Goal: Task Accomplishment & Management: Manage account settings

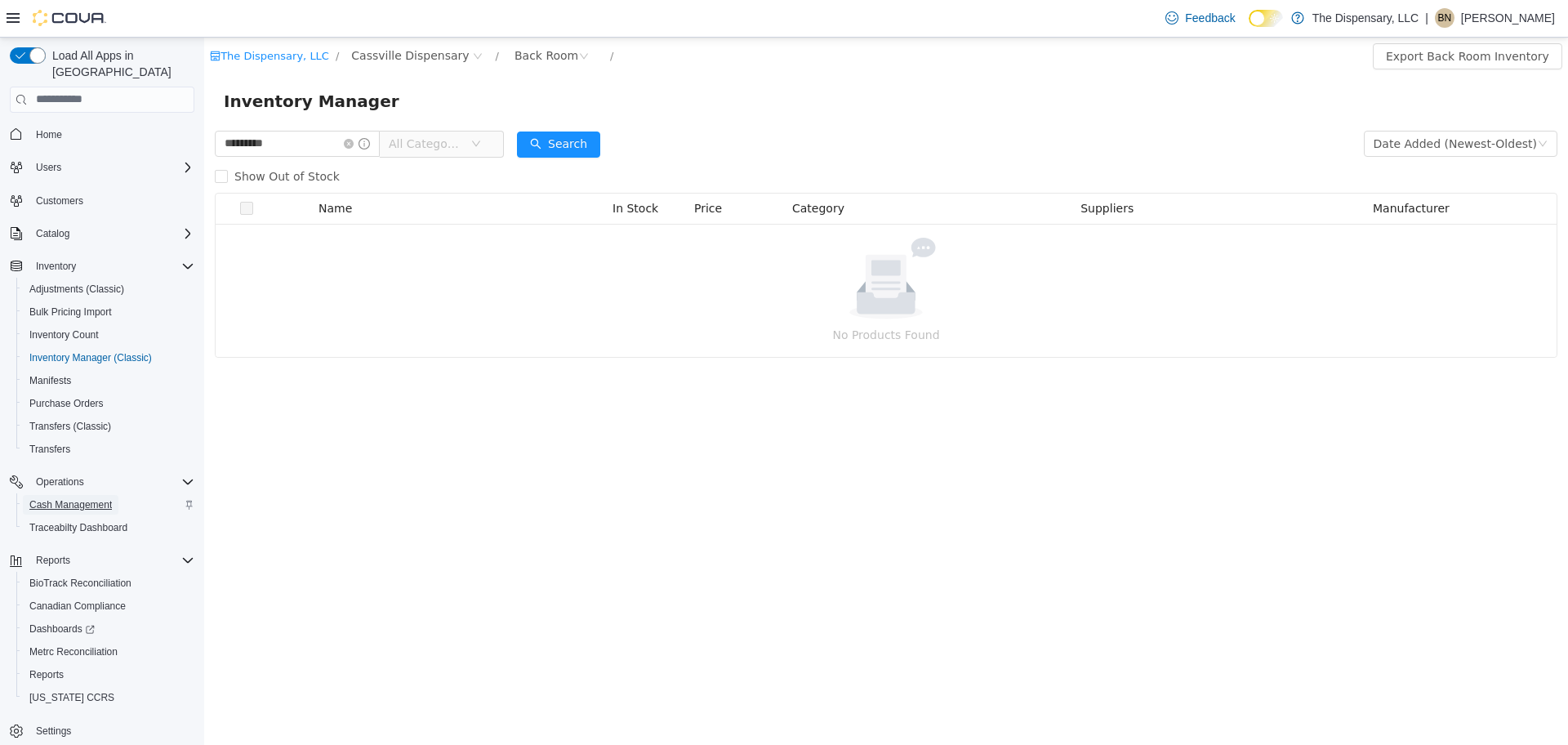
click at [118, 496] on link "Cash Management" at bounding box center [71, 506] width 96 height 20
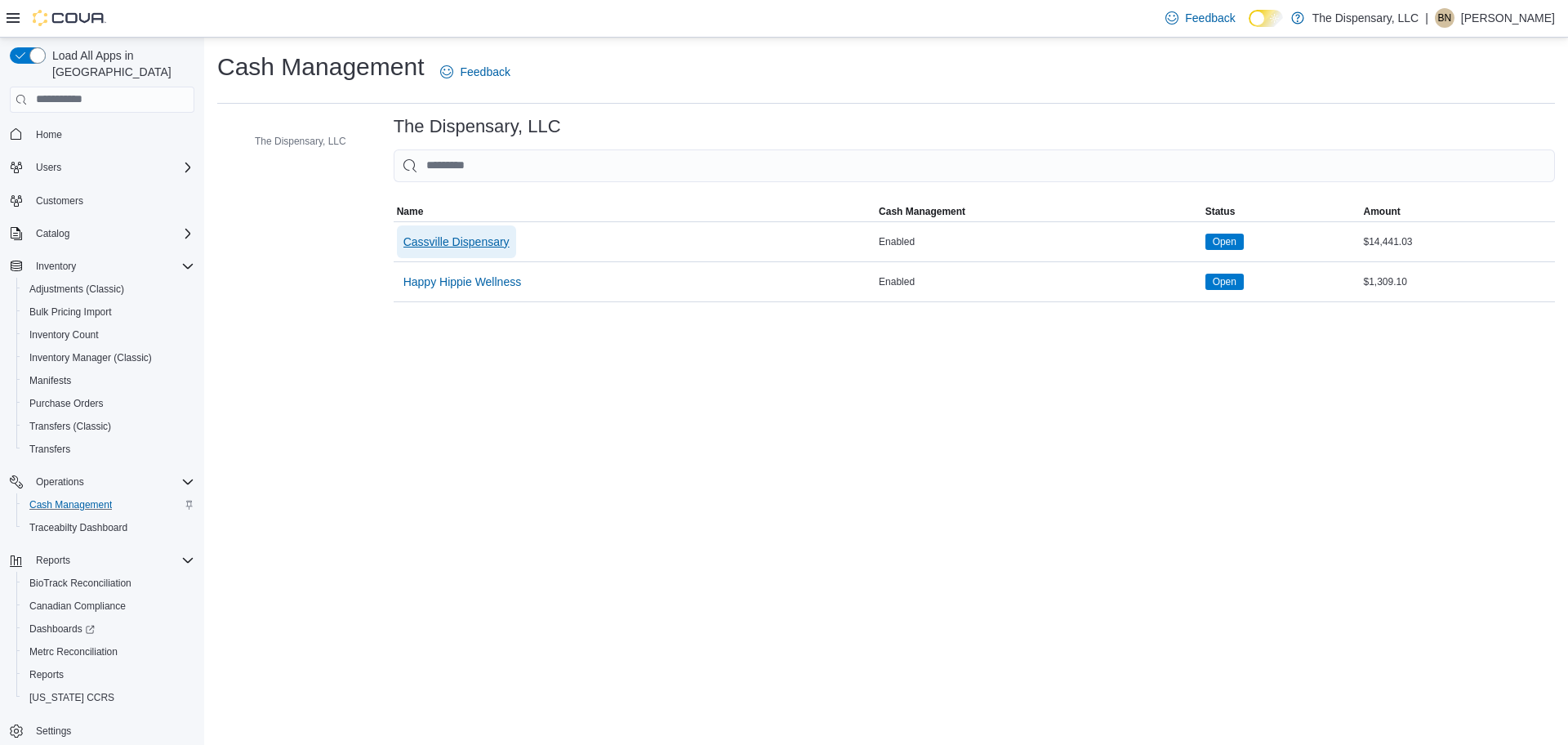
click at [472, 246] on span "Cassville Dispensary" at bounding box center [457, 241] width 107 height 16
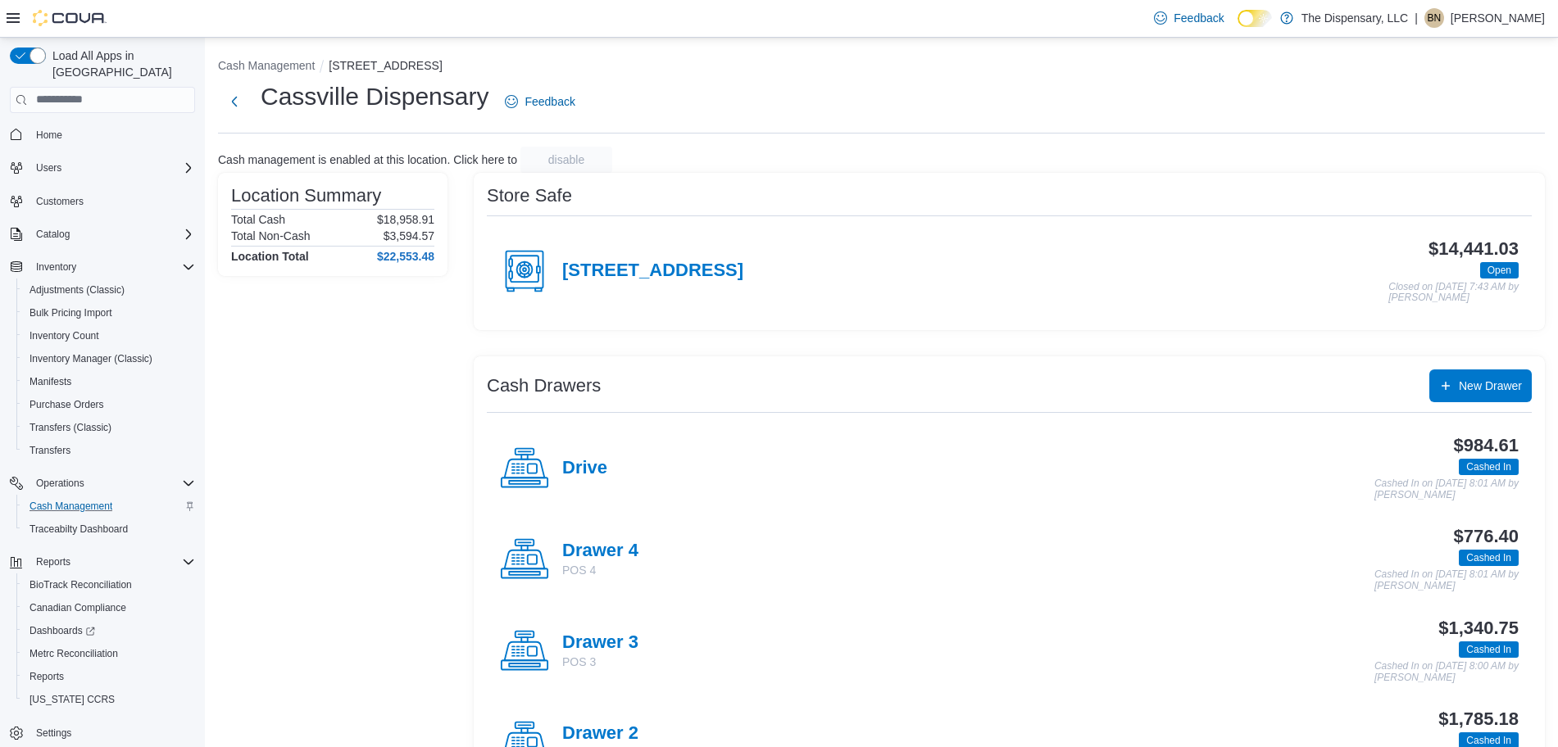
scroll to position [102, 0]
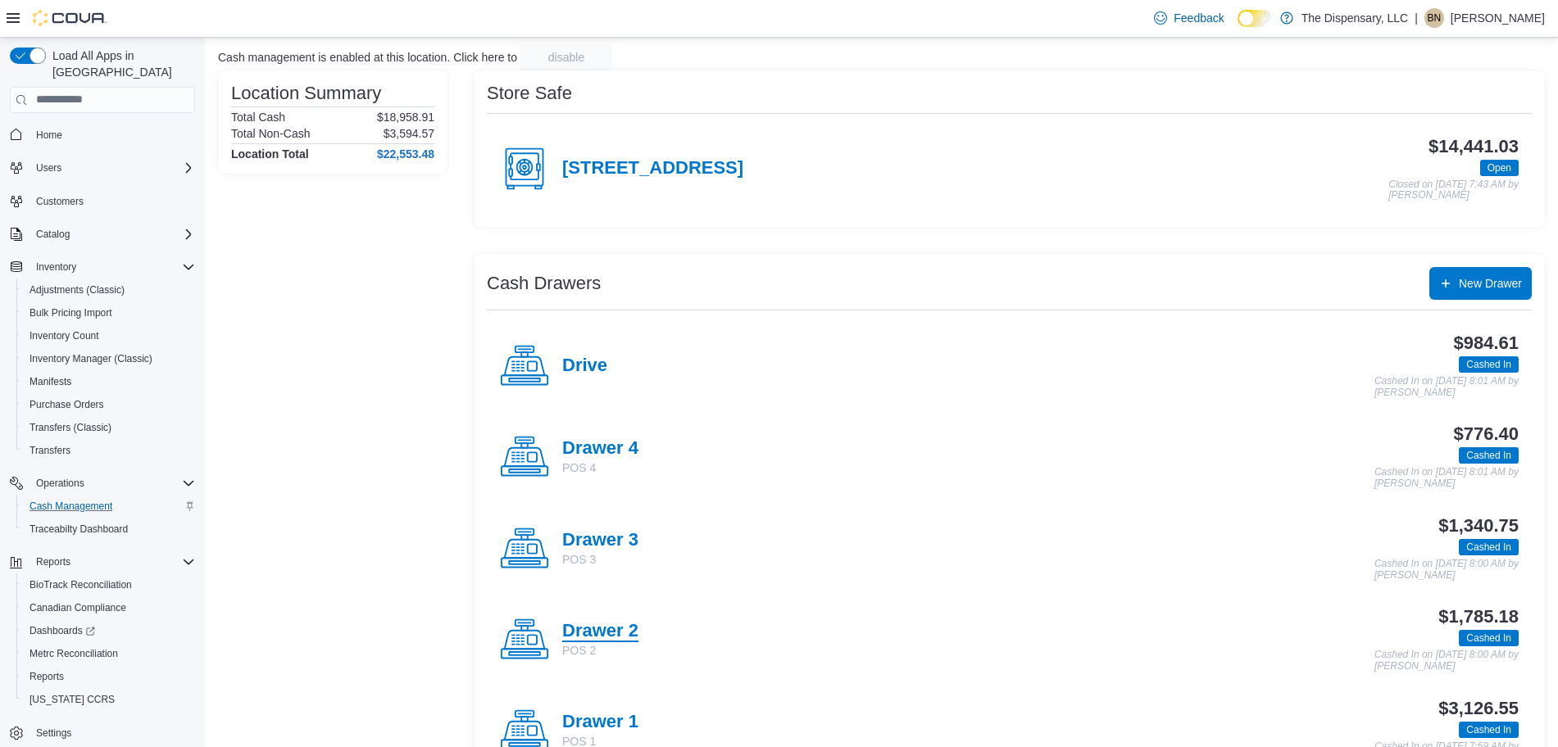
click at [615, 628] on h4 "Drawer 2" at bounding box center [600, 631] width 76 height 21
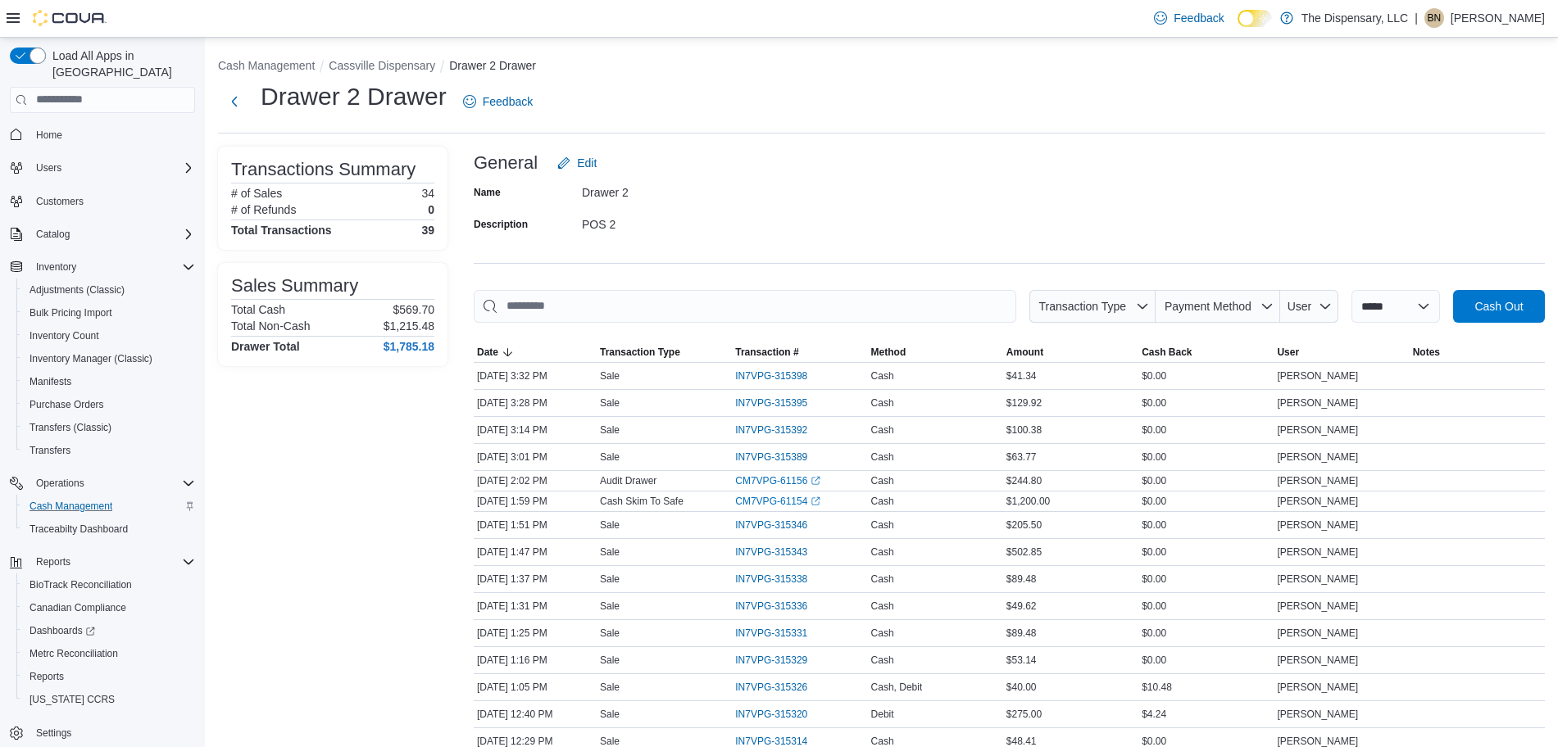
click at [361, 55] on div "**********" at bounding box center [881, 754] width 1353 height 1432
click at [361, 62] on button "Cassville Dispensary" at bounding box center [382, 65] width 107 height 13
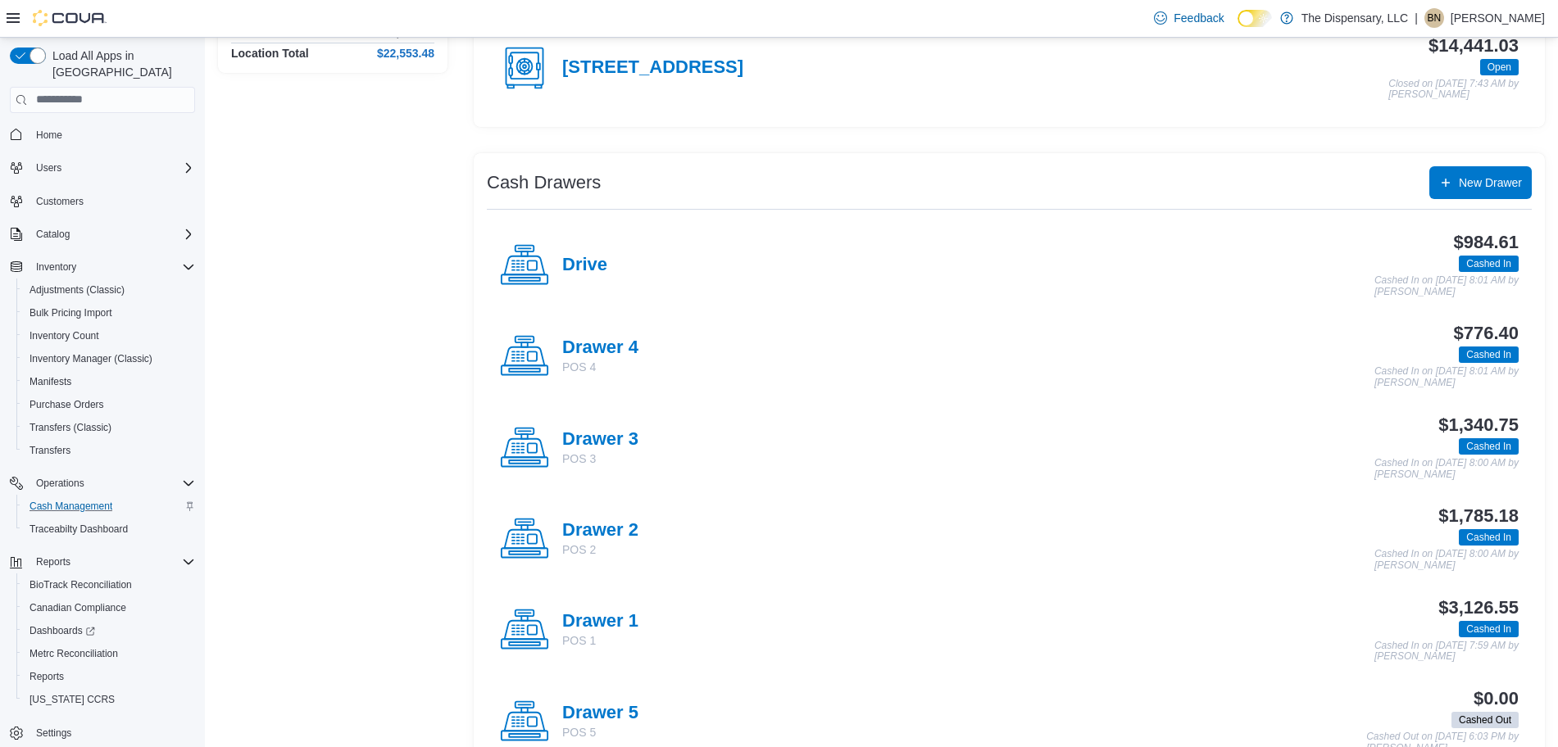
scroll to position [205, 0]
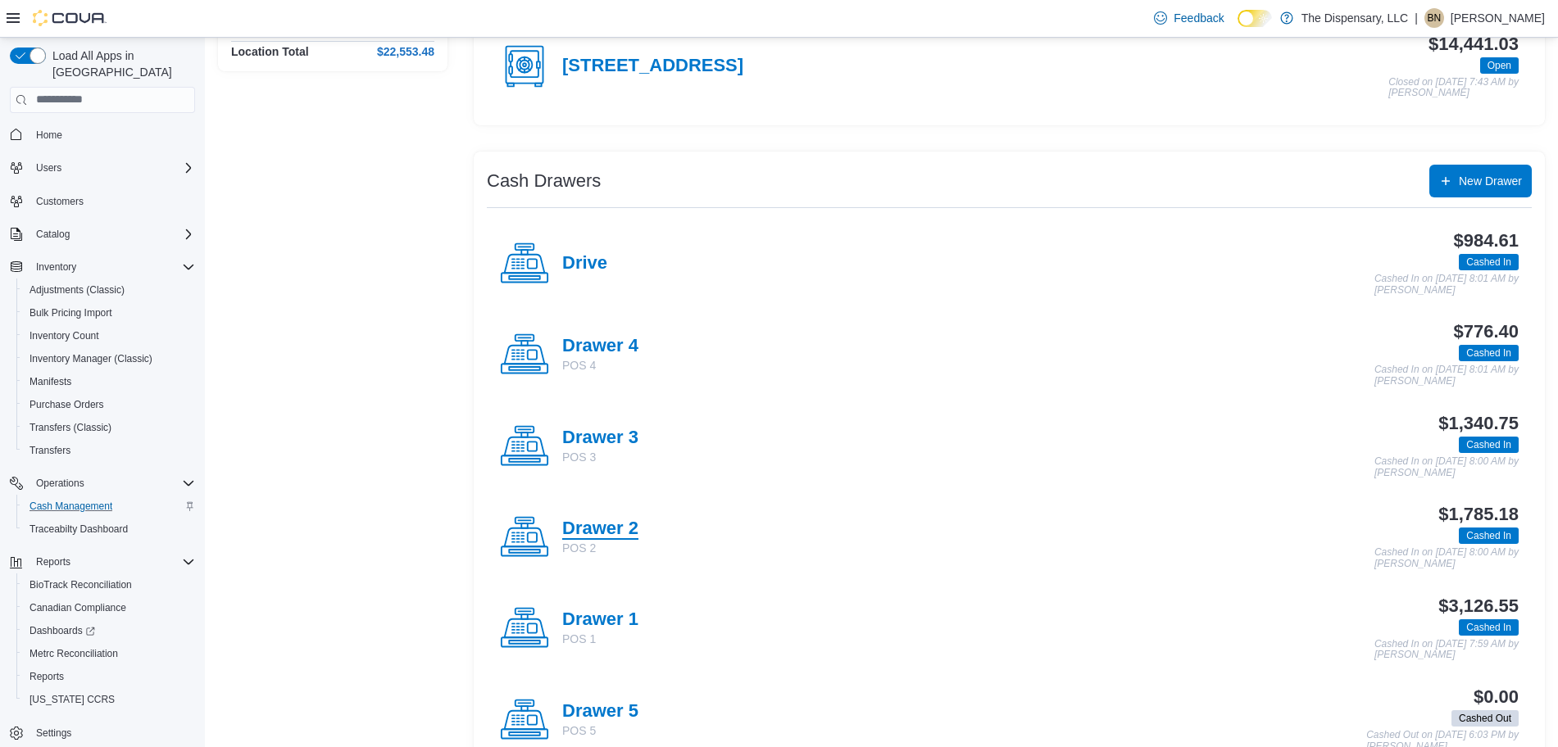
click at [623, 528] on h4 "Drawer 2" at bounding box center [600, 529] width 76 height 21
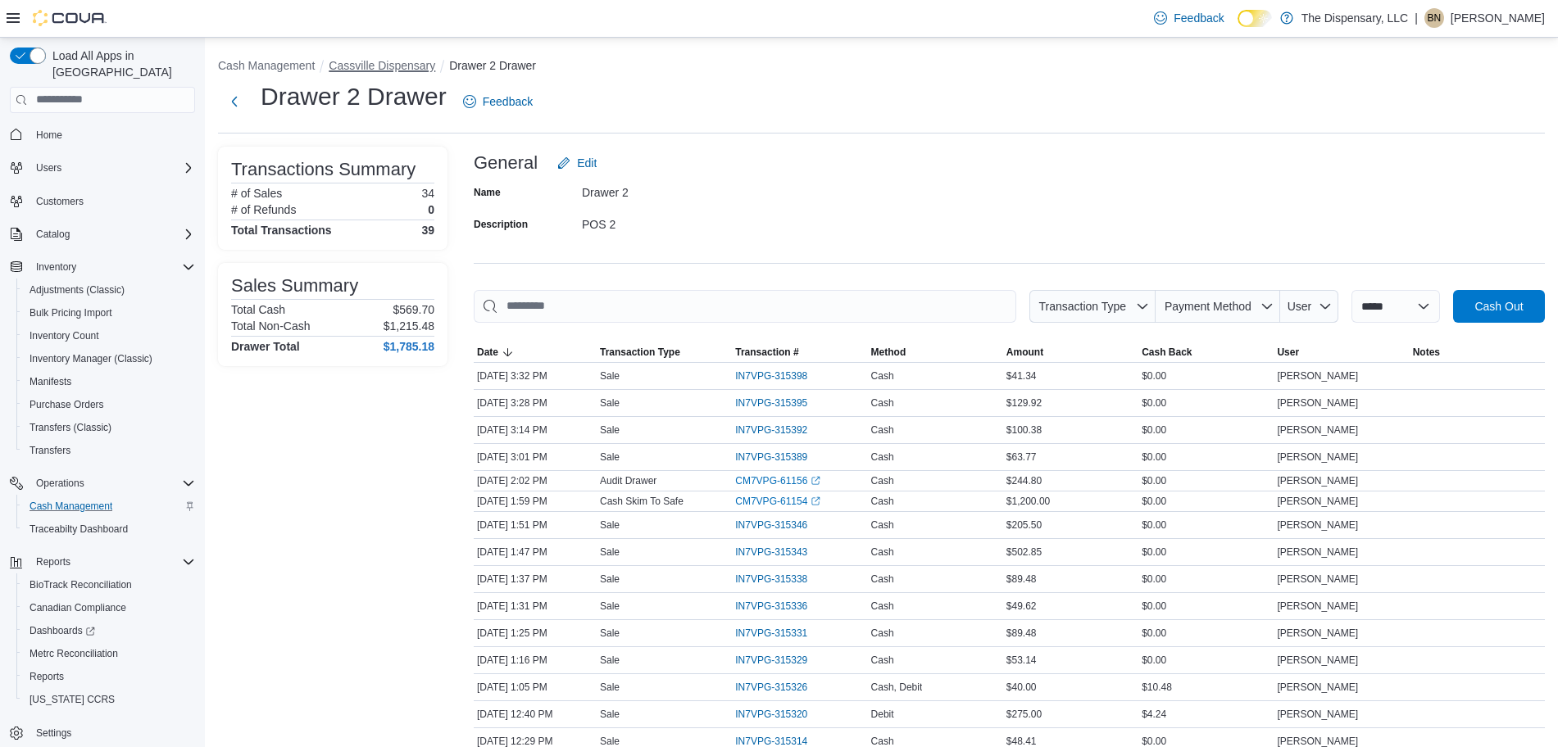
click at [395, 67] on button "Cassville Dispensary" at bounding box center [382, 65] width 107 height 13
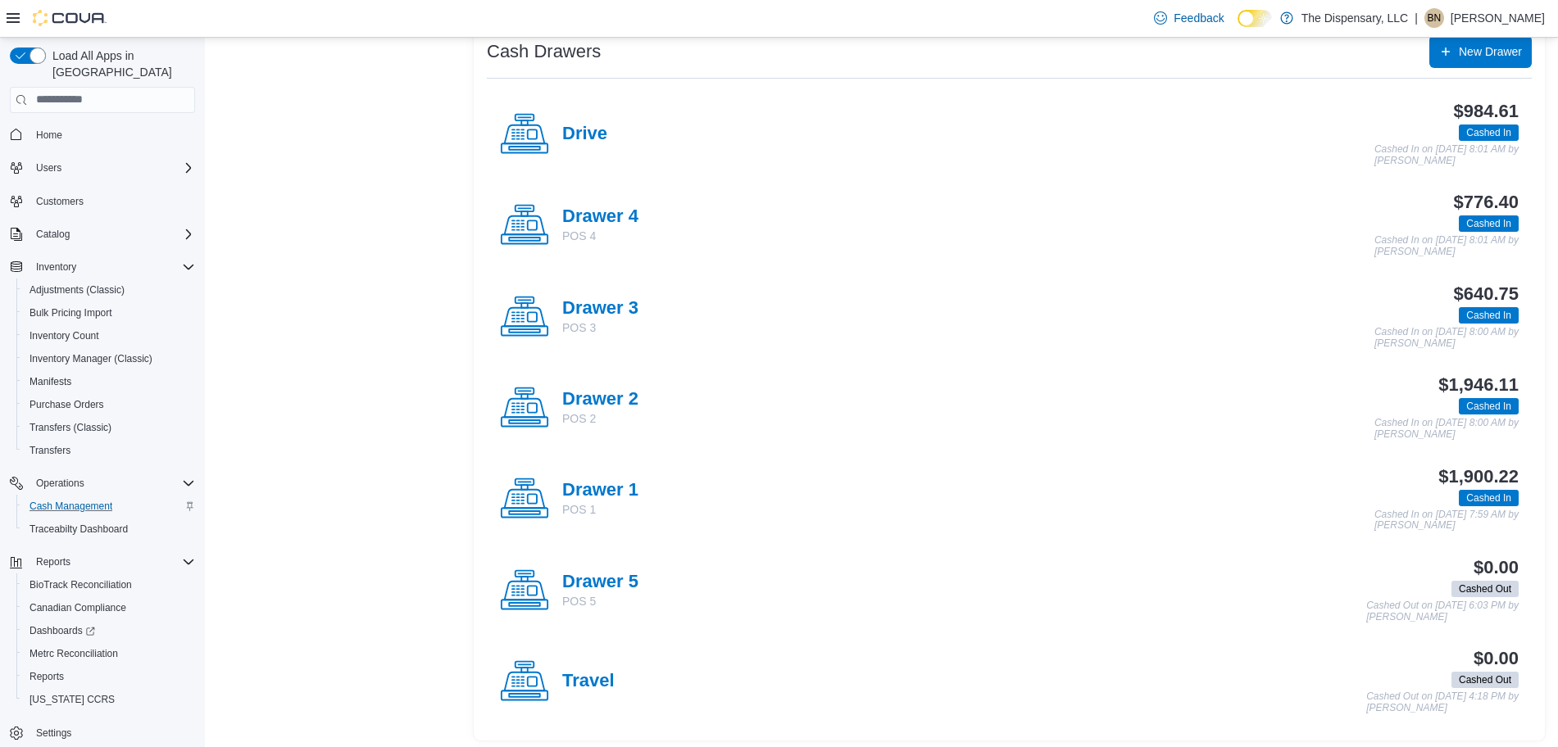
scroll to position [341, 0]
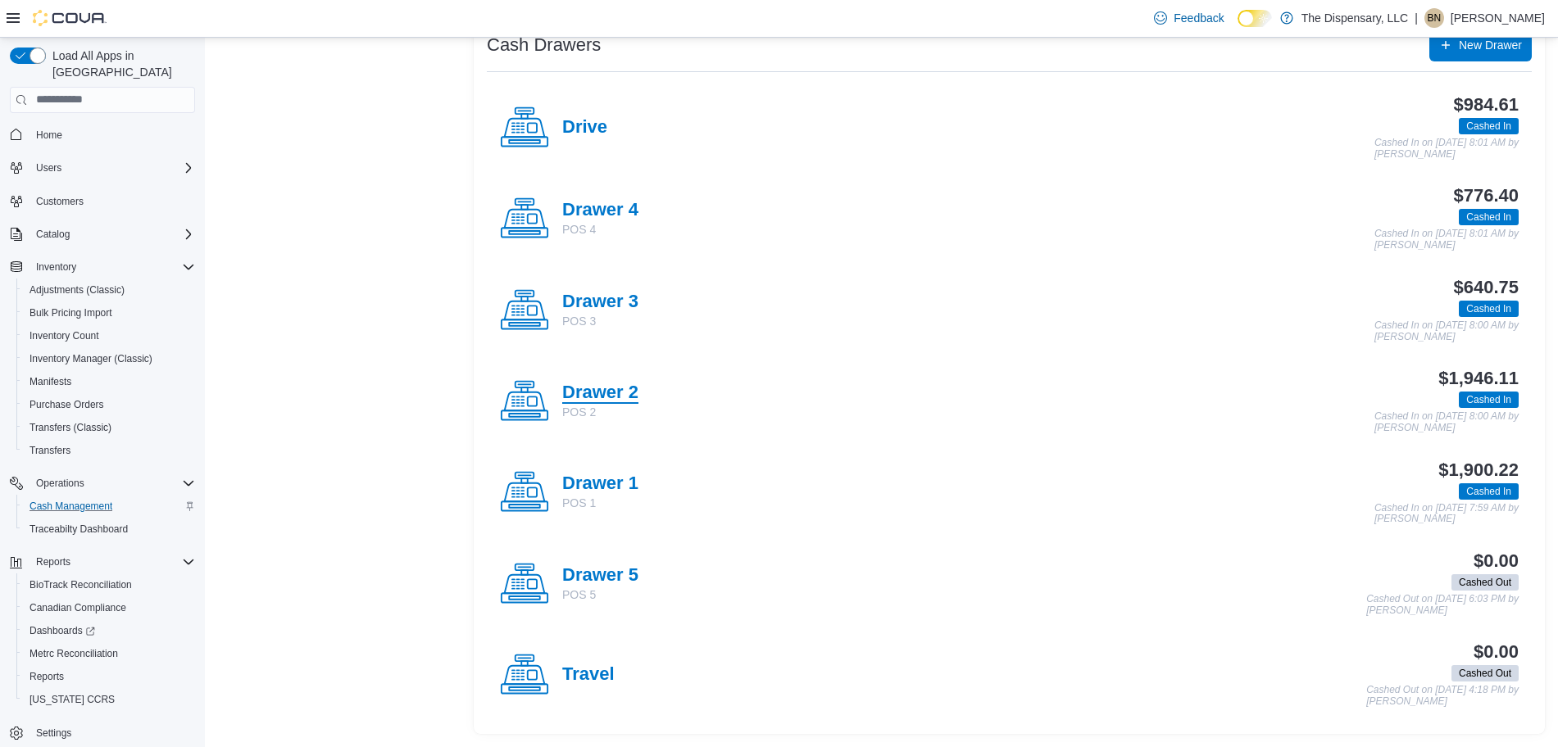
click at [591, 383] on h4 "Drawer 2" at bounding box center [600, 393] width 76 height 21
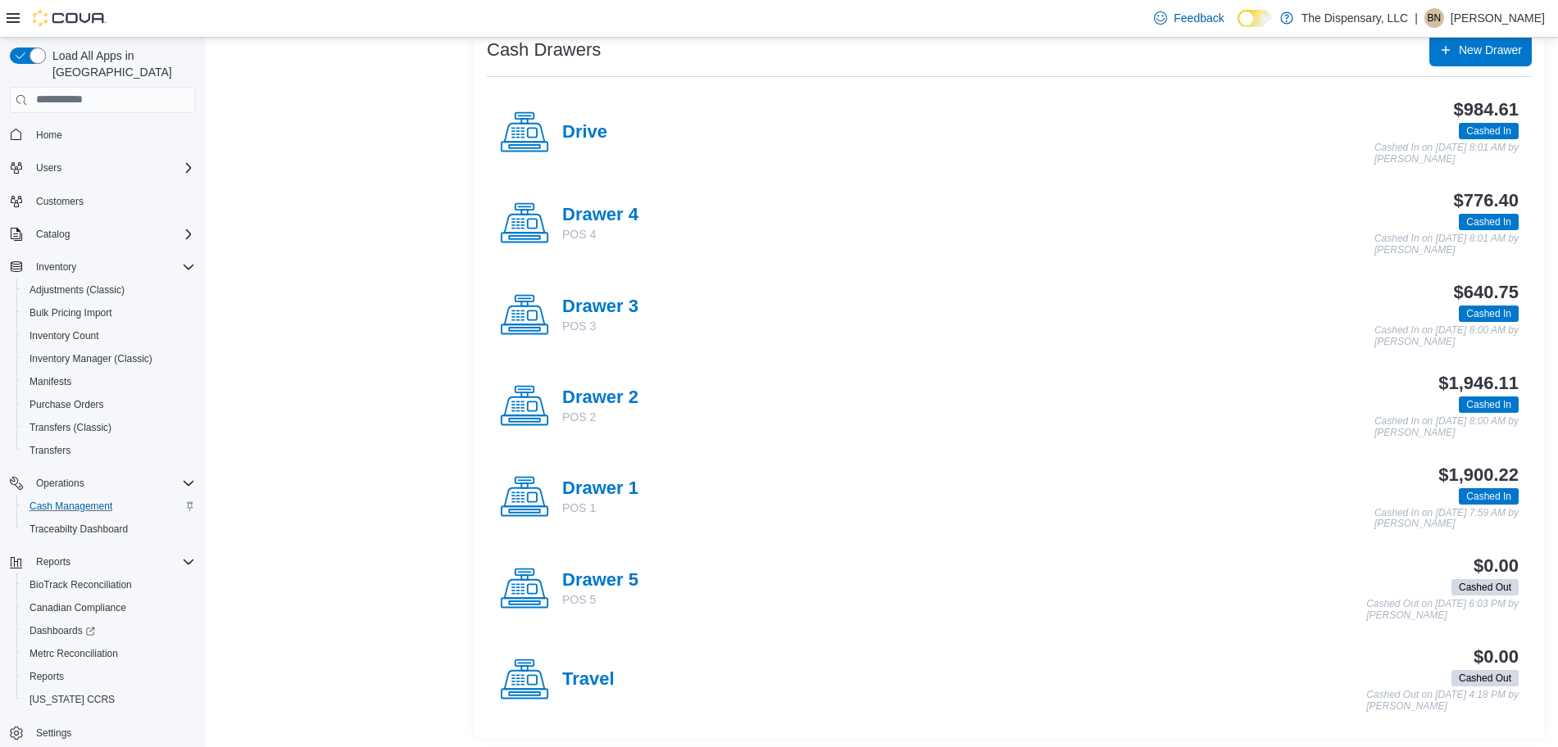
scroll to position [341, 0]
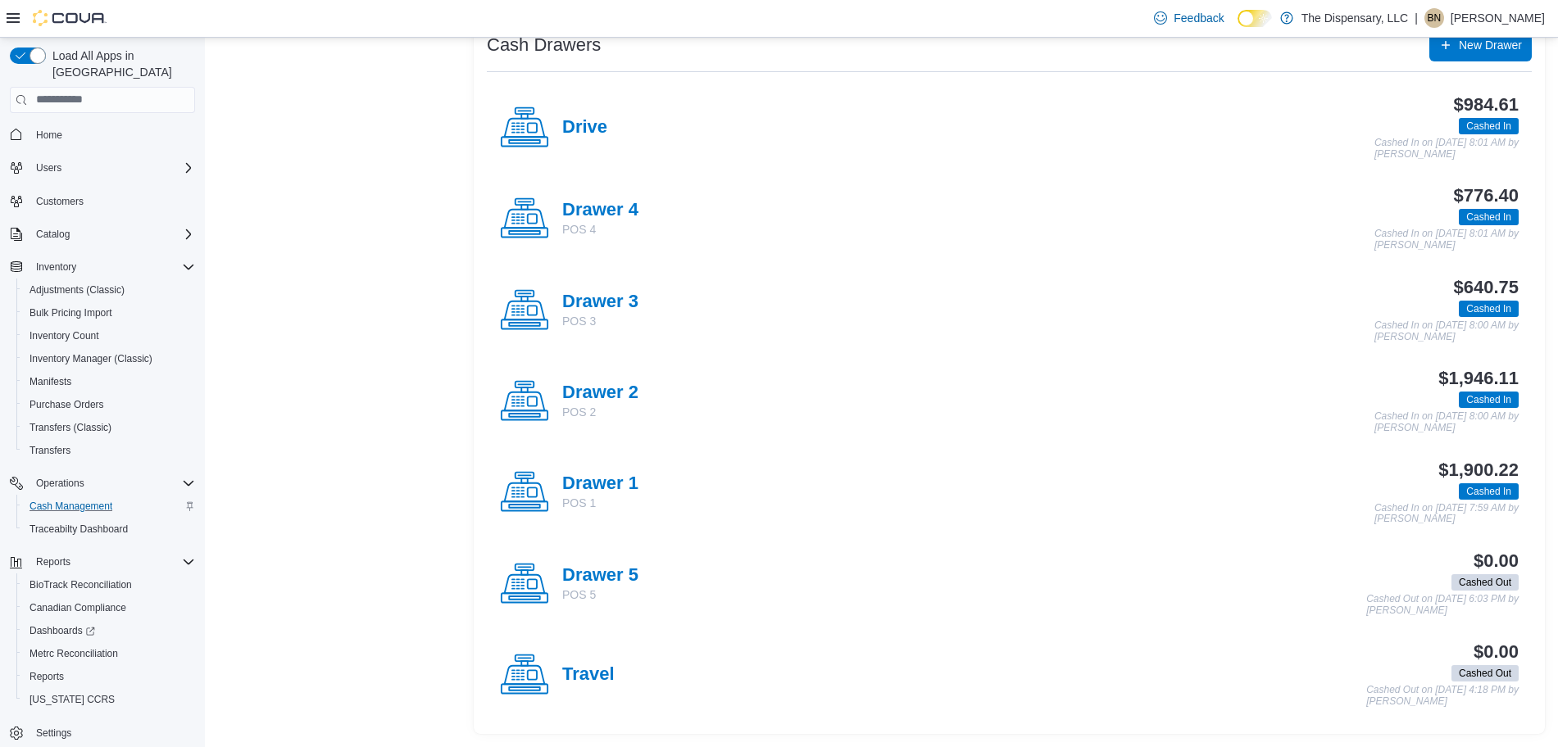
click at [596, 472] on div "Drawer 1 POS 1" at bounding box center [569, 492] width 138 height 49
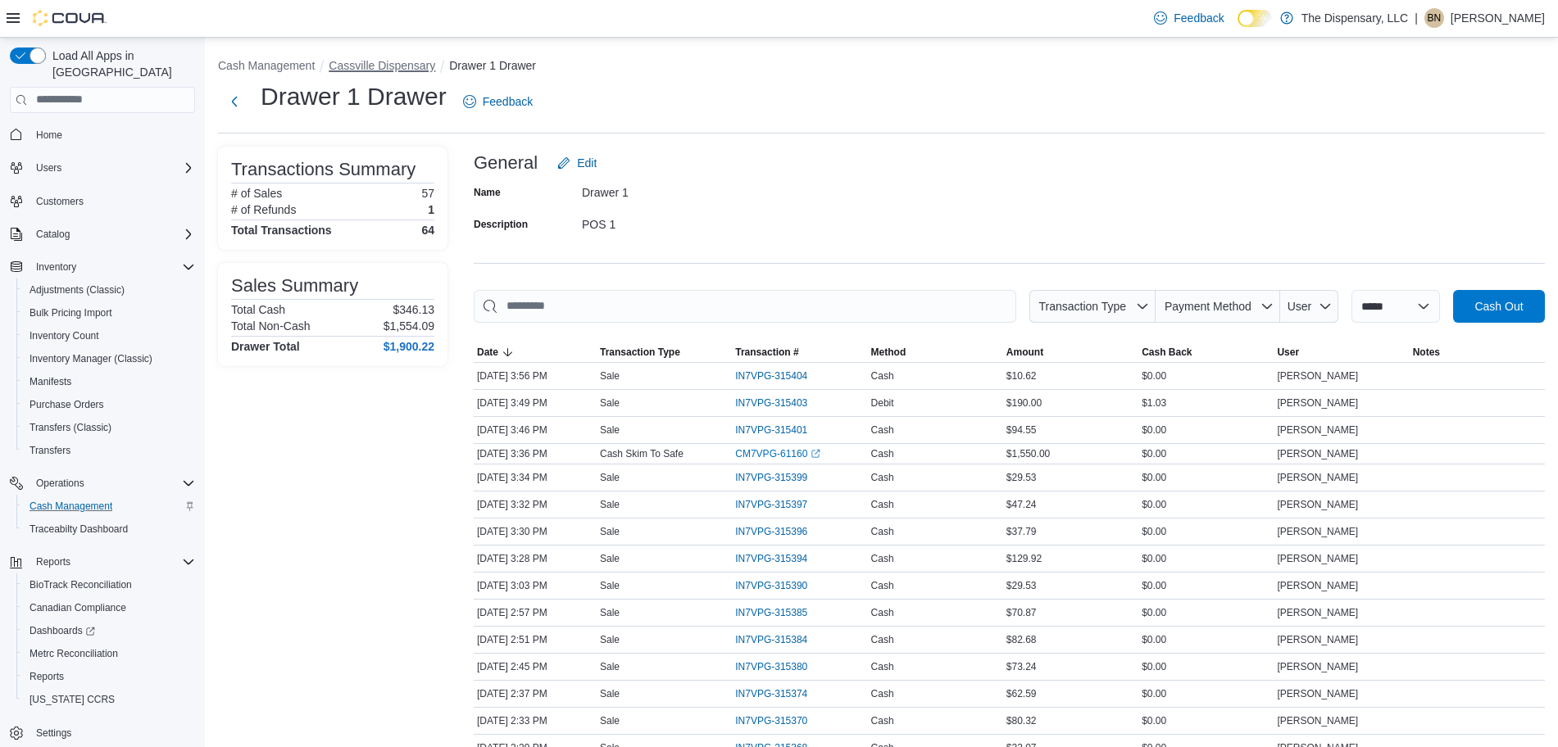
click at [400, 64] on button "Cassville Dispensary" at bounding box center [382, 65] width 107 height 13
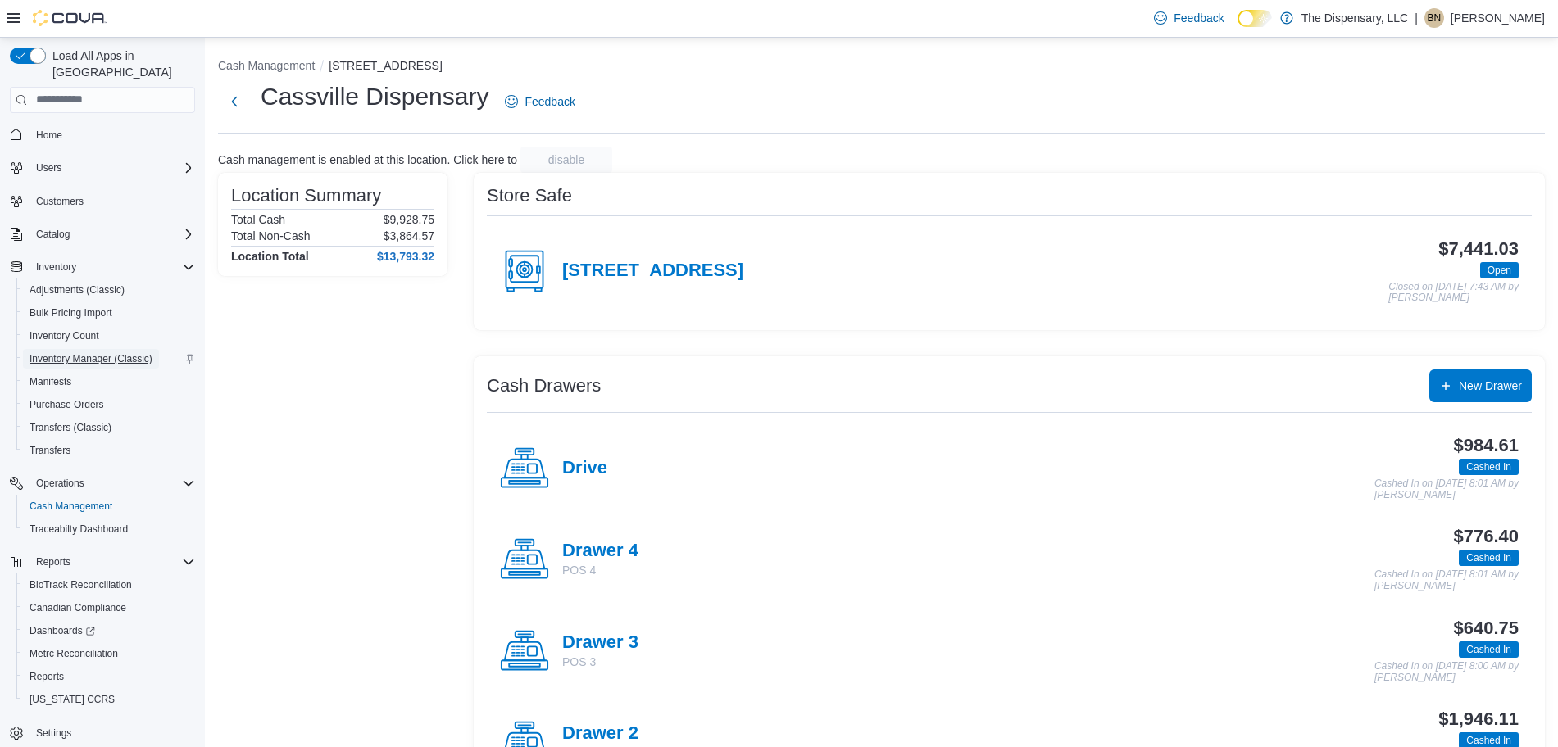
click at [127, 352] on span "Inventory Manager (Classic)" at bounding box center [90, 358] width 123 height 13
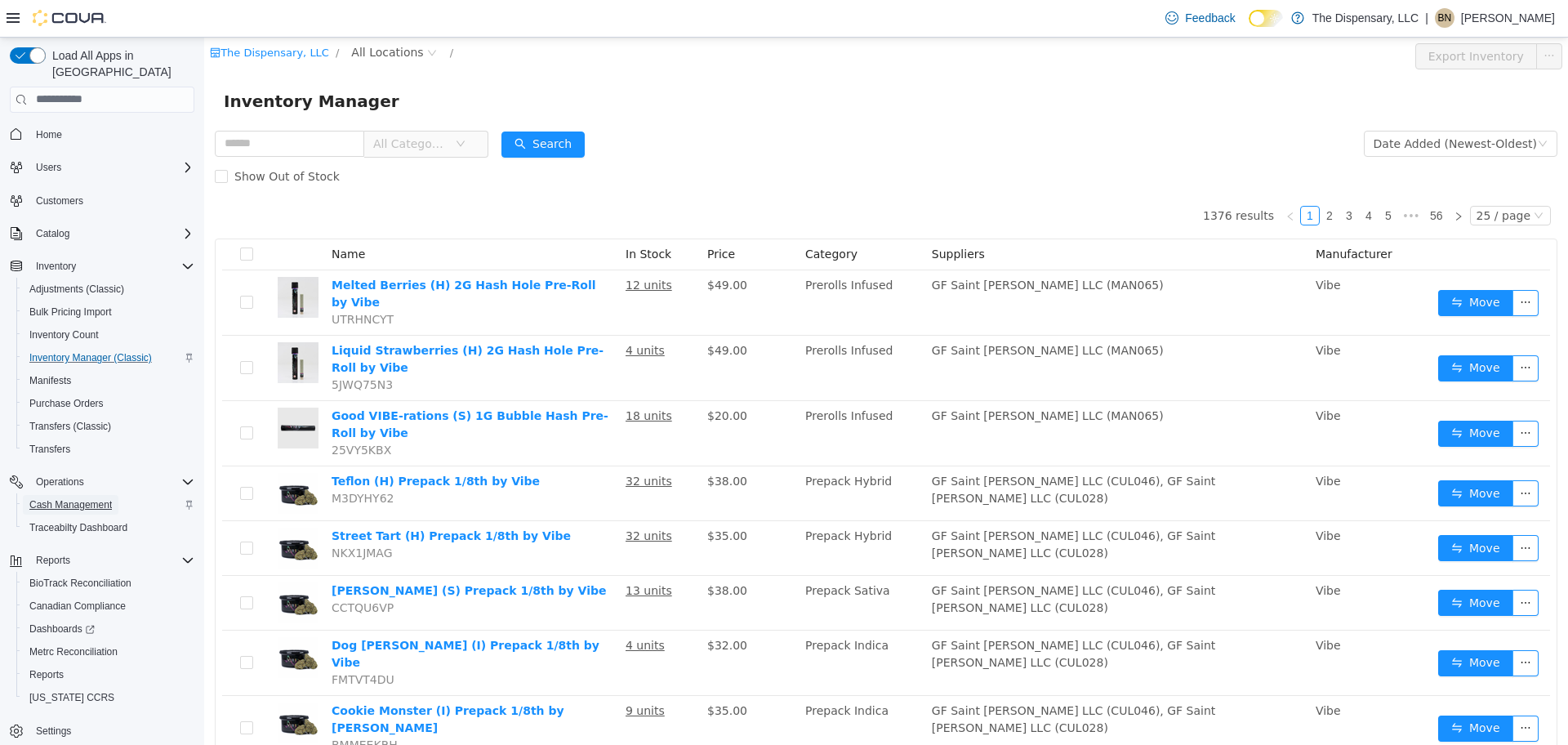
click at [96, 499] on span "Cash Management" at bounding box center [70, 505] width 83 height 13
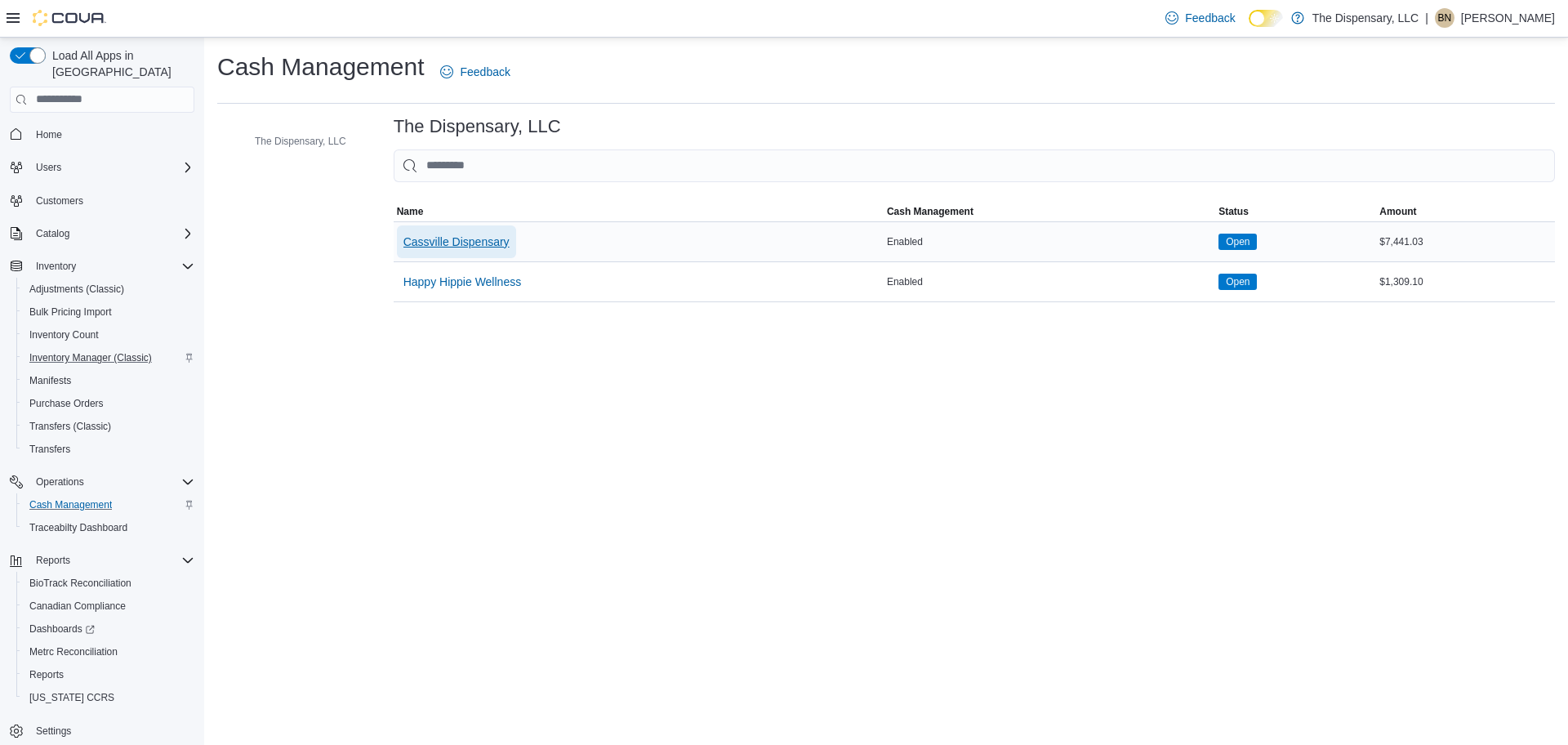
click at [465, 243] on span "Cassville Dispensary" at bounding box center [457, 241] width 107 height 16
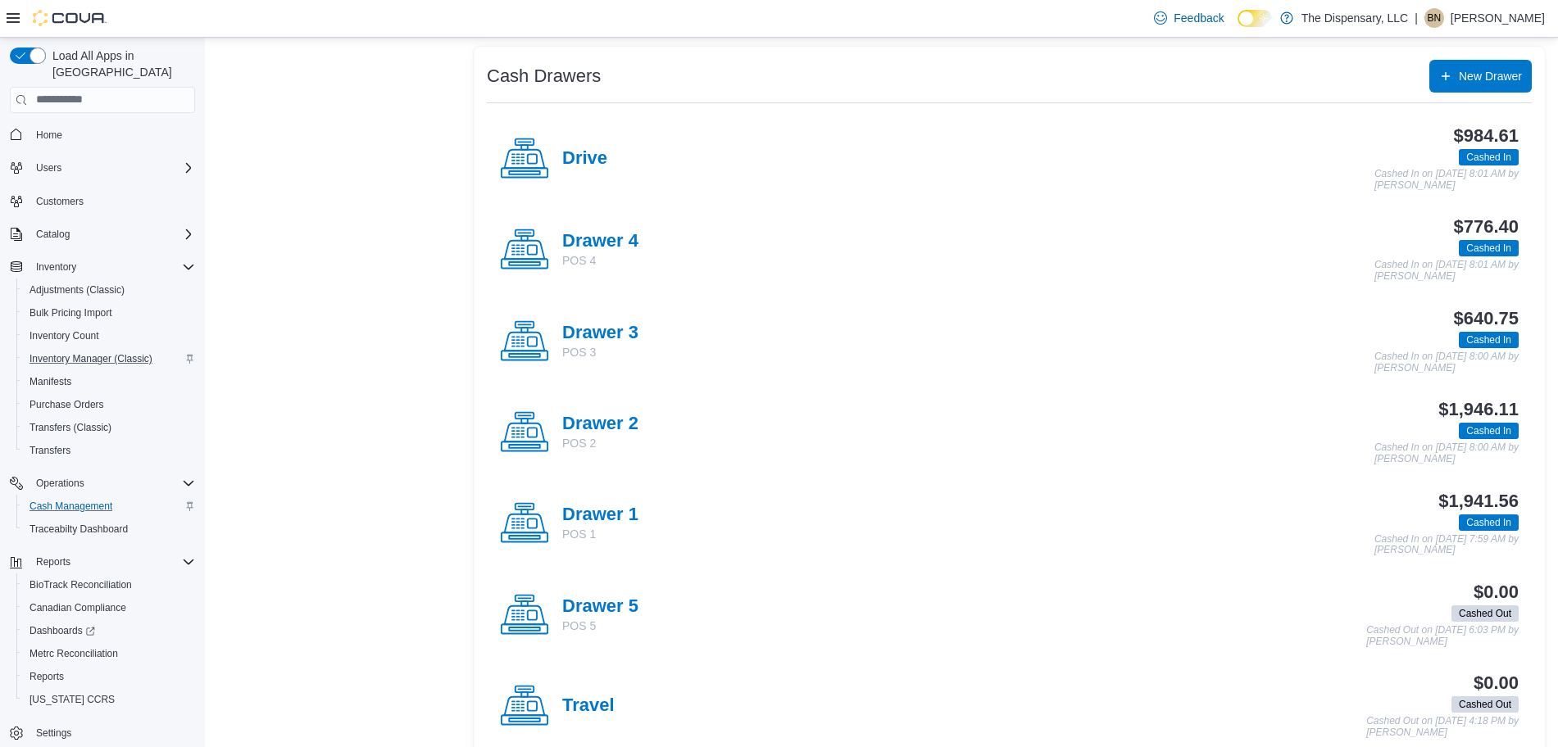
scroll to position [341, 0]
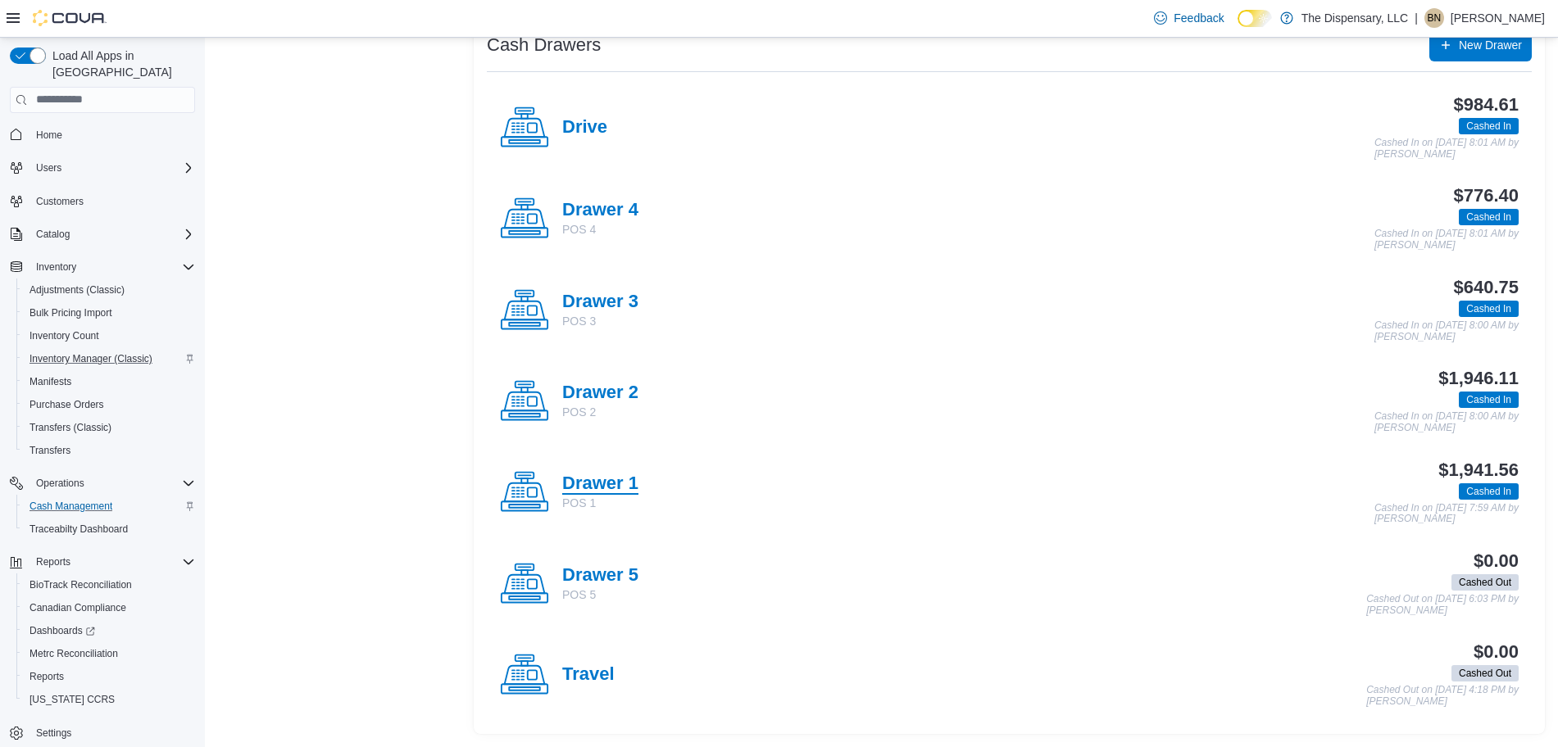
click at [590, 488] on h4 "Drawer 1" at bounding box center [600, 484] width 76 height 21
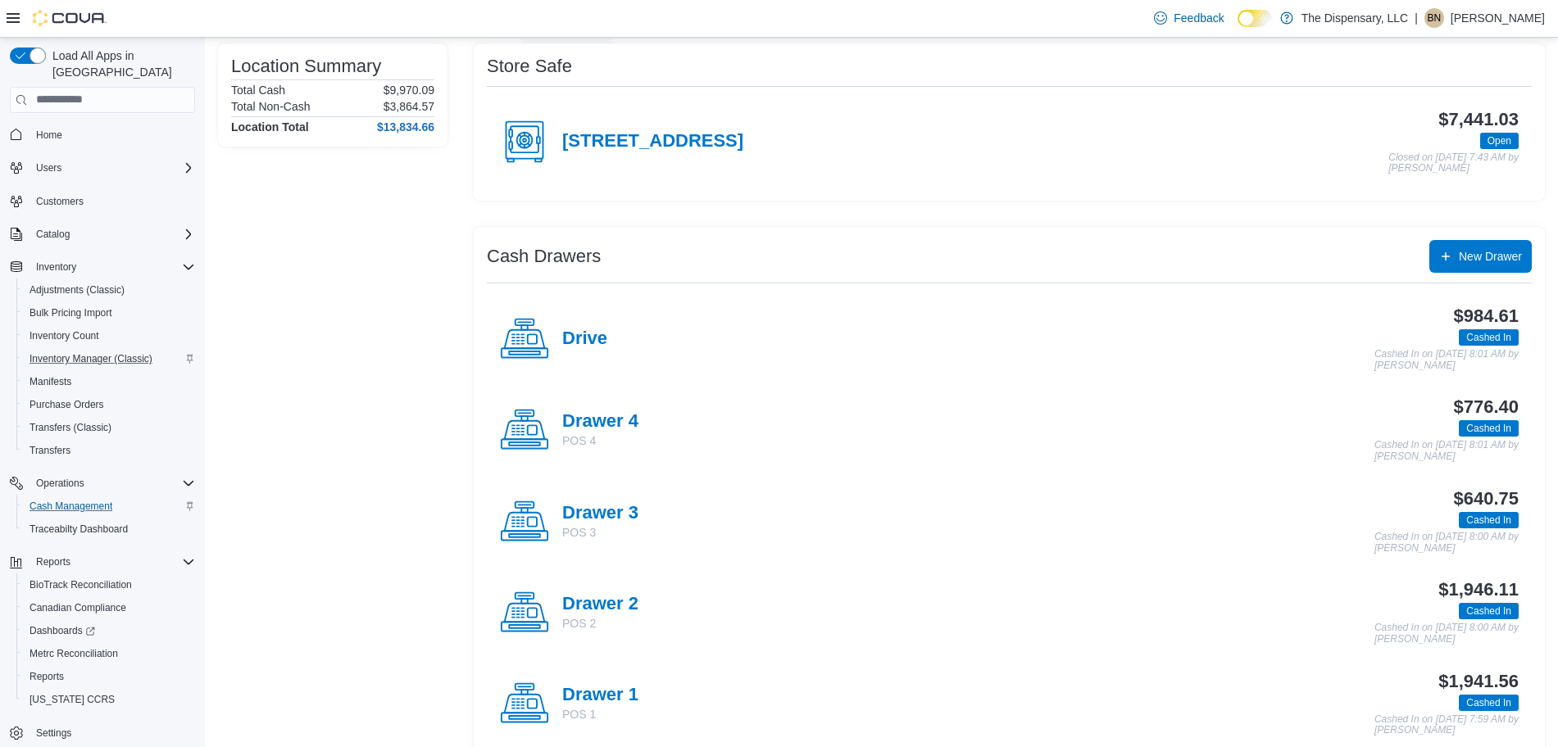
scroll to position [341, 0]
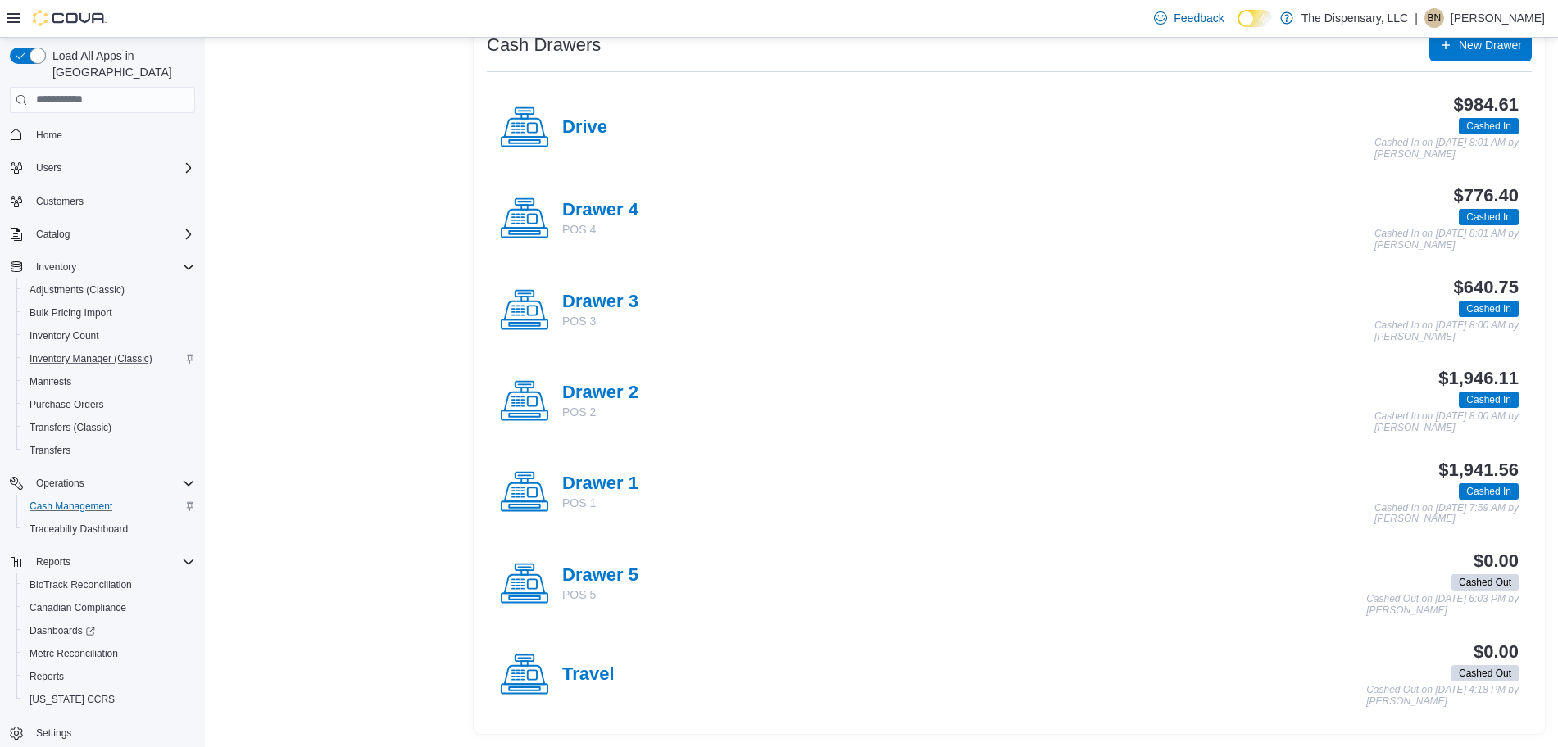
click at [608, 401] on div "Drawer 2 POS 2" at bounding box center [600, 402] width 76 height 38
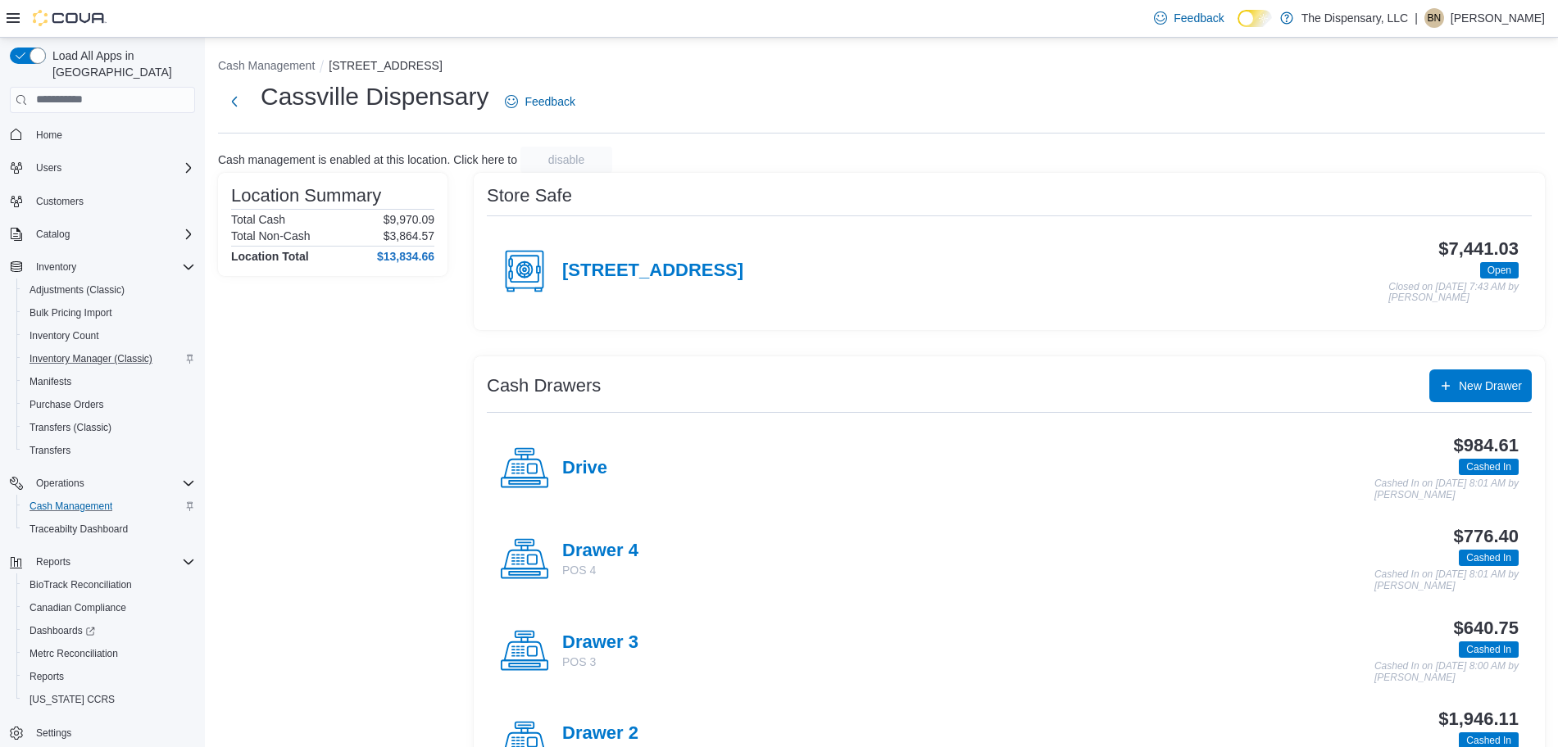
click at [589, 462] on h4 "Drive" at bounding box center [584, 468] width 45 height 21
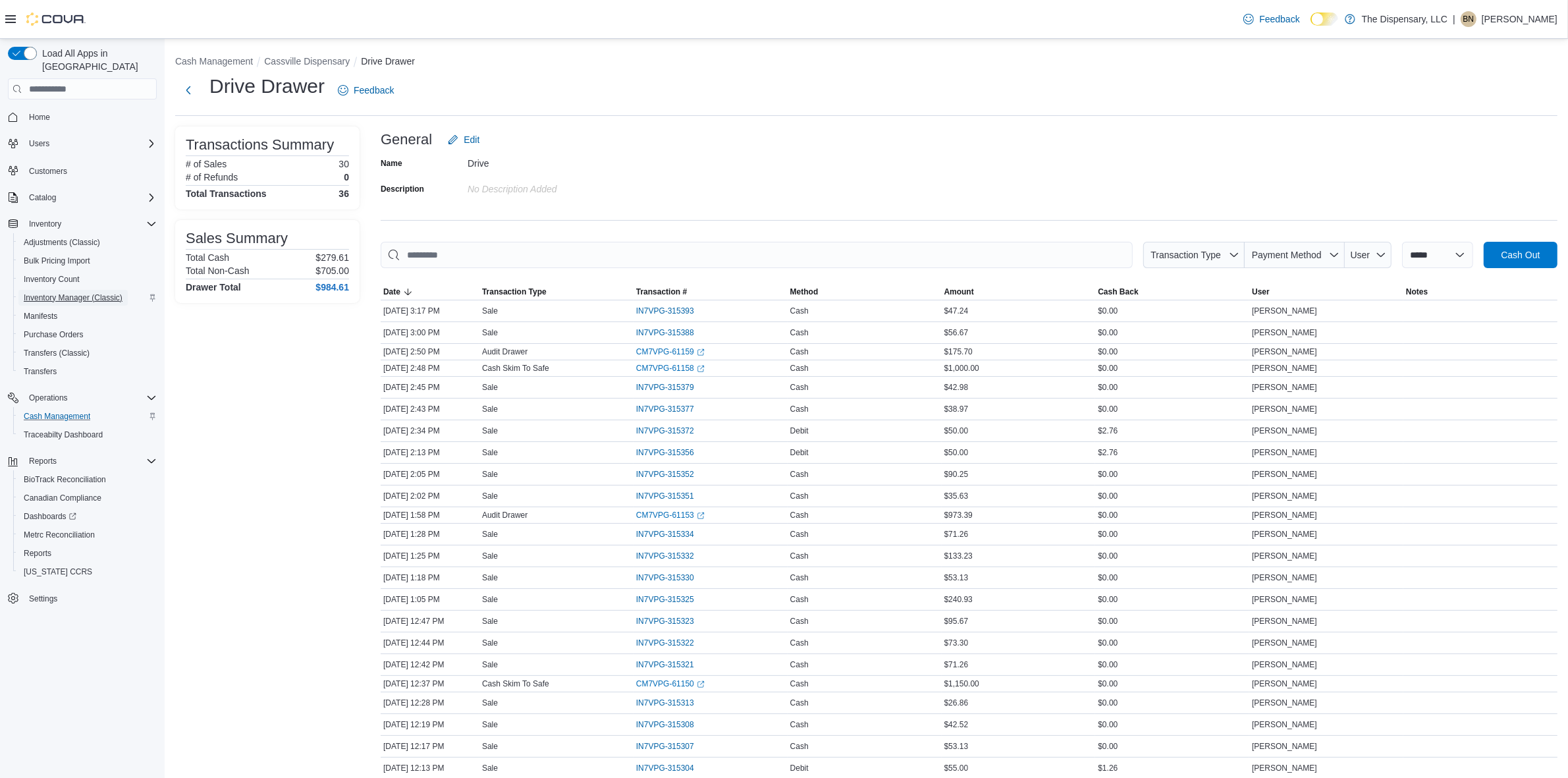
click at [94, 293] on span "Inventory Manager (Classic)" at bounding box center [72, 297] width 99 height 10
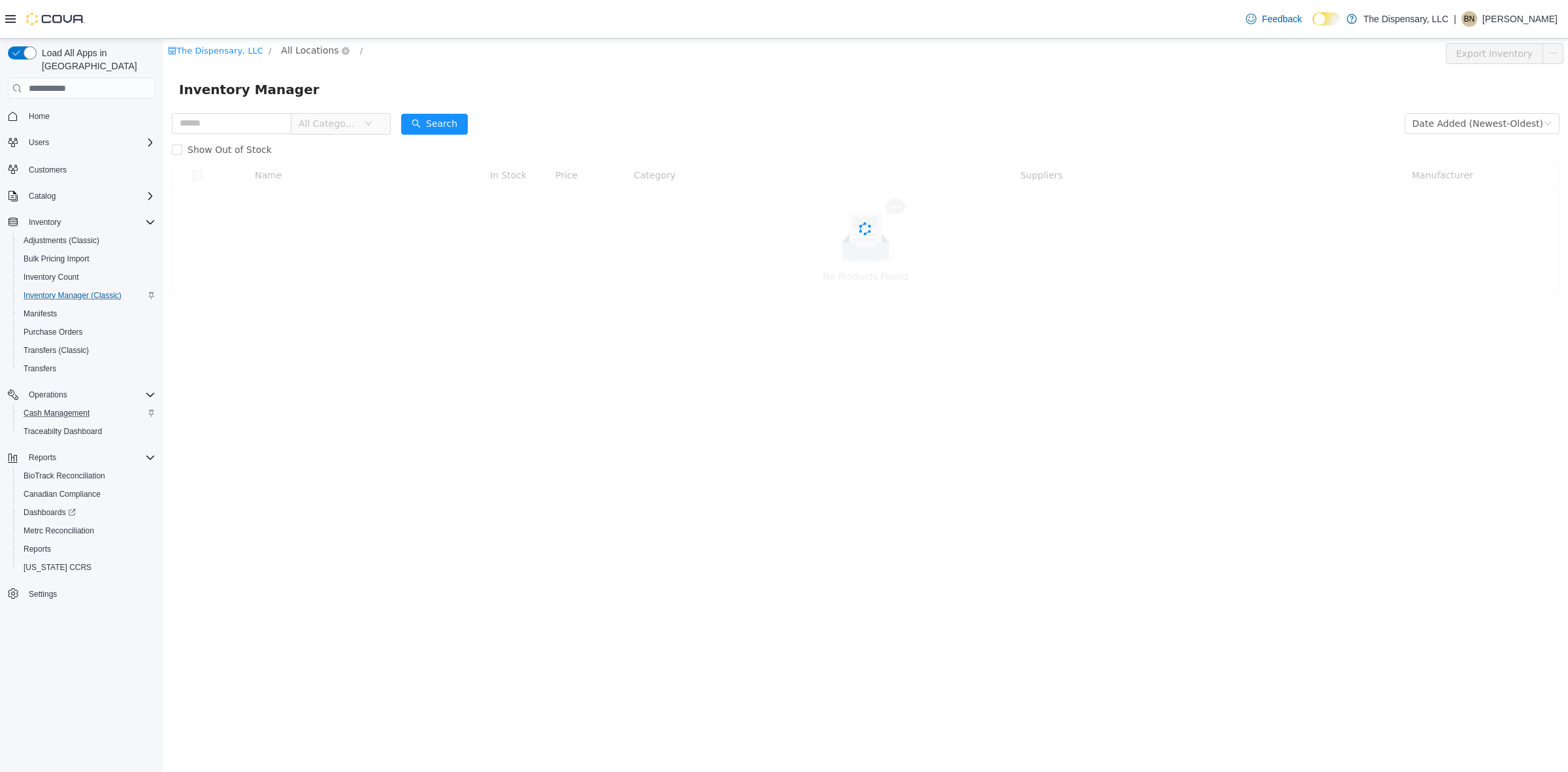
click at [310, 45] on span "All Locations" at bounding box center [309, 50] width 57 height 14
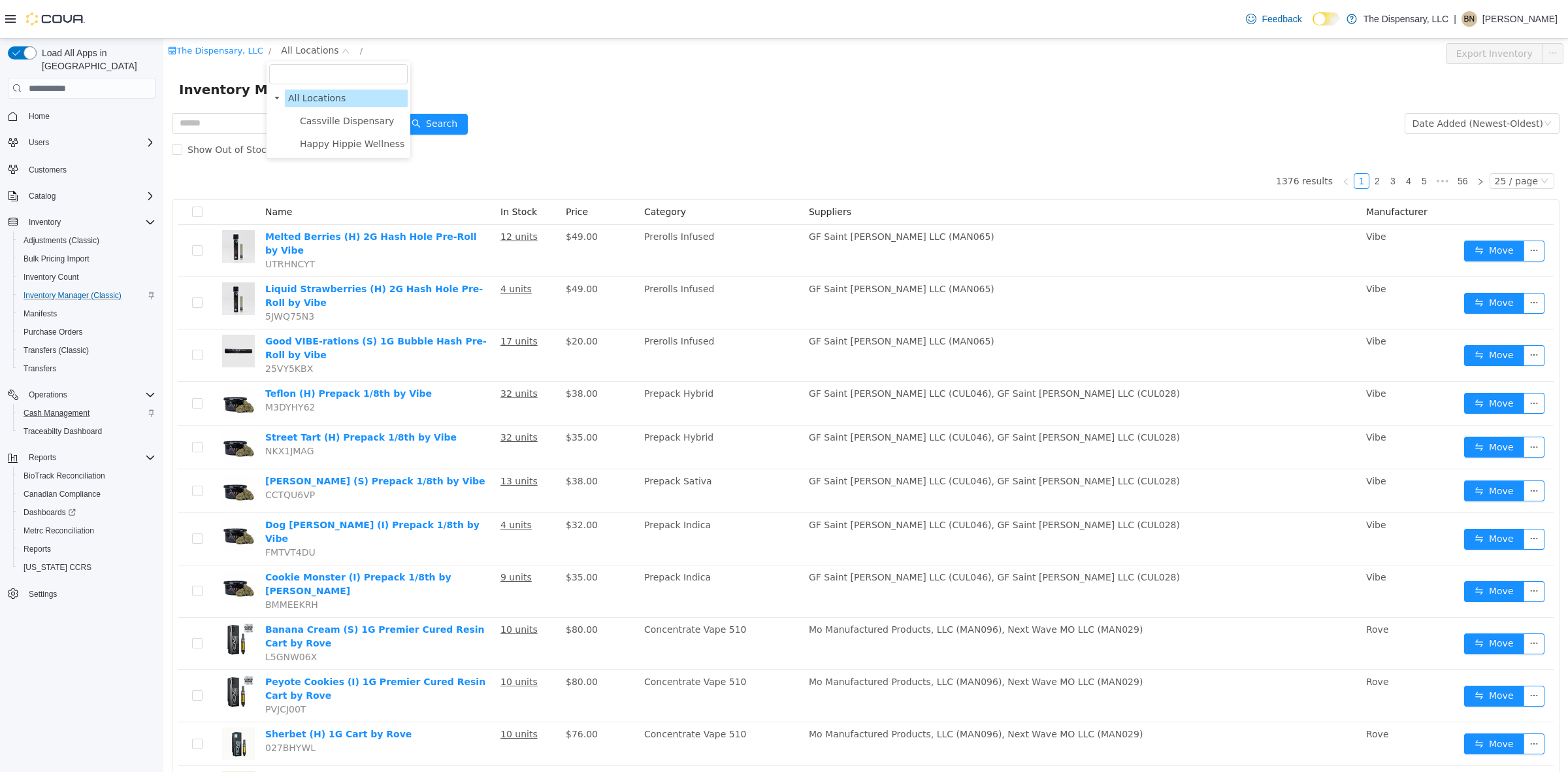
click at [316, 112] on li "Cassville Dispensary" at bounding box center [344, 121] width 127 height 18
click at [315, 124] on span "Cassville Dispensary" at bounding box center [347, 120] width 94 height 10
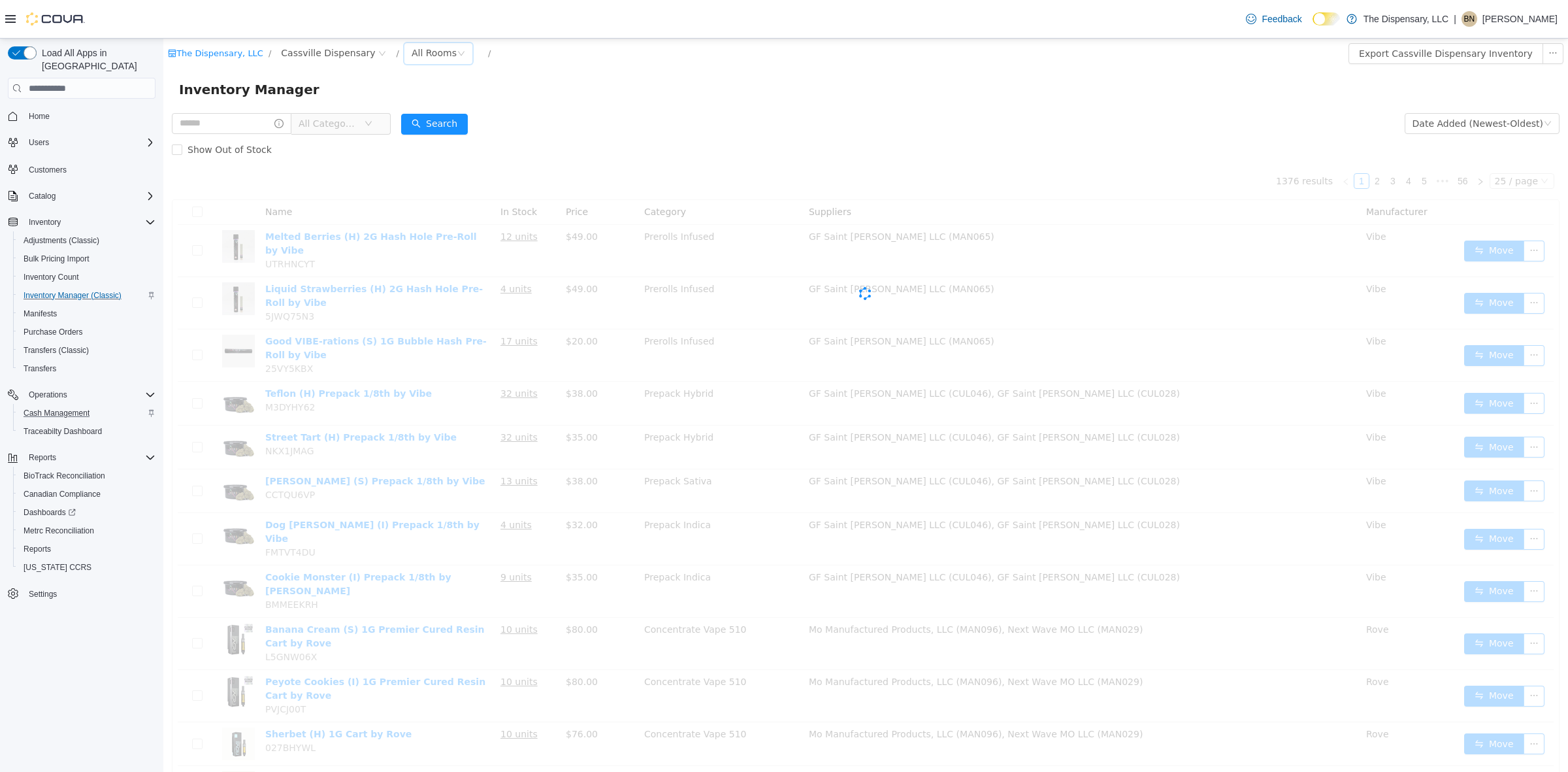
click at [412, 51] on div "All Rooms" at bounding box center [434, 53] width 45 height 20
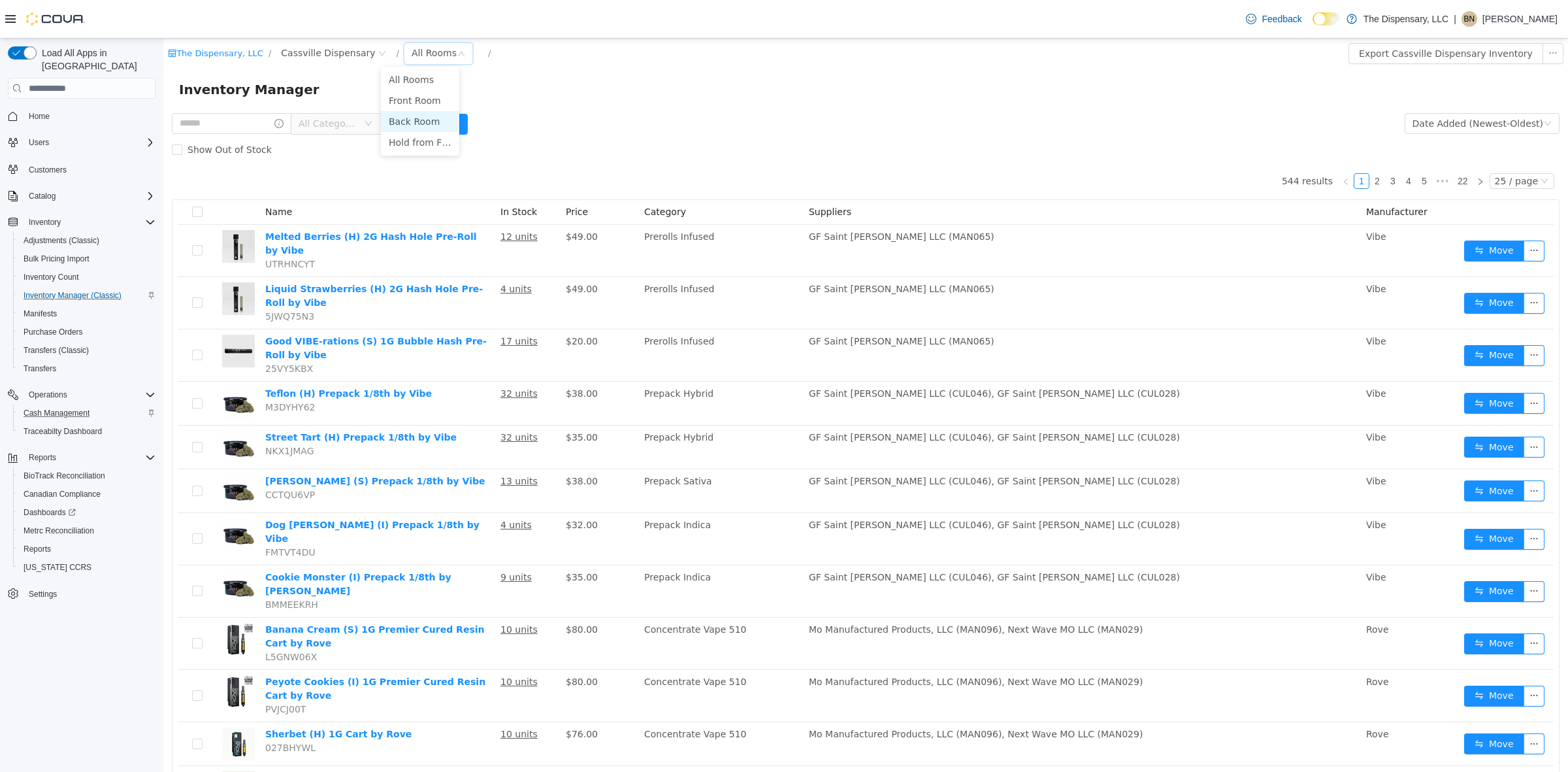
click at [407, 117] on li "Back Room" at bounding box center [420, 121] width 78 height 21
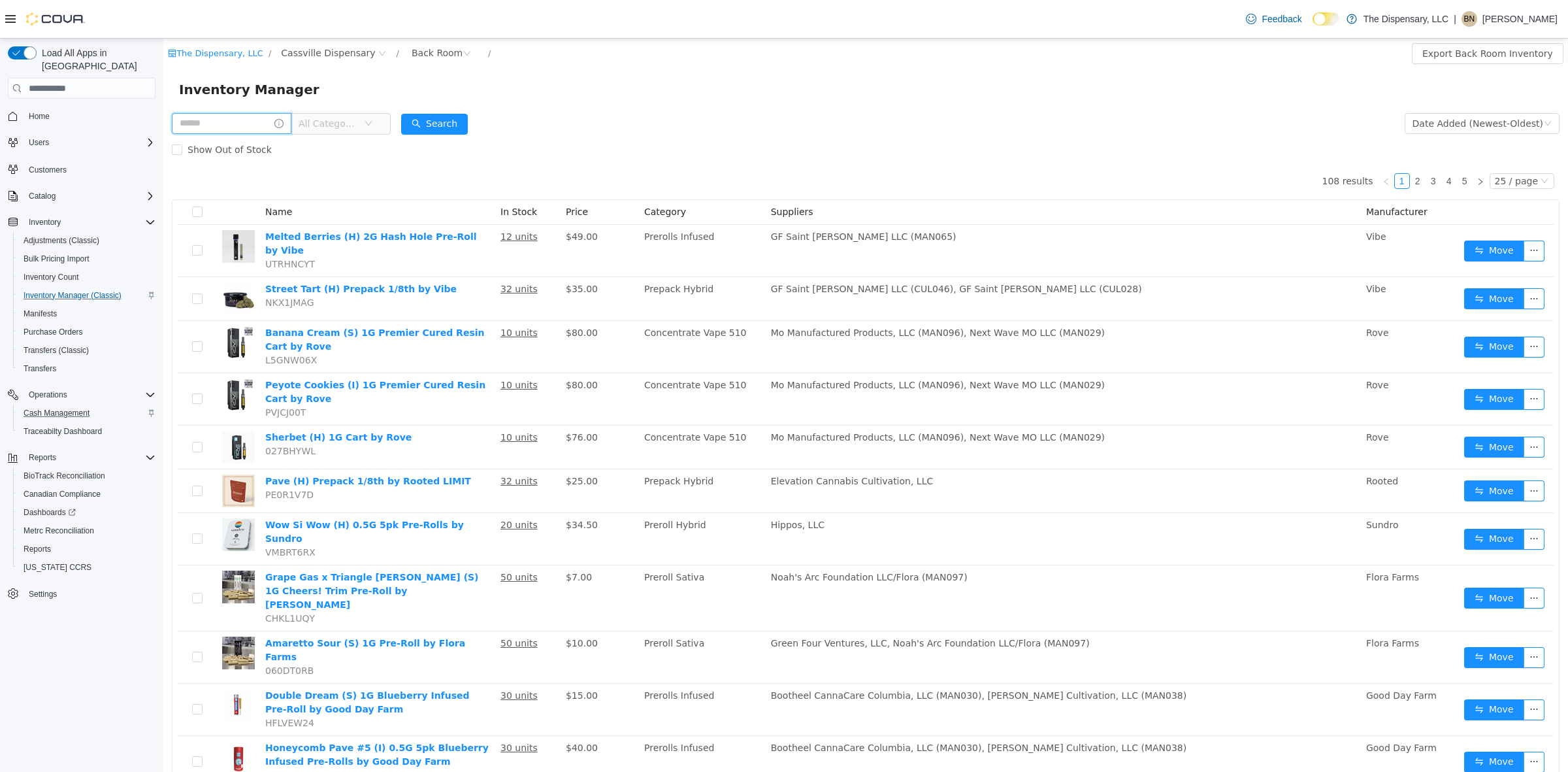
click at [209, 124] on input "text" at bounding box center [231, 124] width 120 height 21
type input "*****"
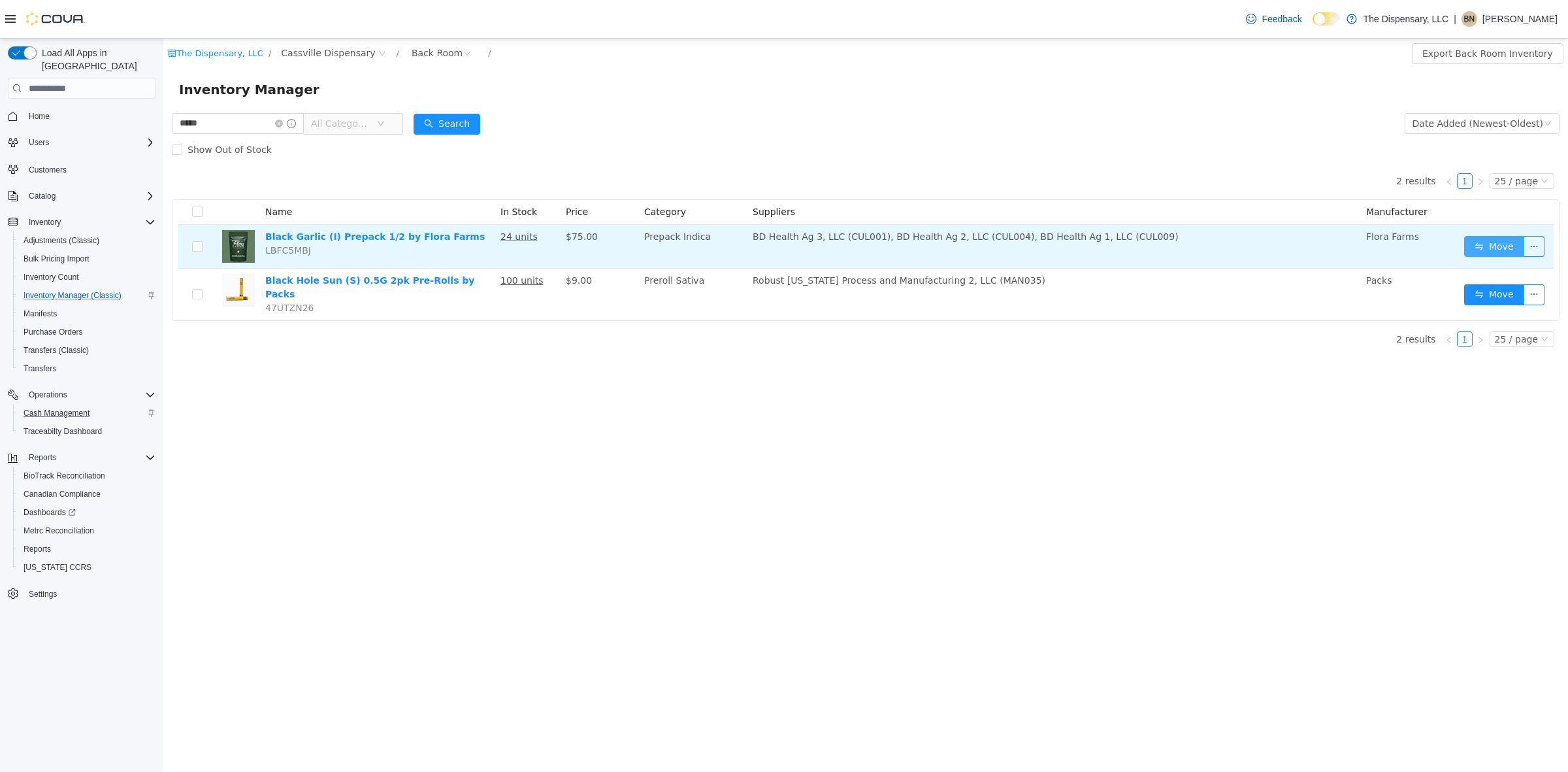
click at [1254, 250] on button "Move" at bounding box center [1494, 246] width 60 height 21
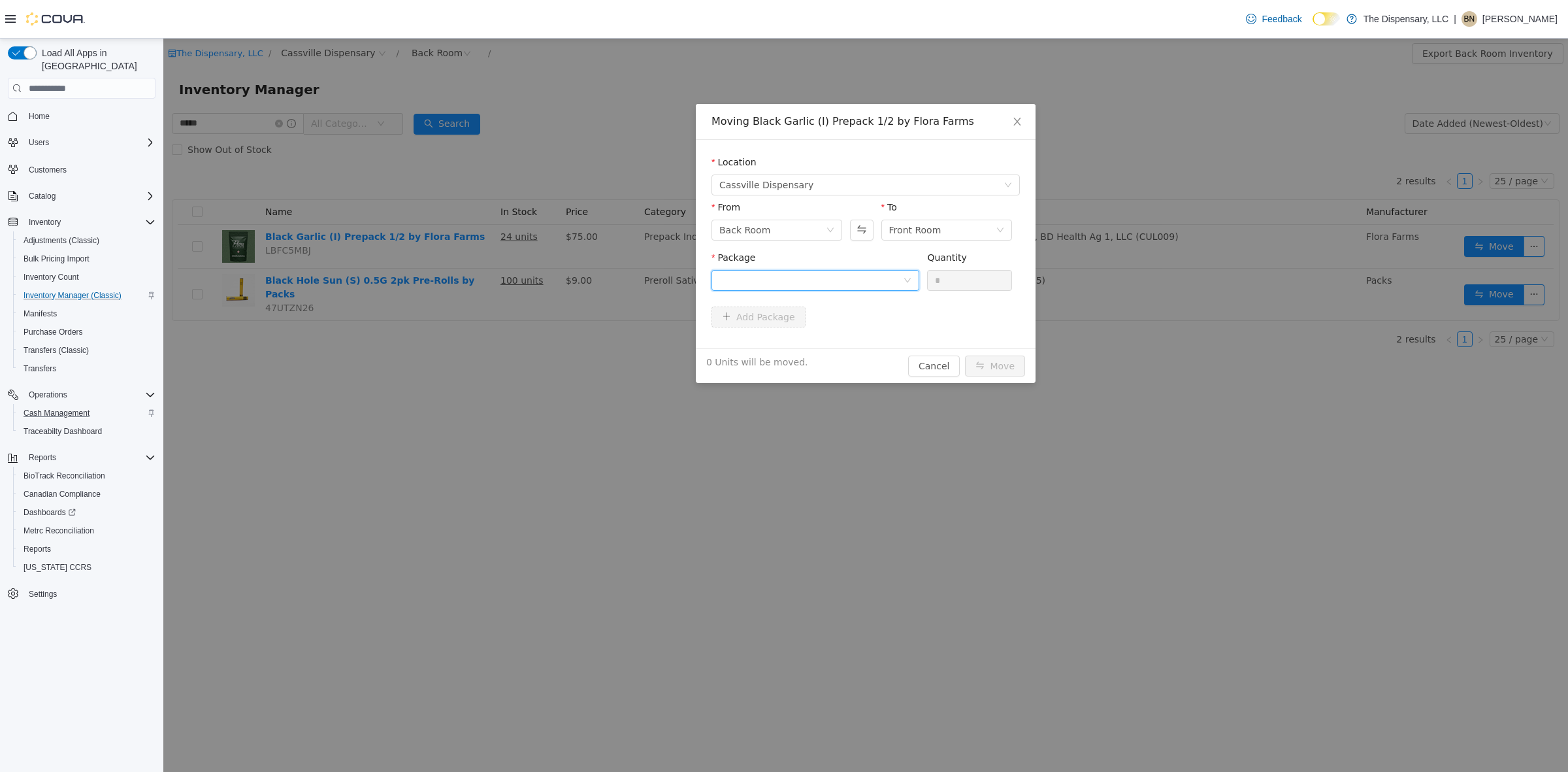
click at [844, 285] on div at bounding box center [811, 280] width 183 height 20
click at [847, 325] on li "1A40C030000057C000063397 Quantity : 24 Units" at bounding box center [815, 334] width 208 height 35
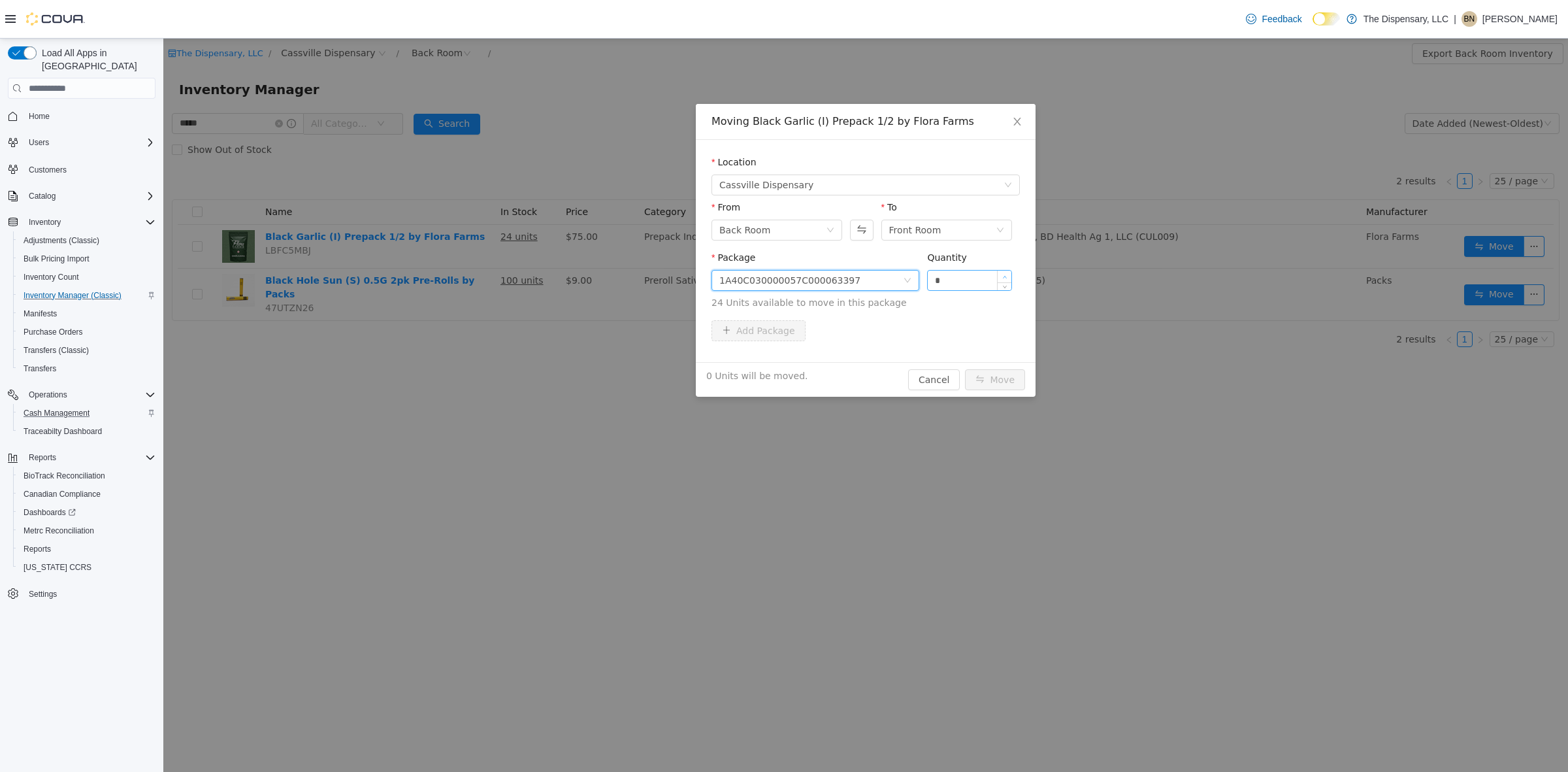
type input "*"
click at [1000, 274] on span "Increase Value" at bounding box center [1004, 276] width 14 height 12
click at [984, 277] on input "*" at bounding box center [969, 280] width 84 height 20
type input "**"
click at [965, 369] on button "Move" at bounding box center [995, 380] width 60 height 21
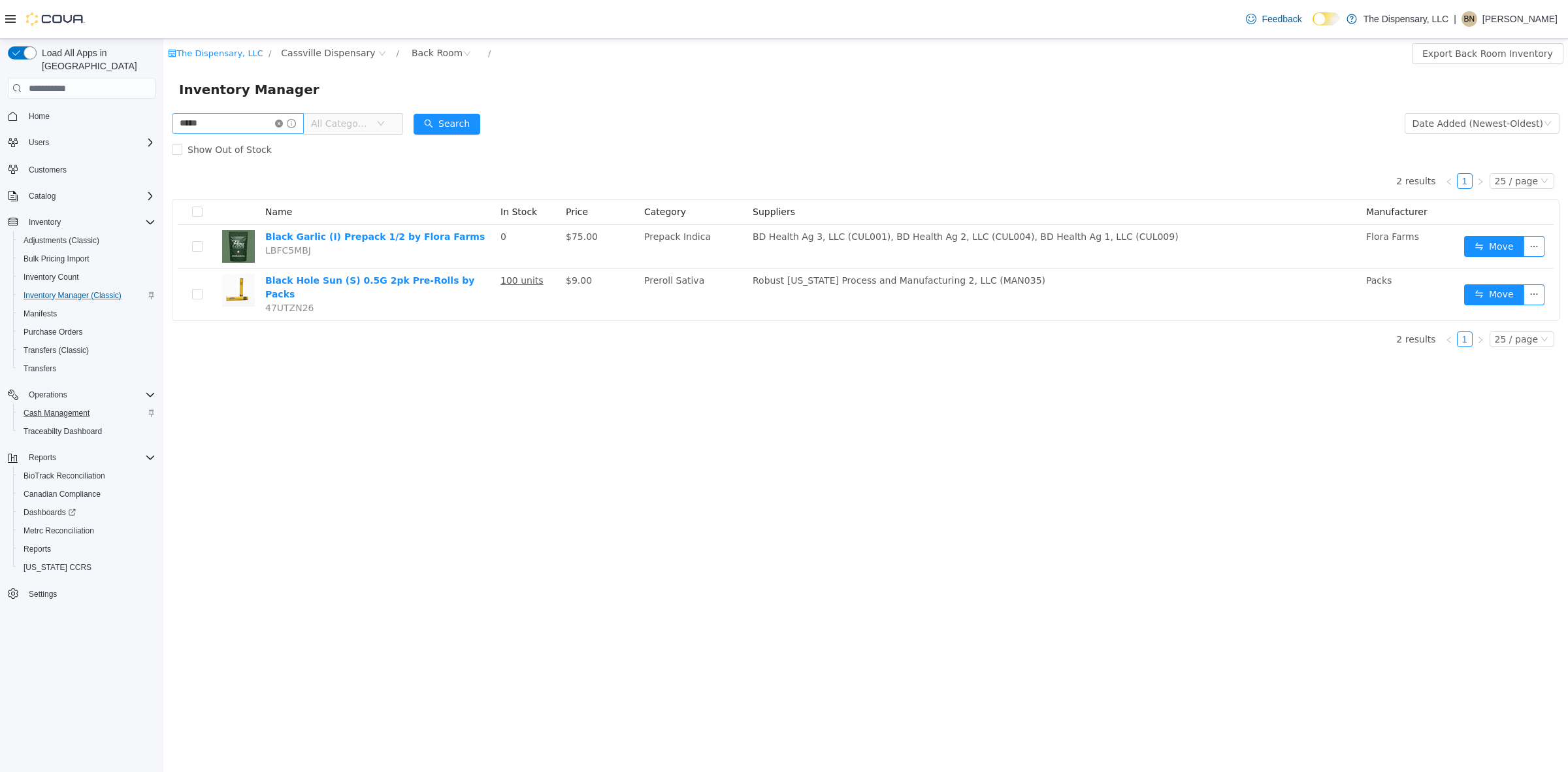
click at [283, 123] on icon "icon: close-circle" at bounding box center [279, 124] width 8 height 8
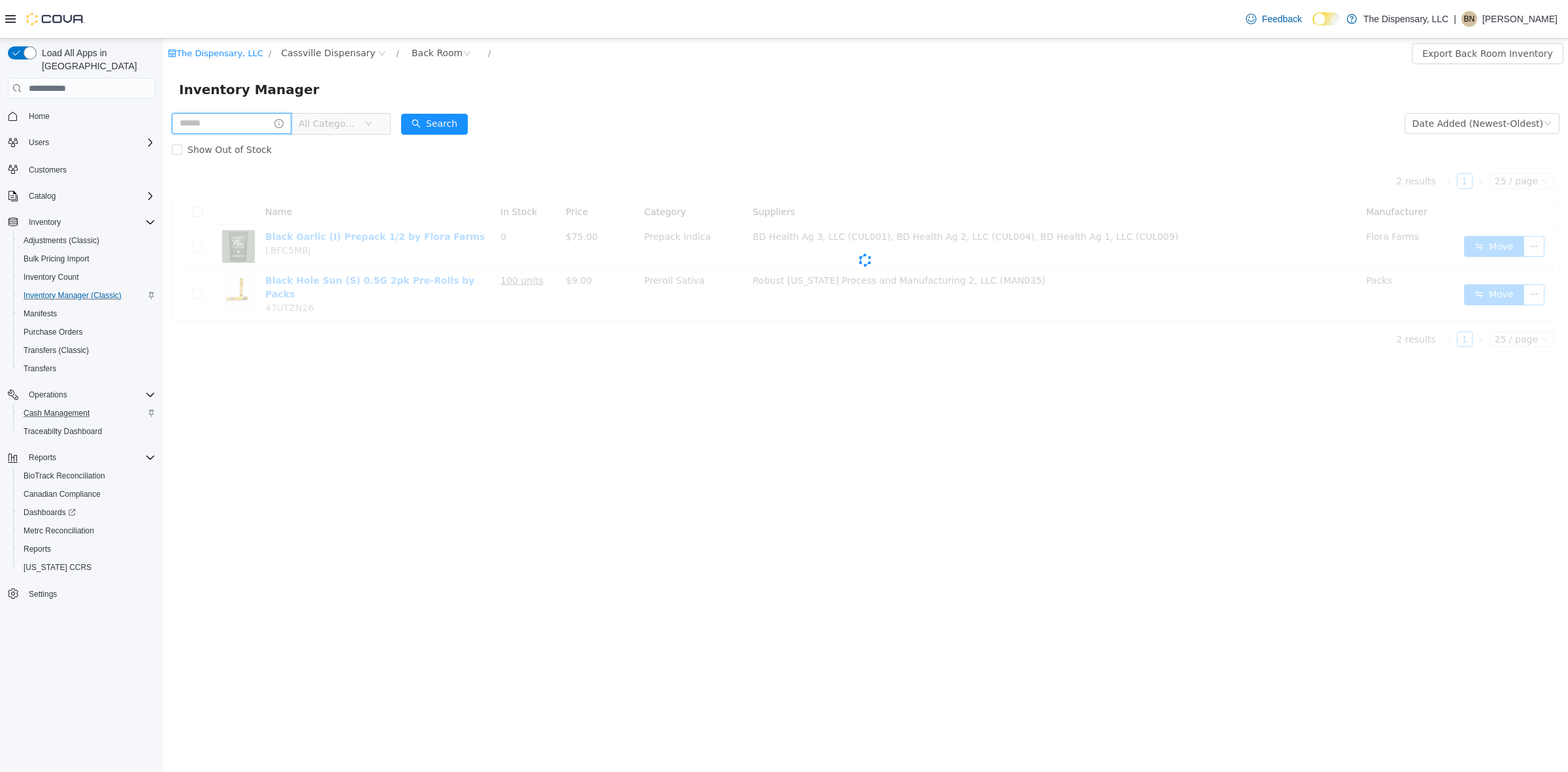
click at [250, 121] on input "text" at bounding box center [231, 124] width 120 height 21
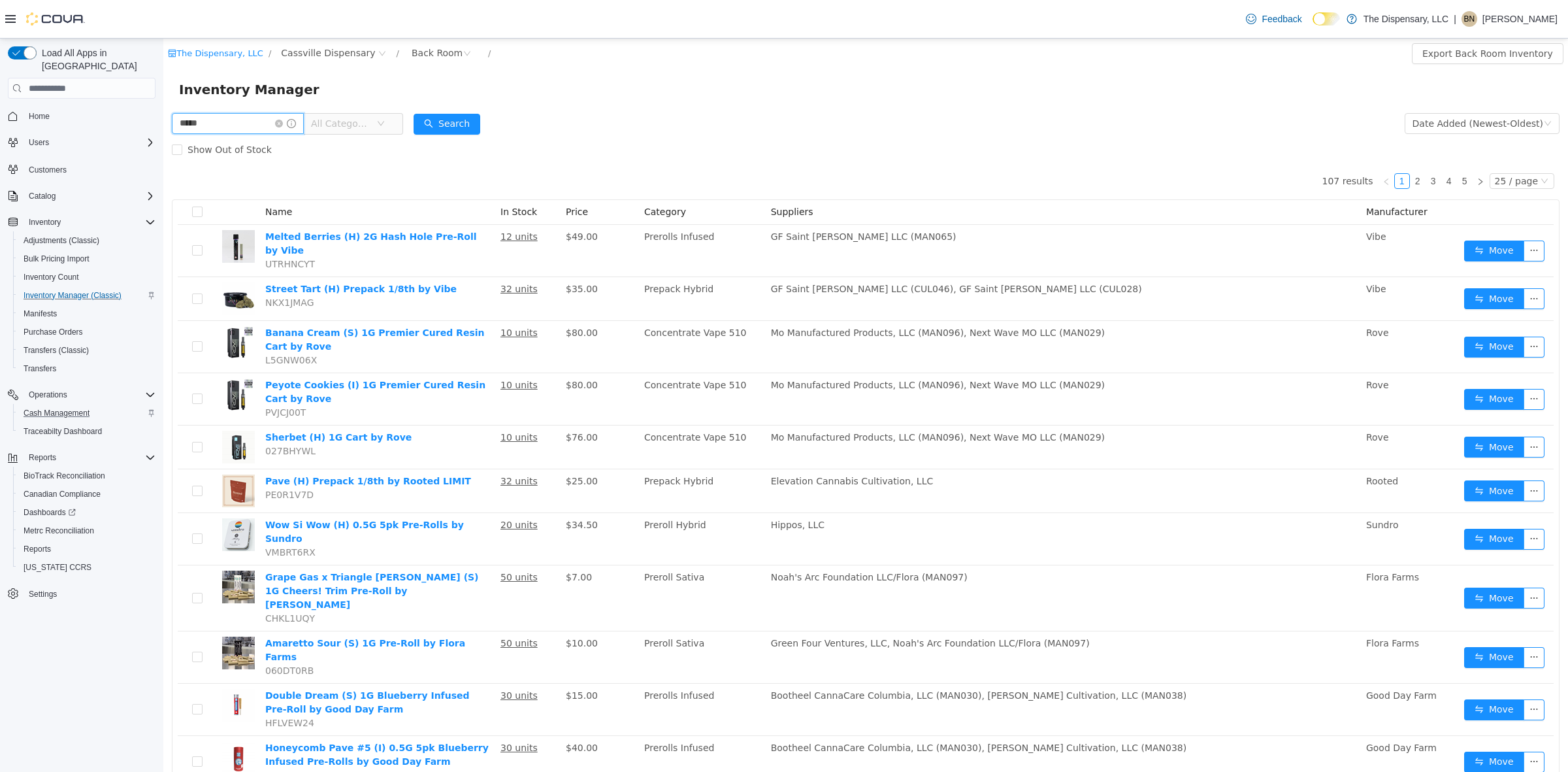
type input "*****"
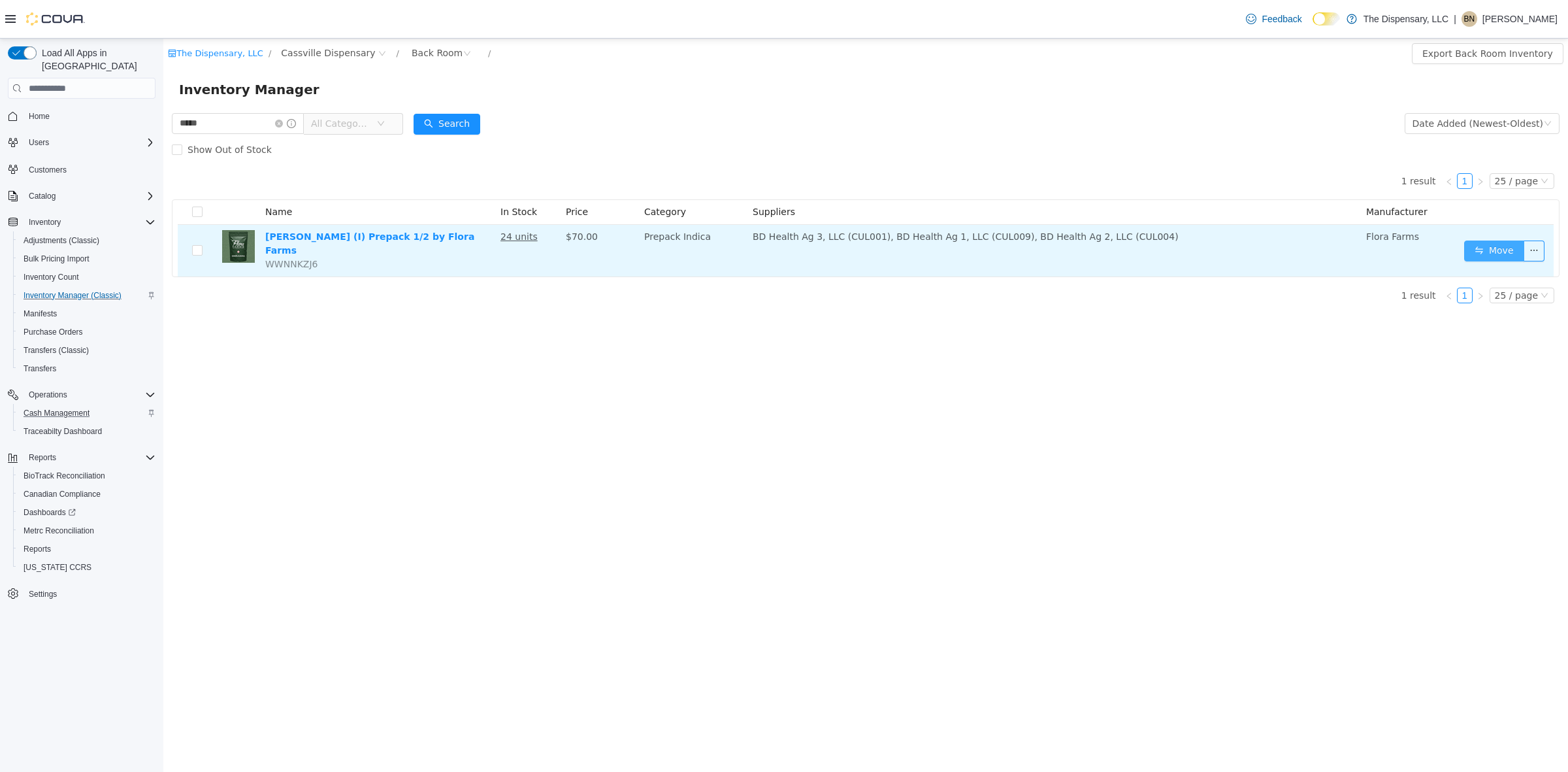
click at [1254, 244] on button "Move" at bounding box center [1494, 251] width 60 height 21
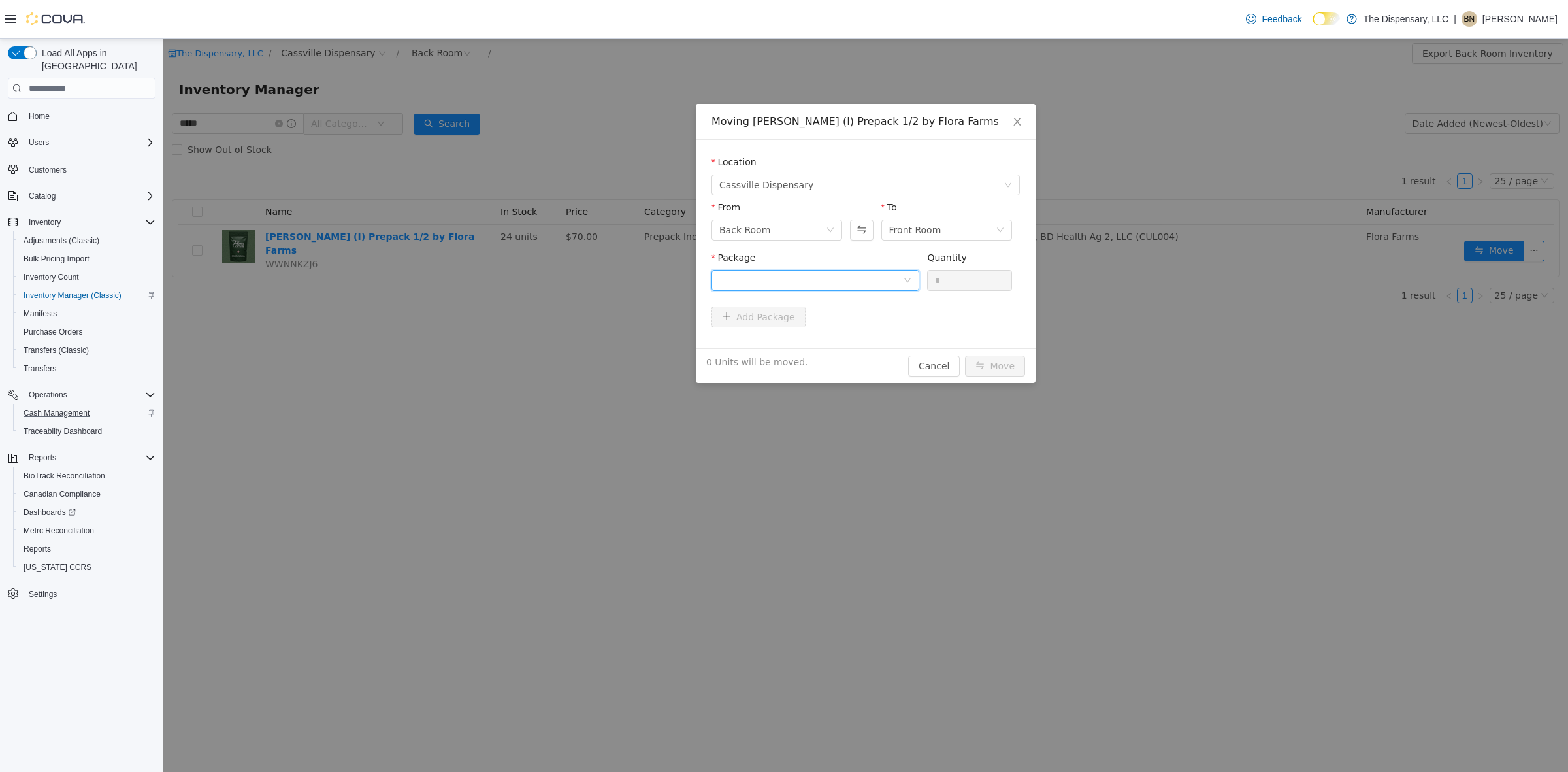
click at [857, 288] on div at bounding box center [811, 280] width 183 height 20
click at [847, 327] on li "1A40C030000057C000064534 Quantity : 24 Units" at bounding box center [815, 334] width 208 height 35
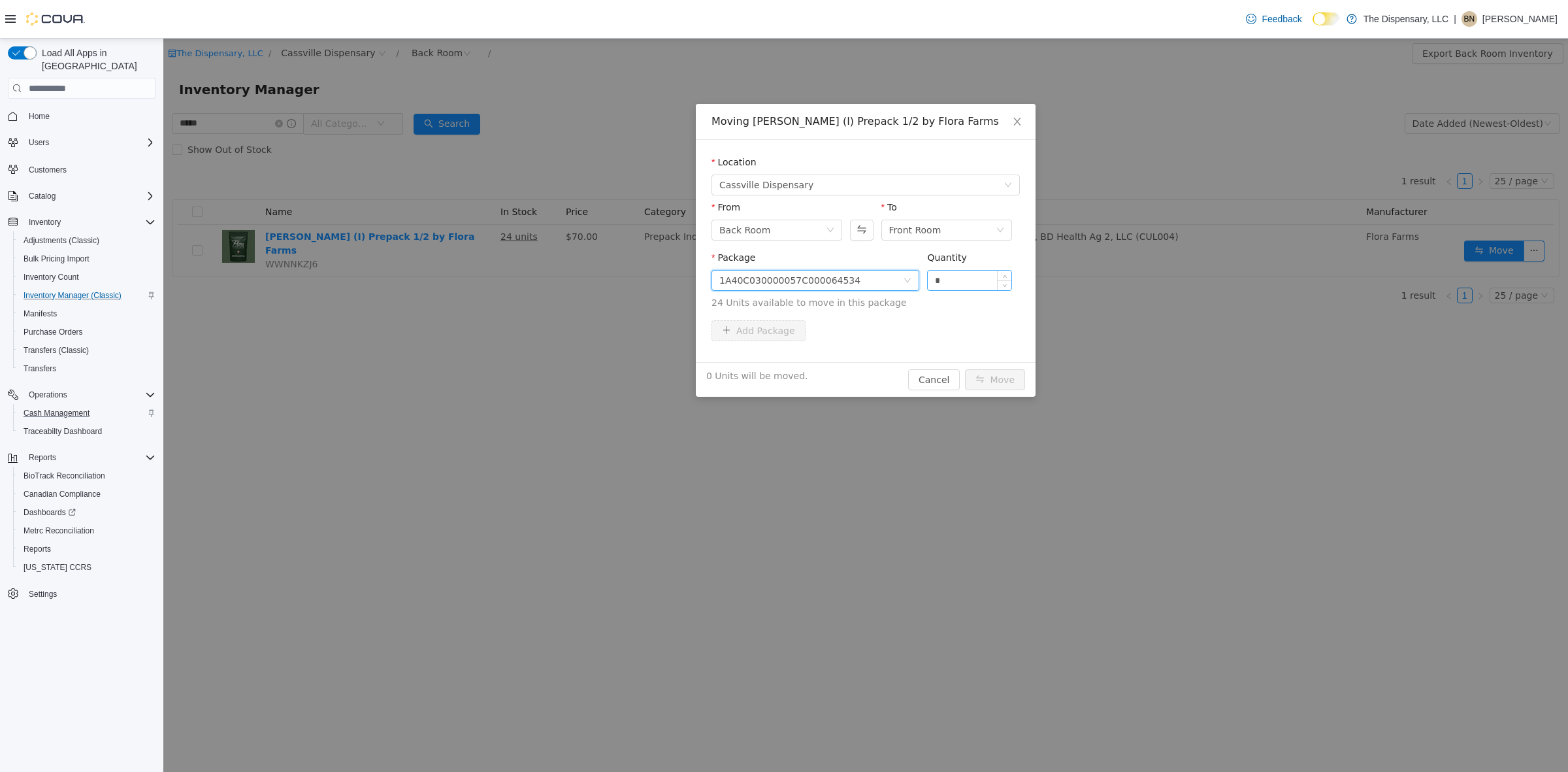
click at [968, 278] on input "*" at bounding box center [969, 280] width 84 height 20
type input "***"
click at [965, 369] on button "Move" at bounding box center [995, 380] width 60 height 21
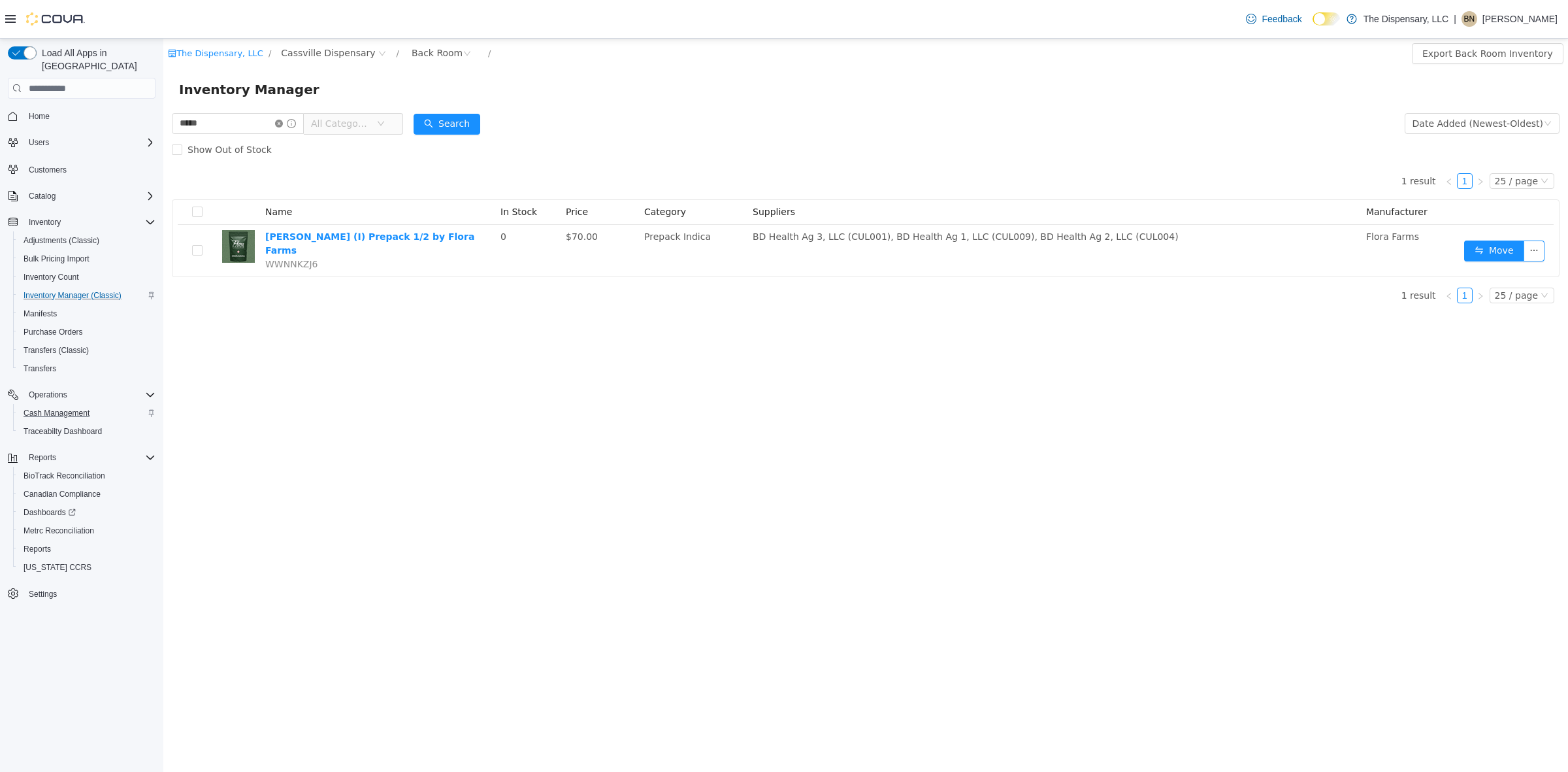
click at [283, 125] on icon "icon: close-circle" at bounding box center [279, 124] width 8 height 8
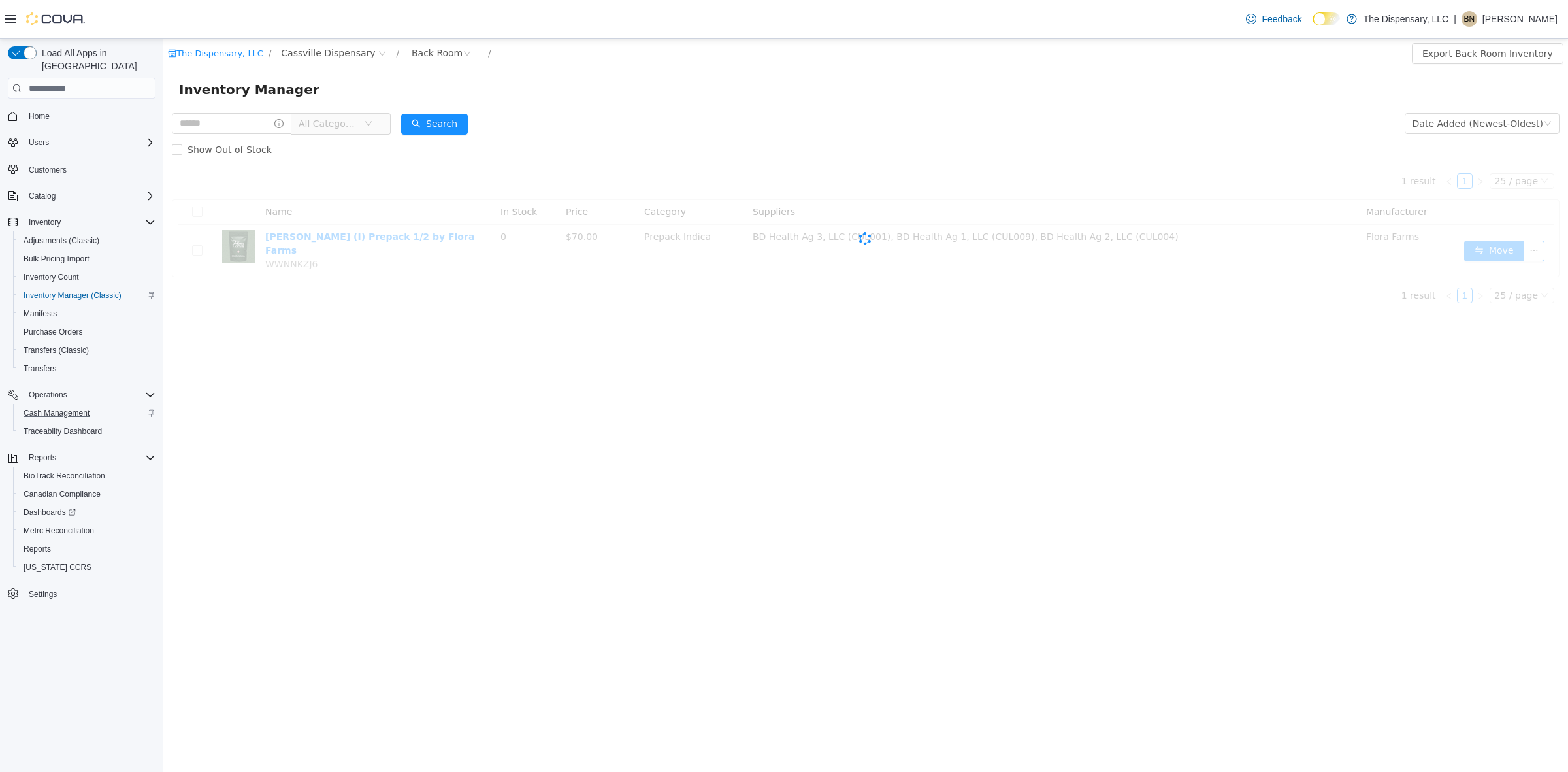
click at [358, 124] on span "All Categories" at bounding box center [328, 124] width 60 height 13
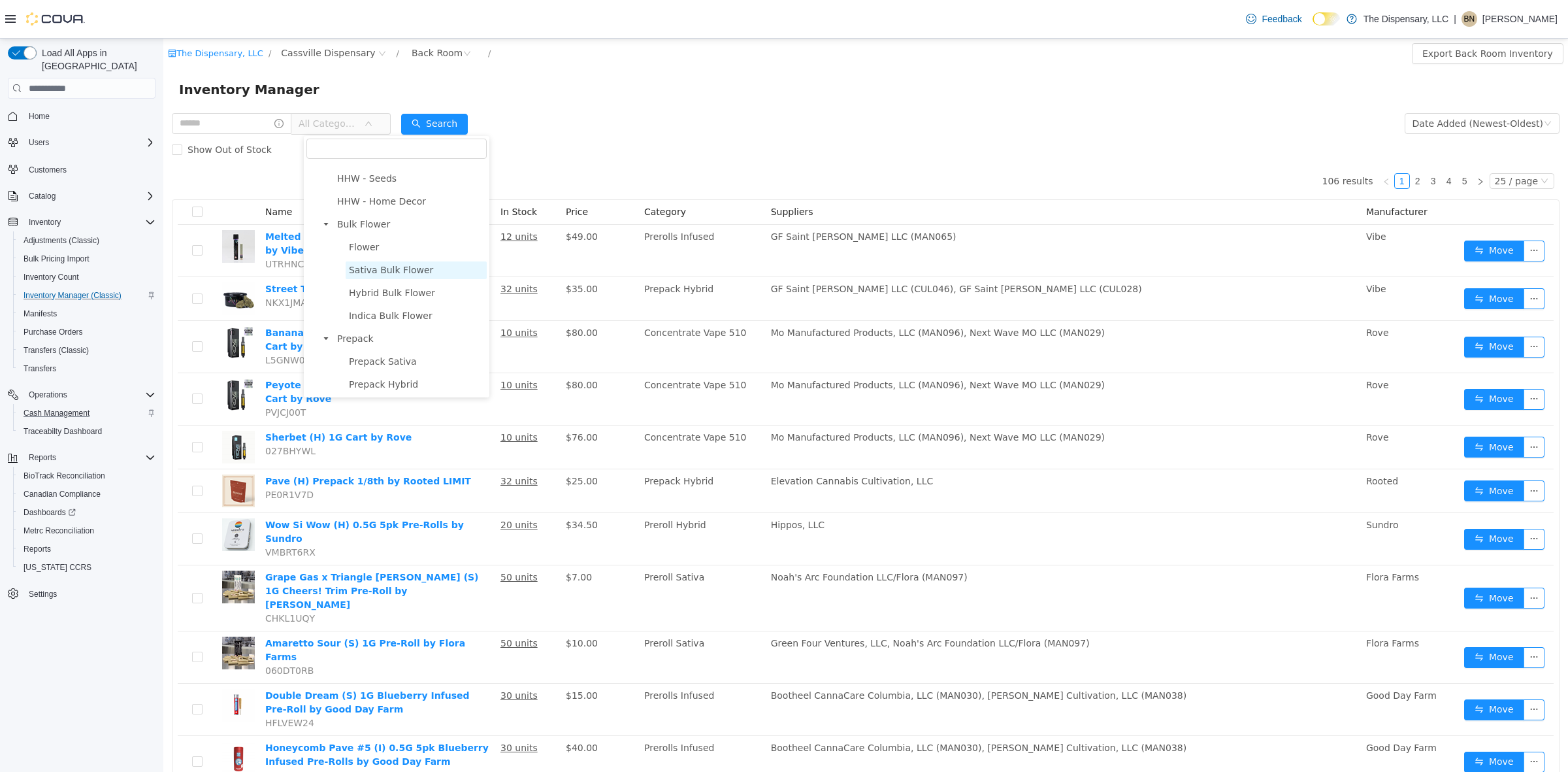
scroll to position [245, 0]
click at [353, 295] on span "Prepack" at bounding box center [356, 293] width 37 height 10
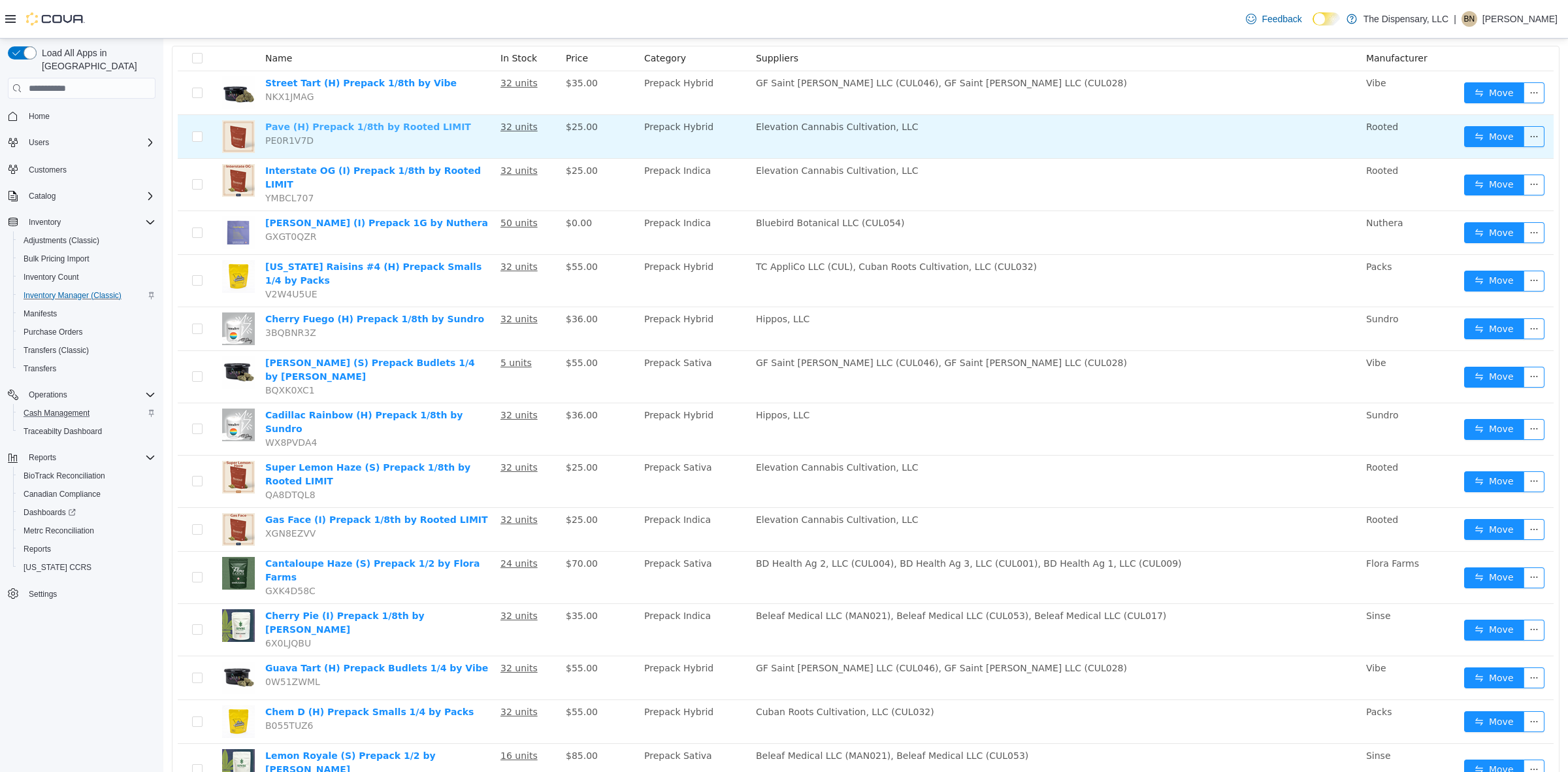
scroll to position [0, 0]
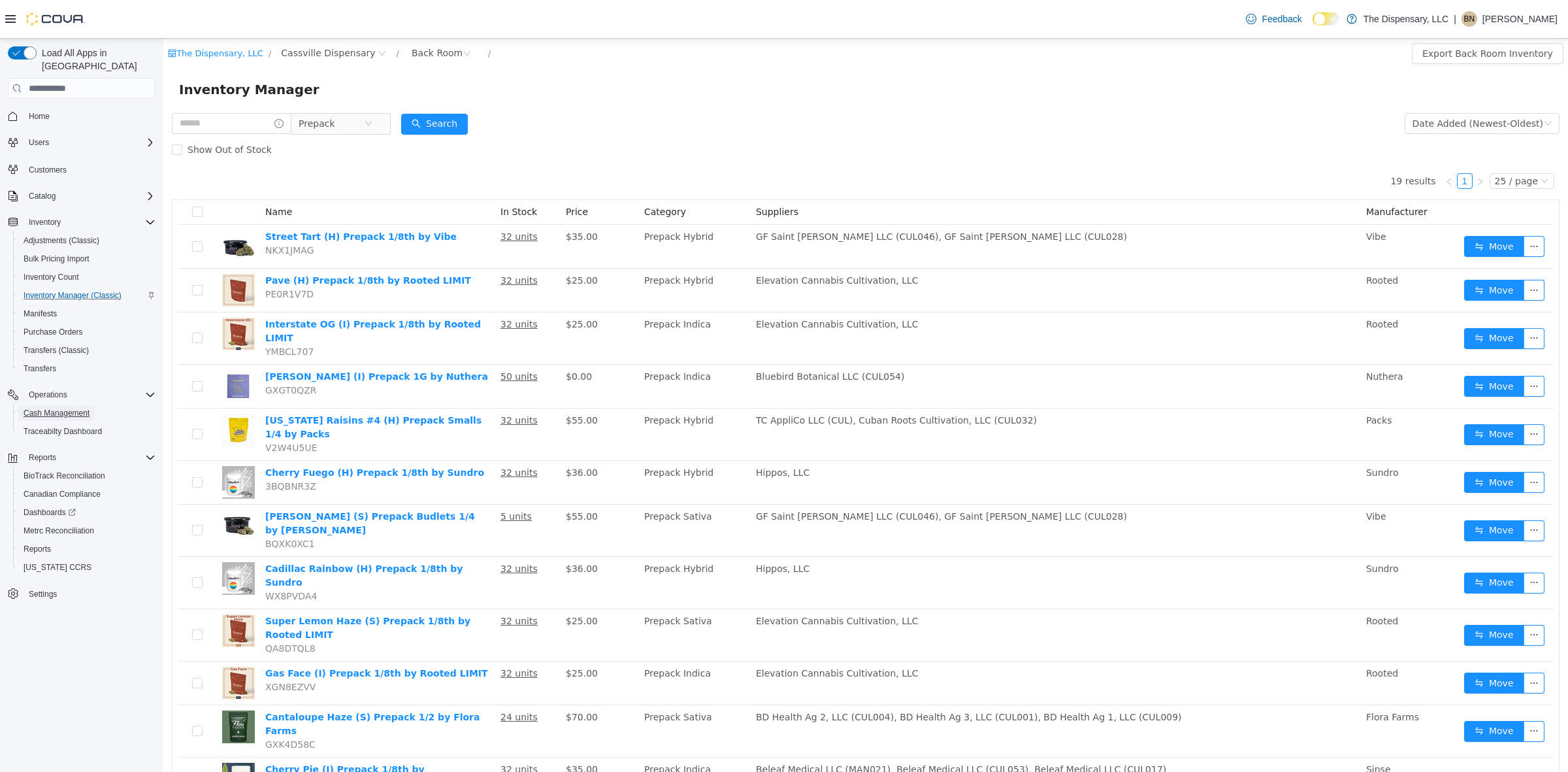
drag, startPoint x: 85, startPoint y: 393, endPoint x: 291, endPoint y: 353, distance: 209.8
click at [85, 408] on span "Cash Management" at bounding box center [56, 412] width 66 height 10
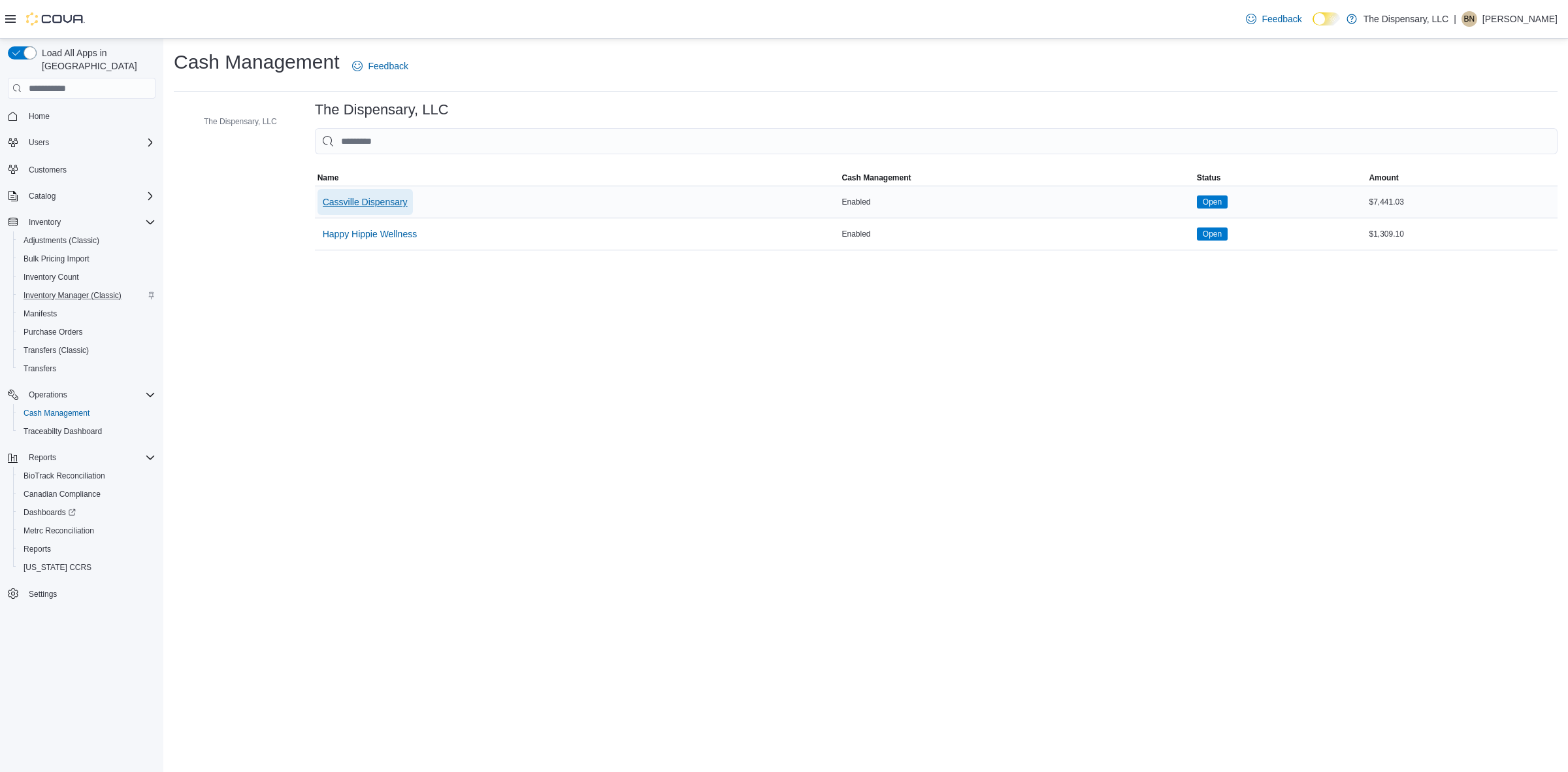
click at [343, 200] on span "Cassville Dispensary" at bounding box center [365, 202] width 85 height 13
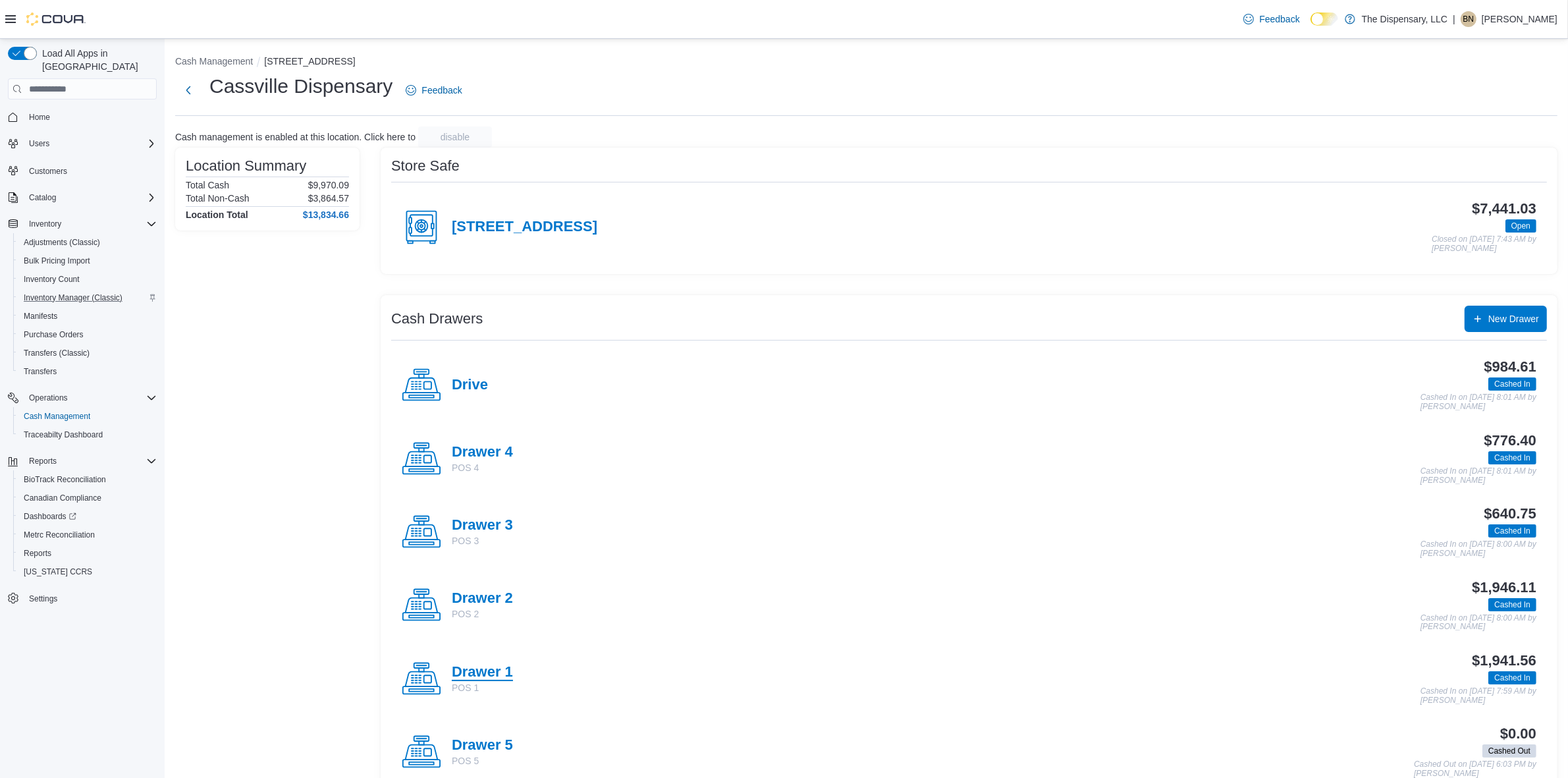
click at [502, 600] on h4 "Drawer 1" at bounding box center [482, 672] width 61 height 17
click at [485, 591] on h4 "Drawer 2" at bounding box center [482, 598] width 61 height 17
click at [74, 293] on span "Inventory Manager (Classic)" at bounding box center [72, 297] width 99 height 10
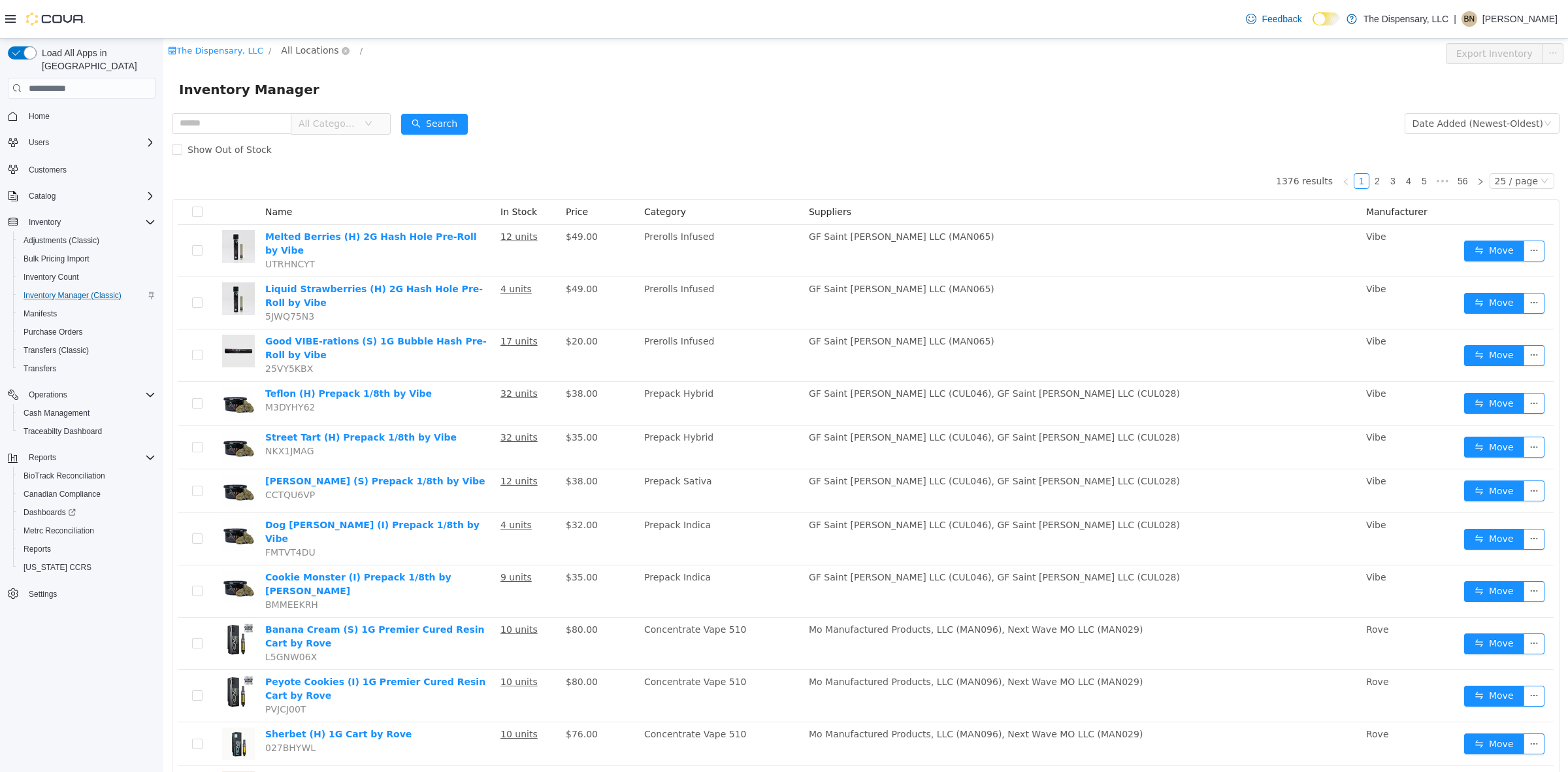
drag, startPoint x: 317, startPoint y: 53, endPoint x: 307, endPoint y: 52, distance: 10.0
click at [313, 53] on span "All Locations" at bounding box center [309, 50] width 57 height 14
click at [307, 51] on span "All Locations" at bounding box center [309, 50] width 57 height 14
click at [298, 53] on span "All Locations" at bounding box center [309, 50] width 57 height 14
click at [320, 121] on span "Cassville Dispensary" at bounding box center [347, 120] width 94 height 10
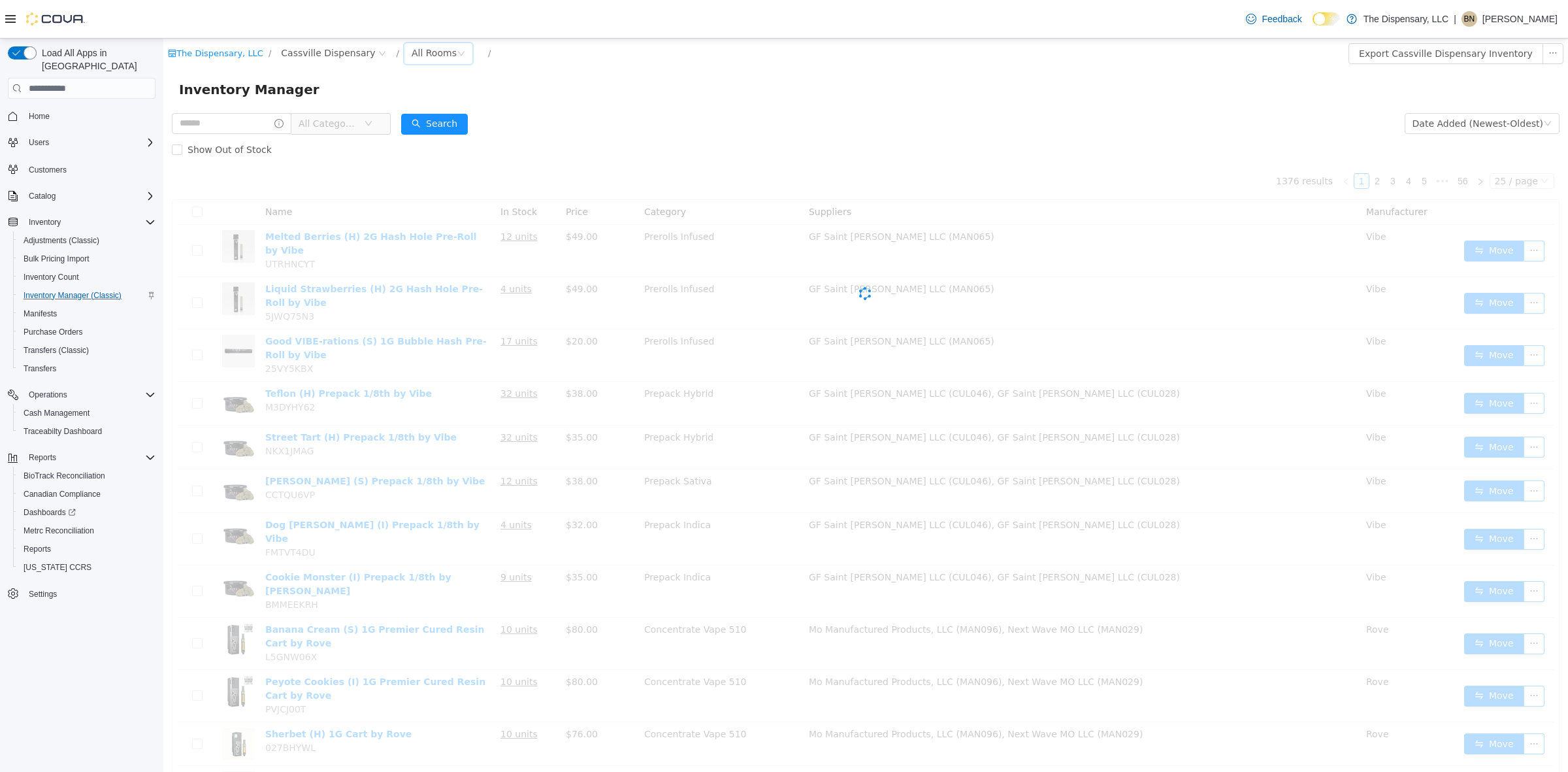
drag, startPoint x: 386, startPoint y: 58, endPoint x: 396, endPoint y: 64, distance: 11.7
click at [412, 50] on div "All Rooms" at bounding box center [434, 53] width 45 height 20
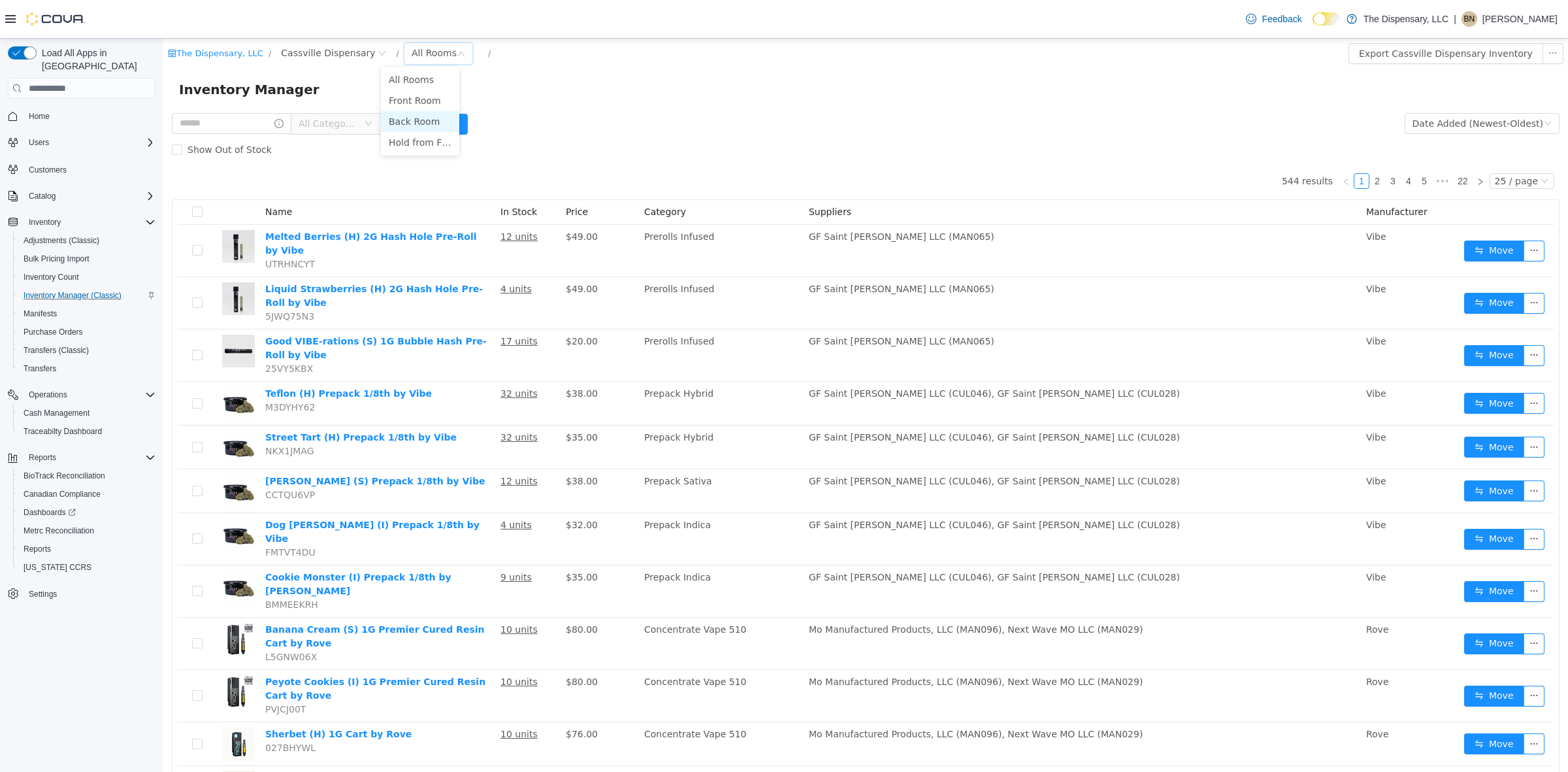
click at [414, 113] on li "Back Room" at bounding box center [420, 121] width 78 height 21
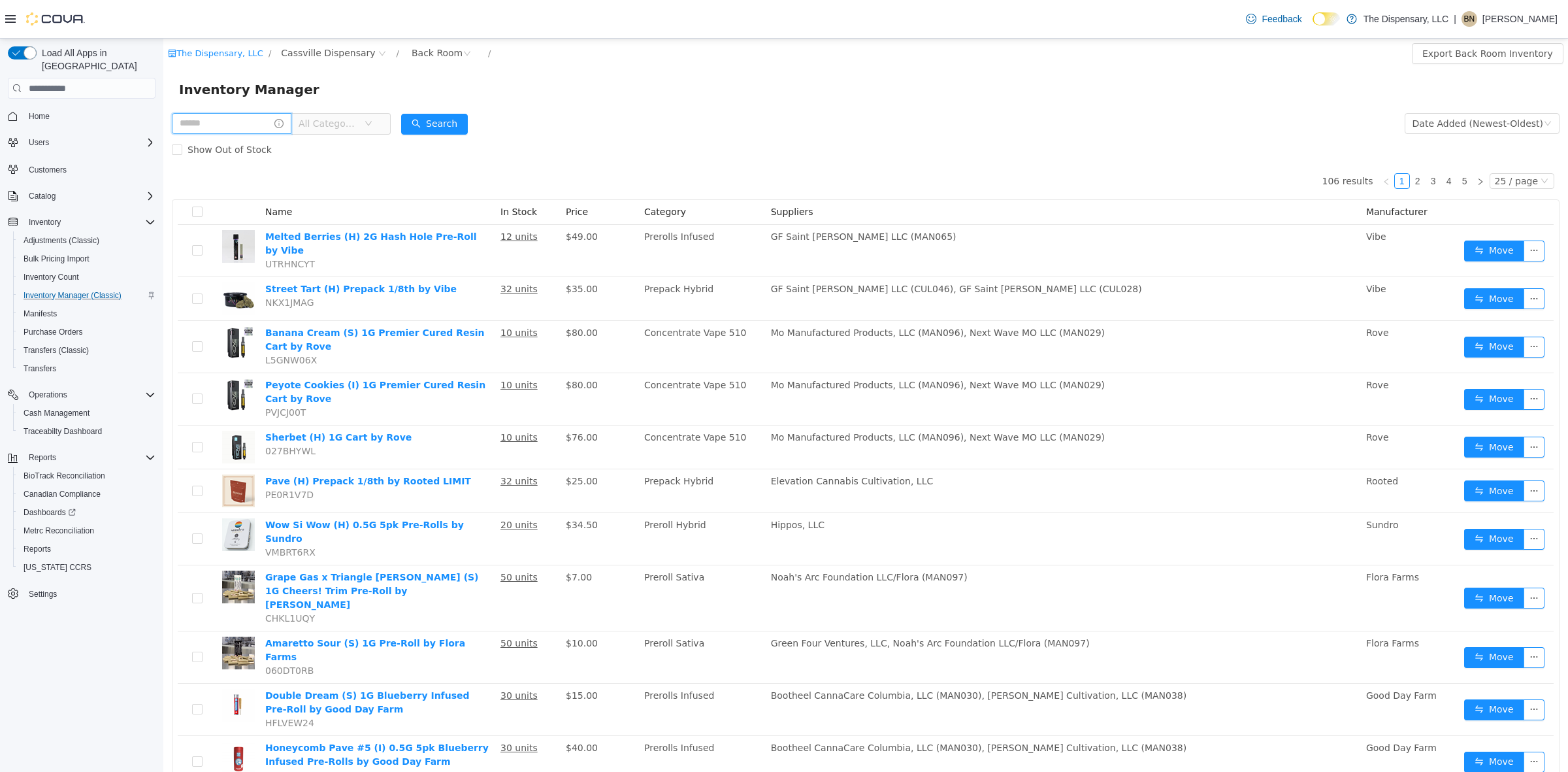
click at [278, 123] on input "text" at bounding box center [231, 124] width 120 height 21
click at [380, 132] on span "All Categories" at bounding box center [336, 124] width 89 height 21
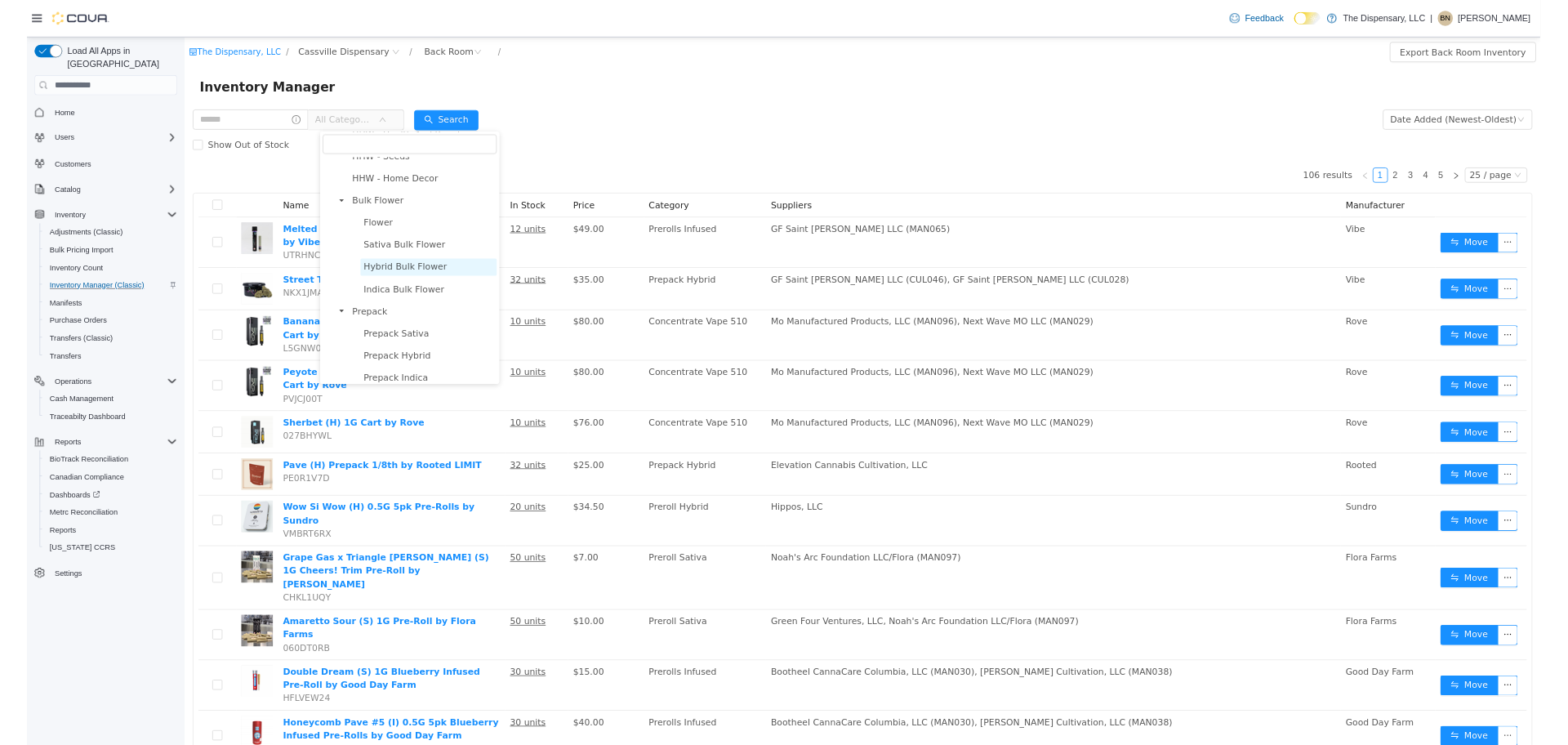
scroll to position [306, 0]
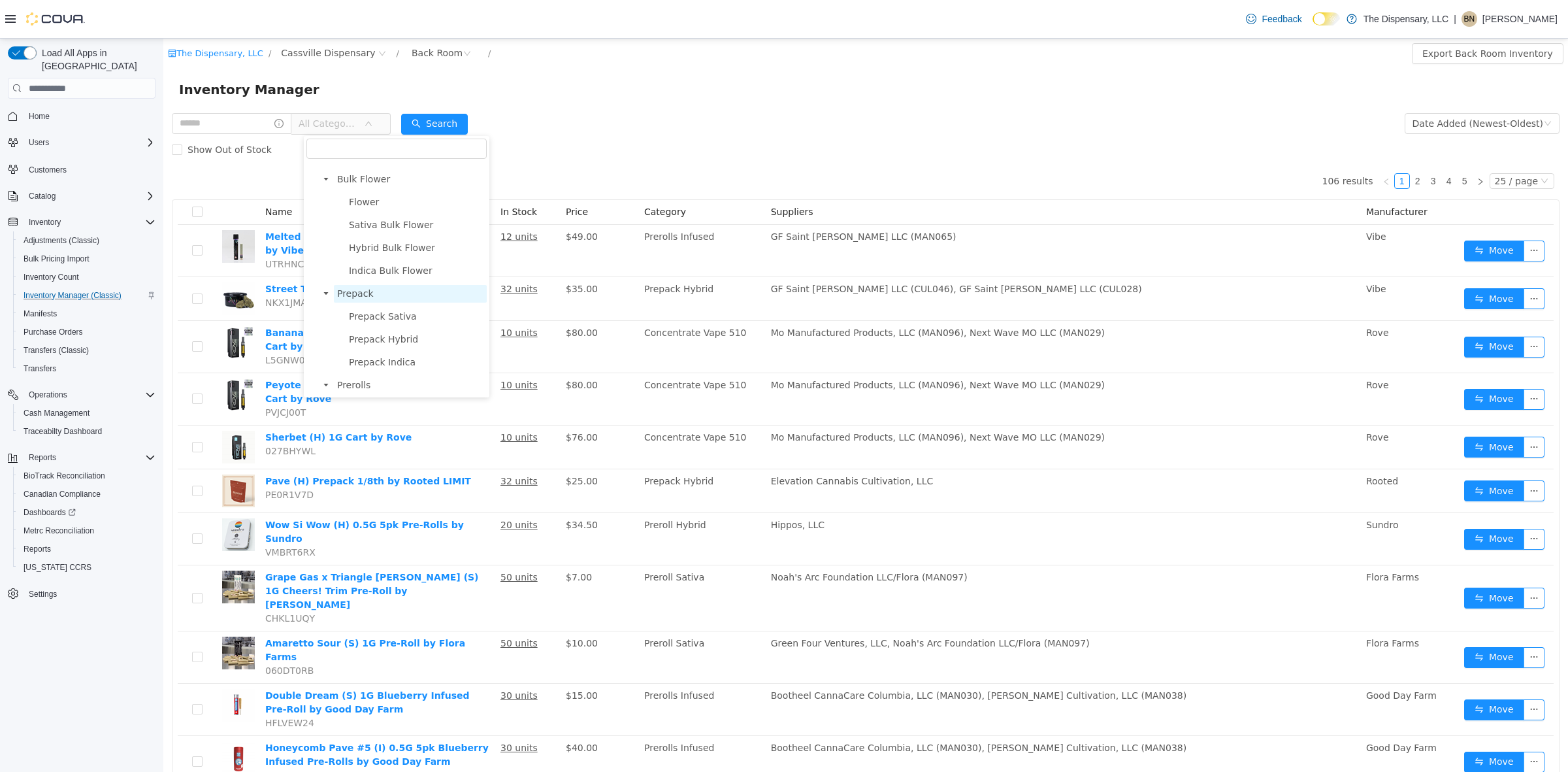
click at [353, 292] on span "Prepack" at bounding box center [356, 293] width 37 height 10
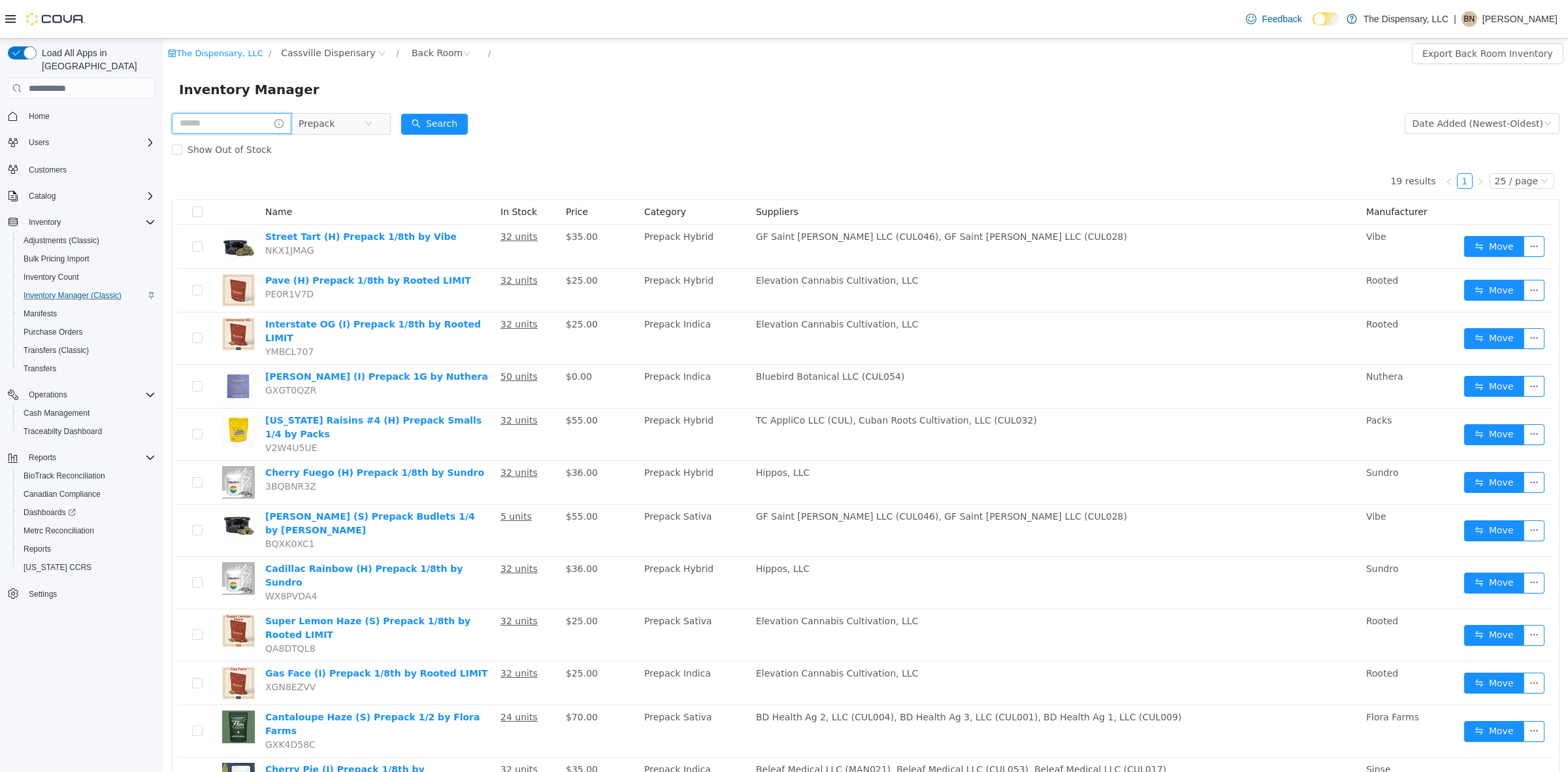
drag, startPoint x: 244, startPoint y: 120, endPoint x: 247, endPoint y: 113, distance: 7.6
click at [246, 119] on input "text" at bounding box center [231, 124] width 120 height 21
type input "**"
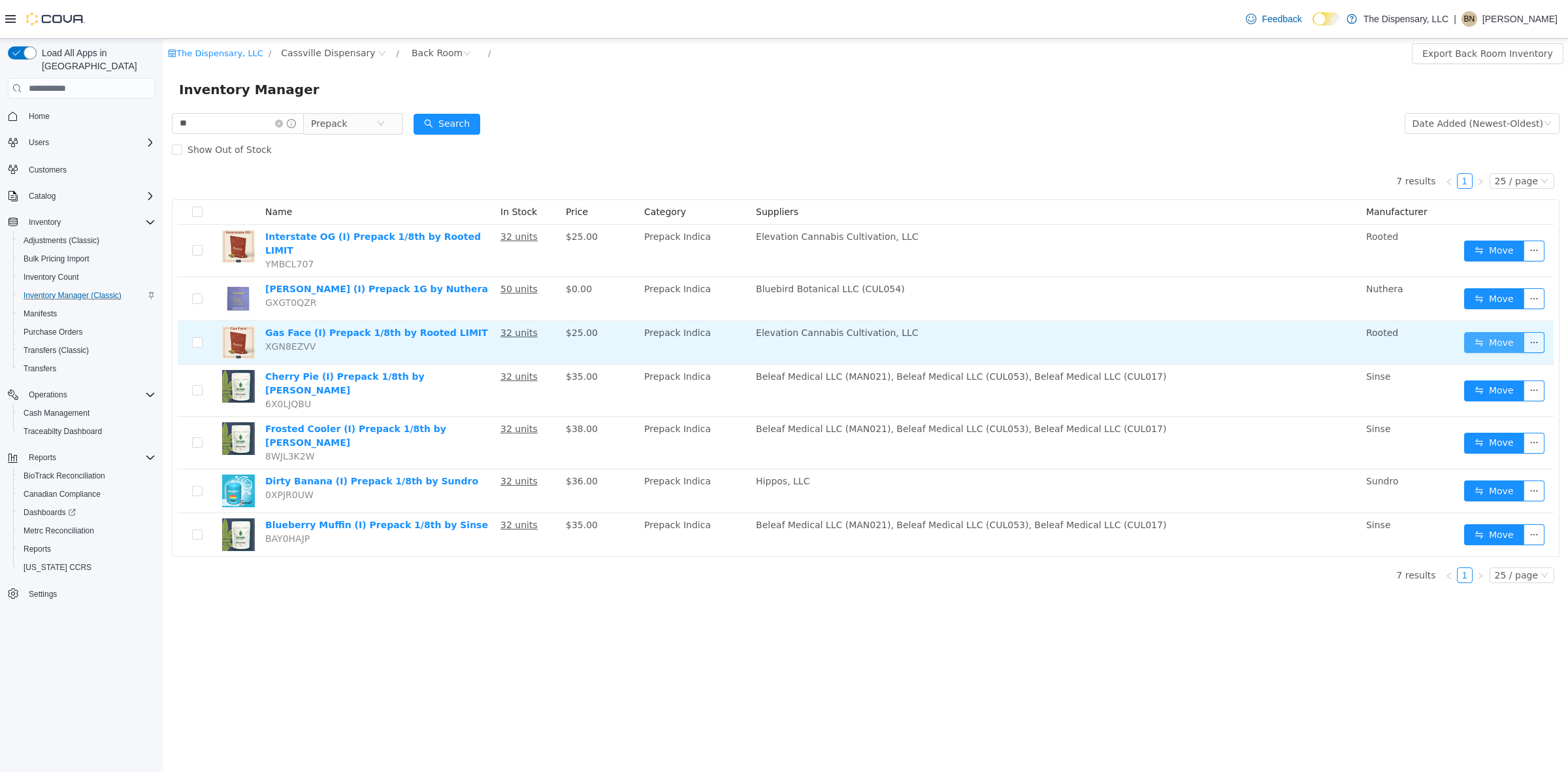
click at [1254, 337] on button "Move" at bounding box center [1494, 342] width 60 height 21
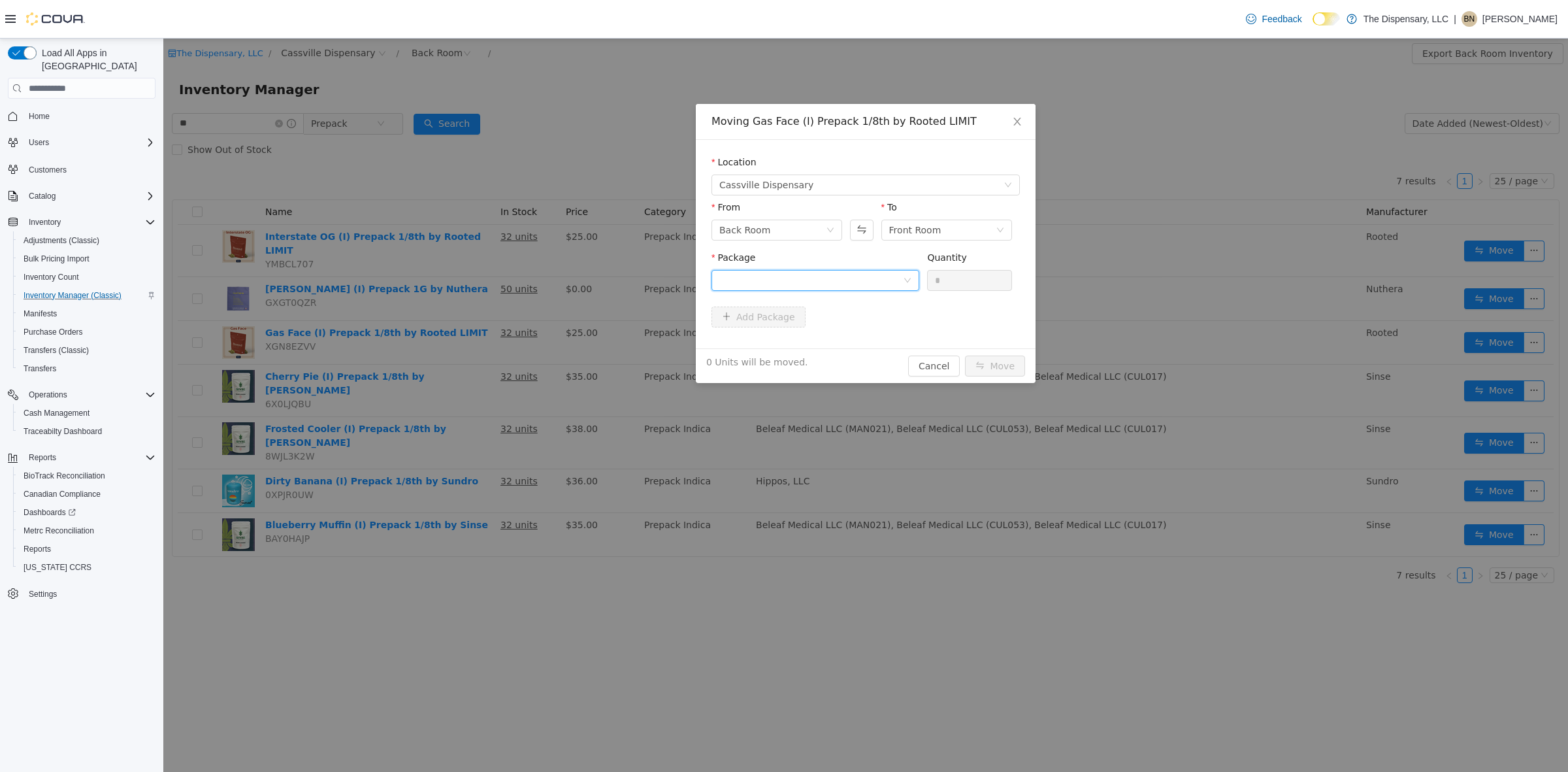
click at [868, 275] on div at bounding box center [811, 280] width 183 height 20
click at [861, 327] on li "1A40C03000025E5000096186 Quantity : 32 Units" at bounding box center [815, 334] width 208 height 35
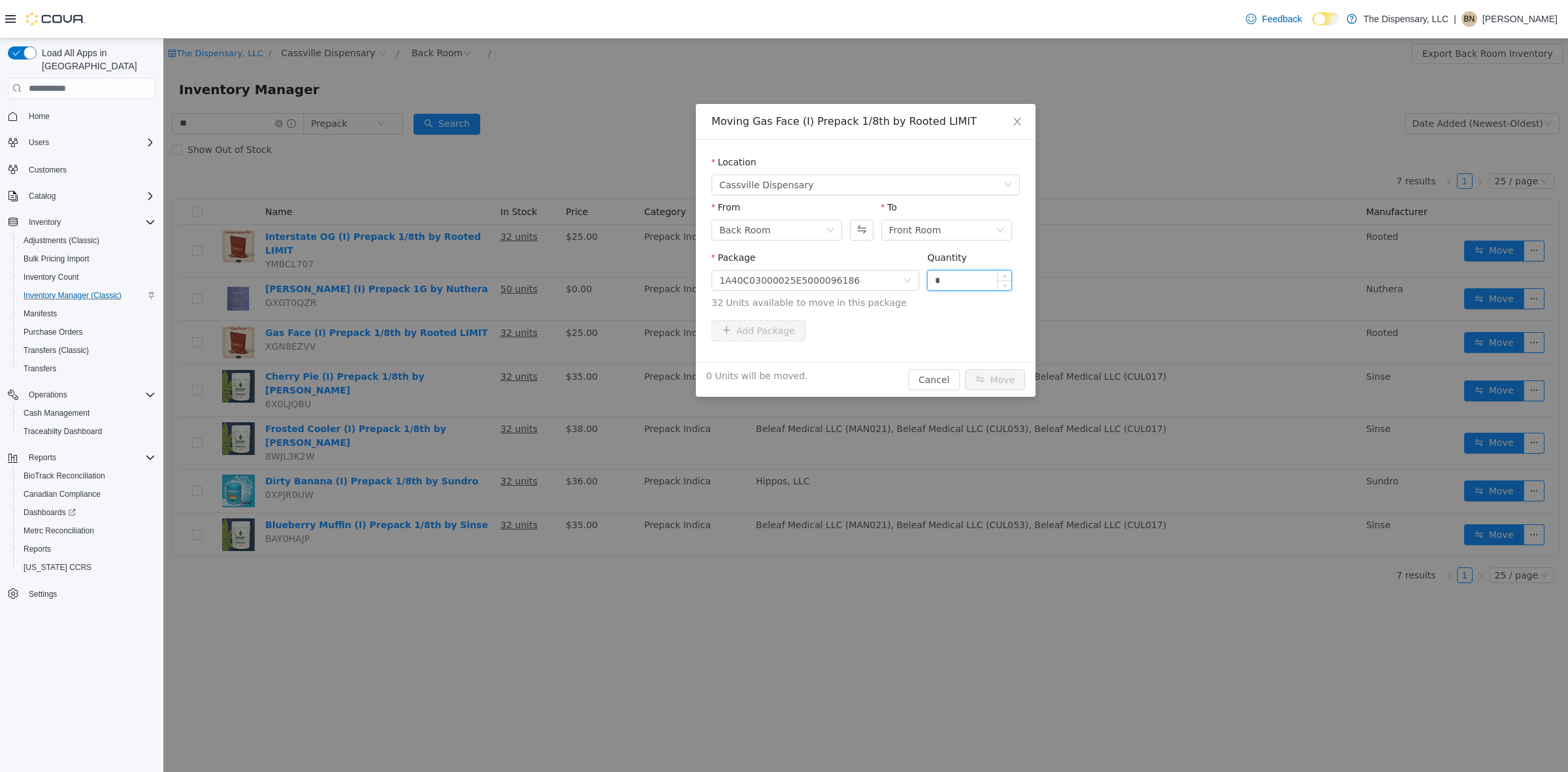
click at [956, 276] on input "*" at bounding box center [969, 280] width 84 height 20
type input "***"
click at [965, 369] on button "Move" at bounding box center [995, 380] width 60 height 21
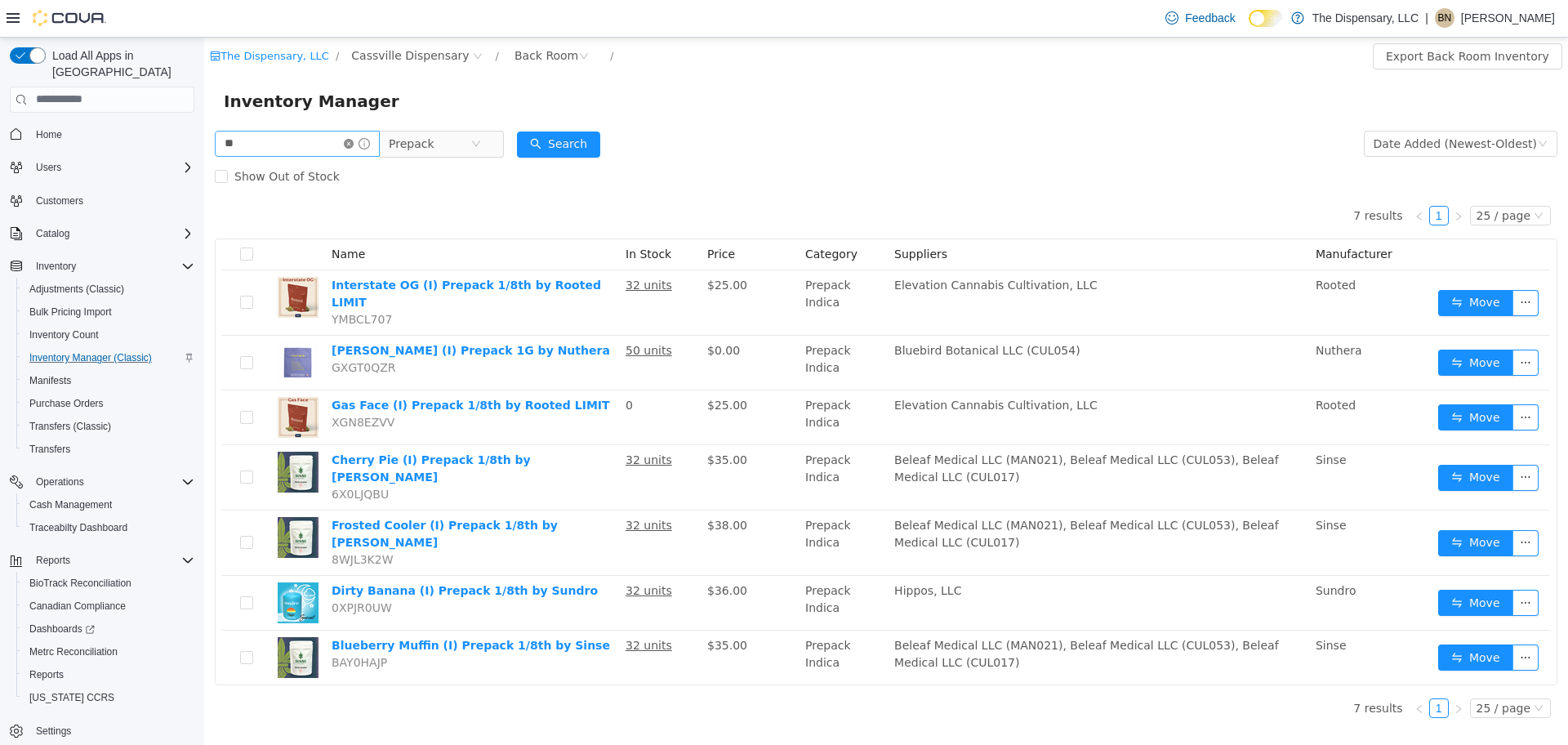
click at [354, 142] on icon "icon: close-circle" at bounding box center [349, 143] width 10 height 10
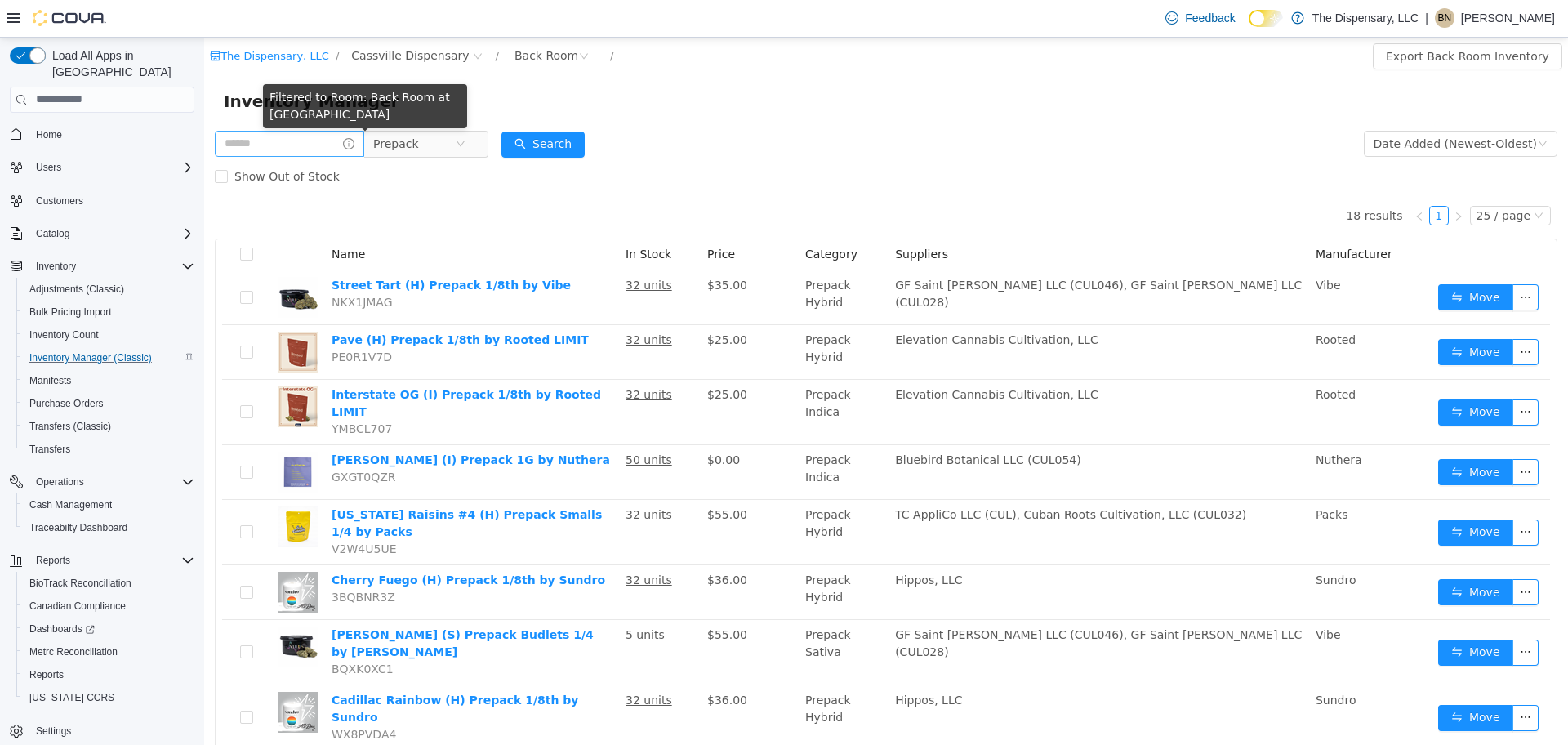
click at [355, 142] on icon "icon: info-circle" at bounding box center [348, 143] width 11 height 11
click at [466, 140] on icon "icon: close-circle" at bounding box center [461, 143] width 10 height 10
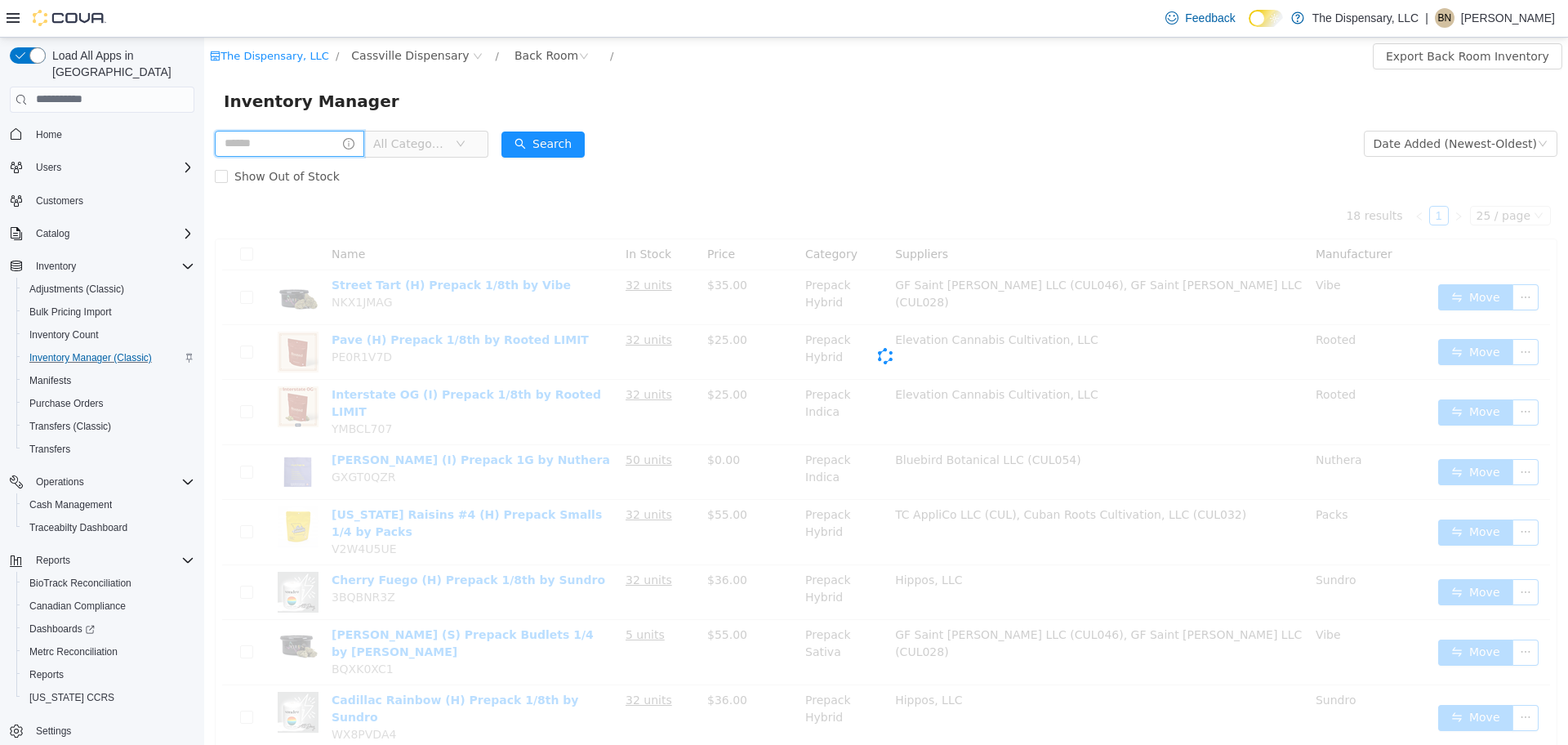
click at [278, 144] on input "text" at bounding box center [289, 143] width 150 height 26
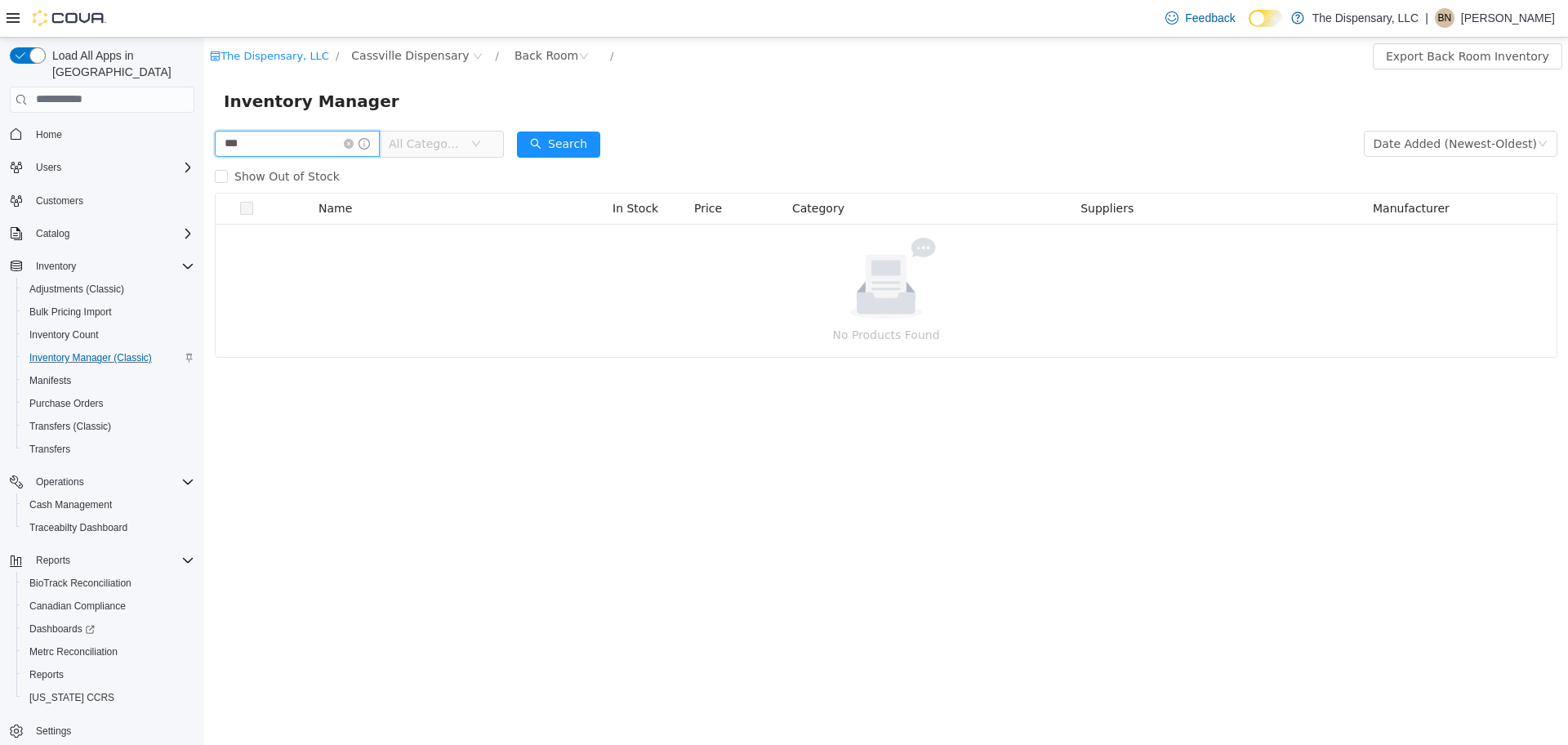
type input "***"
click at [354, 141] on icon "icon: close-circle" at bounding box center [349, 143] width 10 height 10
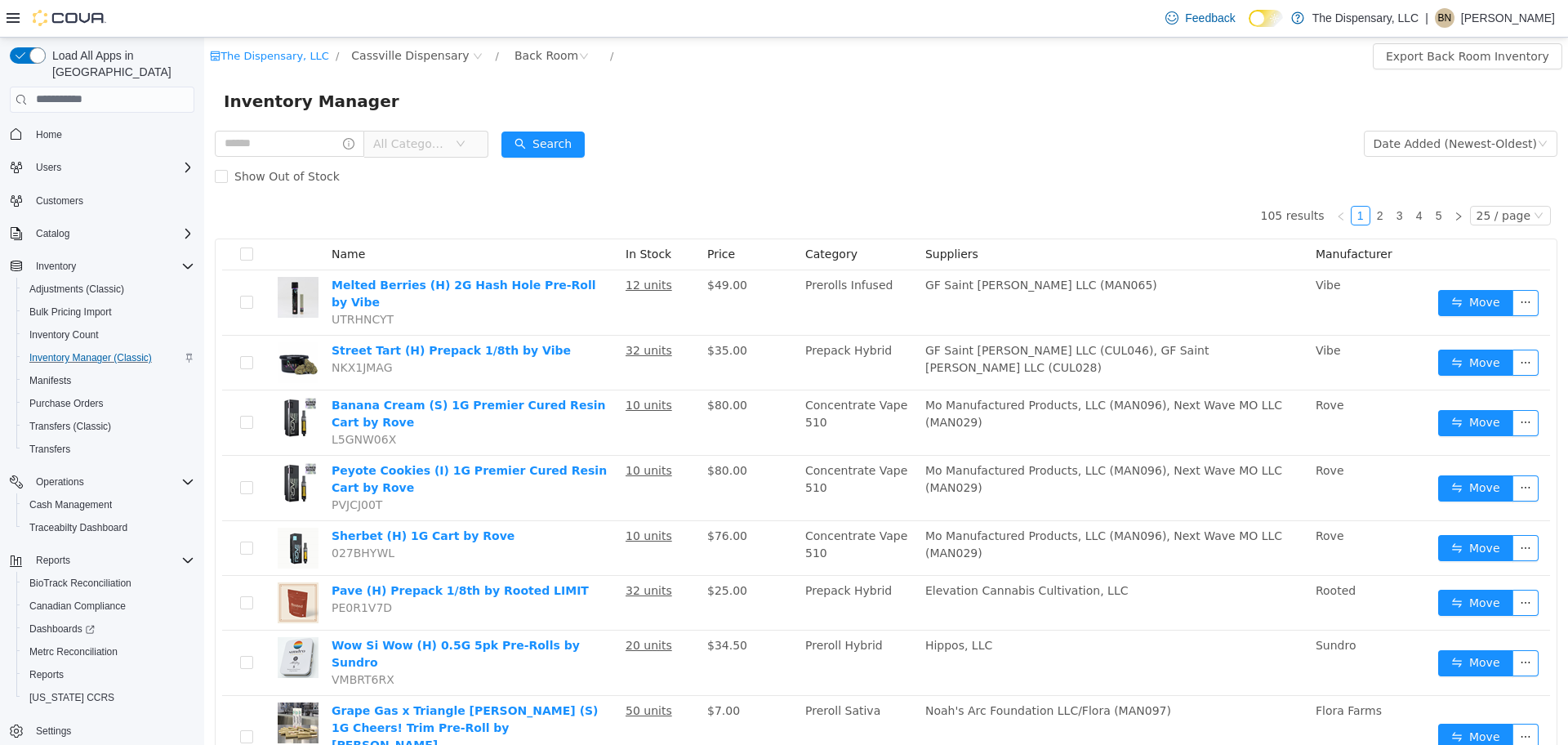
click at [475, 151] on span "All Categories" at bounding box center [420, 143] width 112 height 26
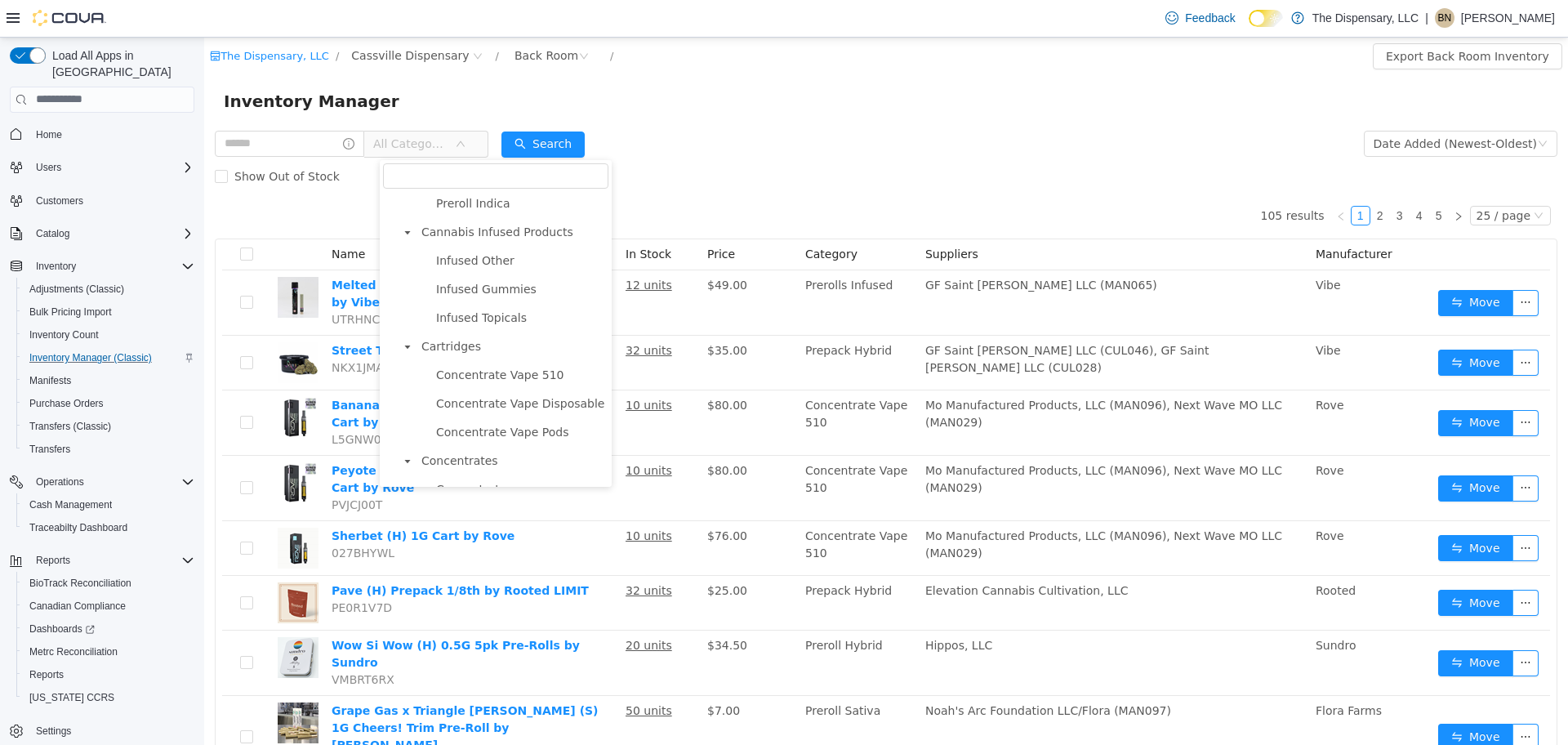
scroll to position [685, 0]
click at [568, 244] on span "Cannabis Infused Products" at bounding box center [513, 235] width 191 height 22
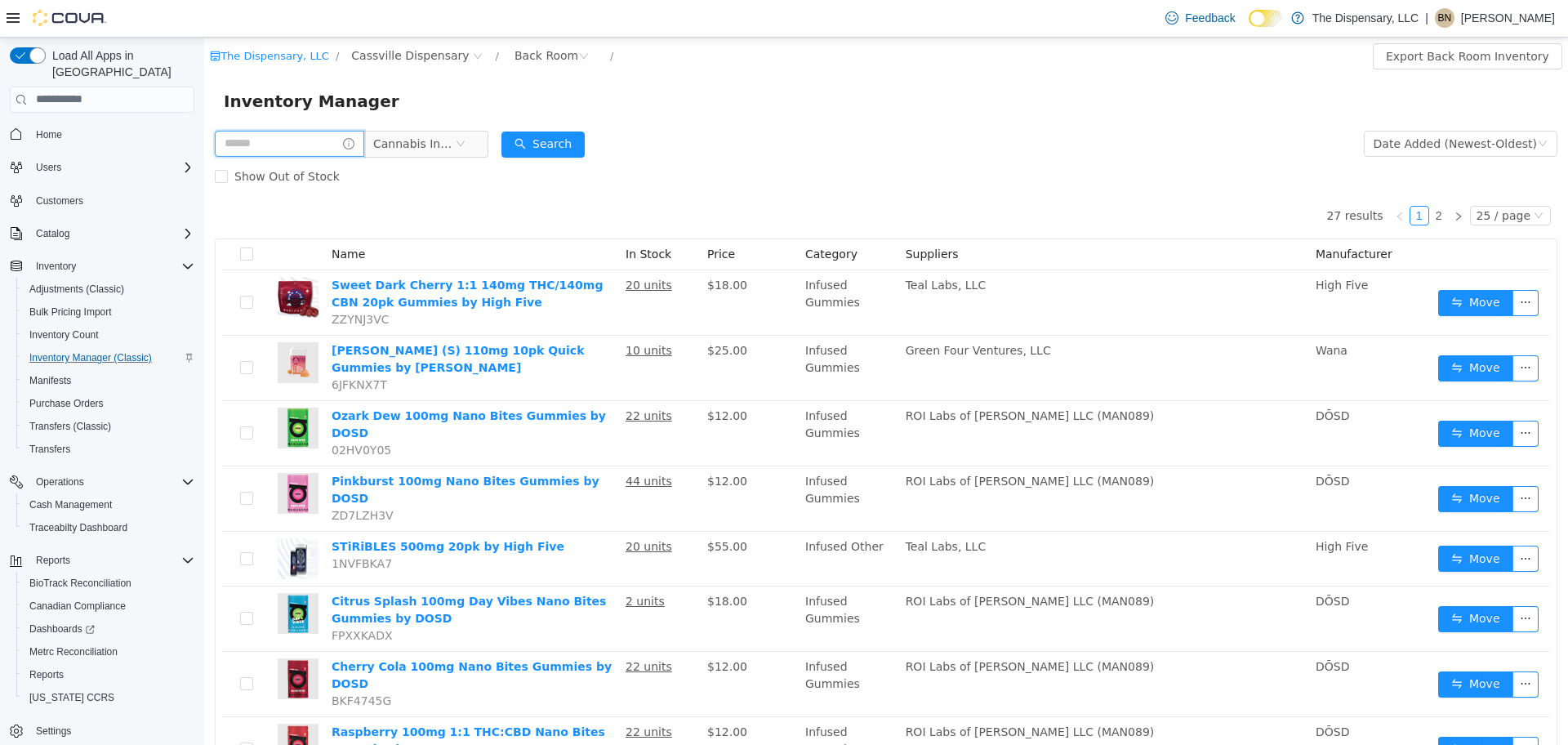
click at [257, 140] on input "text" at bounding box center [289, 143] width 150 height 26
type input "****"
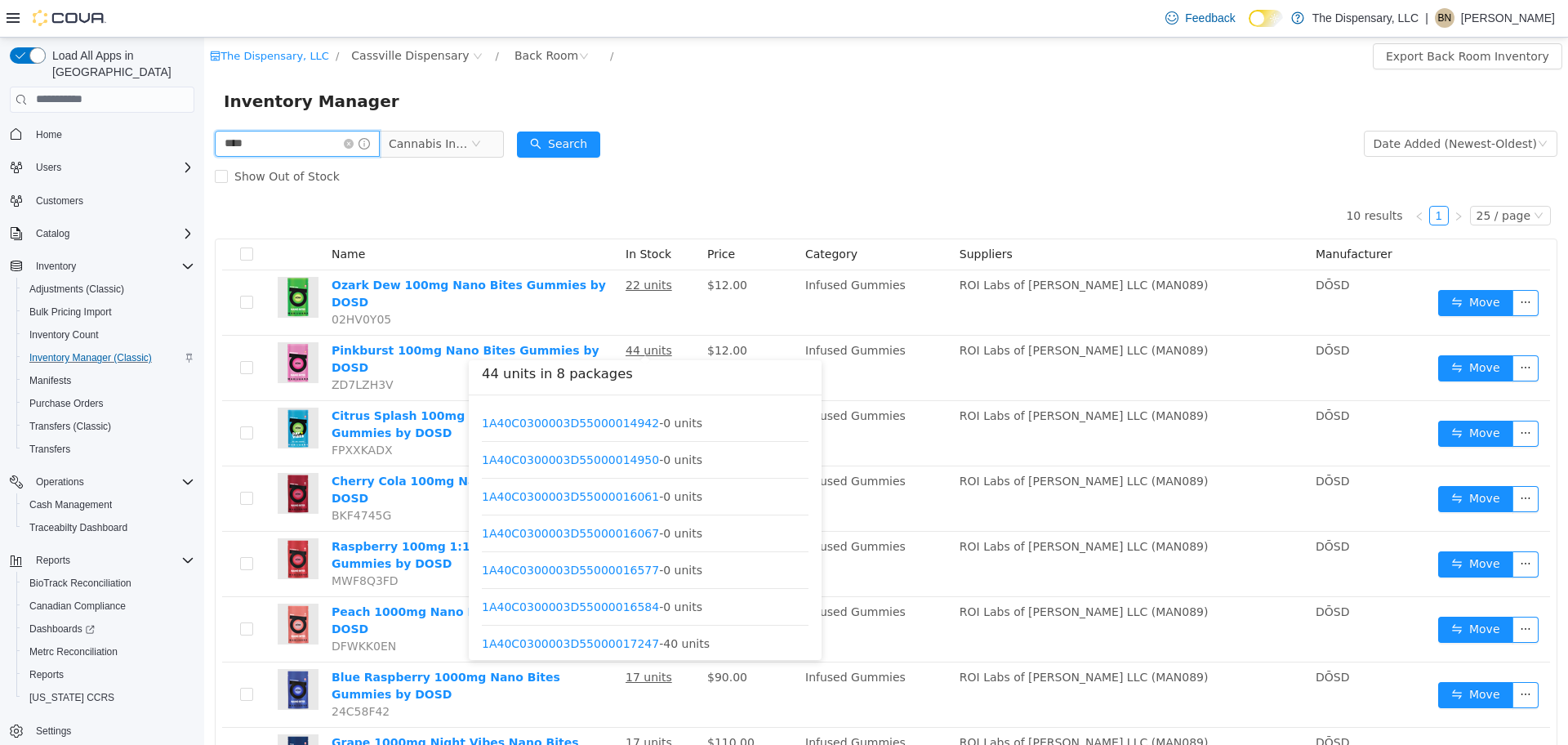
scroll to position [49, 0]
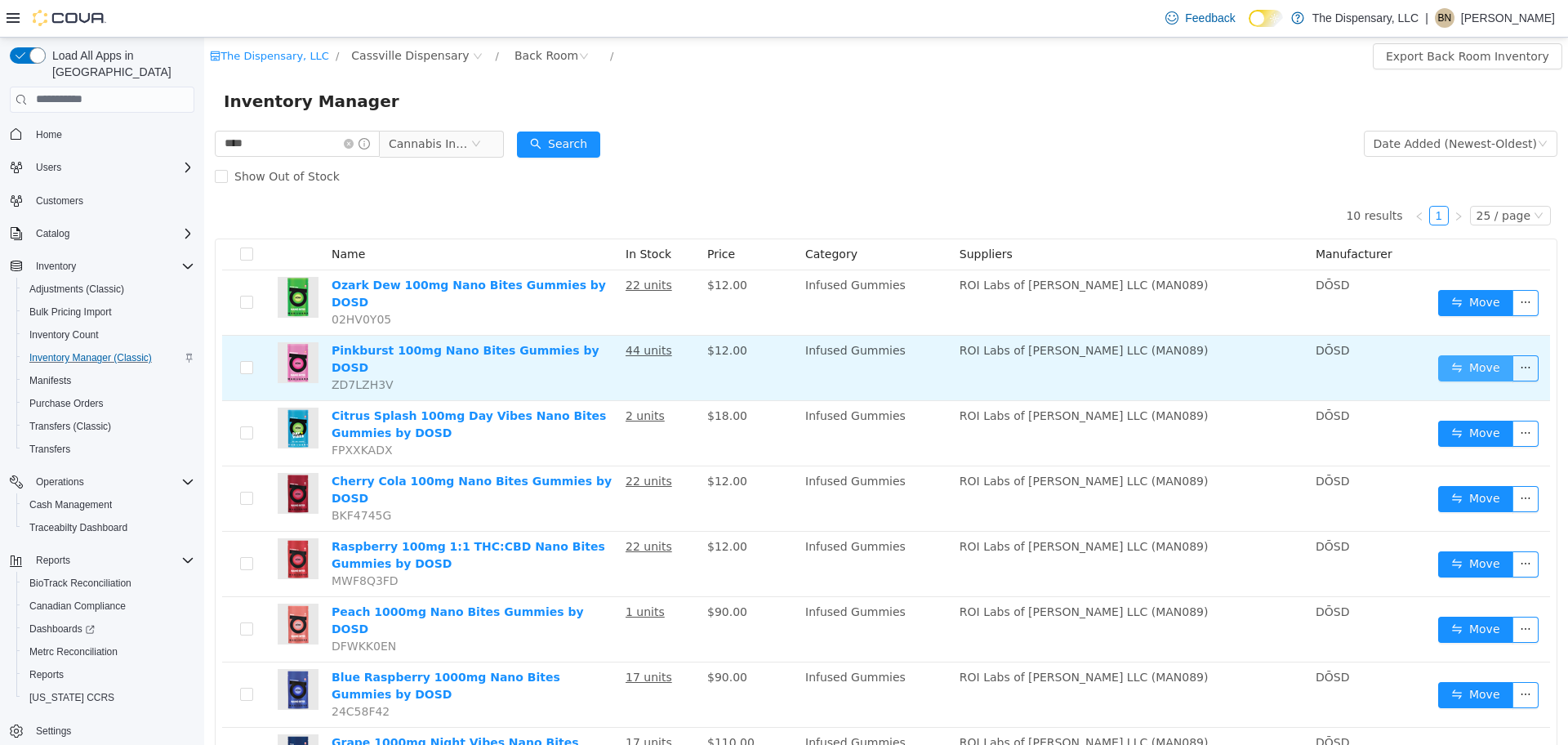
click at [1449, 355] on button "Move" at bounding box center [1475, 368] width 75 height 26
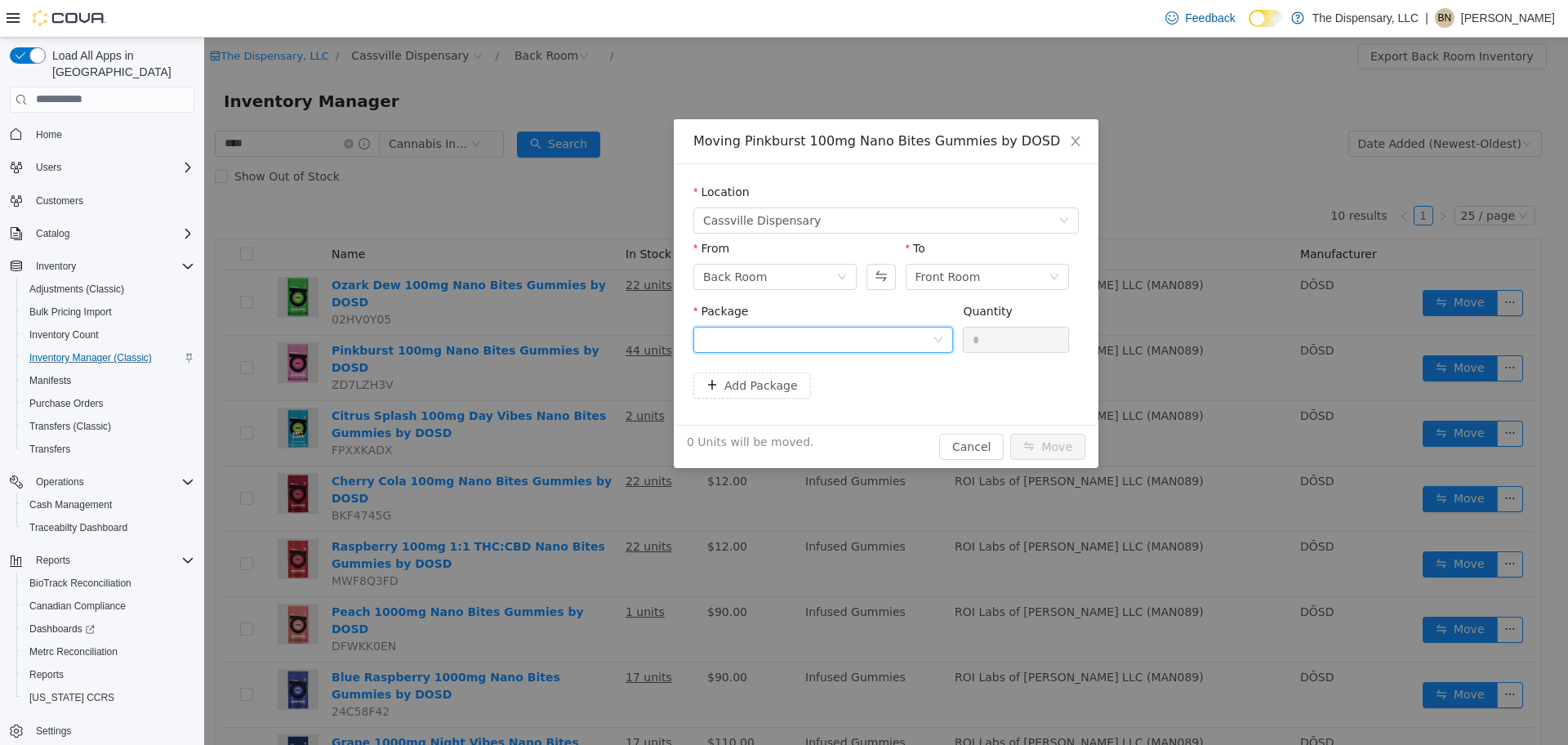
click at [863, 336] on div at bounding box center [817, 339] width 229 height 25
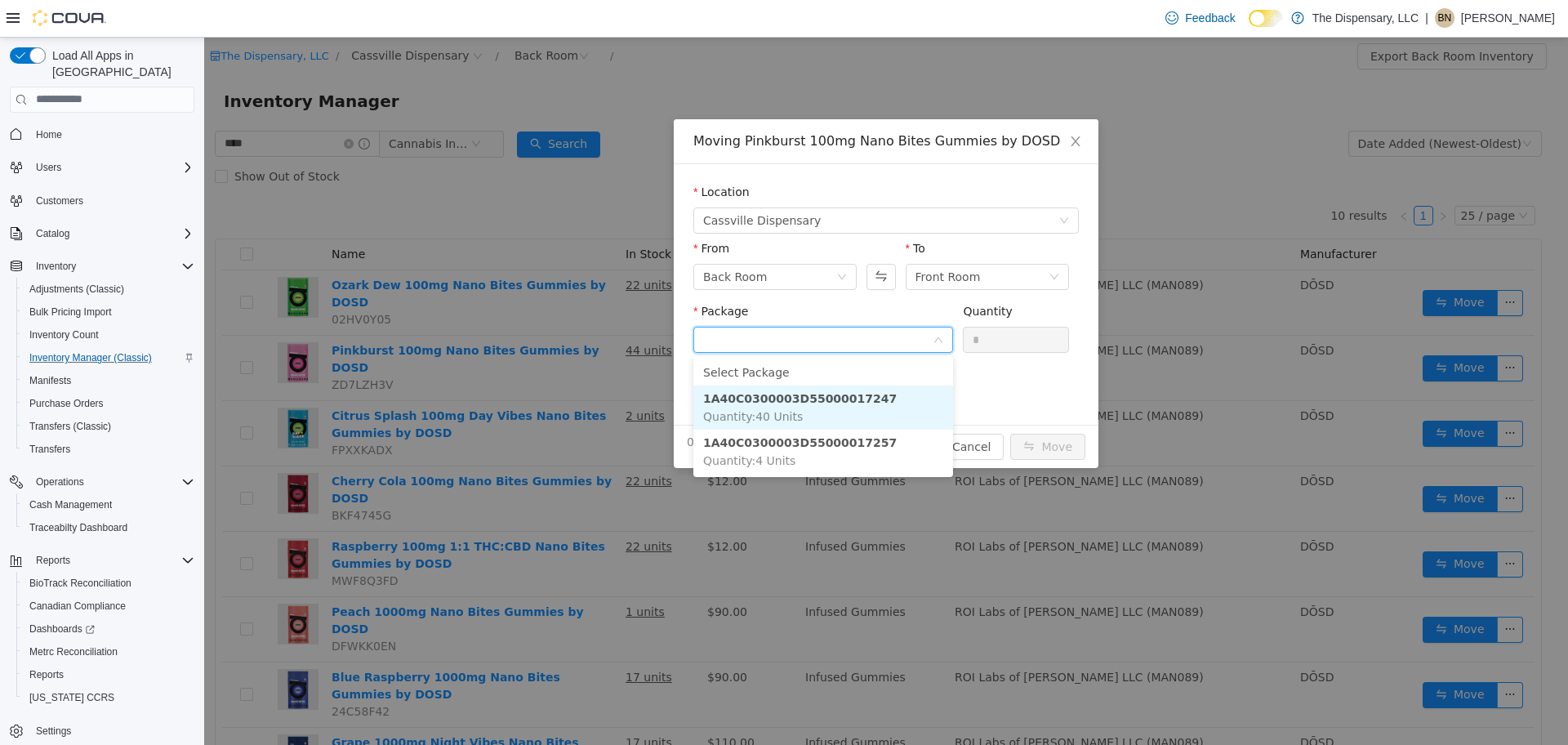
click at [856, 401] on strong "1A40C0300003D55000017247" at bounding box center [799, 397] width 193 height 13
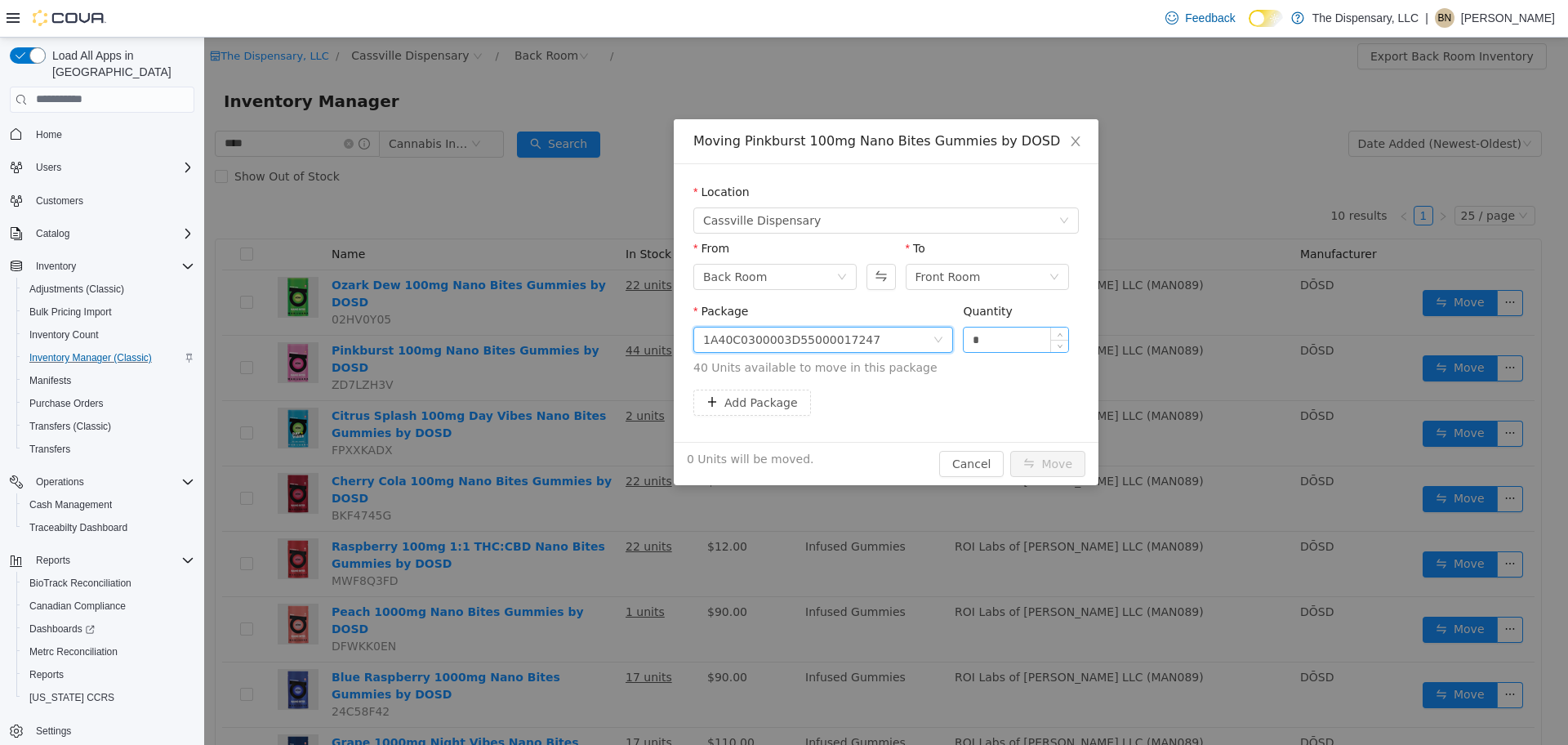
click at [1024, 340] on input "*" at bounding box center [1016, 339] width 105 height 25
type input "***"
click at [1011, 450] on button "Move" at bounding box center [1048, 463] width 75 height 26
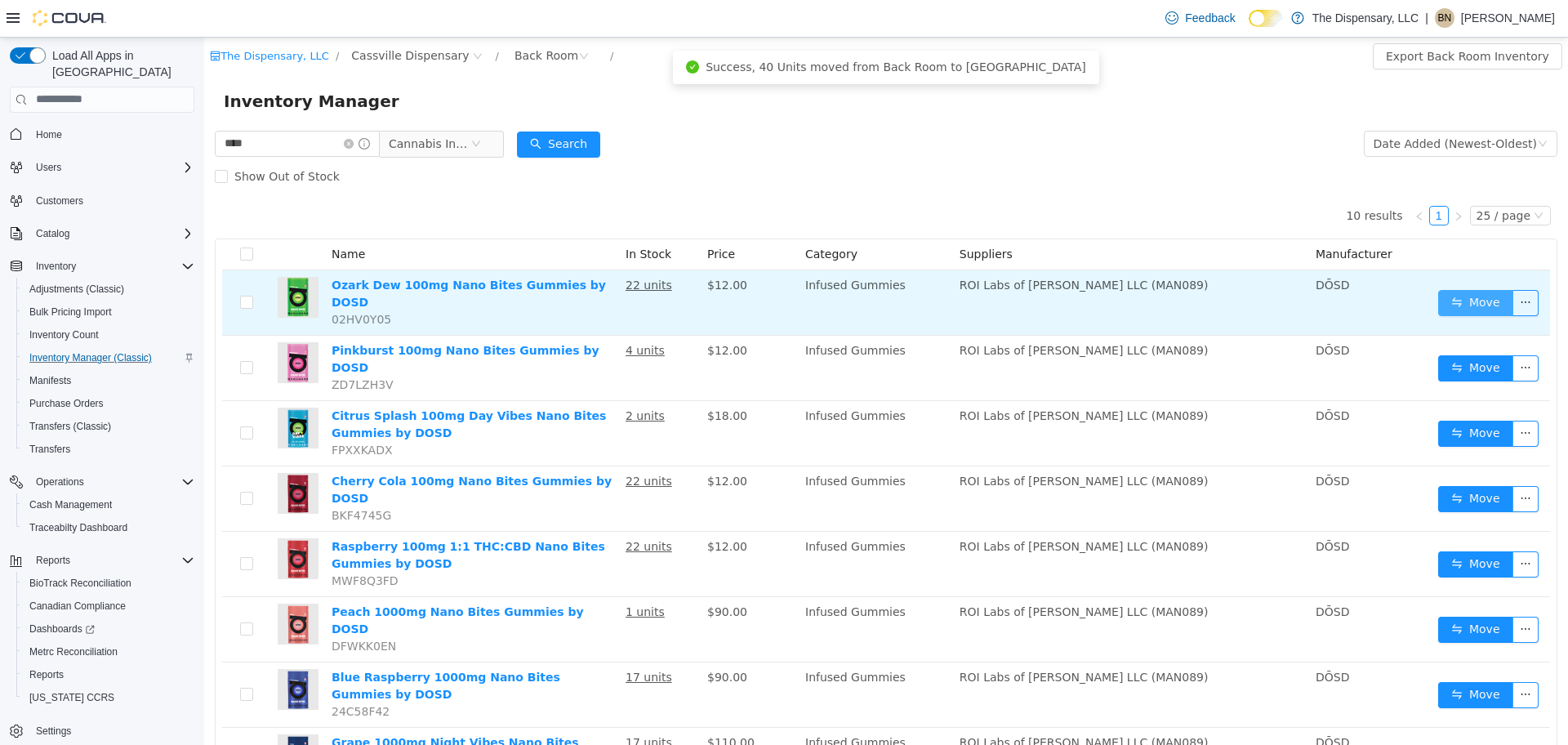
click at [1438, 289] on button "Move" at bounding box center [1475, 302] width 75 height 26
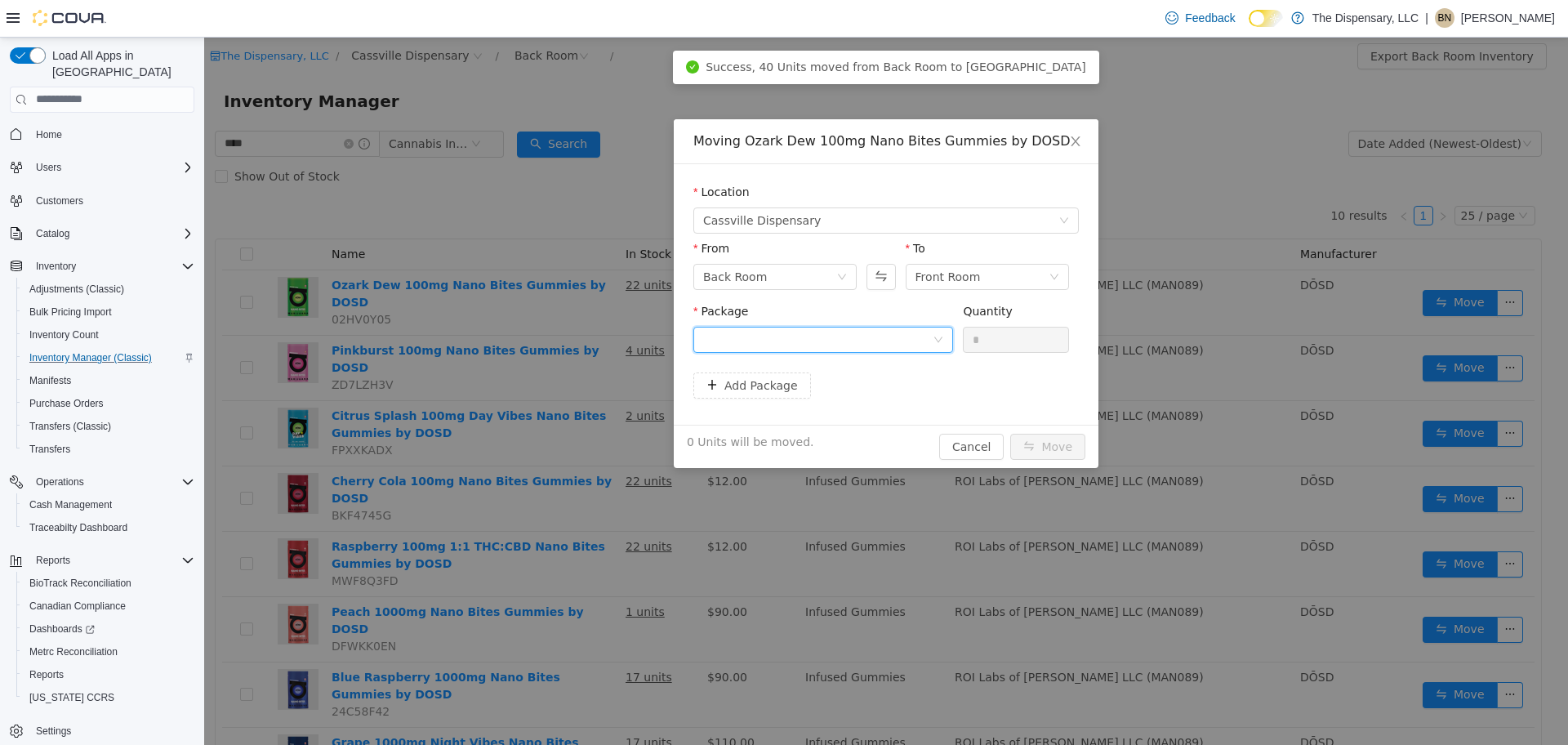
click at [852, 335] on div at bounding box center [817, 339] width 229 height 25
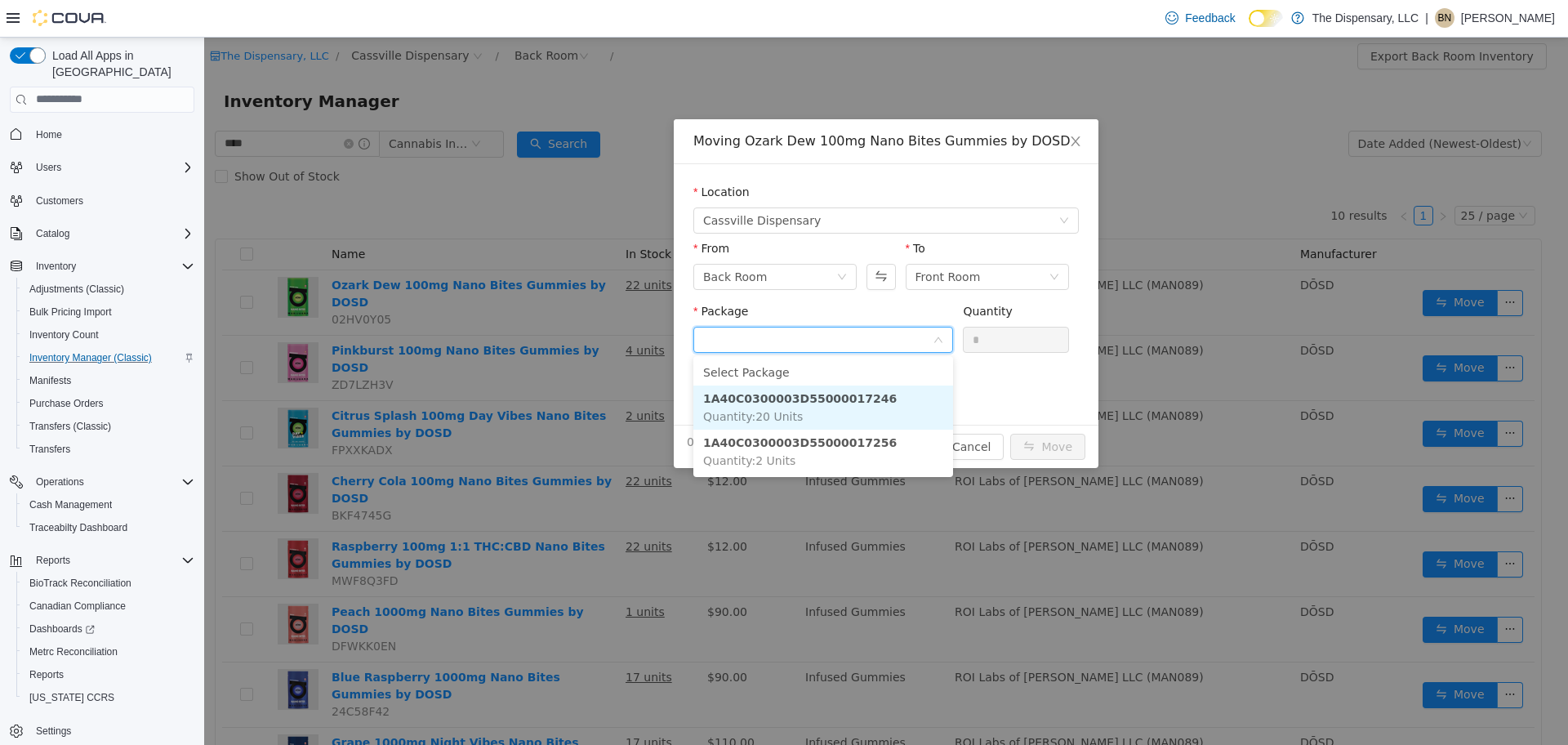
click at [853, 400] on strong "1A40C0300003D55000017246" at bounding box center [799, 397] width 193 height 13
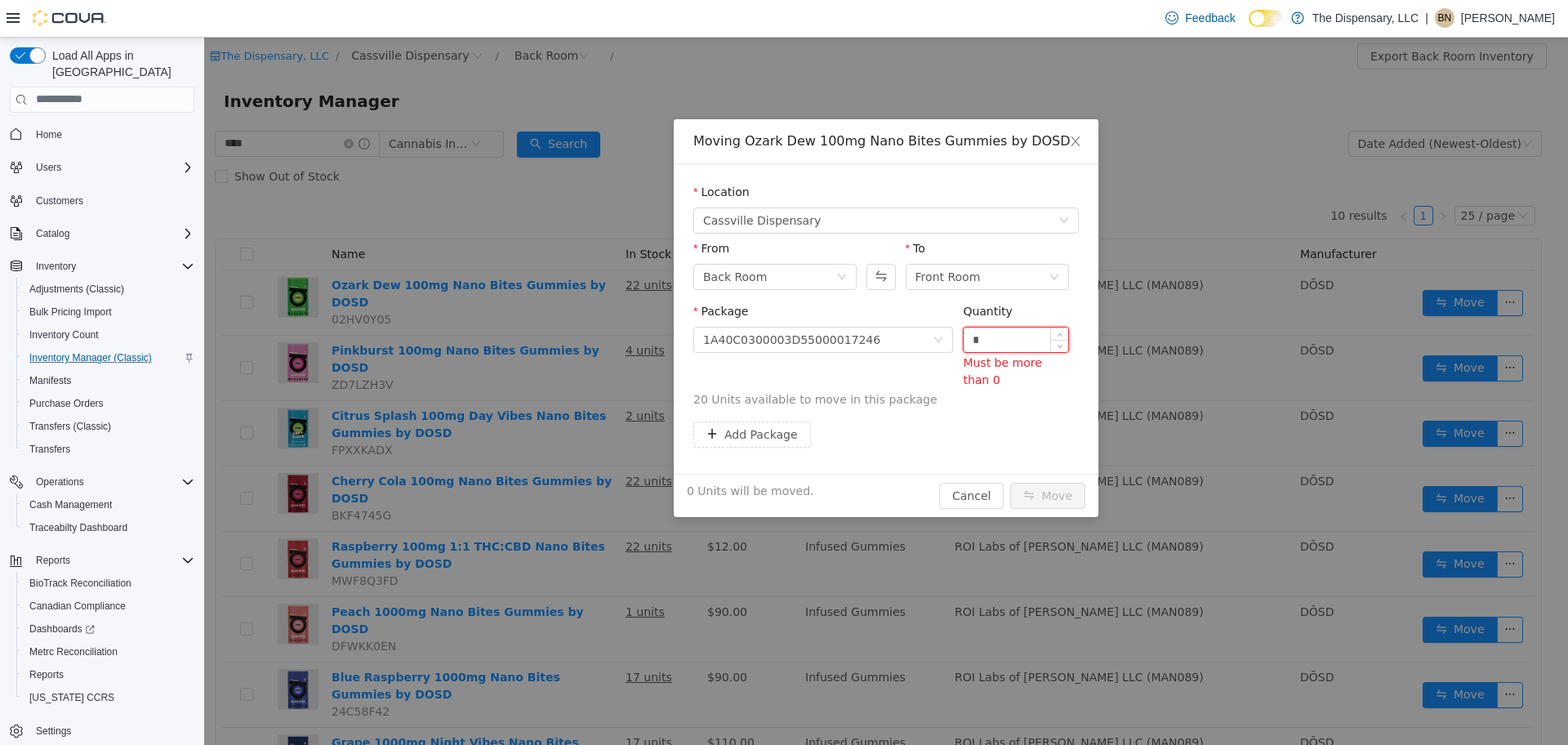
click at [988, 337] on input "*" at bounding box center [1016, 339] width 105 height 25
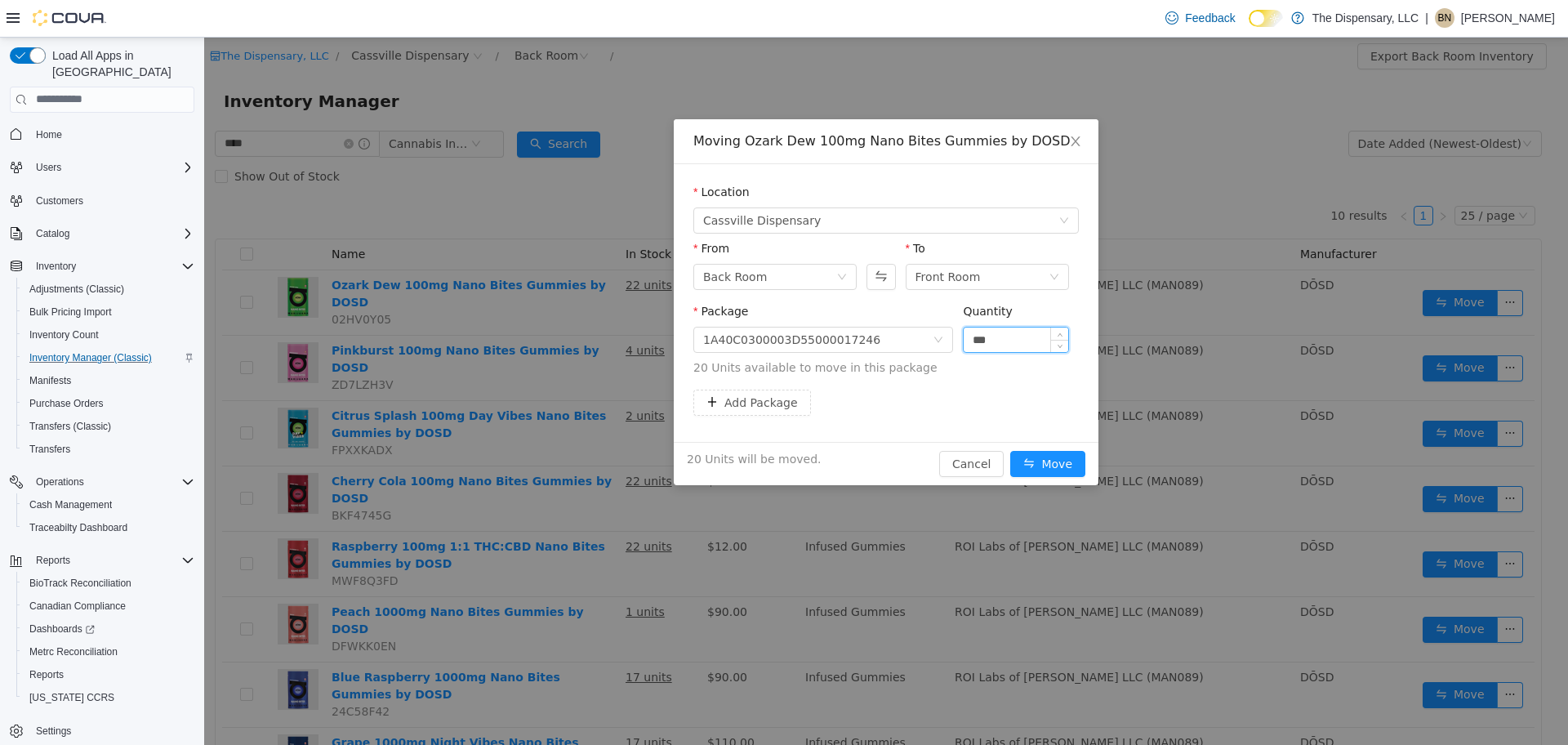
type input "***"
click at [1011, 450] on button "Move" at bounding box center [1048, 463] width 75 height 26
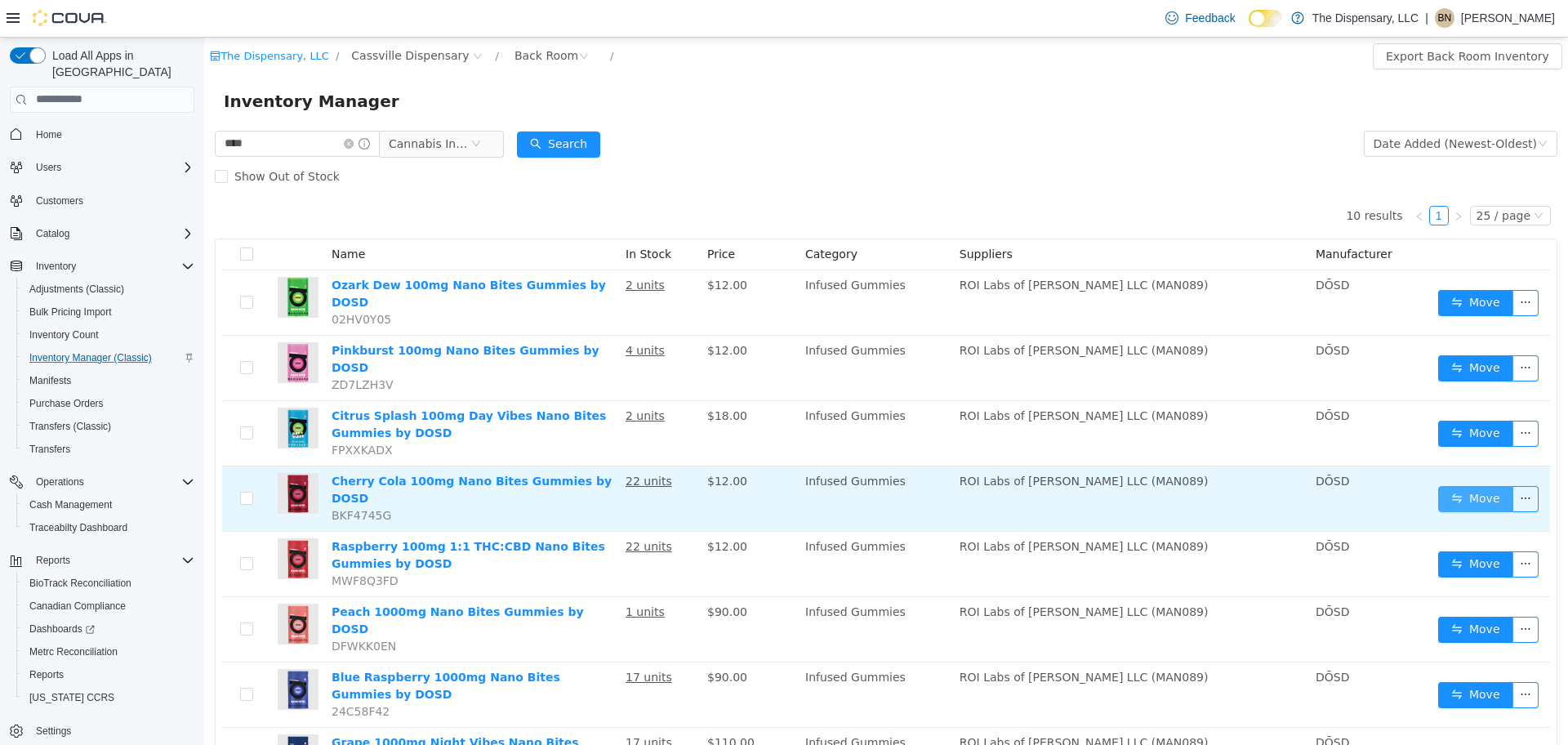
drag, startPoint x: 1447, startPoint y: 474, endPoint x: 1476, endPoint y: 481, distance: 29.8
click at [1476, 486] on button "Move" at bounding box center [1475, 499] width 75 height 26
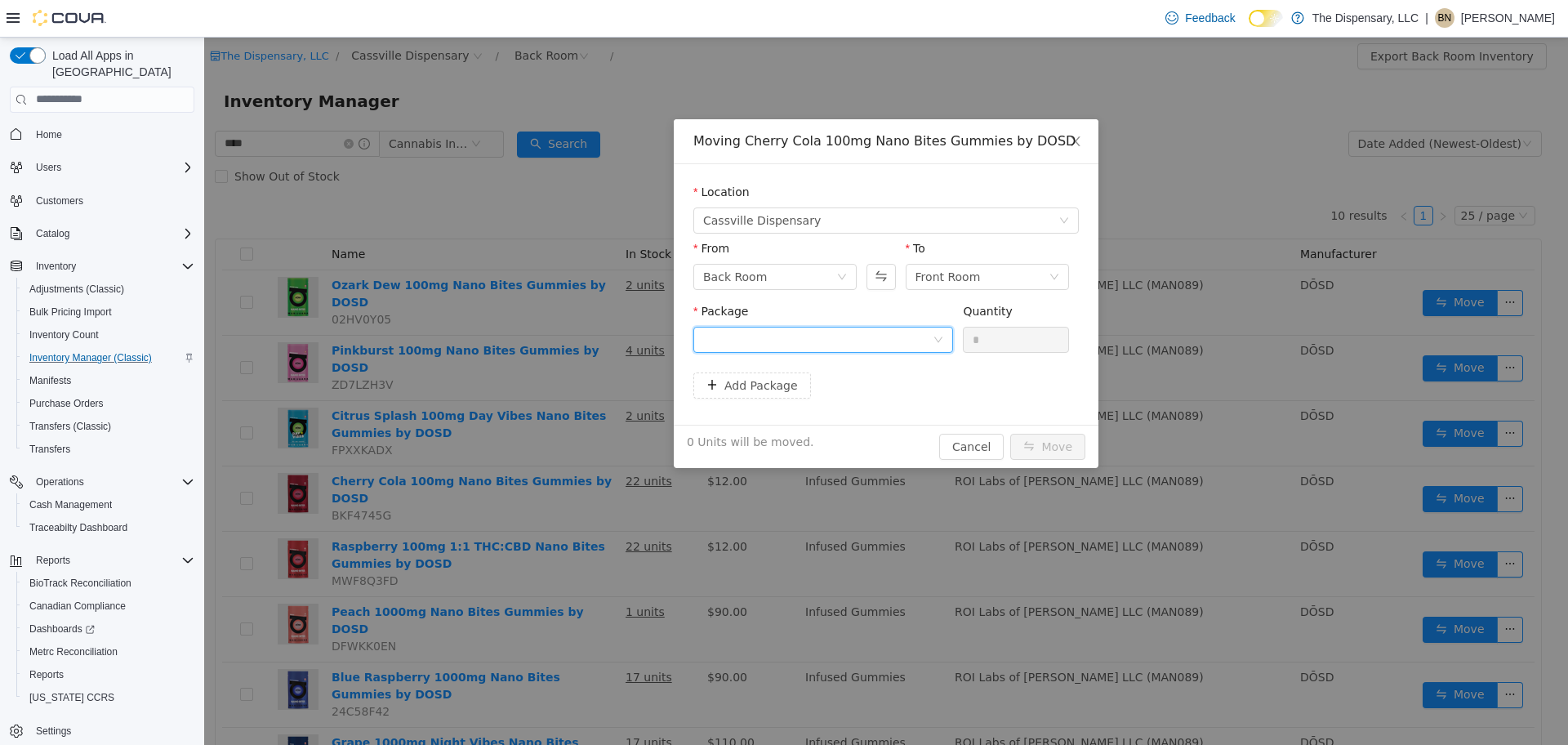
click at [802, 328] on div at bounding box center [817, 339] width 229 height 25
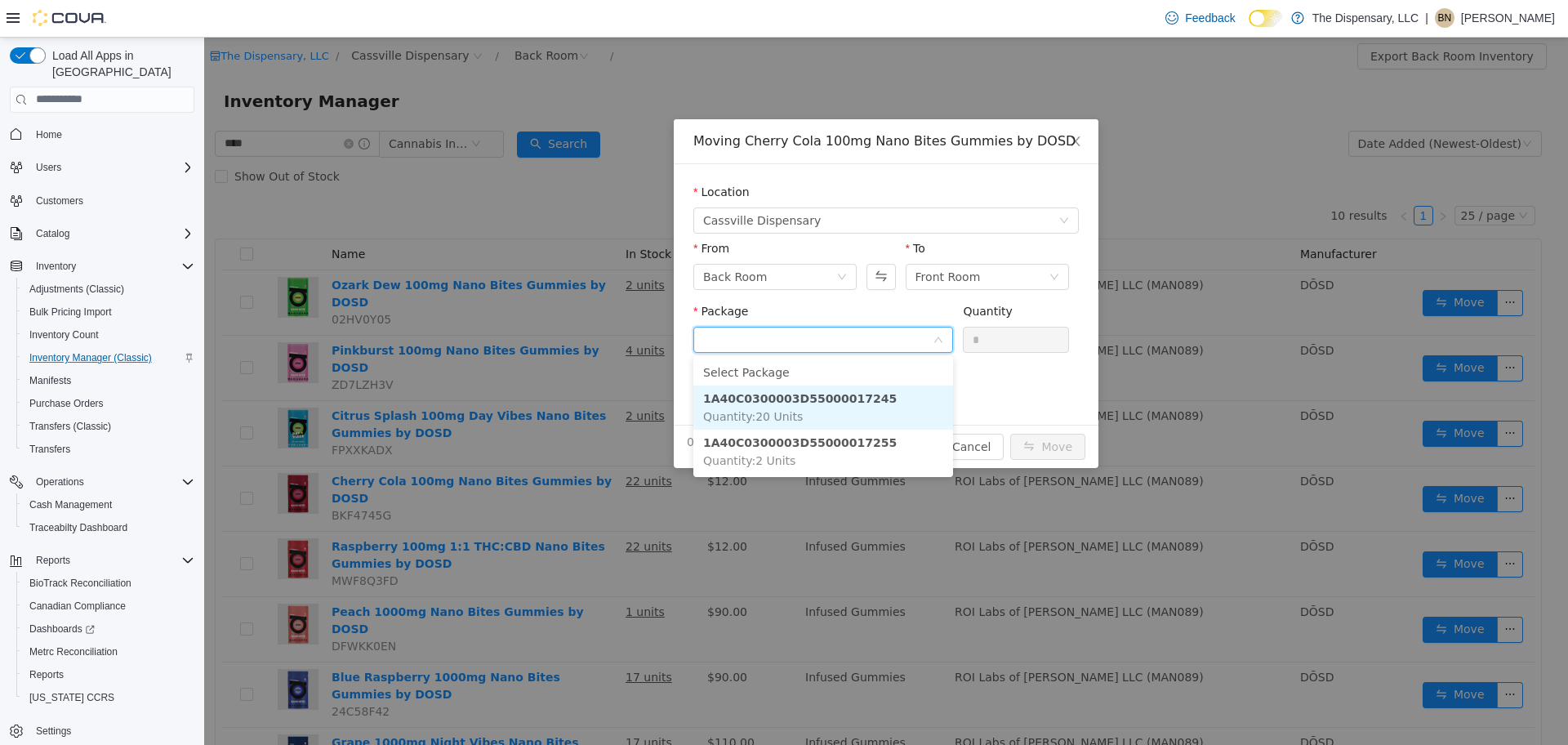
click at [803, 400] on strong "1A40C0300003D55000017245" at bounding box center [799, 397] width 193 height 13
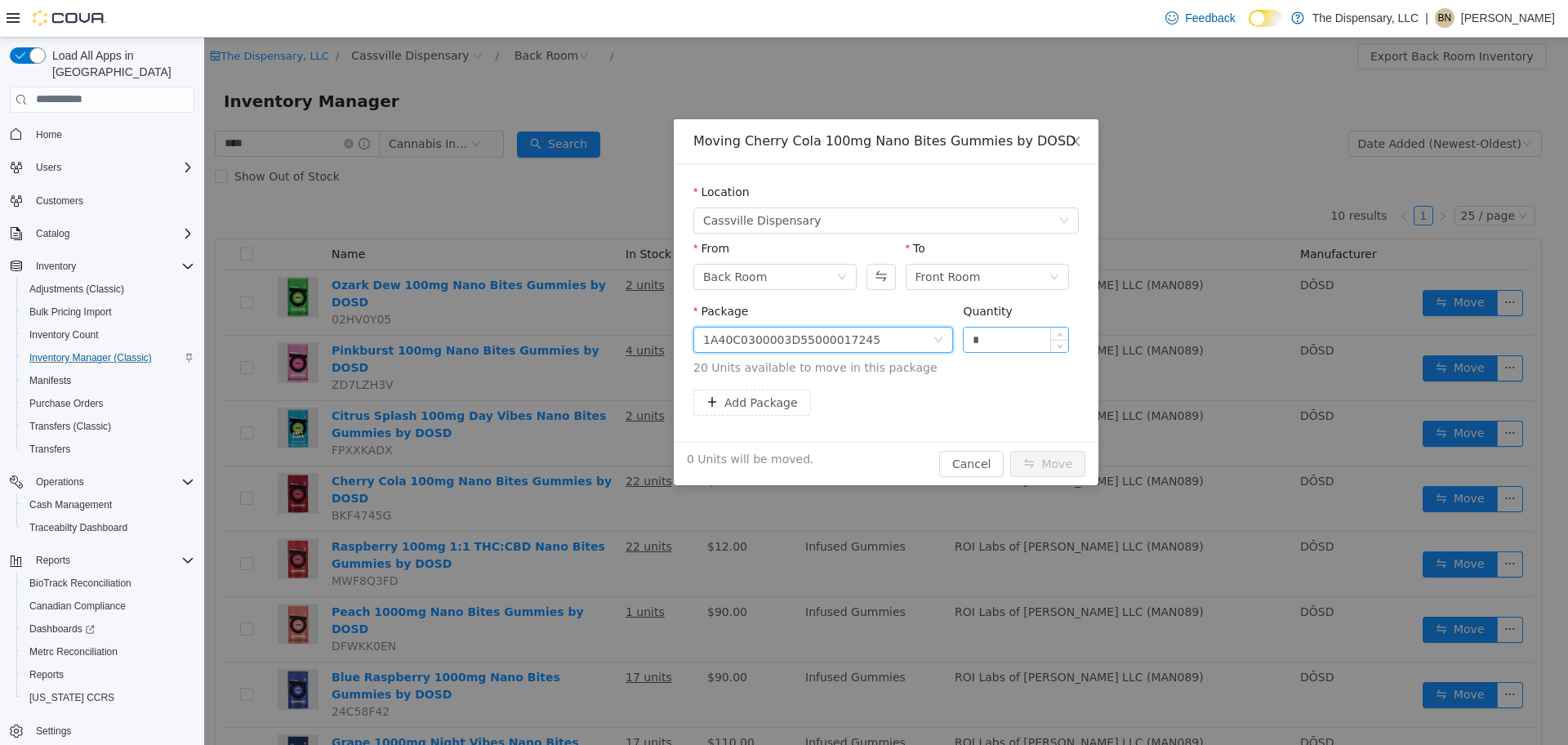
click at [994, 344] on input "*" at bounding box center [1016, 339] width 105 height 25
type input "***"
click at [1011, 450] on button "Move" at bounding box center [1048, 463] width 75 height 26
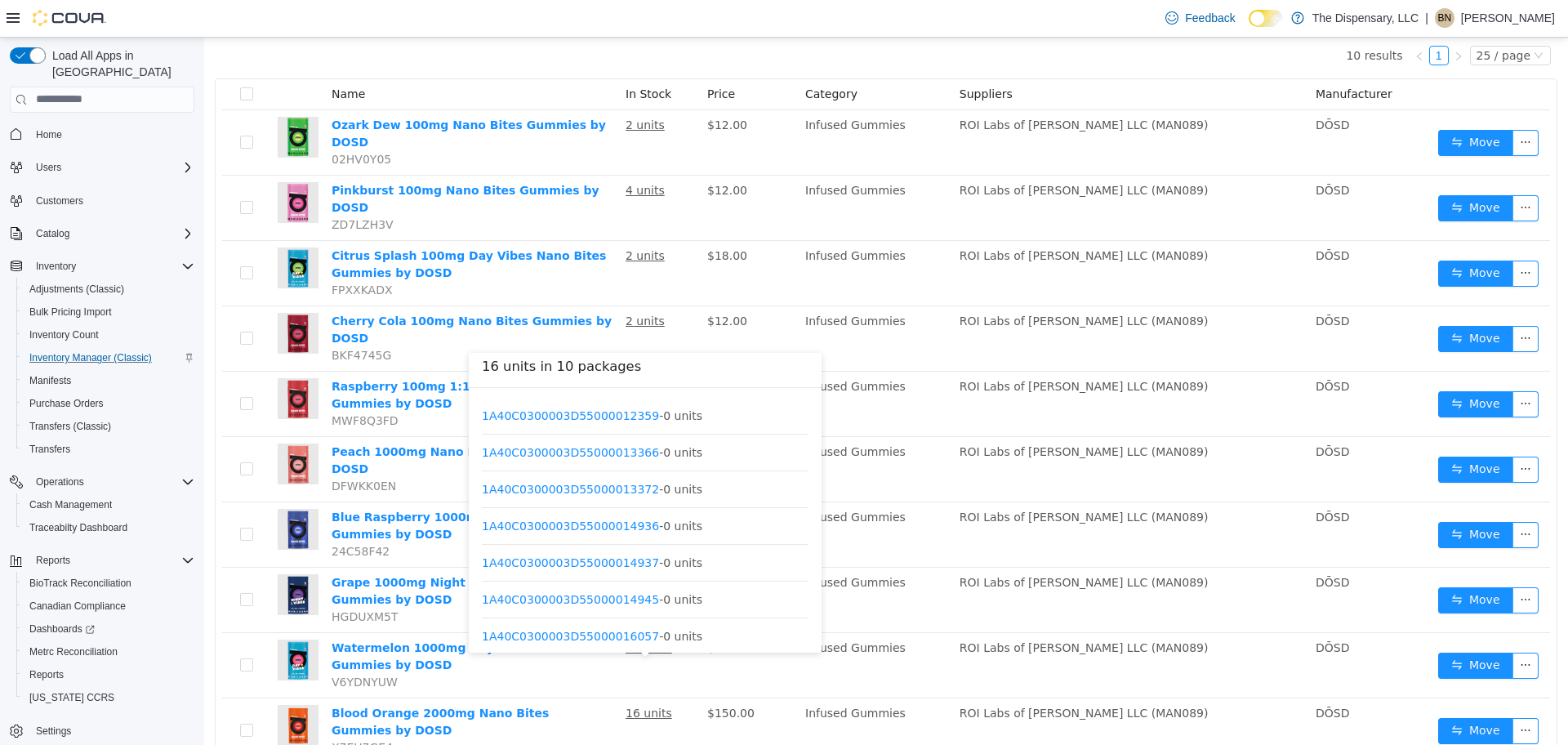
scroll to position [123, 0]
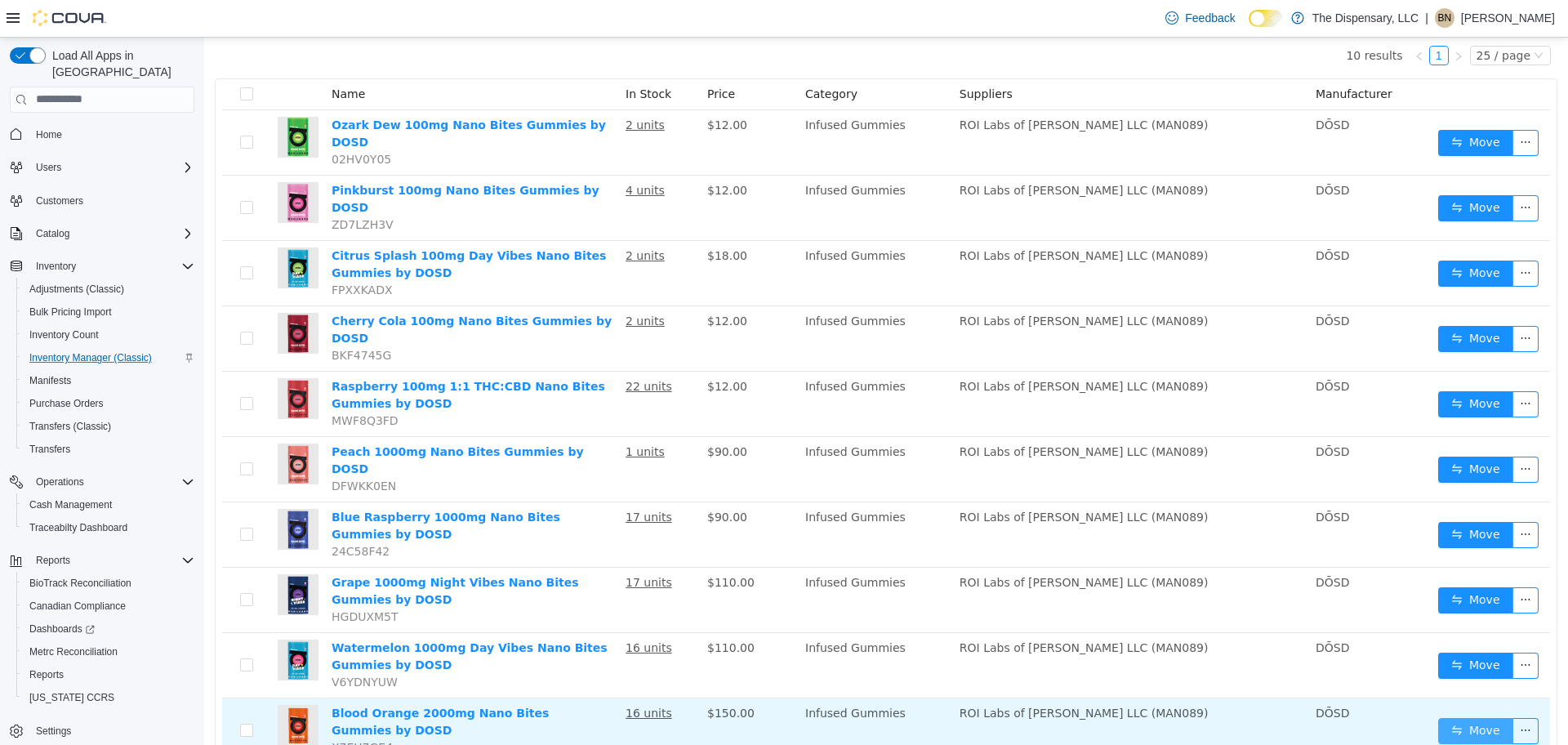
drag, startPoint x: 1440, startPoint y: 685, endPoint x: 1476, endPoint y: 690, distance: 36.3
click at [1476, 717] on button "Move" at bounding box center [1475, 730] width 75 height 26
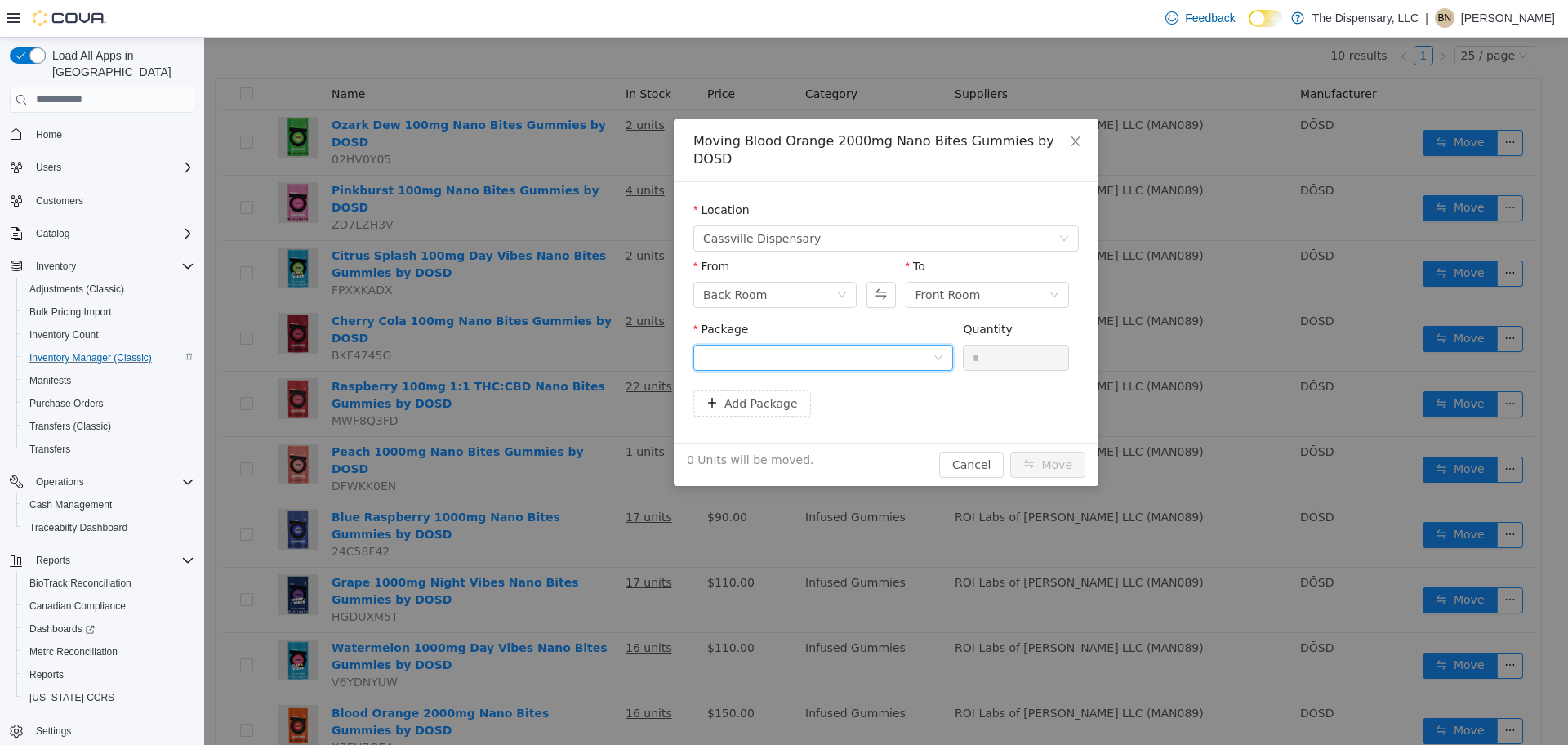
click at [838, 345] on div at bounding box center [817, 357] width 229 height 25
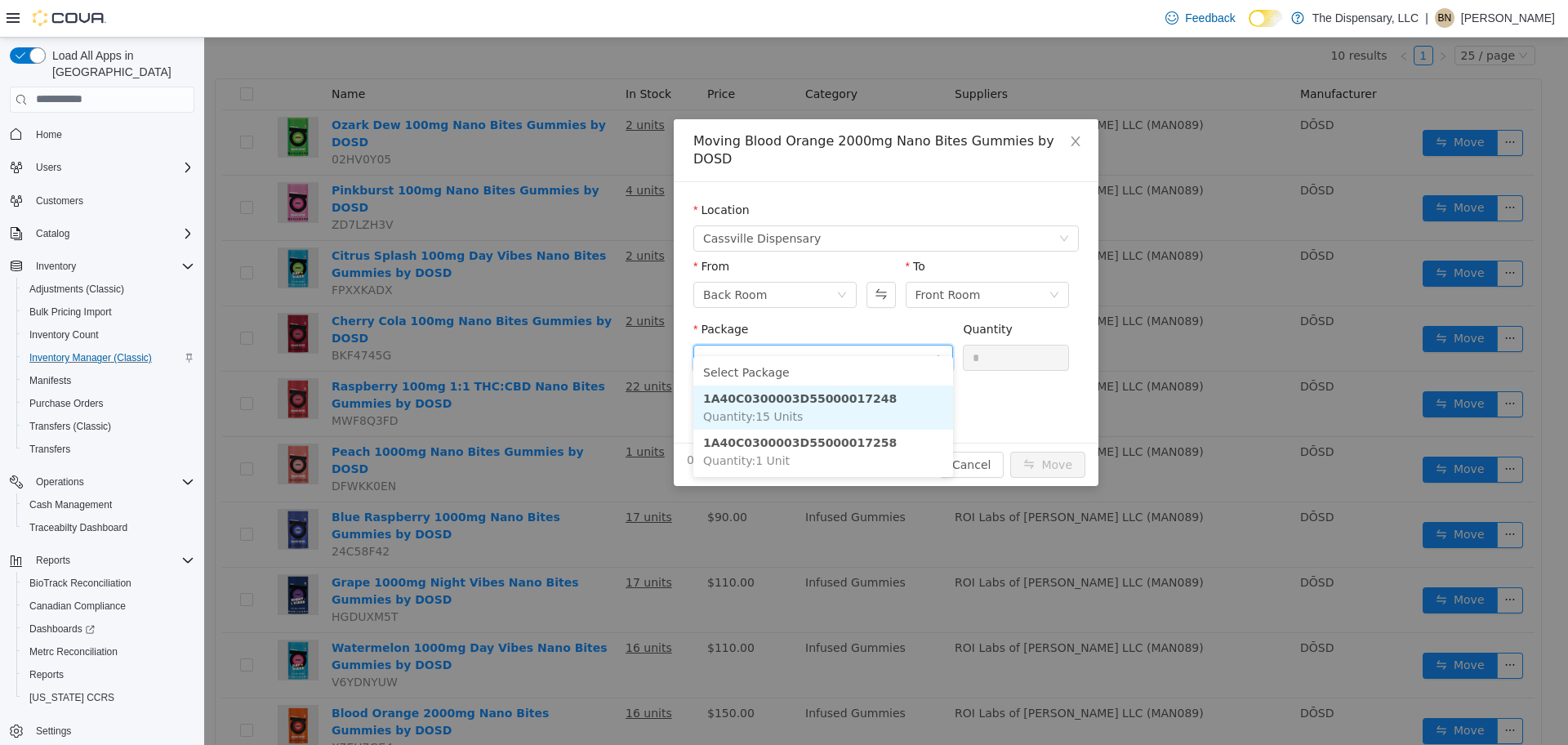
click at [827, 400] on strong "1A40C0300003D55000017248" at bounding box center [799, 397] width 193 height 13
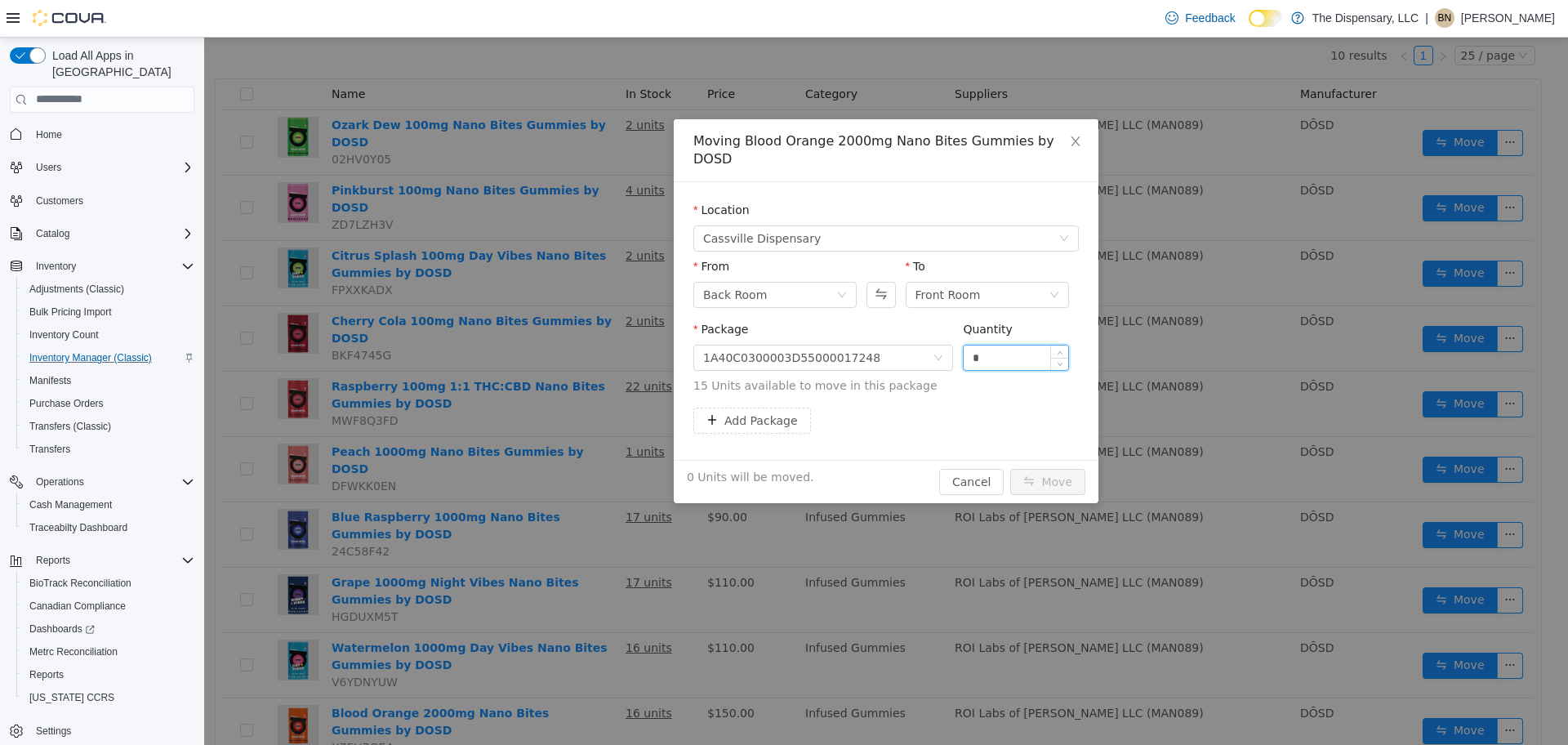
click at [1025, 346] on input "*" at bounding box center [1016, 357] width 105 height 25
type input "***"
click at [1011, 468] on button "Move" at bounding box center [1048, 481] width 75 height 26
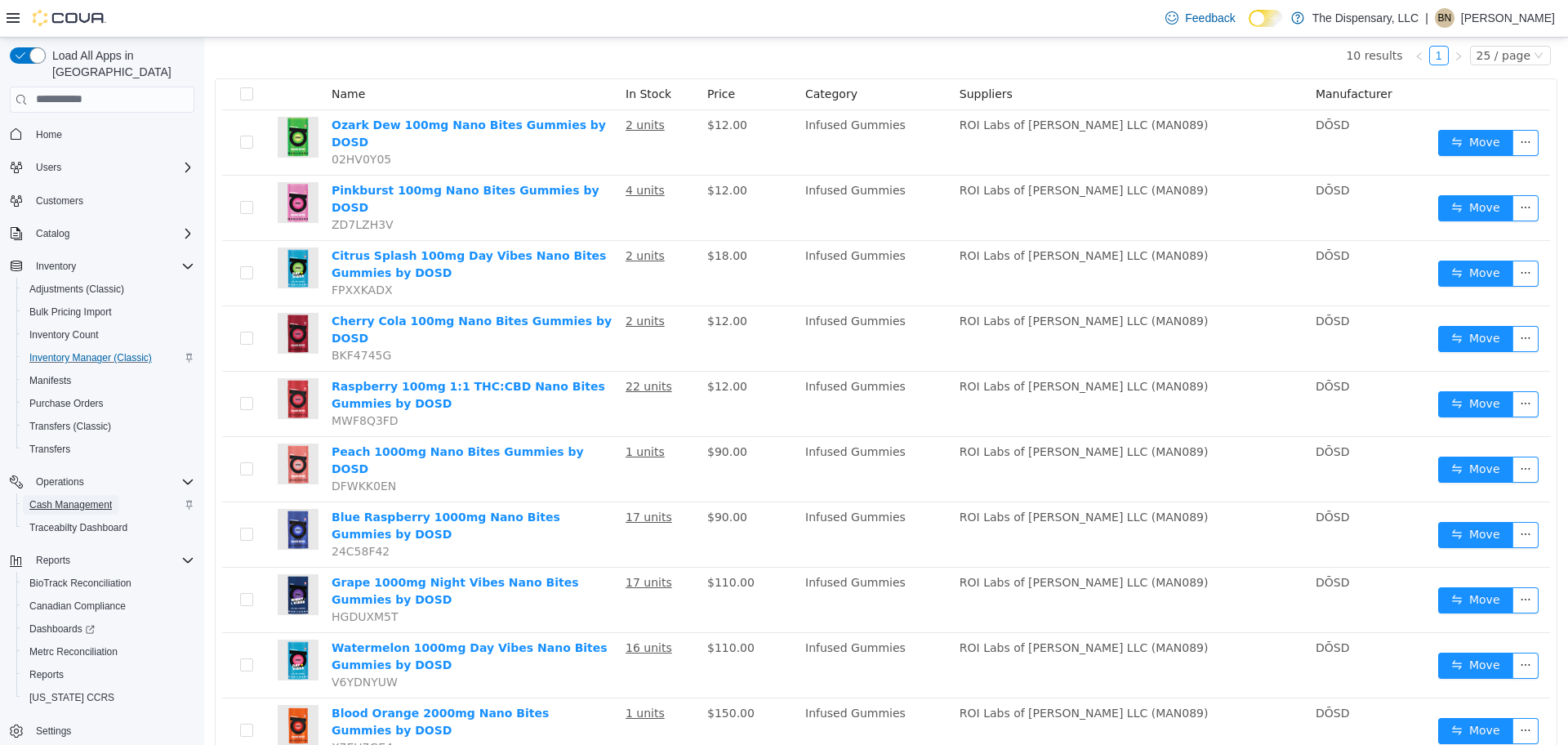
click at [96, 499] on span "Cash Management" at bounding box center [70, 505] width 83 height 13
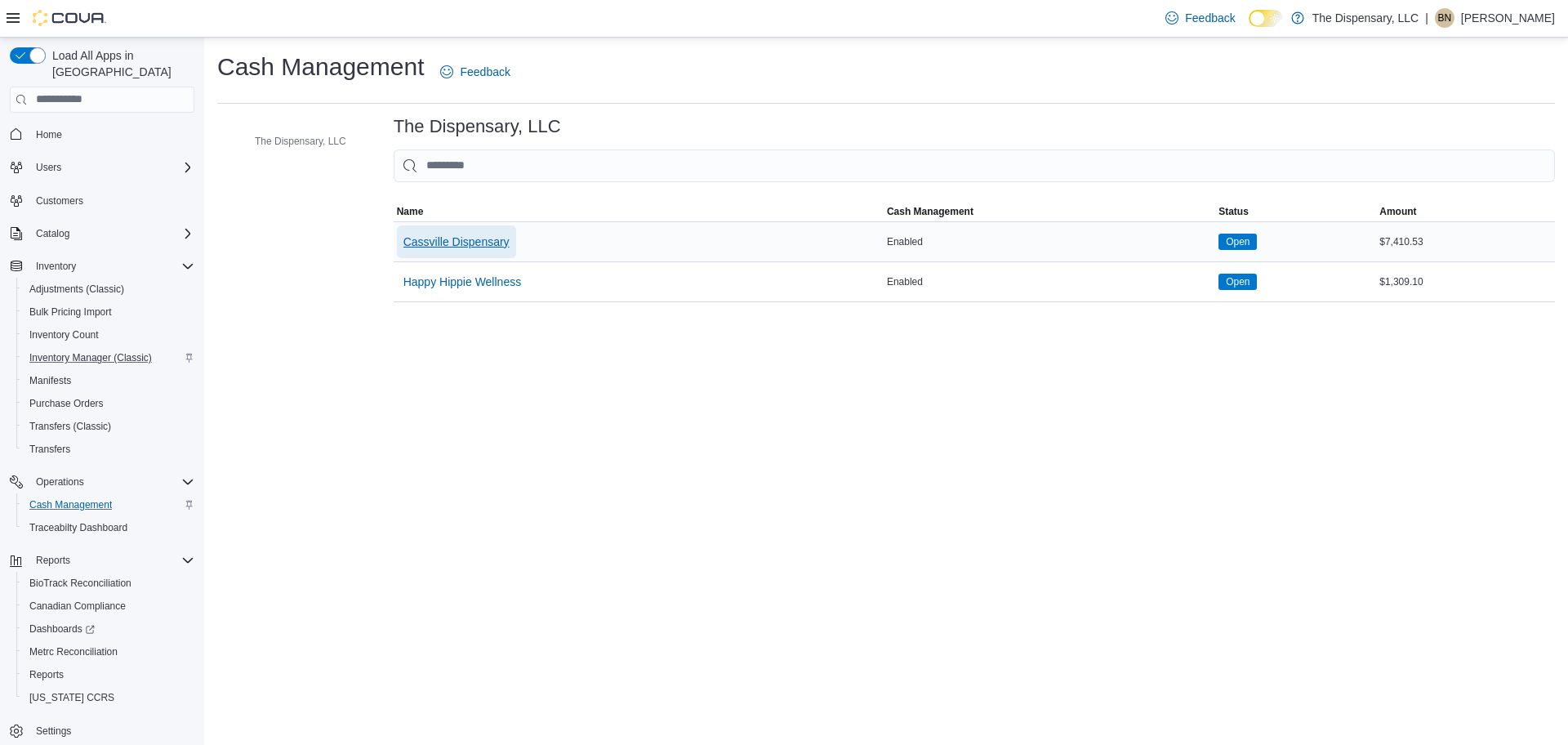
click at [434, 251] on span "Cassville Dispensary" at bounding box center [457, 241] width 107 height 33
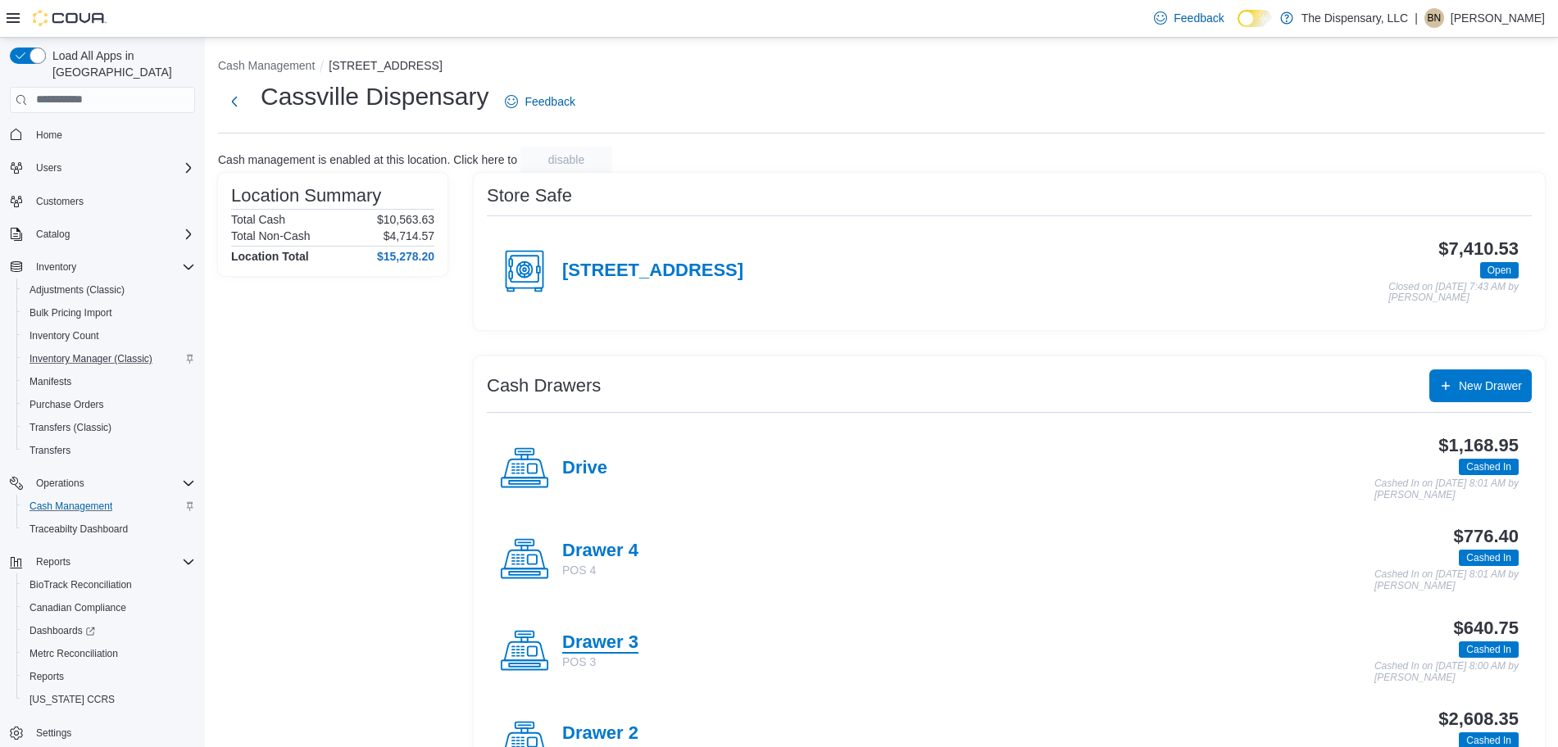
click at [602, 643] on h4 "Drawer 3" at bounding box center [600, 643] width 76 height 21
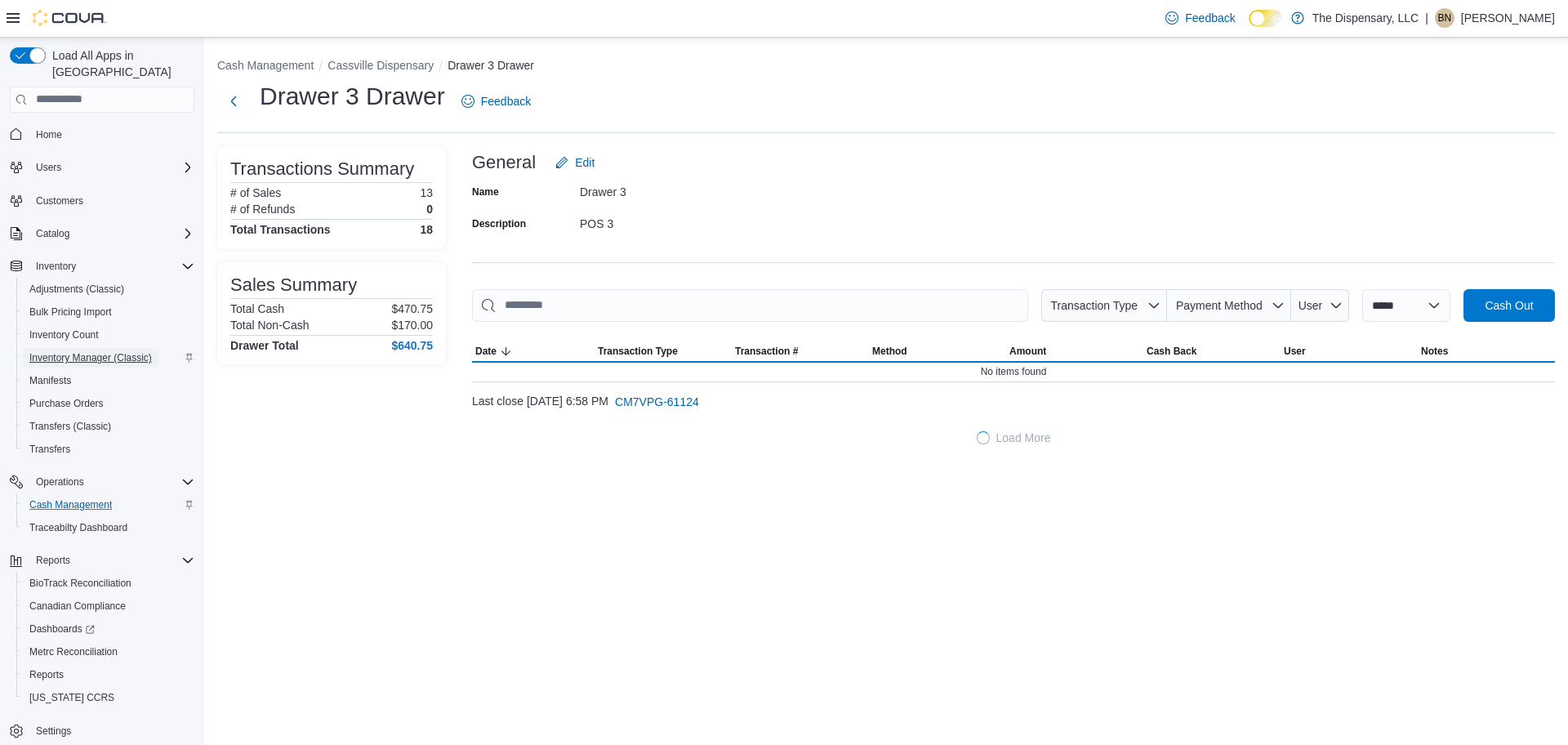
click at [129, 351] on span "Inventory Manager (Classic)" at bounding box center [90, 357] width 123 height 13
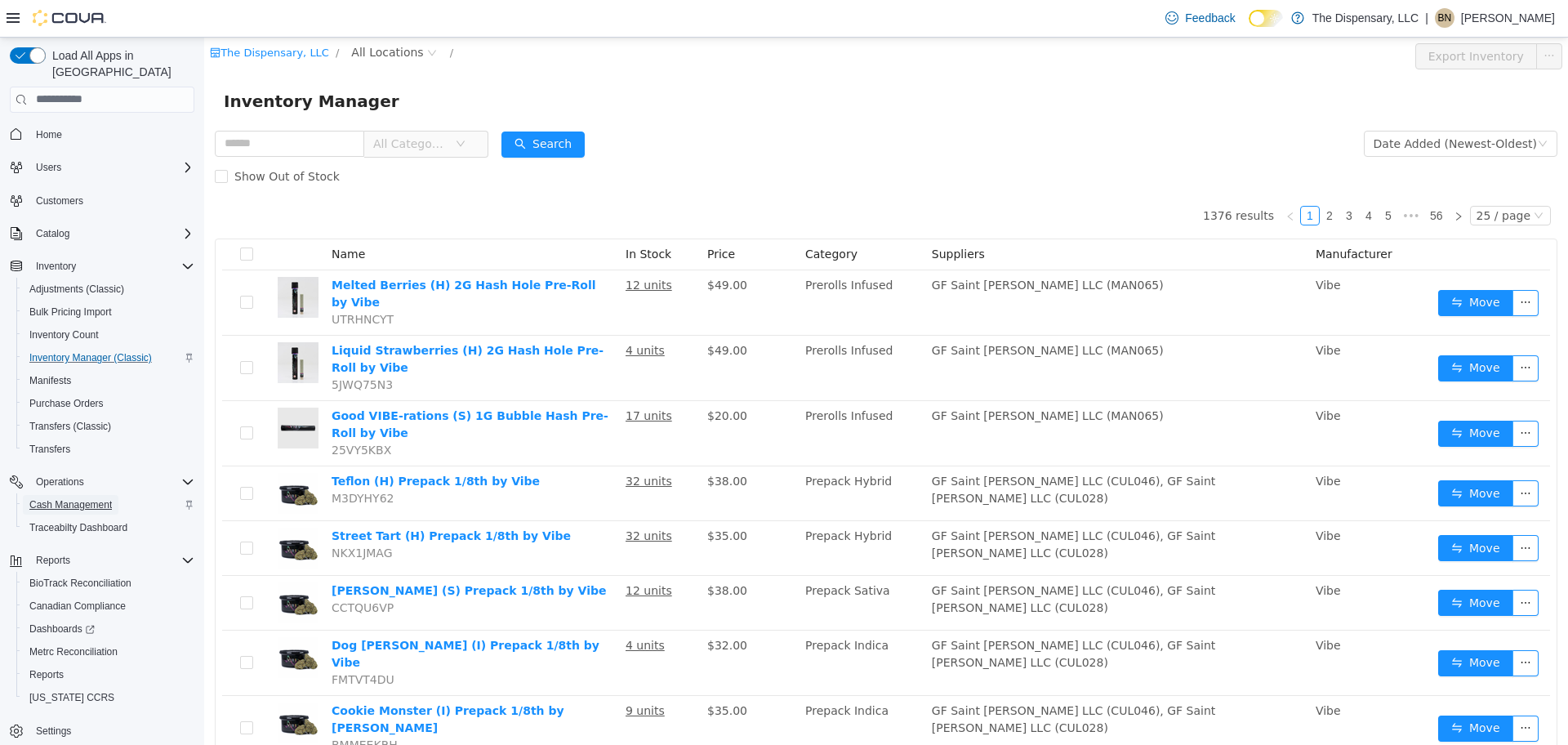
click at [110, 499] on span "Cash Management" at bounding box center [70, 505] width 83 height 13
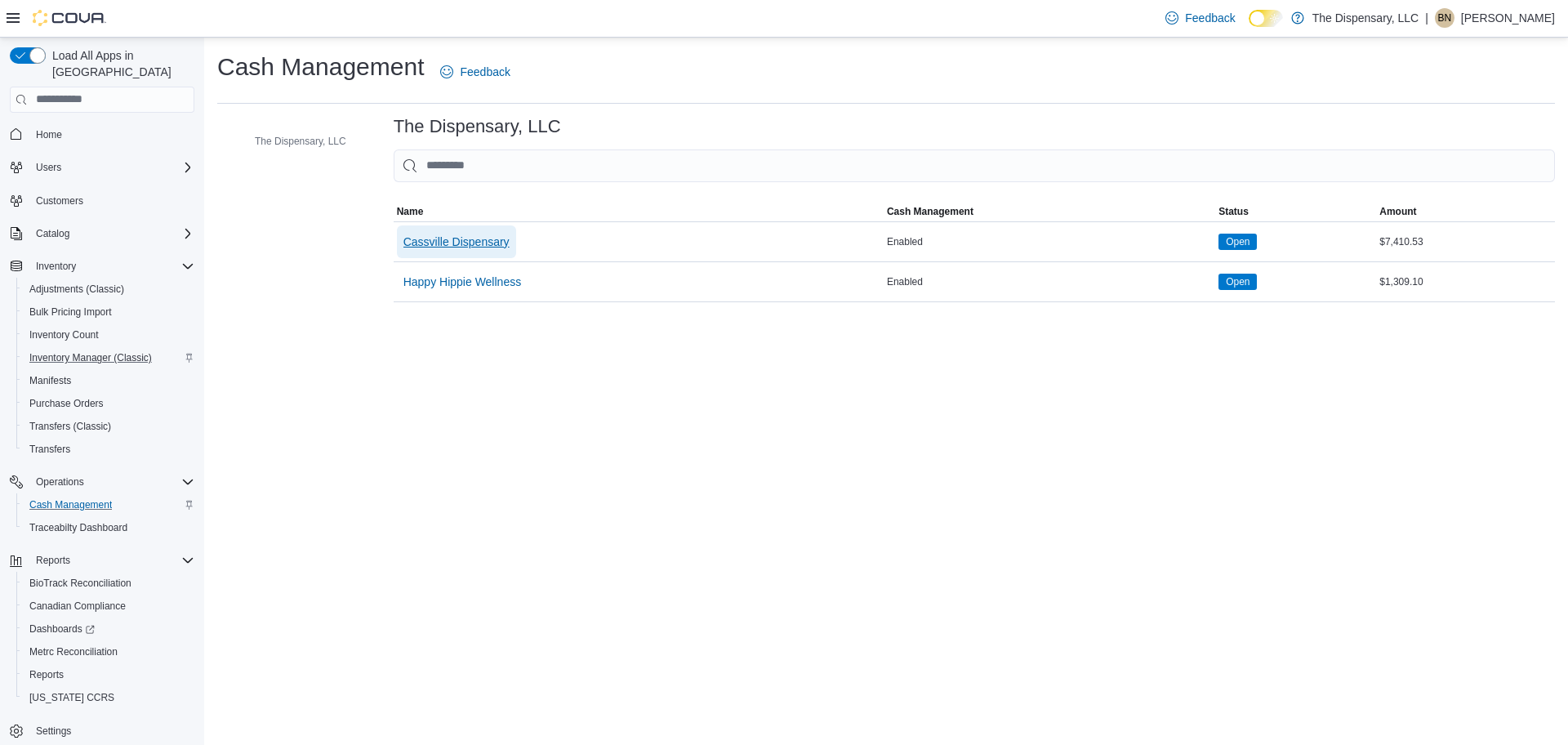
click at [490, 236] on span "Cassville Dispensary" at bounding box center [457, 241] width 107 height 16
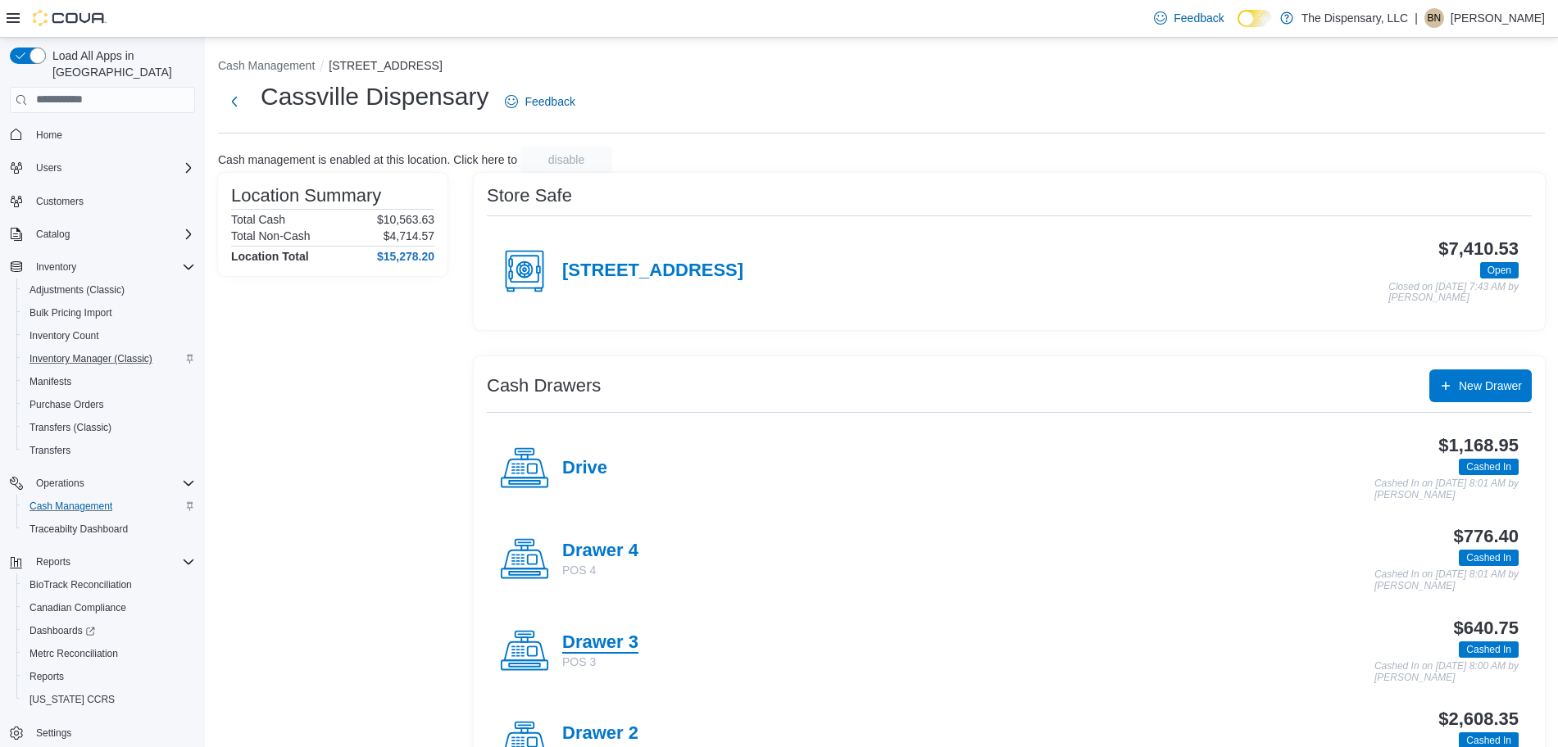
click at [598, 642] on h4 "Drawer 3" at bounding box center [600, 643] width 76 height 21
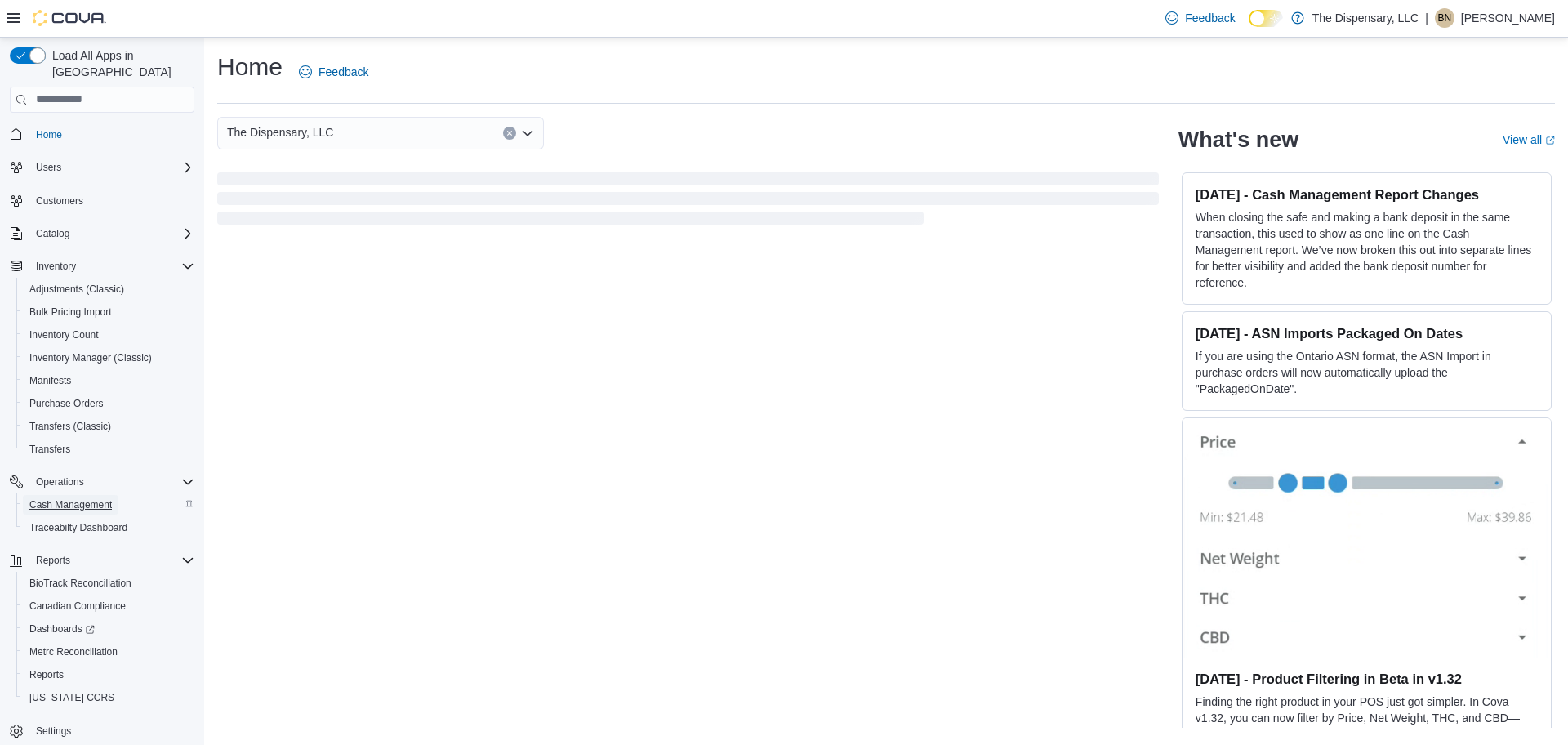
click at [100, 499] on span "Cash Management" at bounding box center [70, 505] width 83 height 13
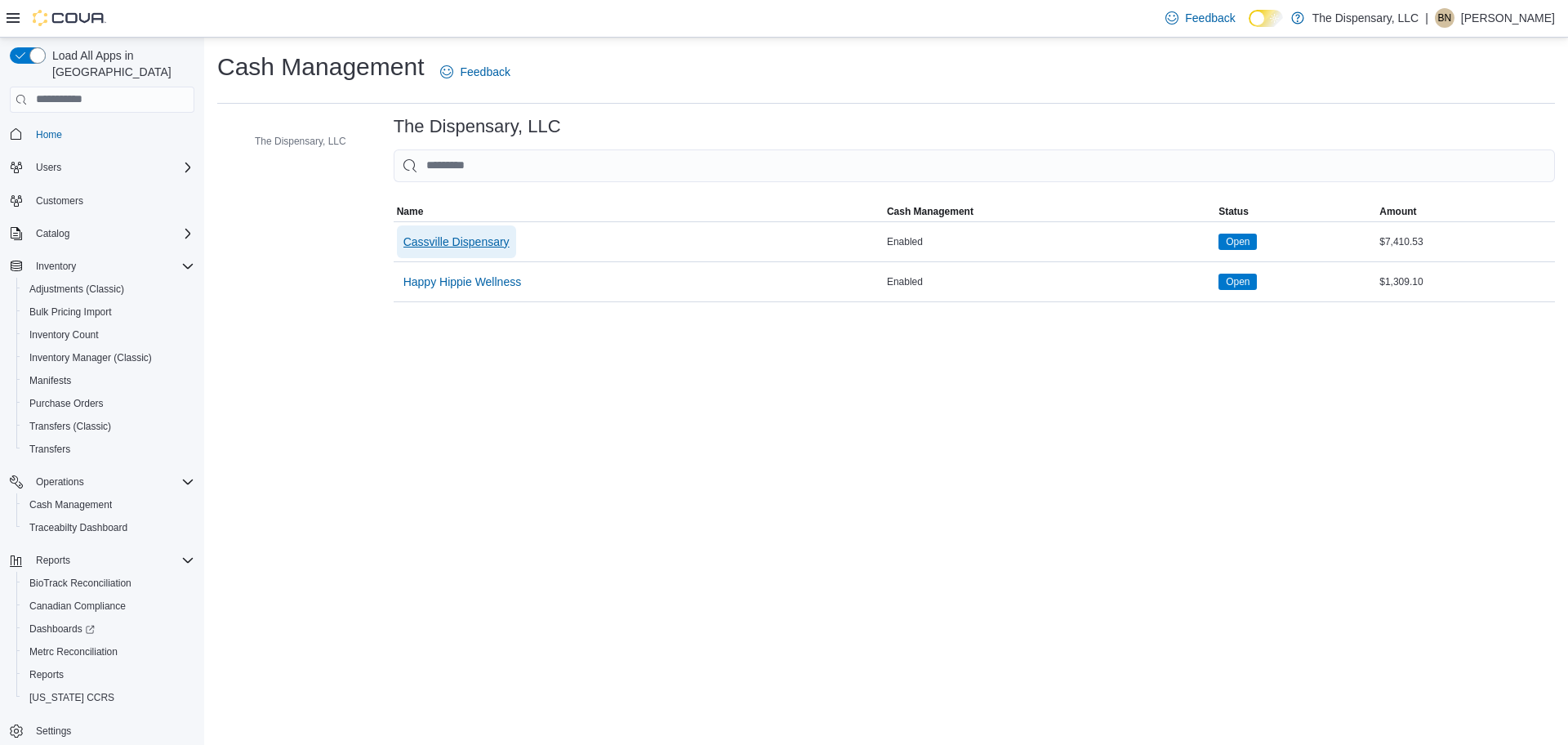
click at [472, 238] on span "Cassville Dispensary" at bounding box center [457, 241] width 107 height 16
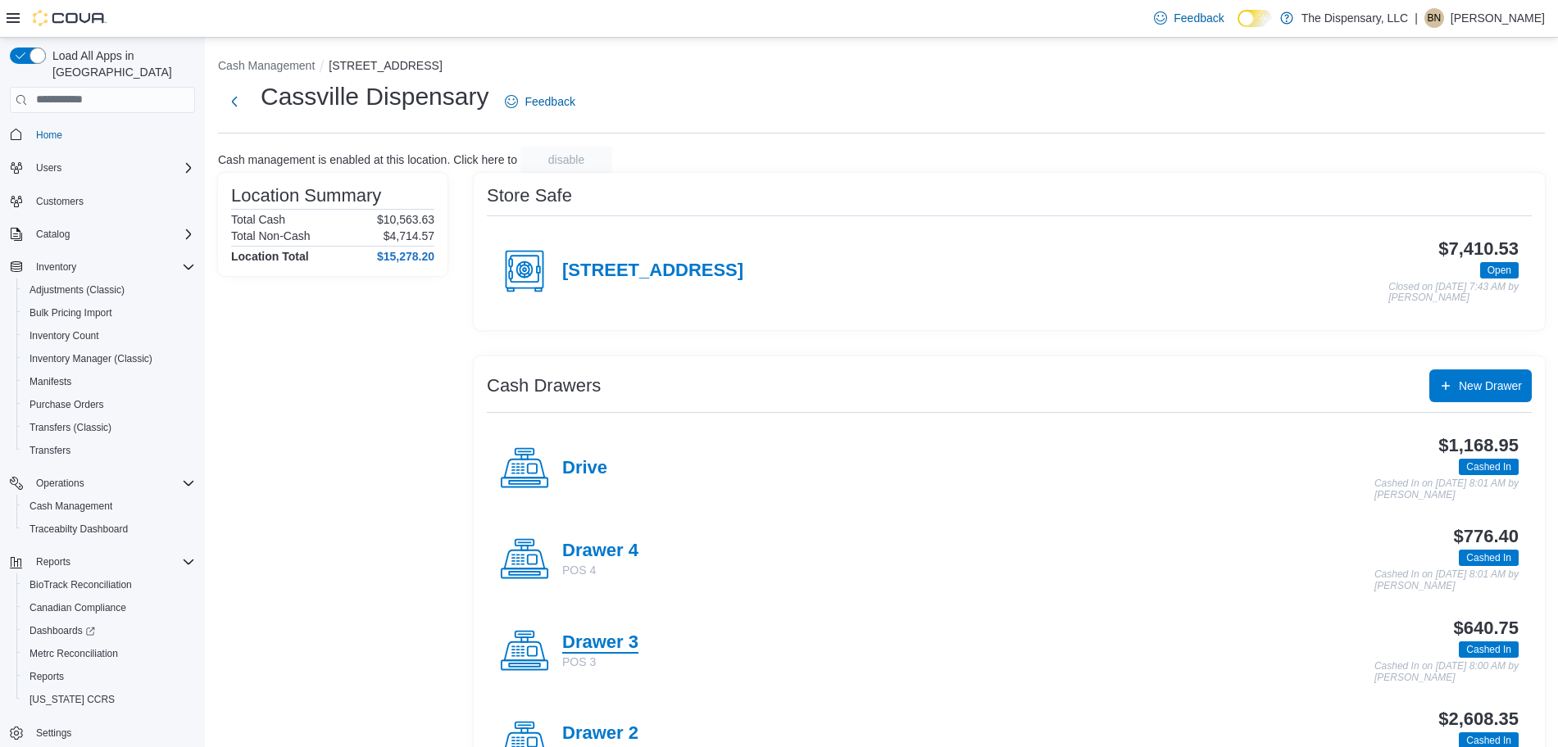
click at [622, 642] on h4 "Drawer 3" at bounding box center [600, 643] width 76 height 21
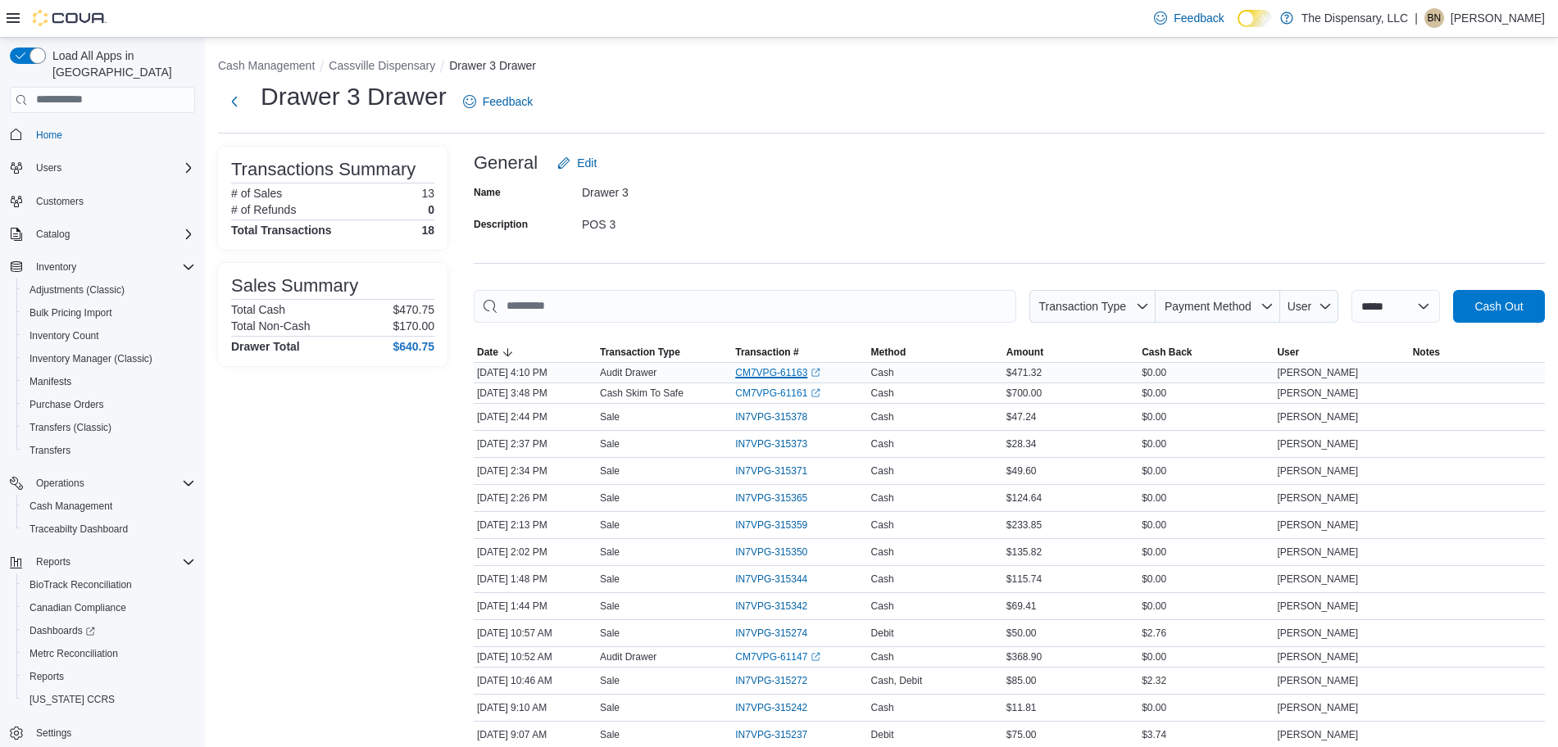
click at [800, 374] on link "CM7VPG-61163 (opens in a new tab or window)" at bounding box center [777, 372] width 85 height 13
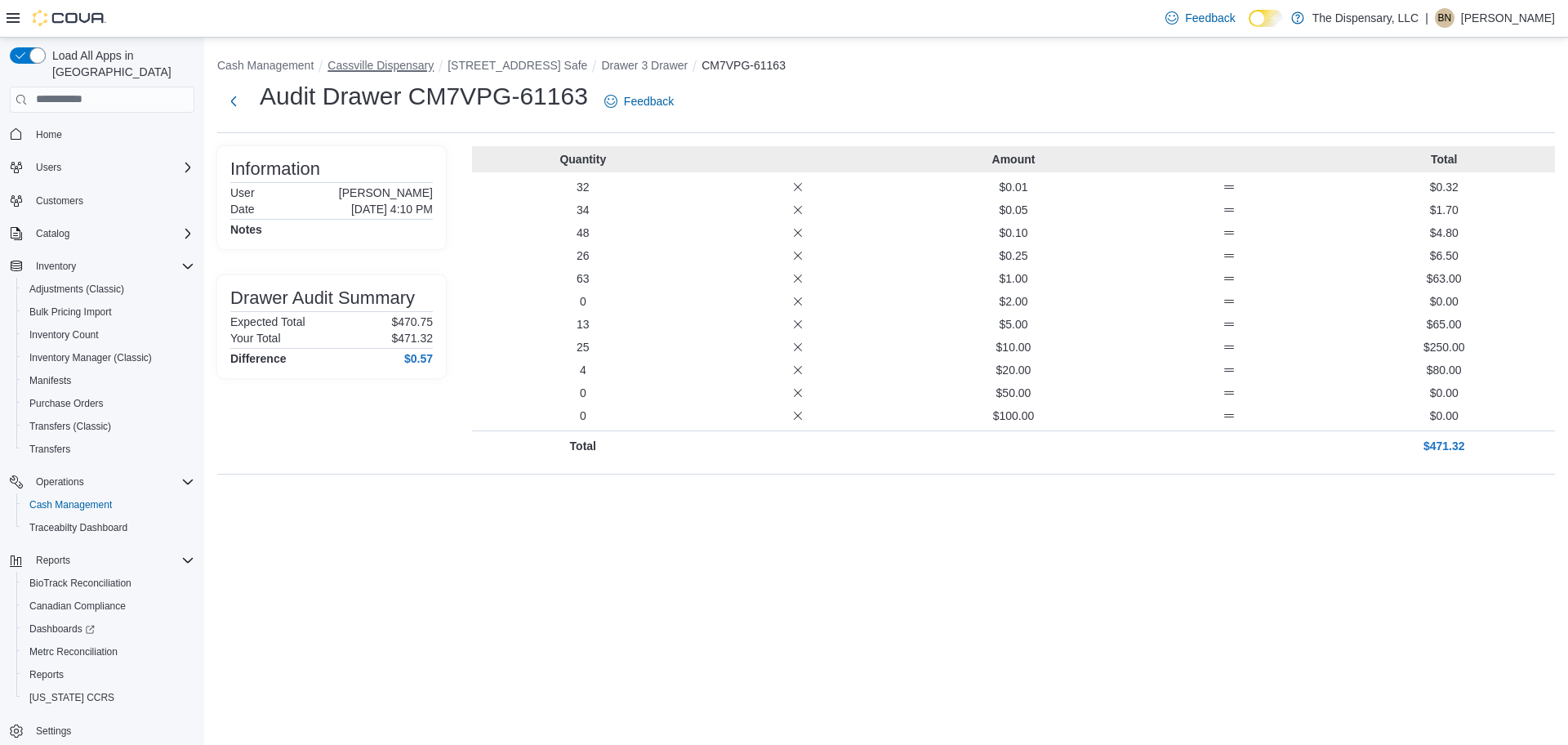
click at [378, 65] on button "Cassville Dispensary" at bounding box center [381, 65] width 107 height 13
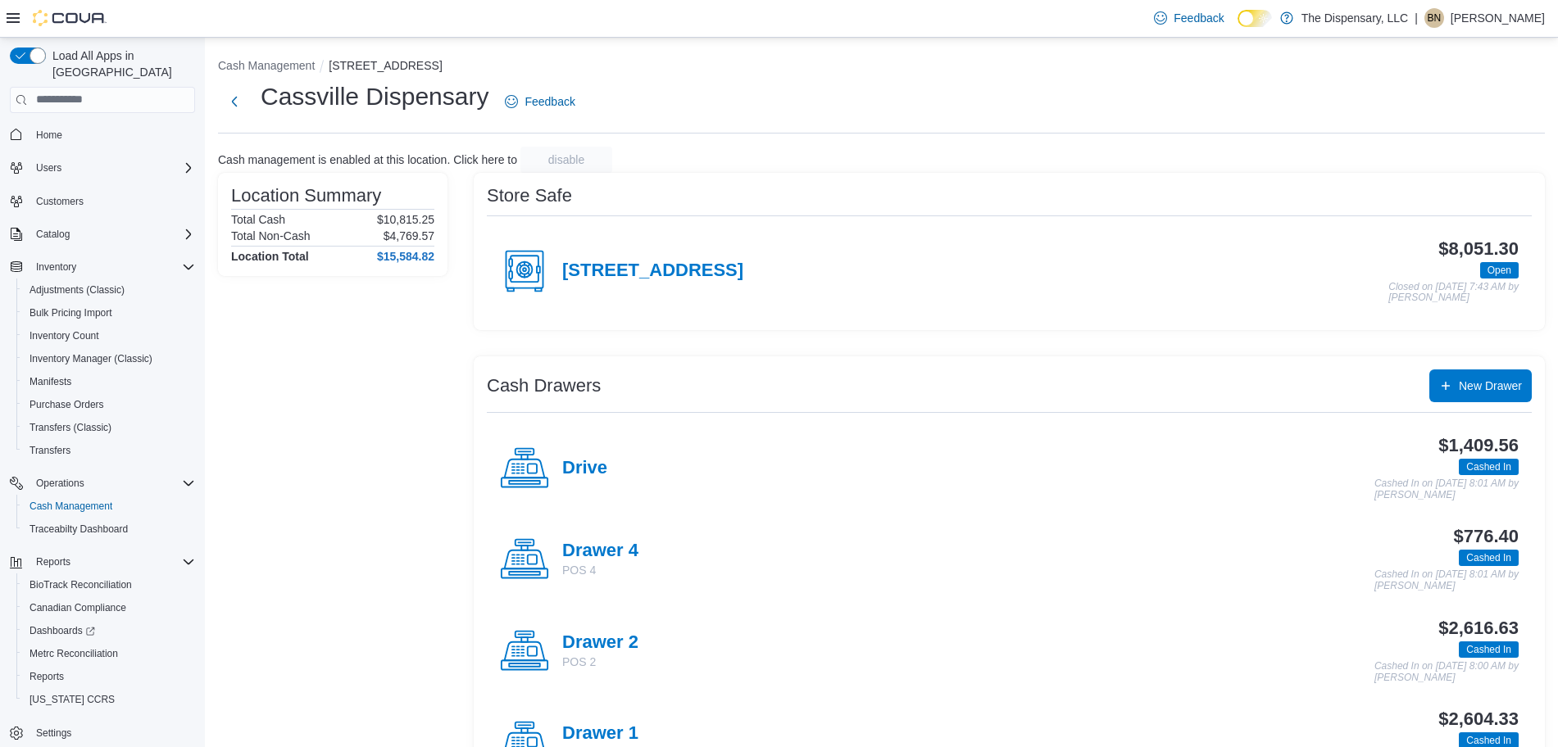
click at [591, 469] on h4 "Drive" at bounding box center [584, 468] width 45 height 21
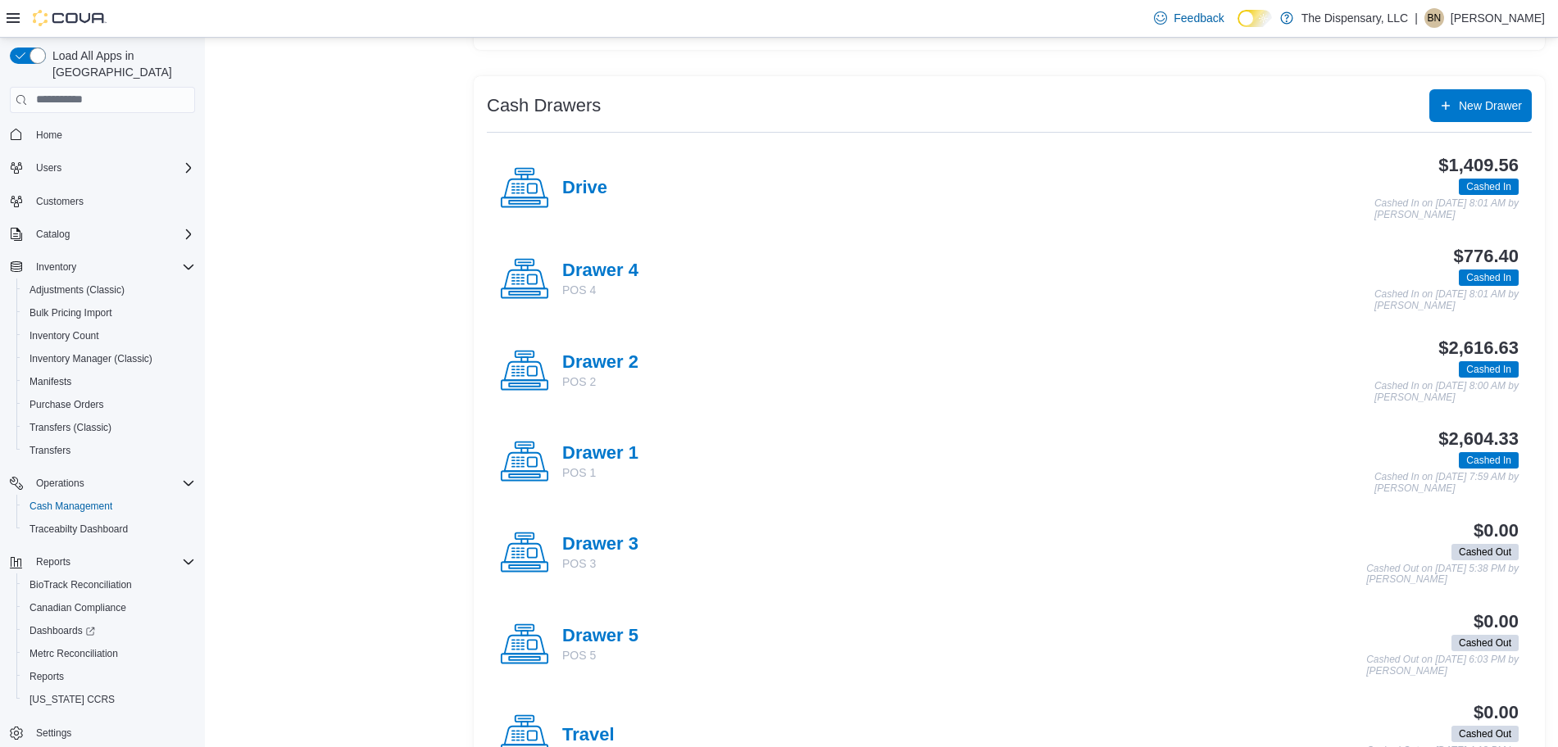
scroll to position [307, 0]
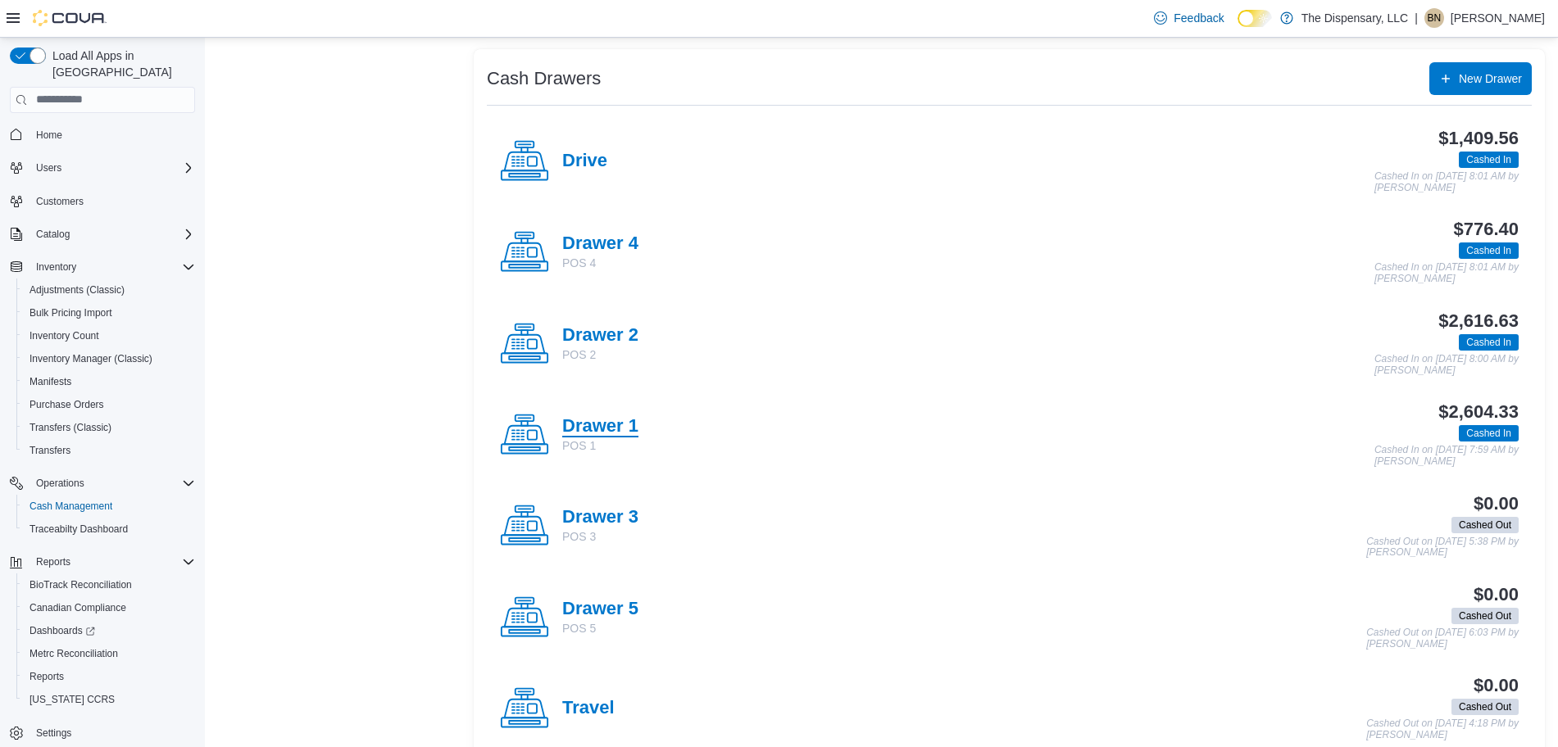
click at [608, 424] on h4 "Drawer 1" at bounding box center [600, 426] width 76 height 21
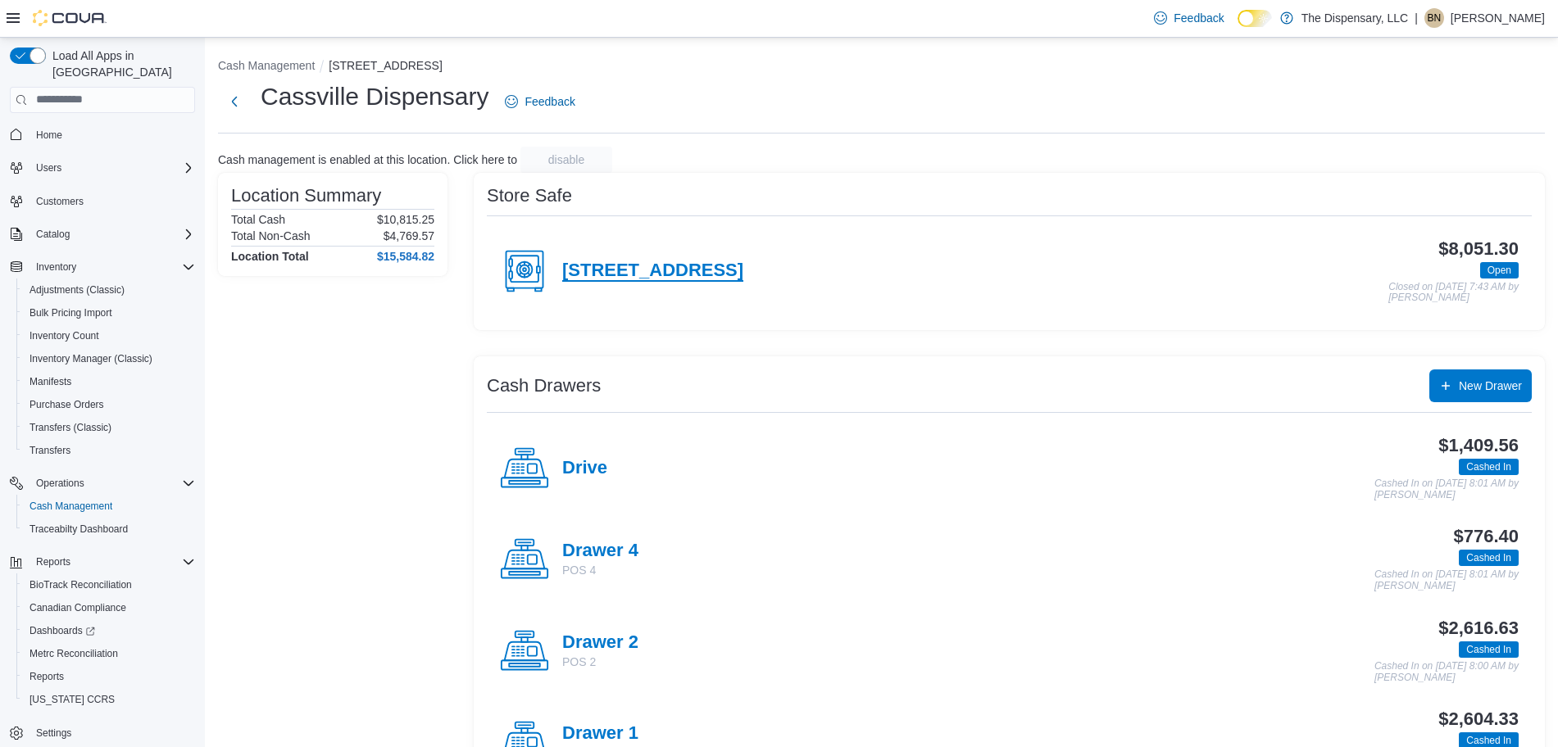
click at [638, 274] on h4 "[STREET_ADDRESS]" at bounding box center [652, 271] width 181 height 21
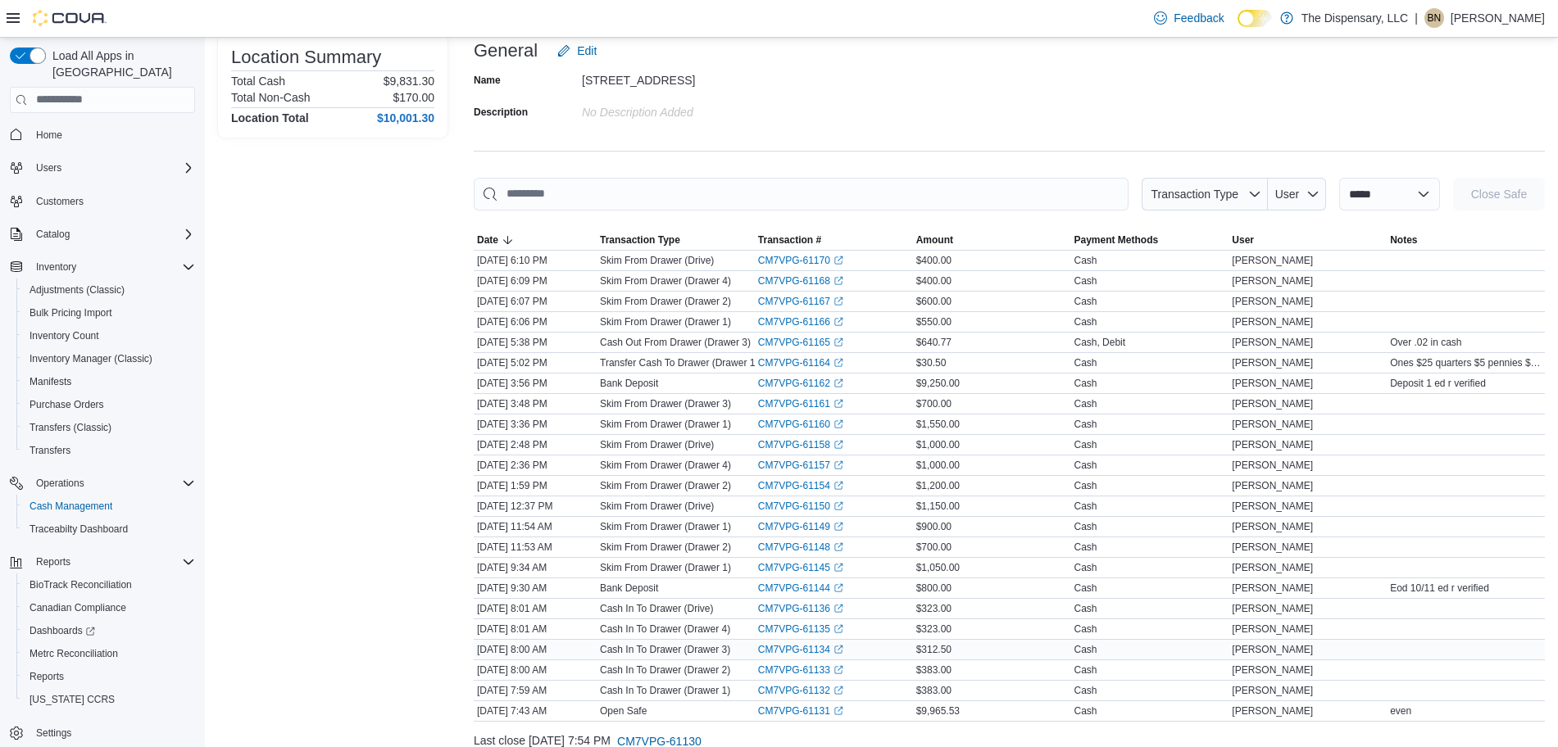
scroll to position [172, 0]
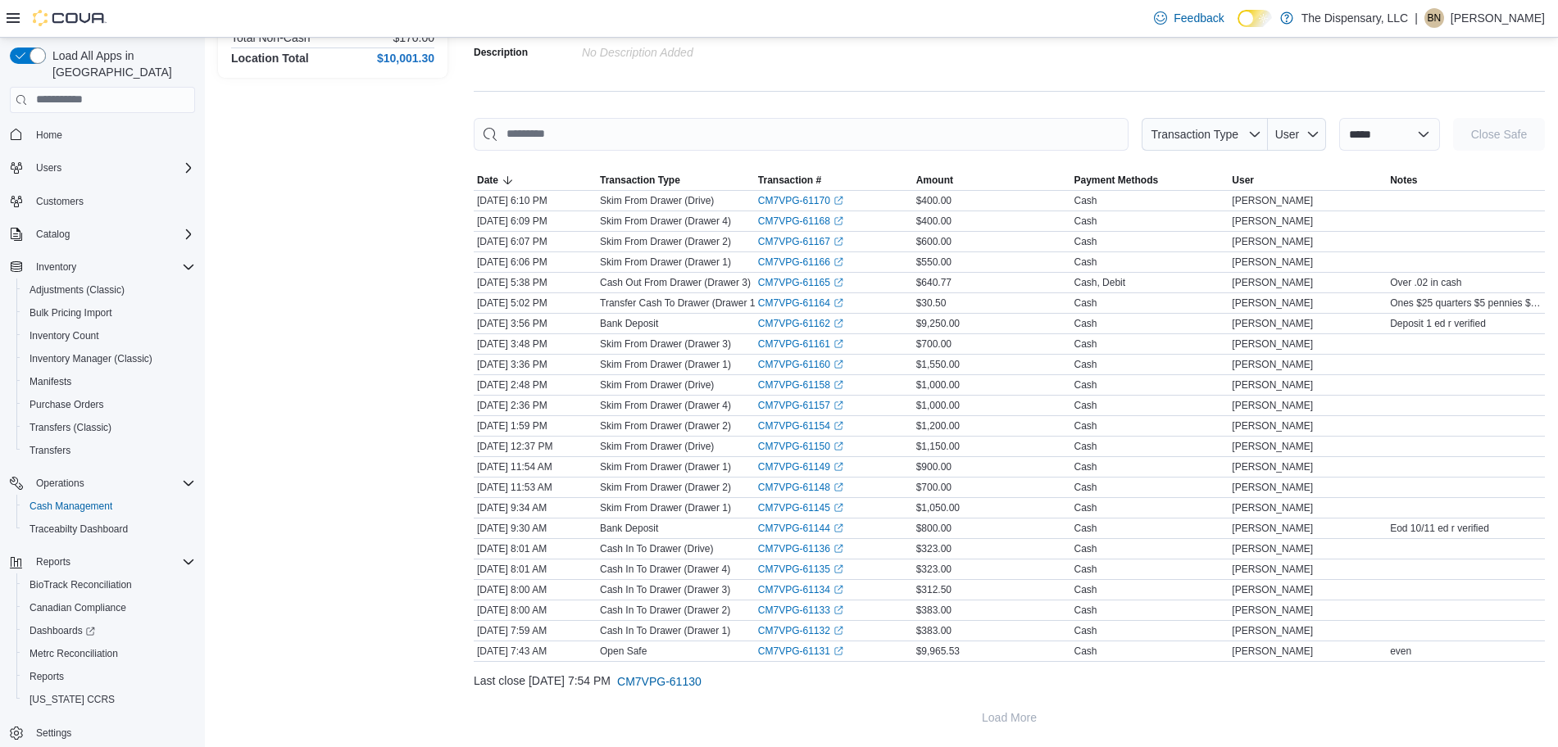
click at [1368, 115] on div "**********" at bounding box center [1009, 355] width 1071 height 760
click at [1372, 138] on select "**********" at bounding box center [1389, 134] width 101 height 33
select select "**********"
click at [1339, 118] on select "**********" at bounding box center [1389, 134] width 101 height 33
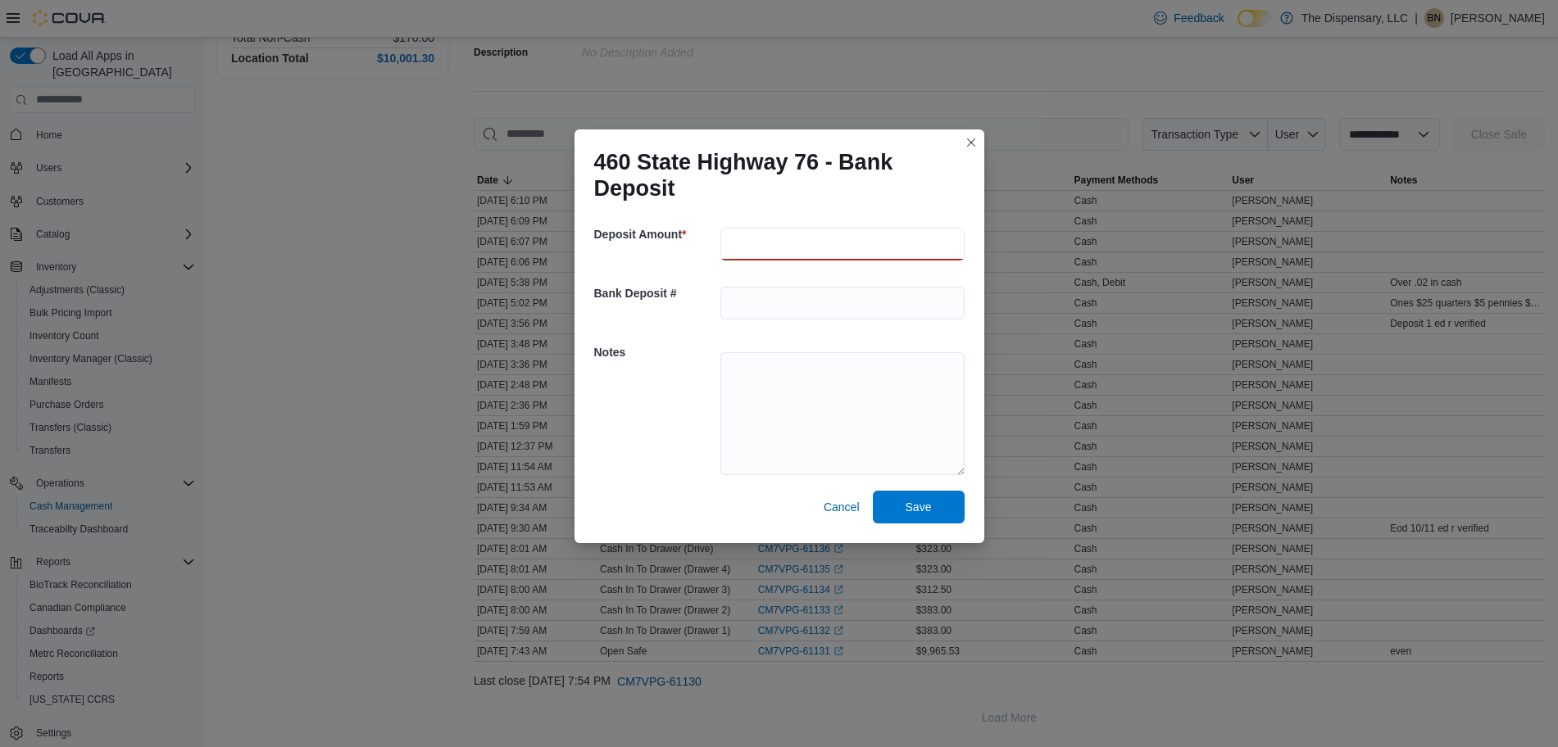
click at [803, 252] on input "number" at bounding box center [842, 244] width 244 height 33
type input "*******"
type textarea "**********"
click at [934, 503] on span "Save" at bounding box center [918, 506] width 72 height 33
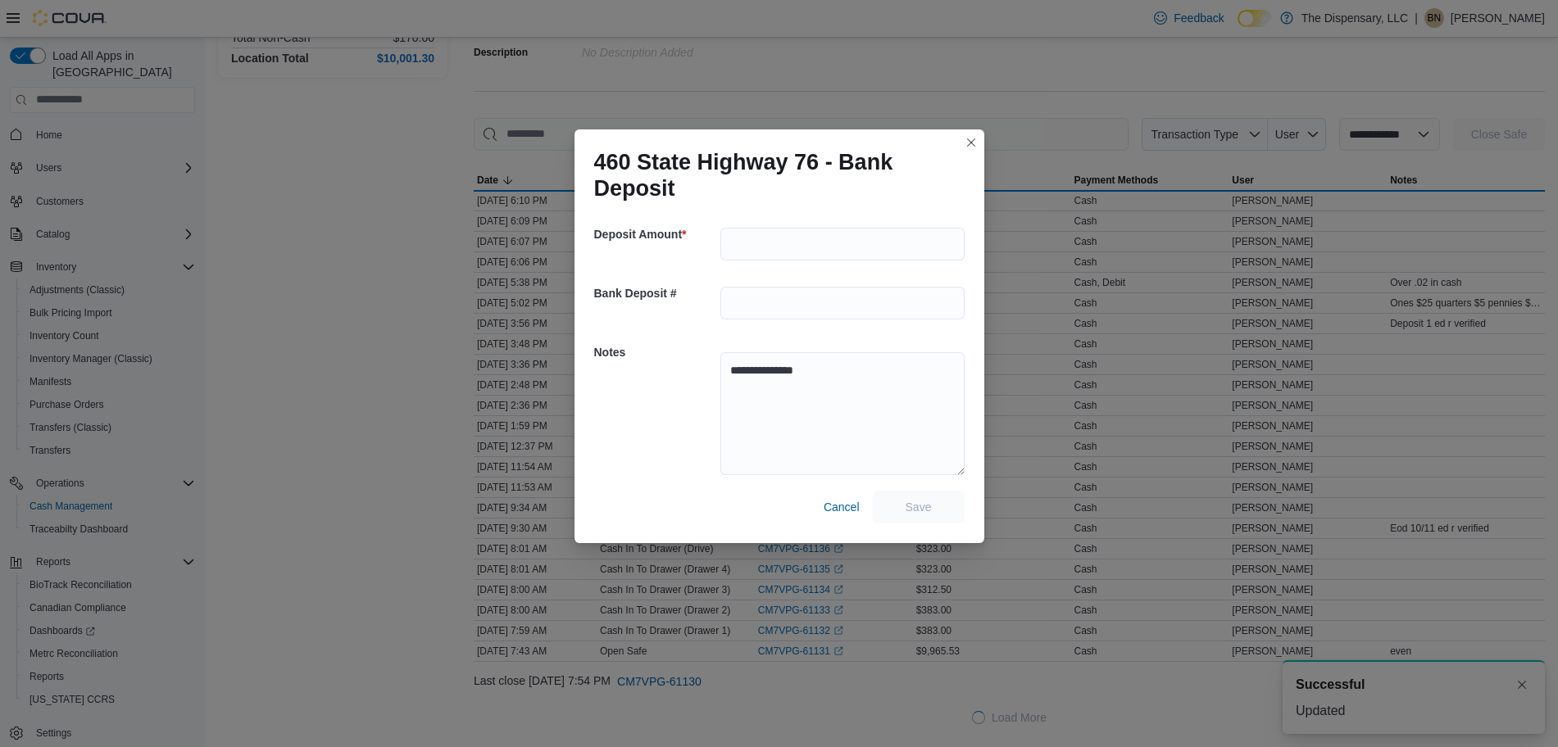
scroll to position [0, 0]
select select
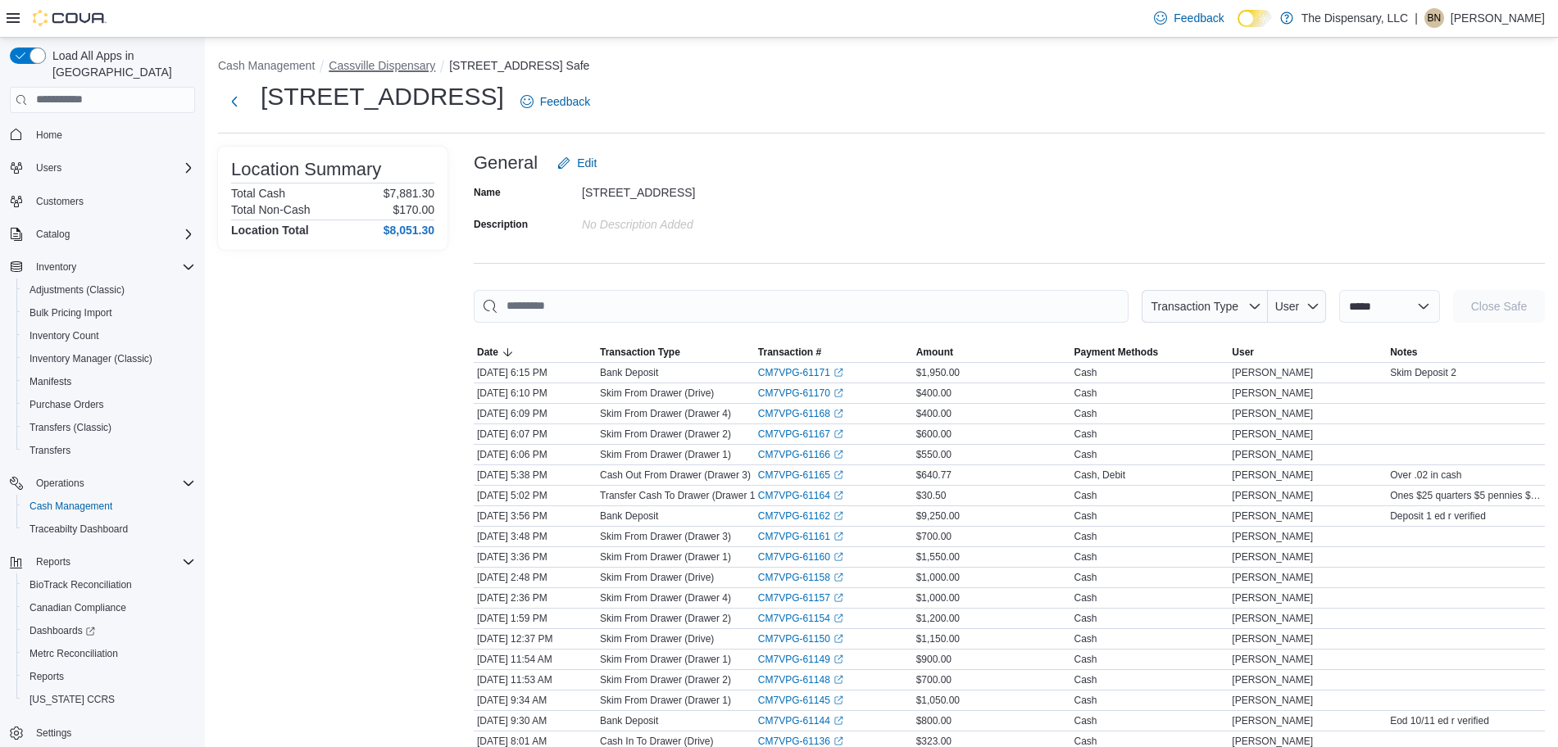
click at [406, 65] on button "Cassville Dispensary" at bounding box center [382, 65] width 107 height 13
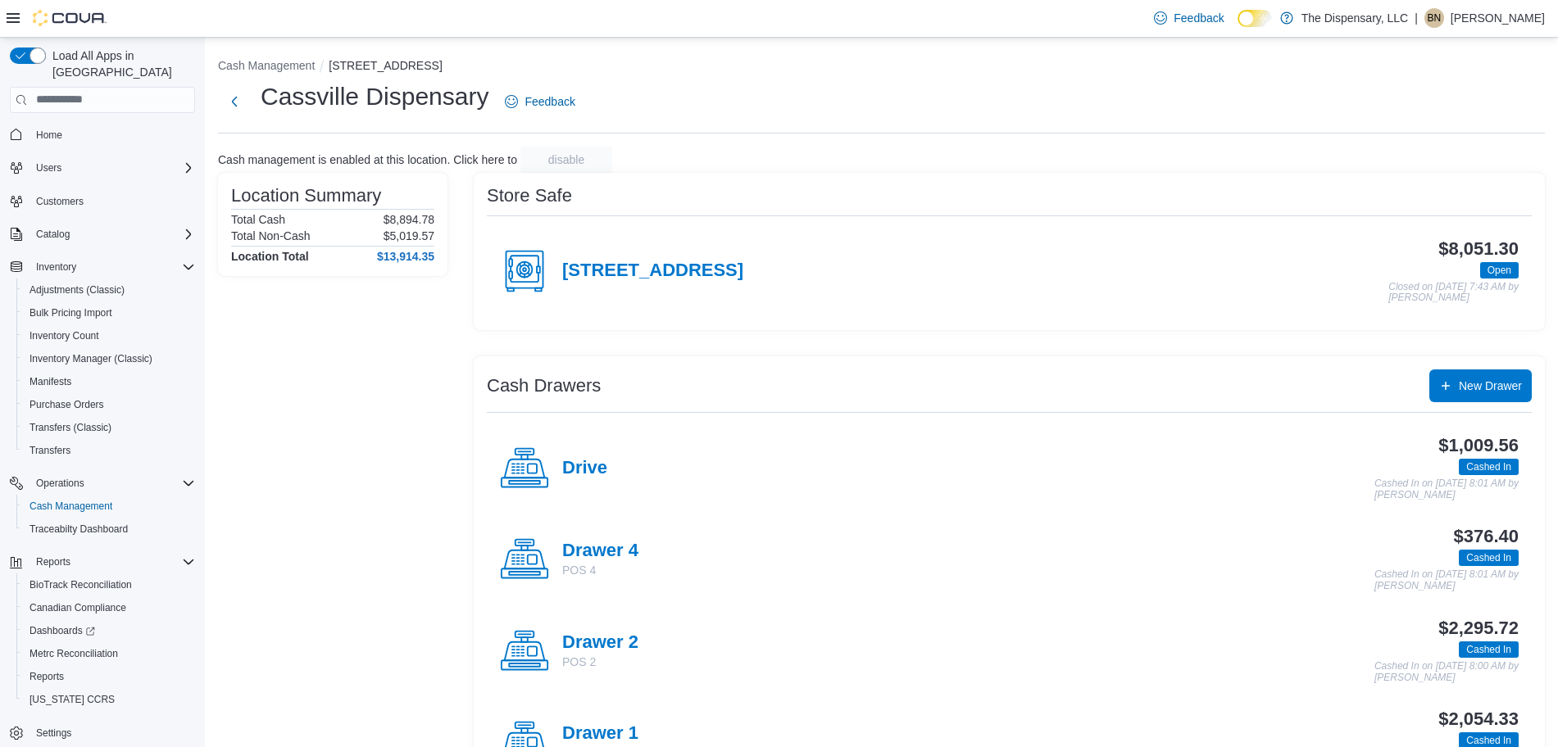
click at [615, 637] on h4 "Drawer 2" at bounding box center [600, 643] width 76 height 21
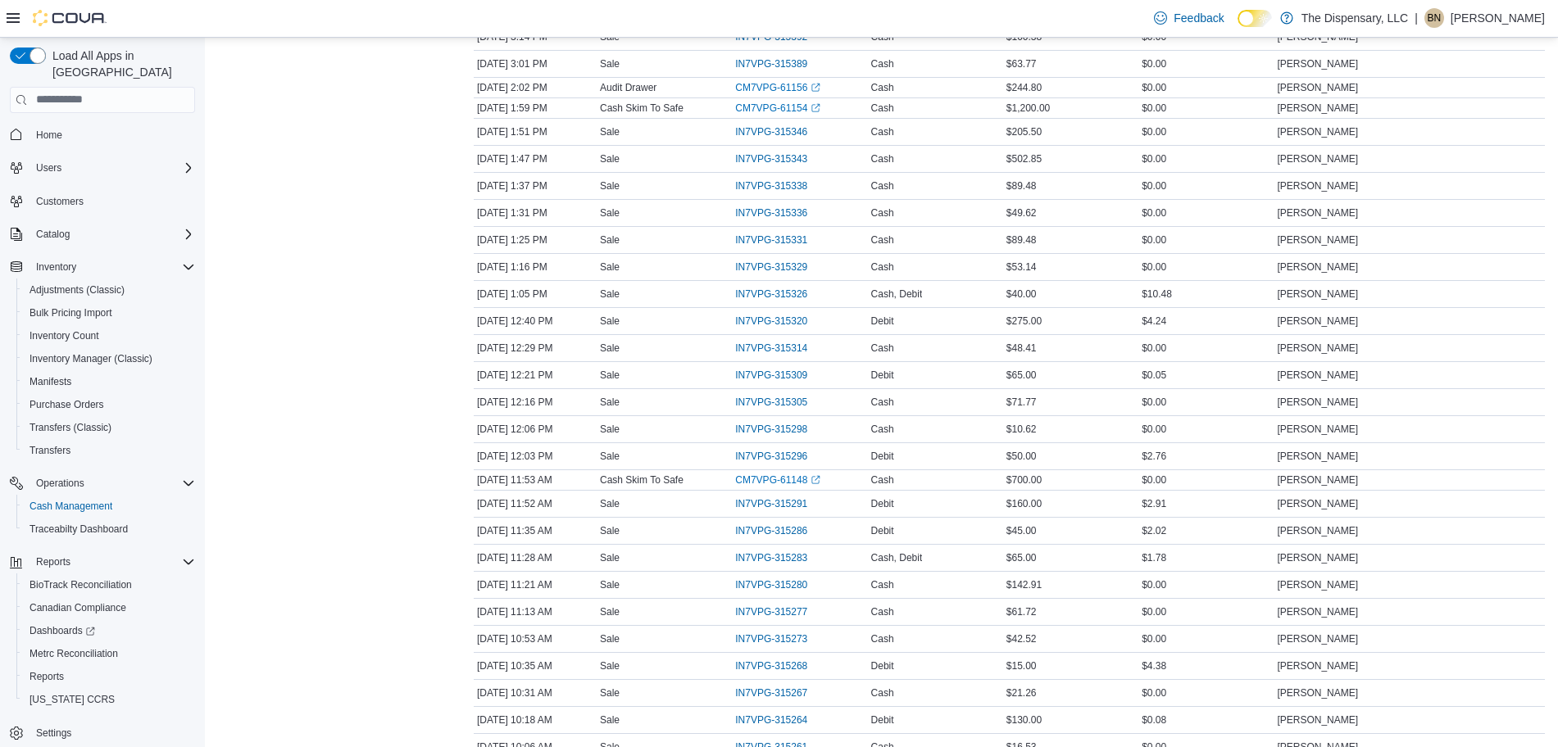
scroll to position [1149, 0]
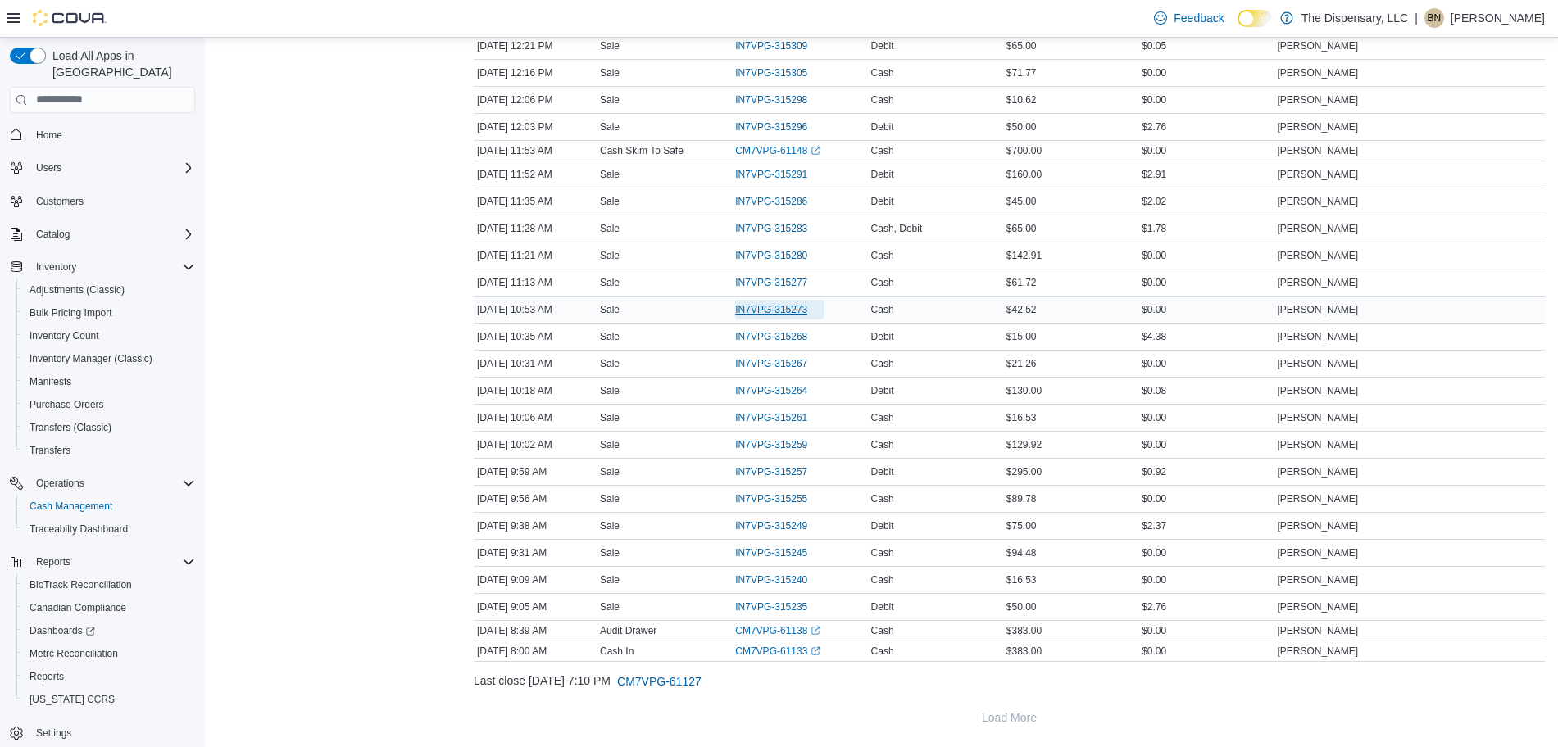
click at [782, 303] on span "IN7VPG-315273" at bounding box center [771, 309] width 72 height 13
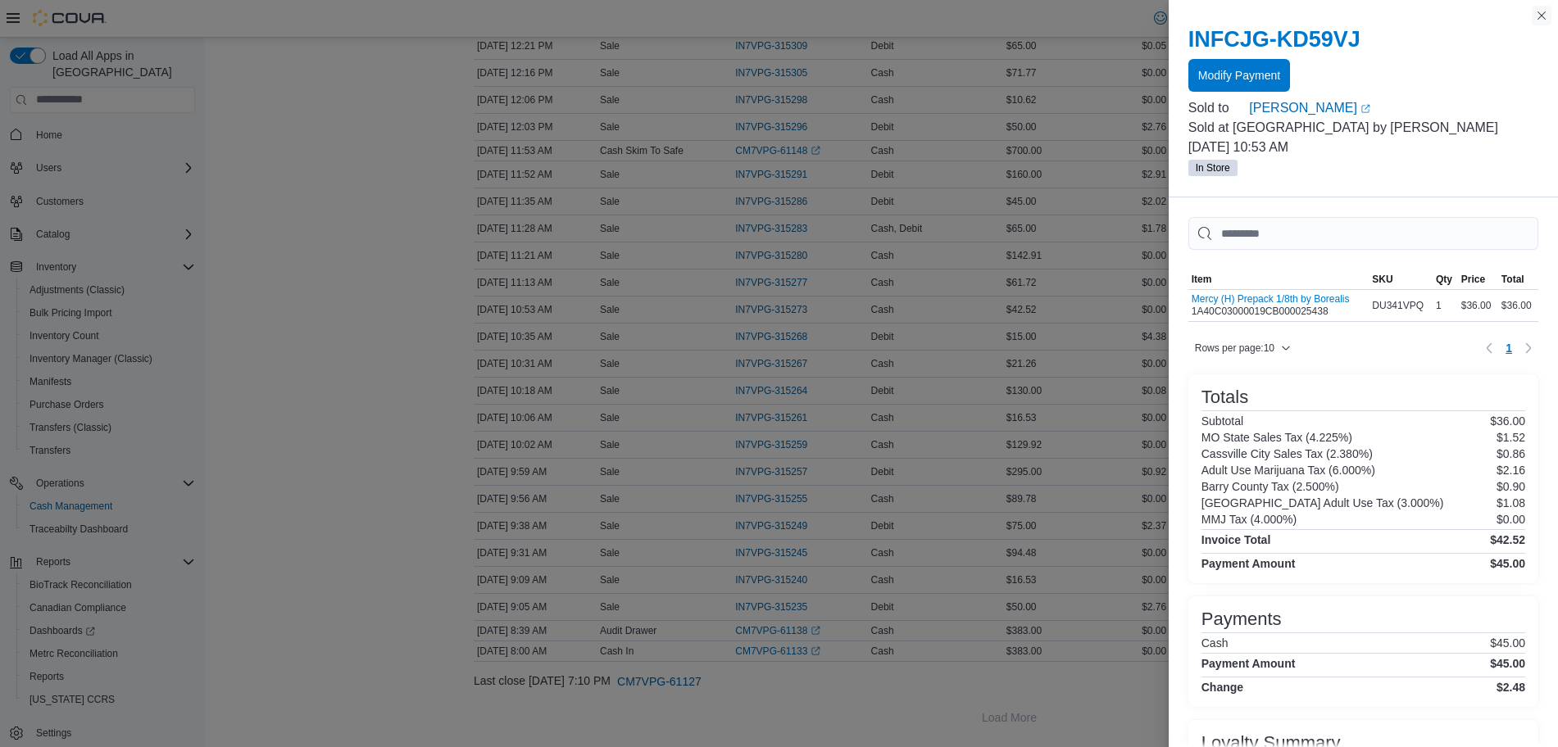
click at [1544, 14] on button "Close this dialog" at bounding box center [1541, 16] width 20 height 20
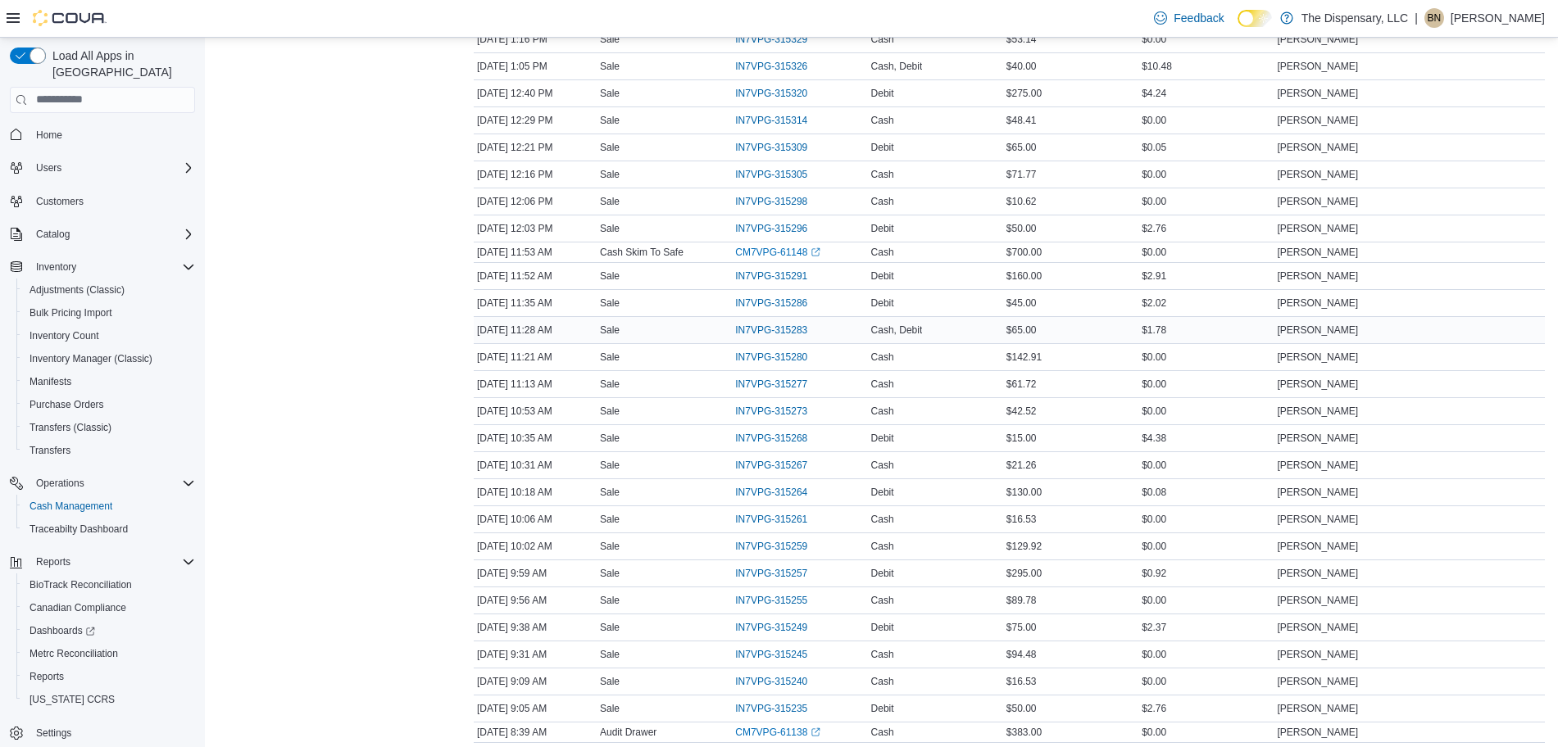
scroll to position [1046, 0]
click at [796, 66] on span "IN7VPG-315326" at bounding box center [771, 67] width 72 height 13
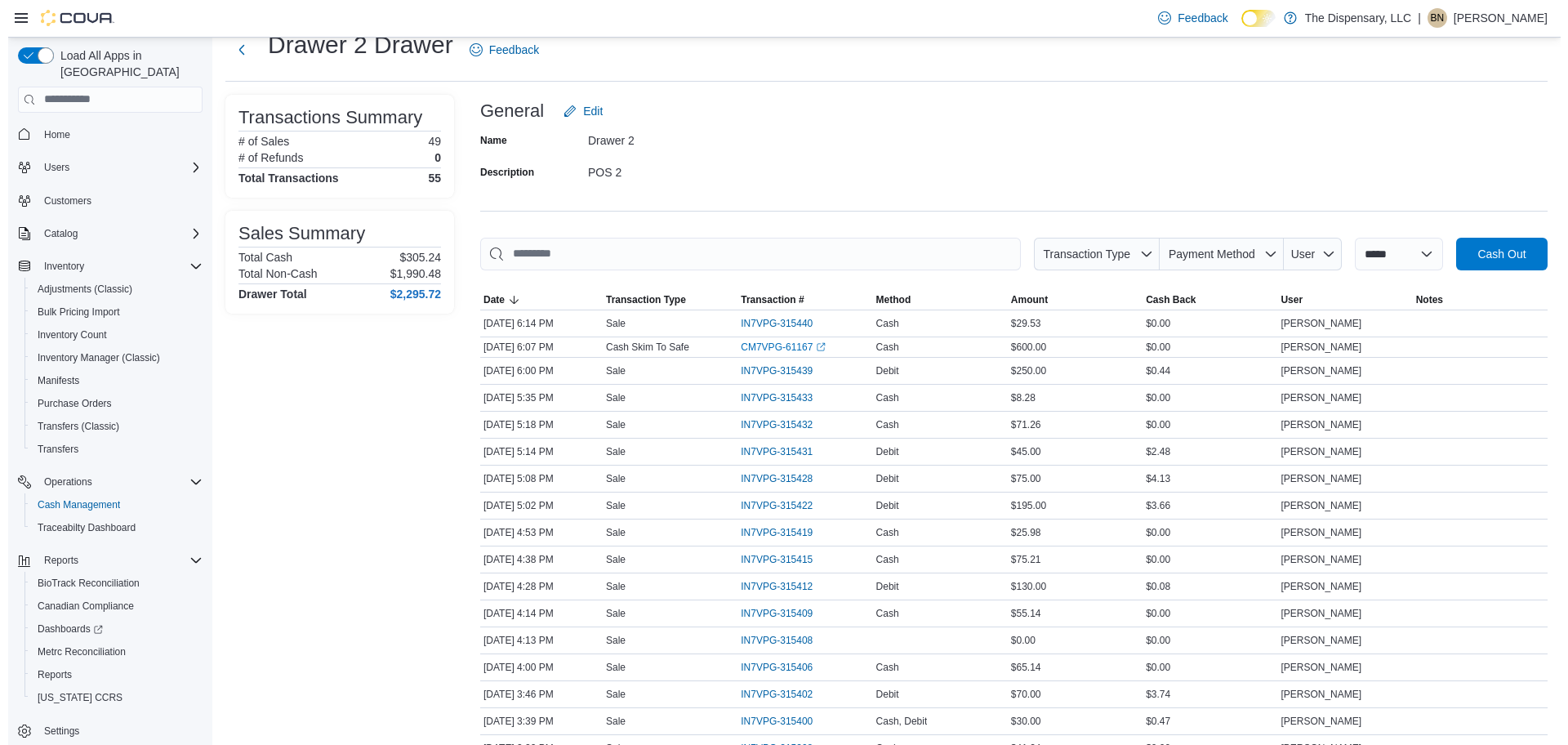
scroll to position [0, 0]
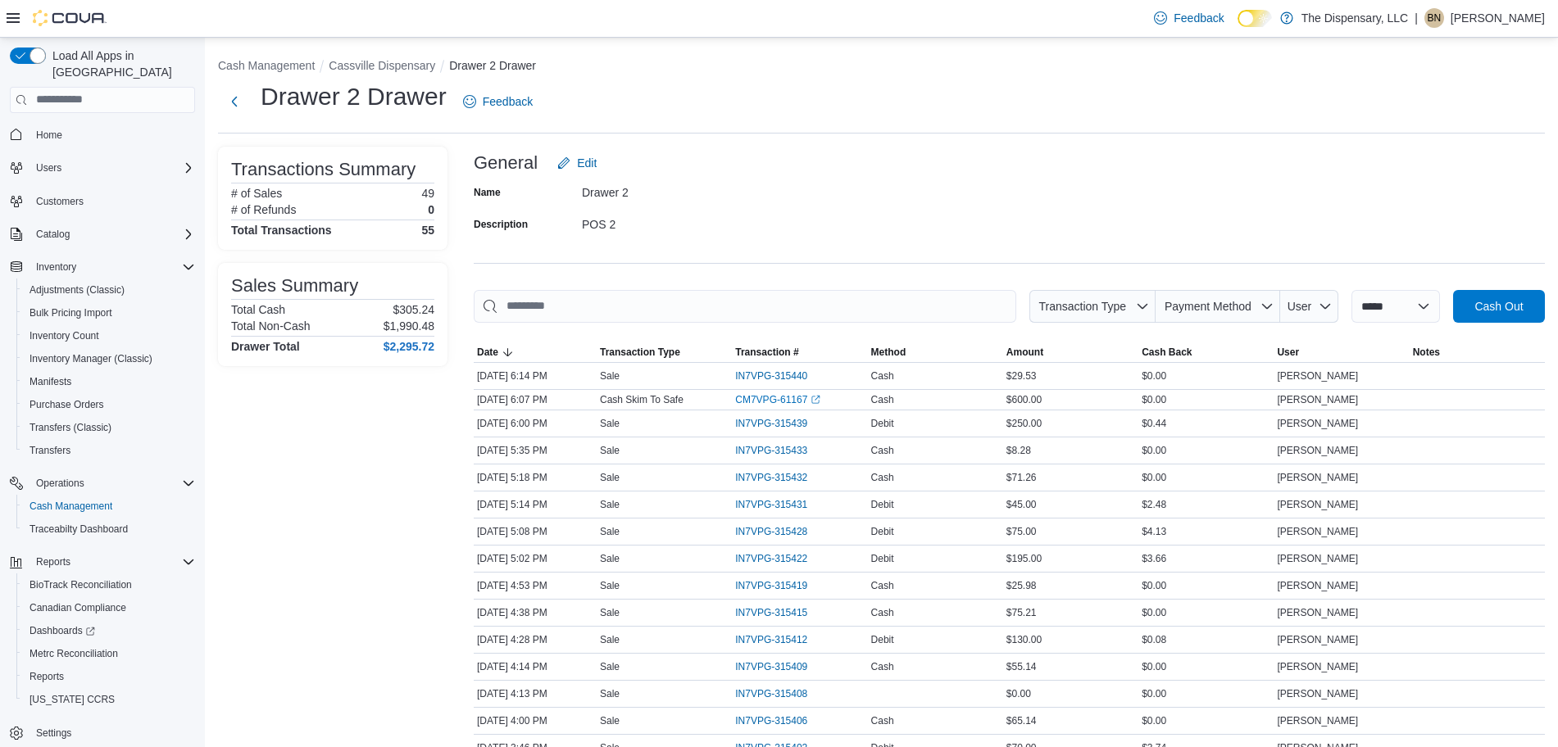
click at [272, 65] on button "Cash Management" at bounding box center [266, 65] width 97 height 13
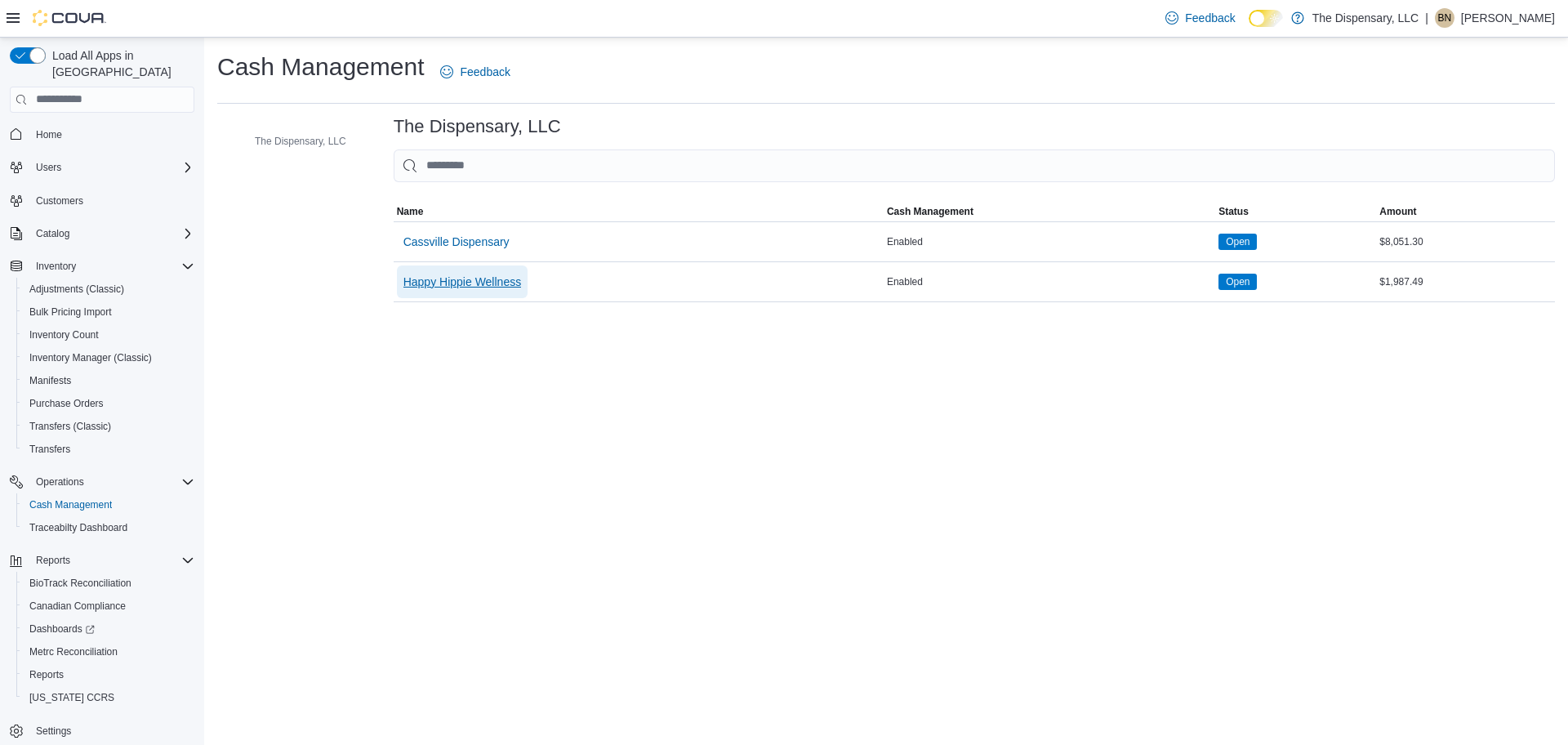
click at [476, 276] on span "Happy Hippie Wellness" at bounding box center [463, 281] width 118 height 16
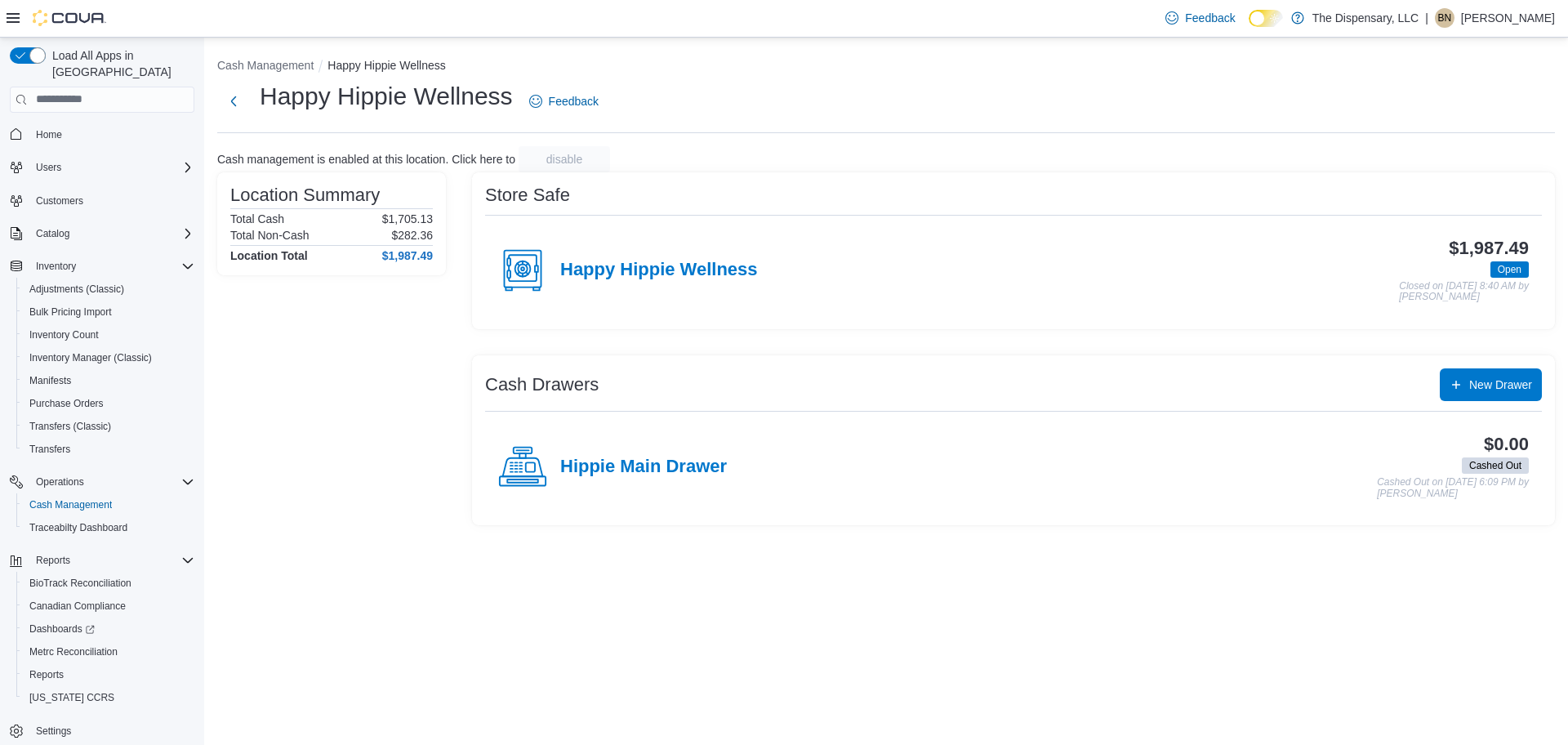
drag, startPoint x: 677, startPoint y: 270, endPoint x: 717, endPoint y: 280, distance: 41.2
click at [677, 269] on h4 "Happy Hippie Wellness" at bounding box center [659, 270] width 197 height 21
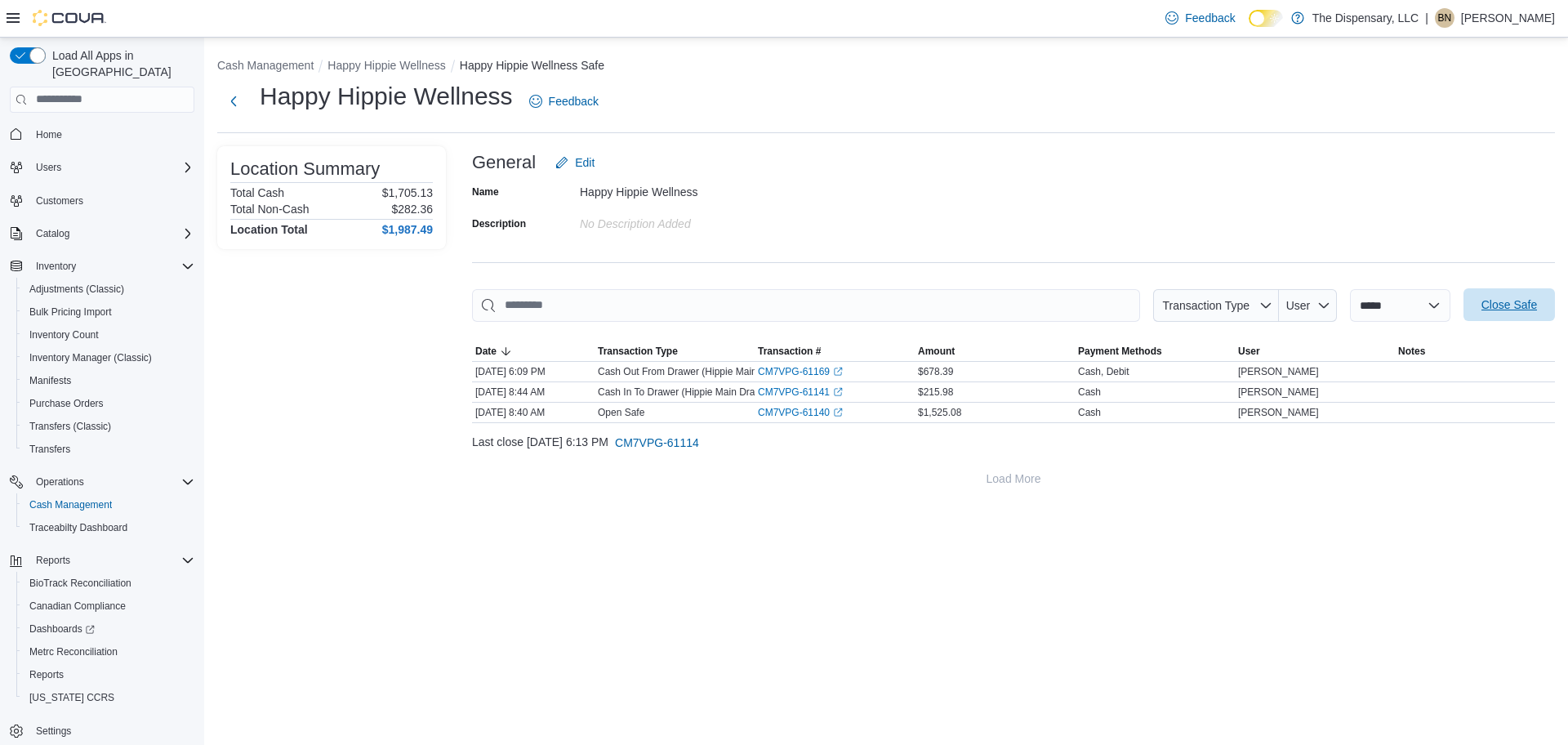
click at [1530, 305] on span "Close Safe" at bounding box center [1509, 304] width 56 height 16
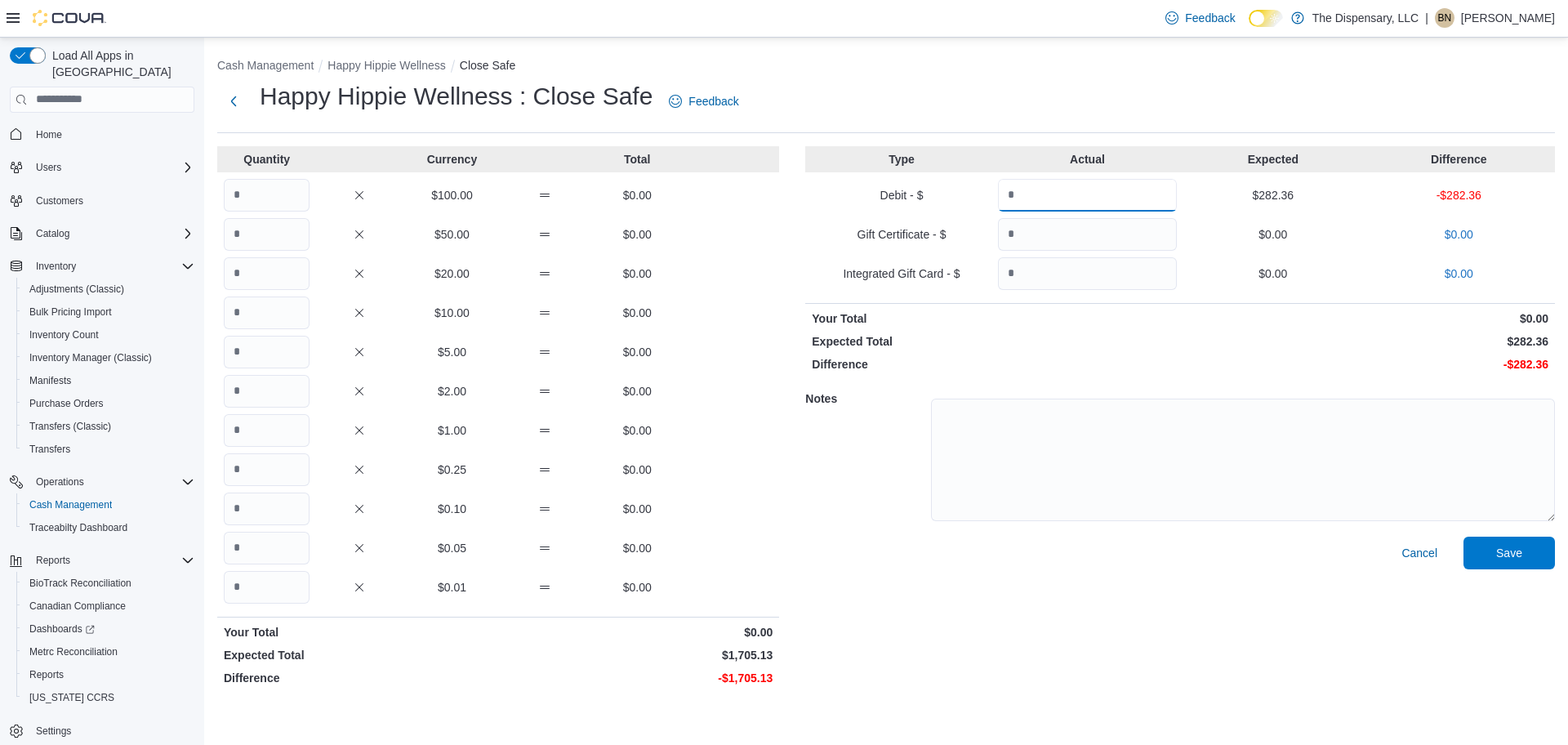
click at [1133, 201] on input "Quantity" at bounding box center [1087, 194] width 178 height 33
type input "******"
click at [251, 201] on input "Quantity" at bounding box center [267, 194] width 86 height 33
type input "*"
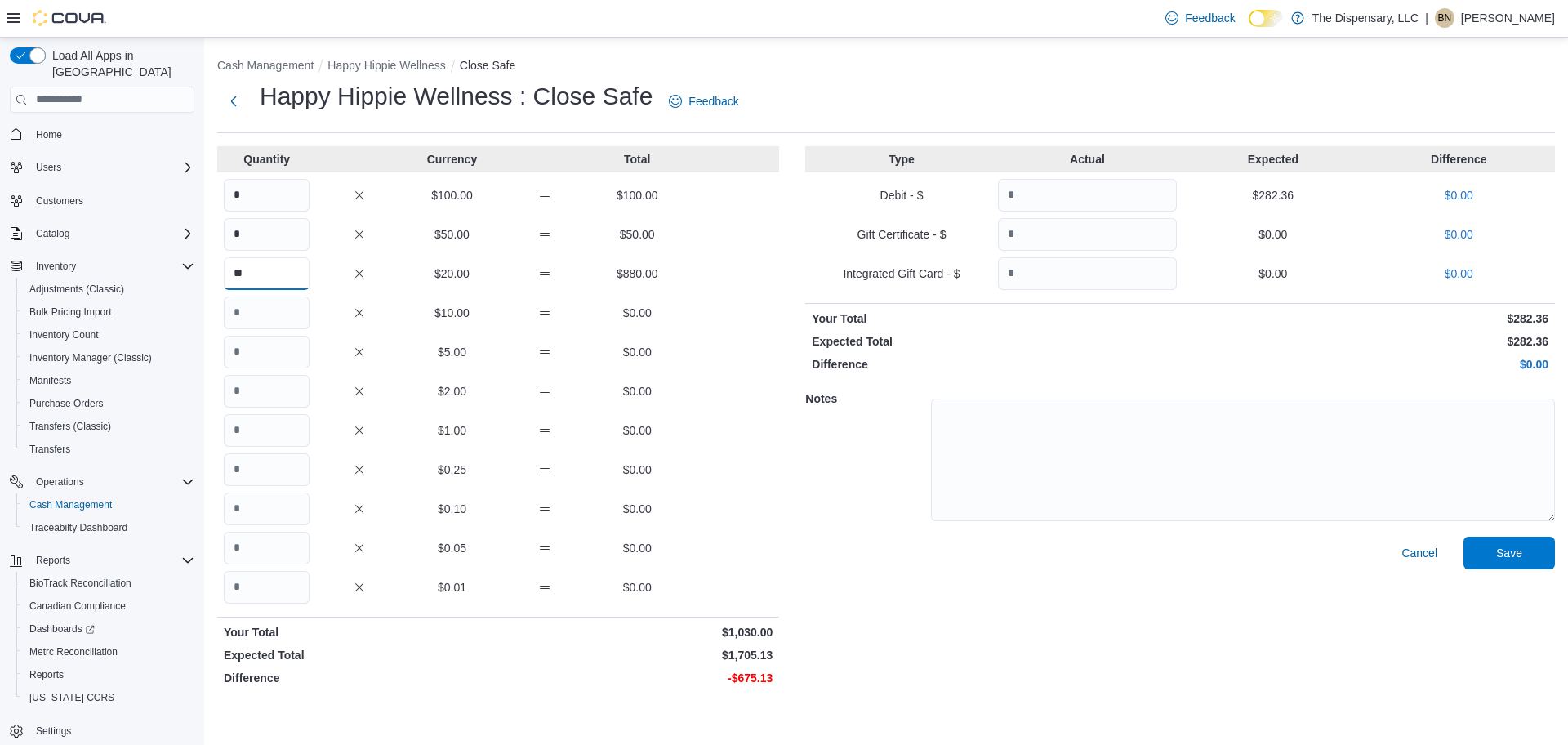
type input "**"
type input "***"
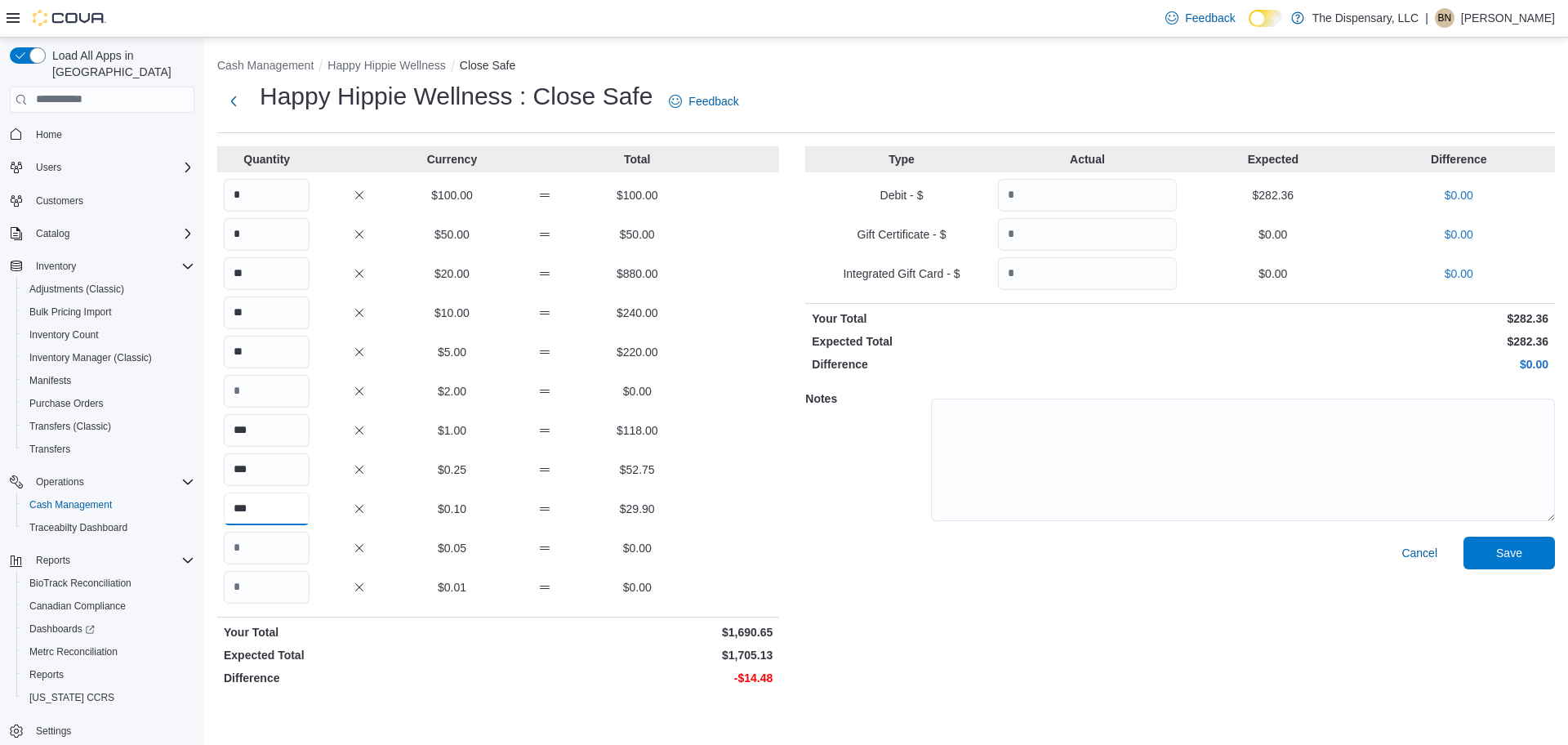
type input "***"
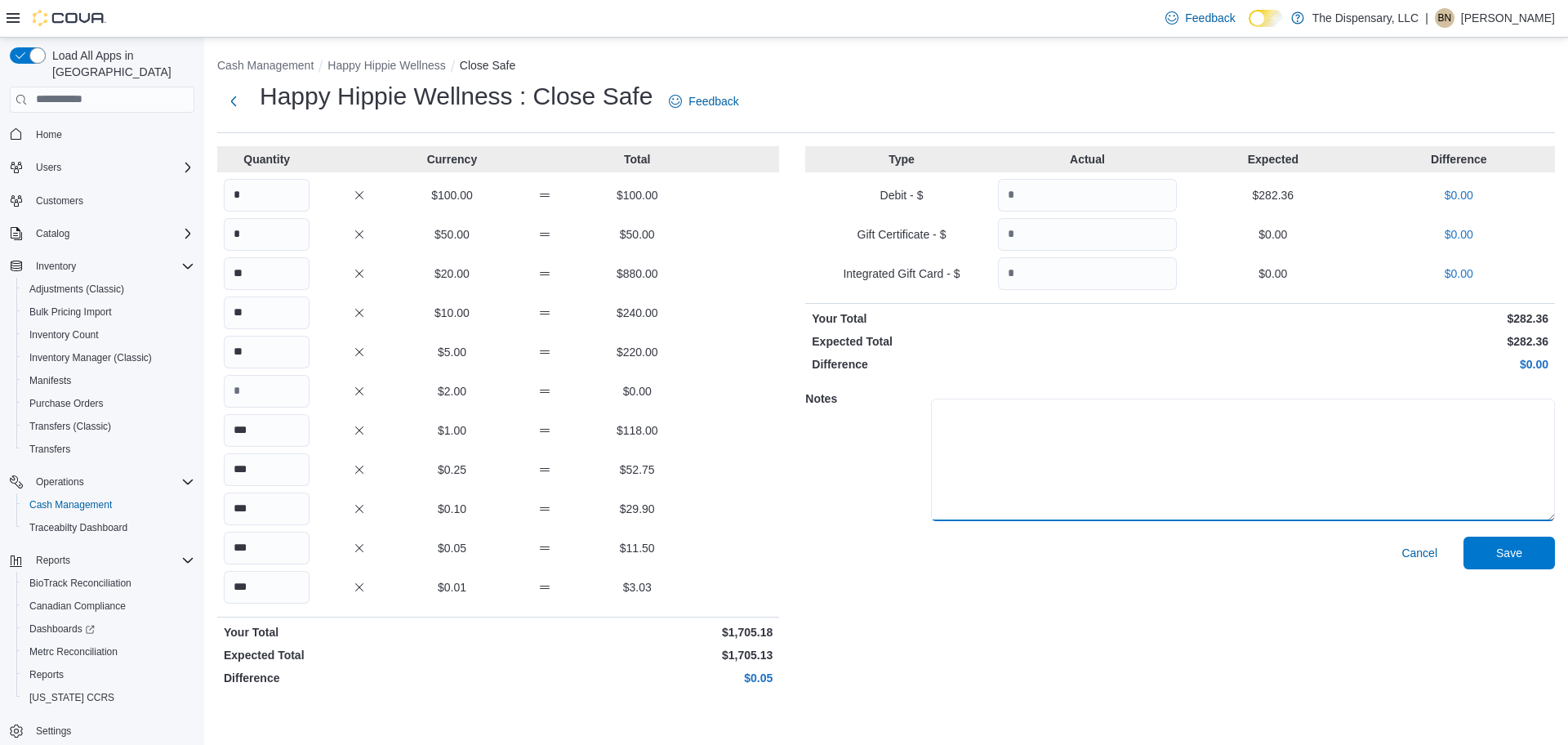
click at [1157, 446] on textarea at bounding box center [1243, 460] width 624 height 123
type textarea "**********"
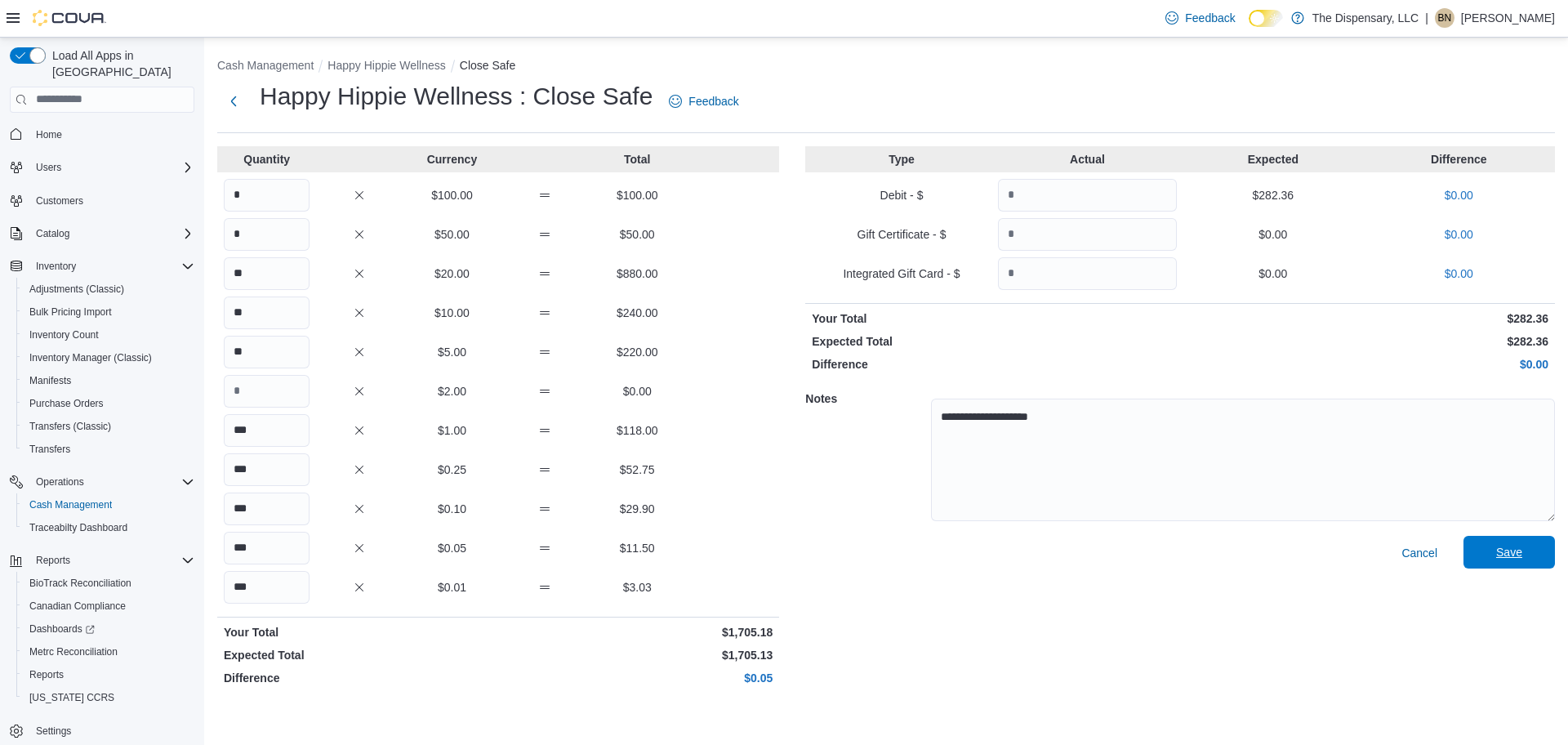
click at [1525, 554] on span "Save" at bounding box center [1509, 552] width 72 height 33
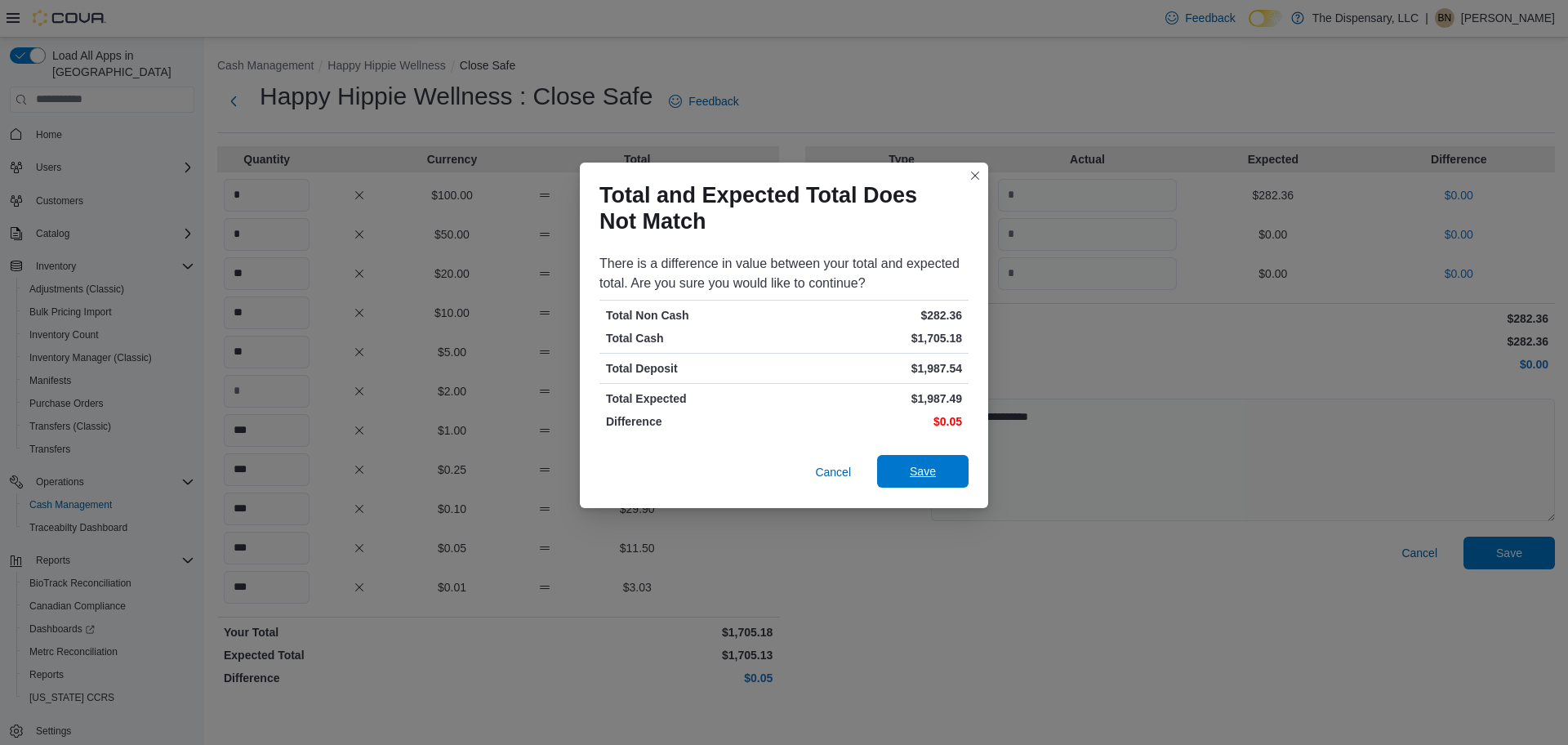
click at [935, 479] on span "Save" at bounding box center [923, 472] width 26 height 16
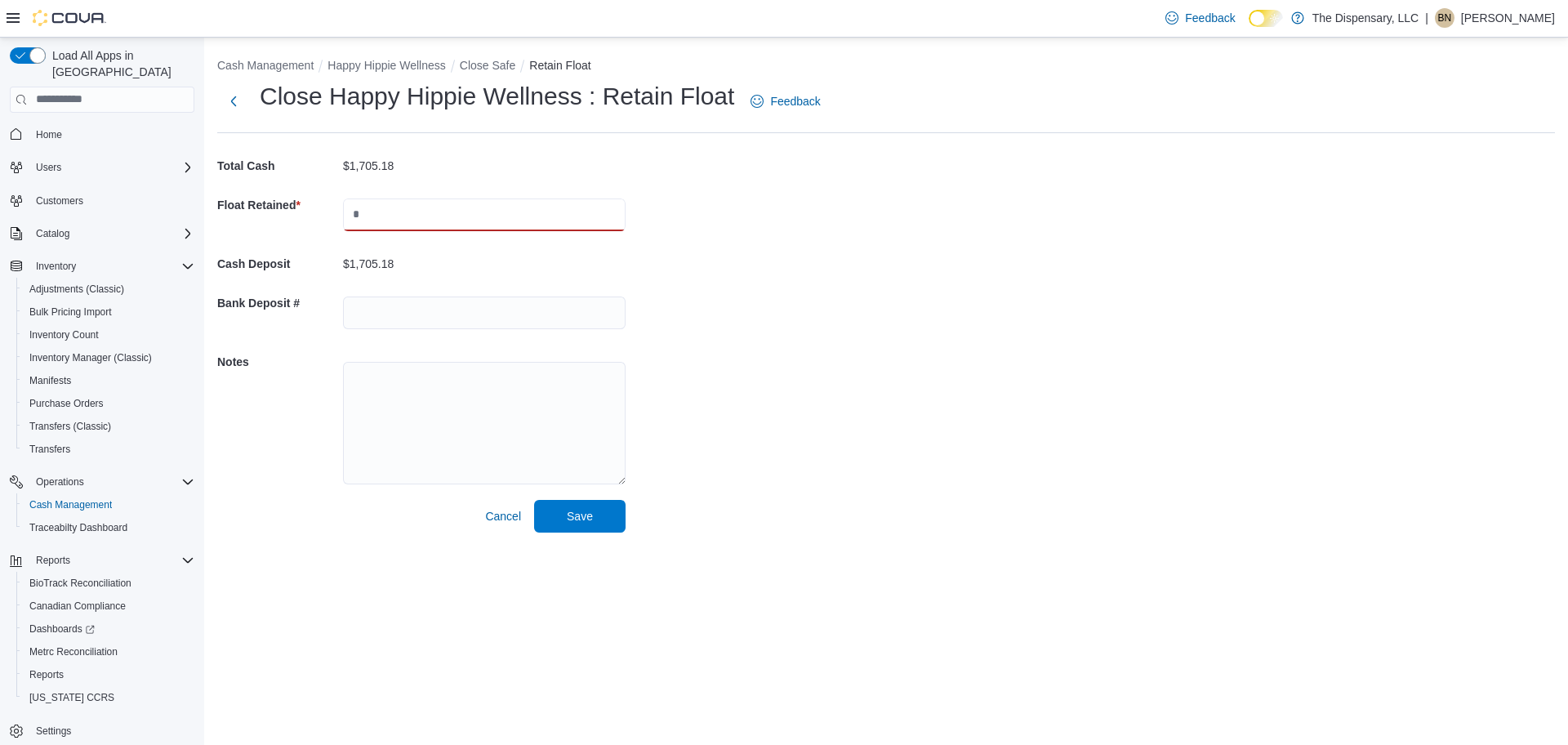
click at [457, 214] on input "text" at bounding box center [483, 214] width 282 height 33
type input "*******"
type textarea "**********"
click at [597, 514] on span "Save" at bounding box center [580, 516] width 72 height 33
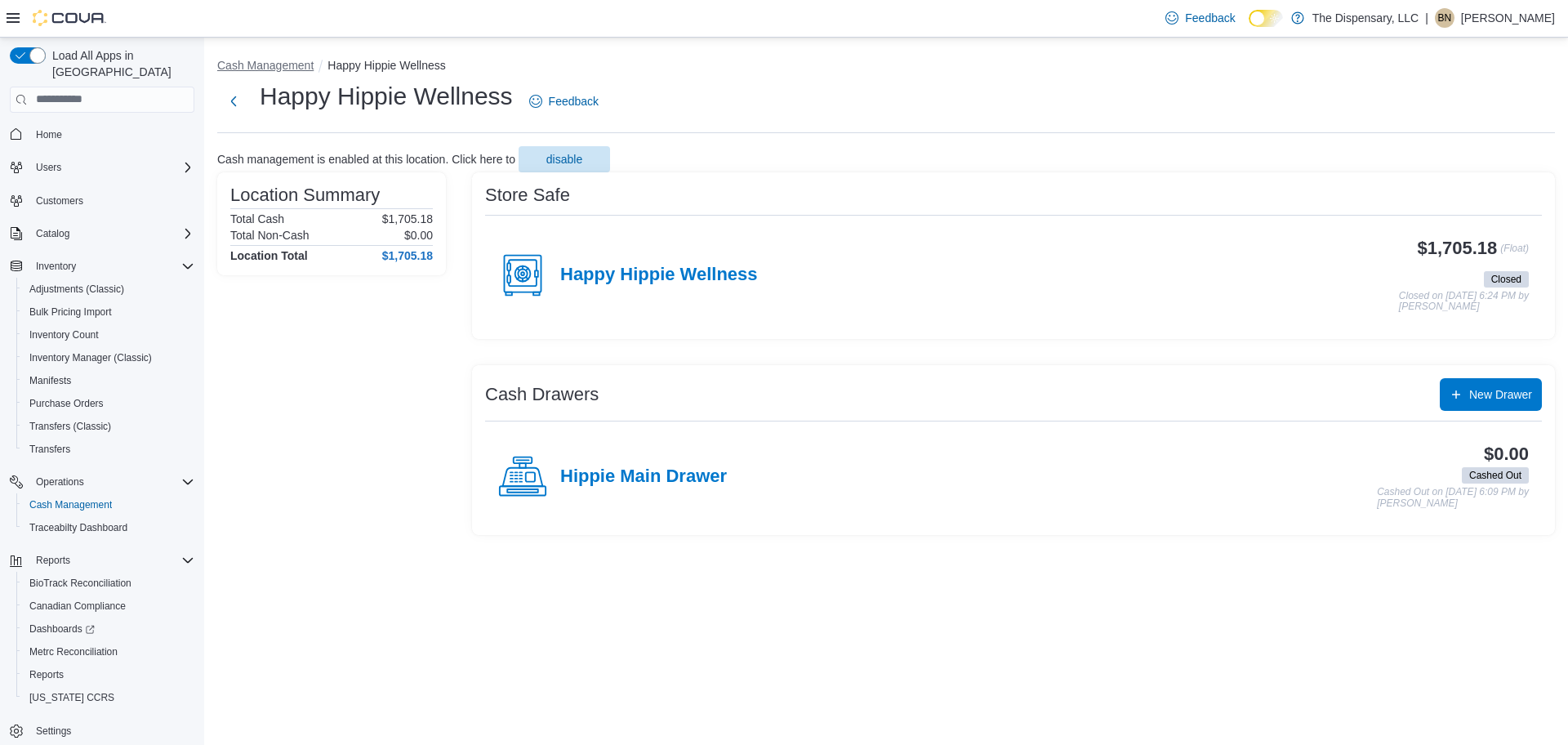
drag, startPoint x: 260, startPoint y: 73, endPoint x: 264, endPoint y: 61, distance: 12.6
click at [264, 70] on li "Cash Management" at bounding box center [272, 65] width 111 height 16
click at [269, 61] on button "Cash Management" at bounding box center [265, 65] width 97 height 13
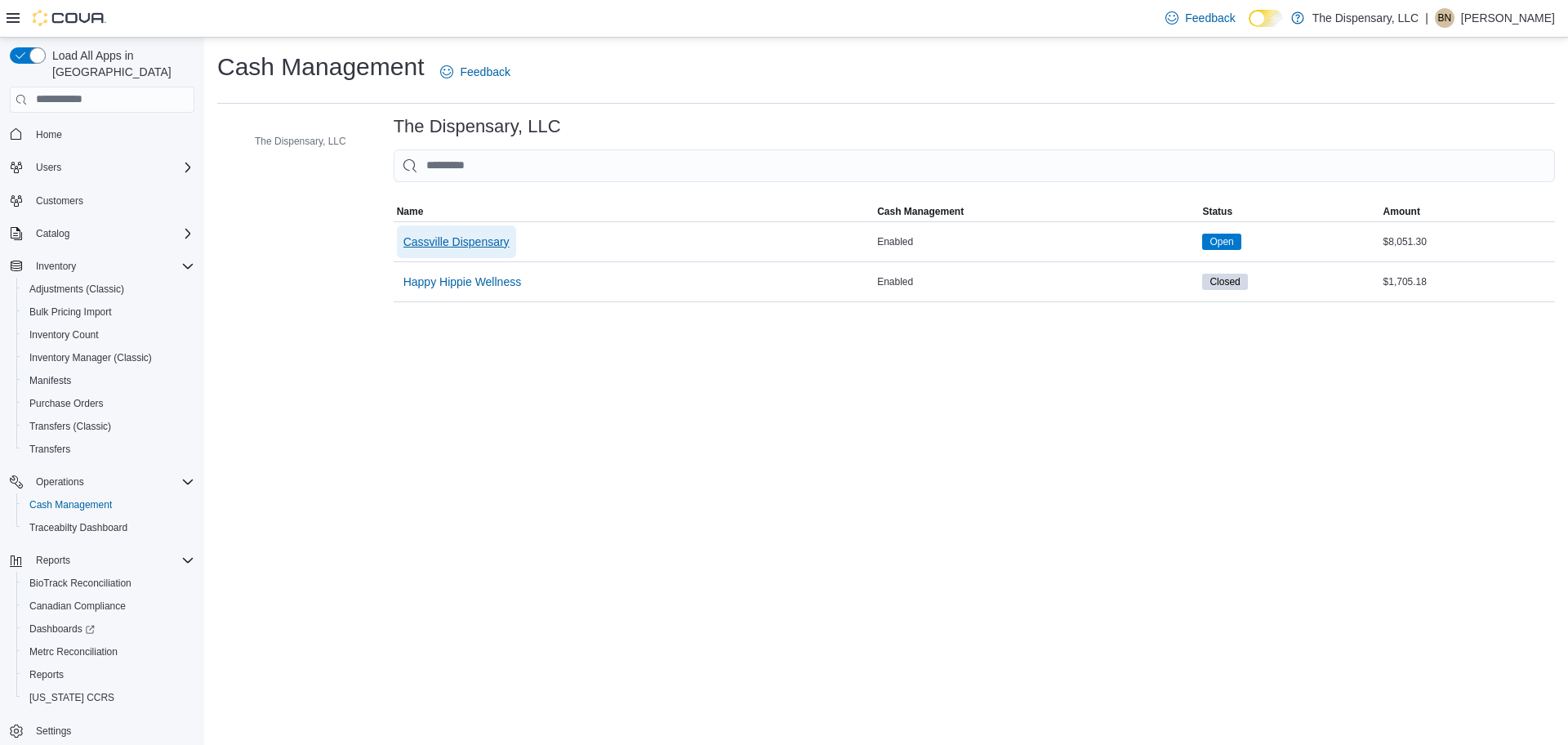
click at [472, 246] on span "Cassville Dispensary" at bounding box center [457, 241] width 107 height 16
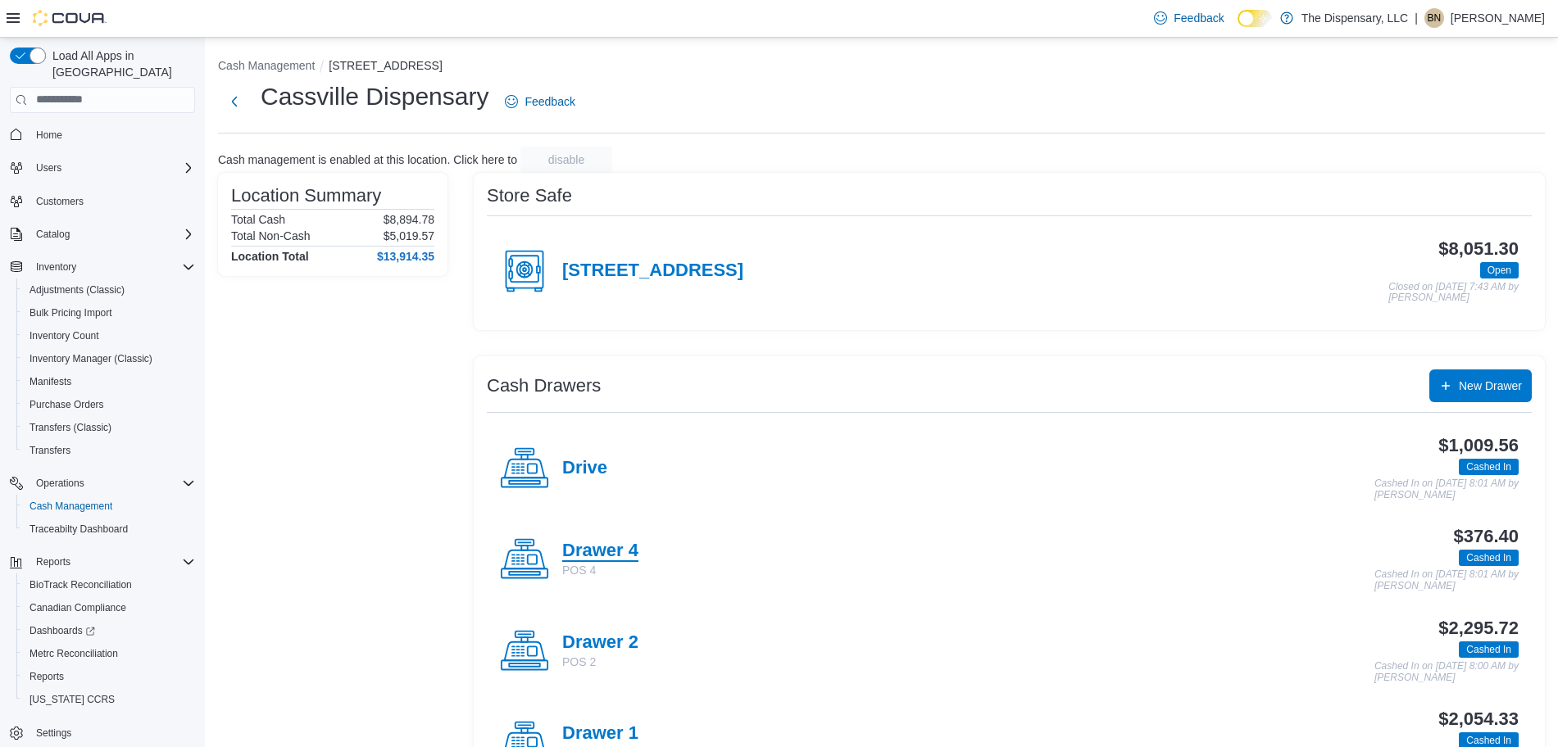
click at [612, 551] on h4 "Drawer 4" at bounding box center [600, 551] width 76 height 21
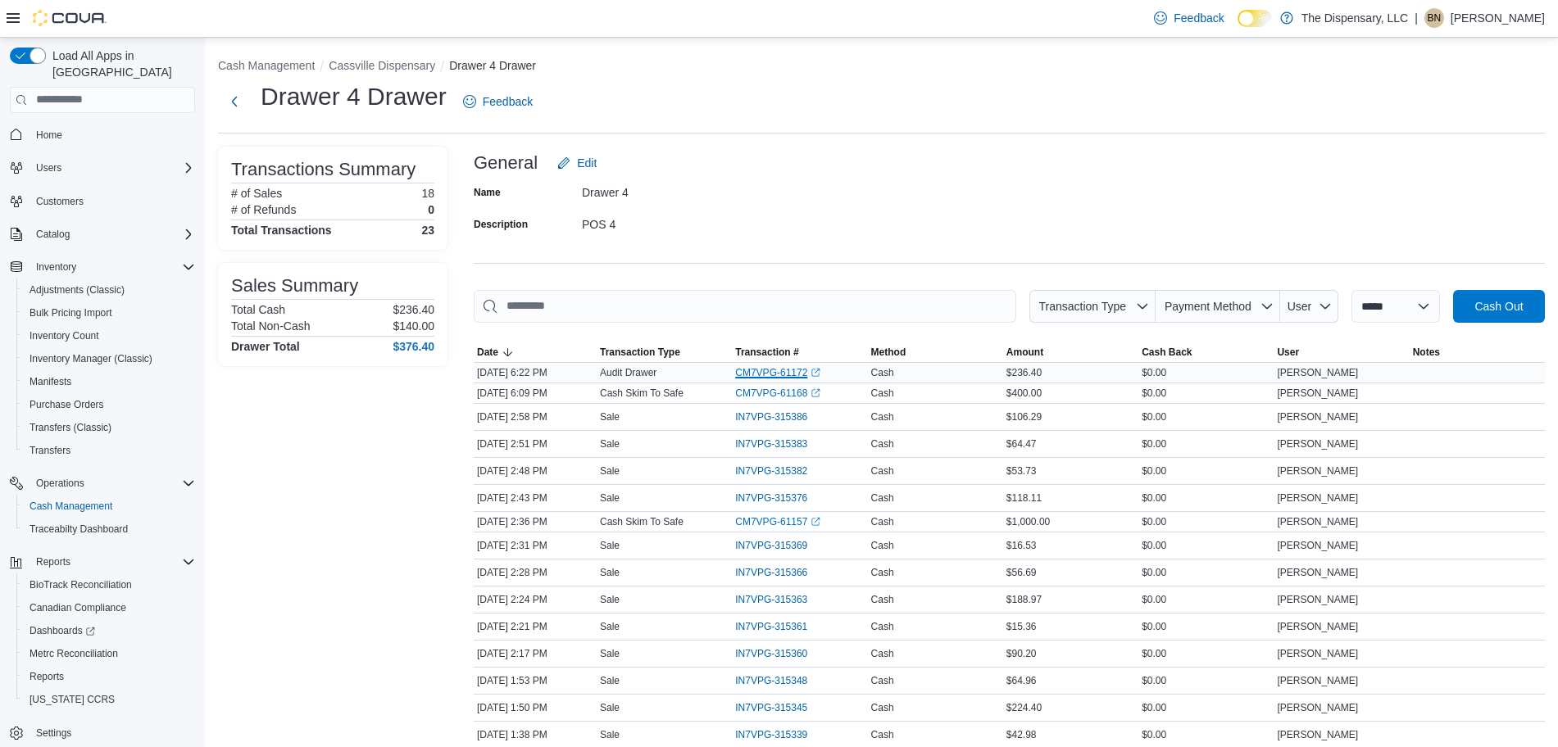
click at [772, 375] on link "CM7VPG-61172 (opens in a new tab or window)" at bounding box center [777, 372] width 85 height 13
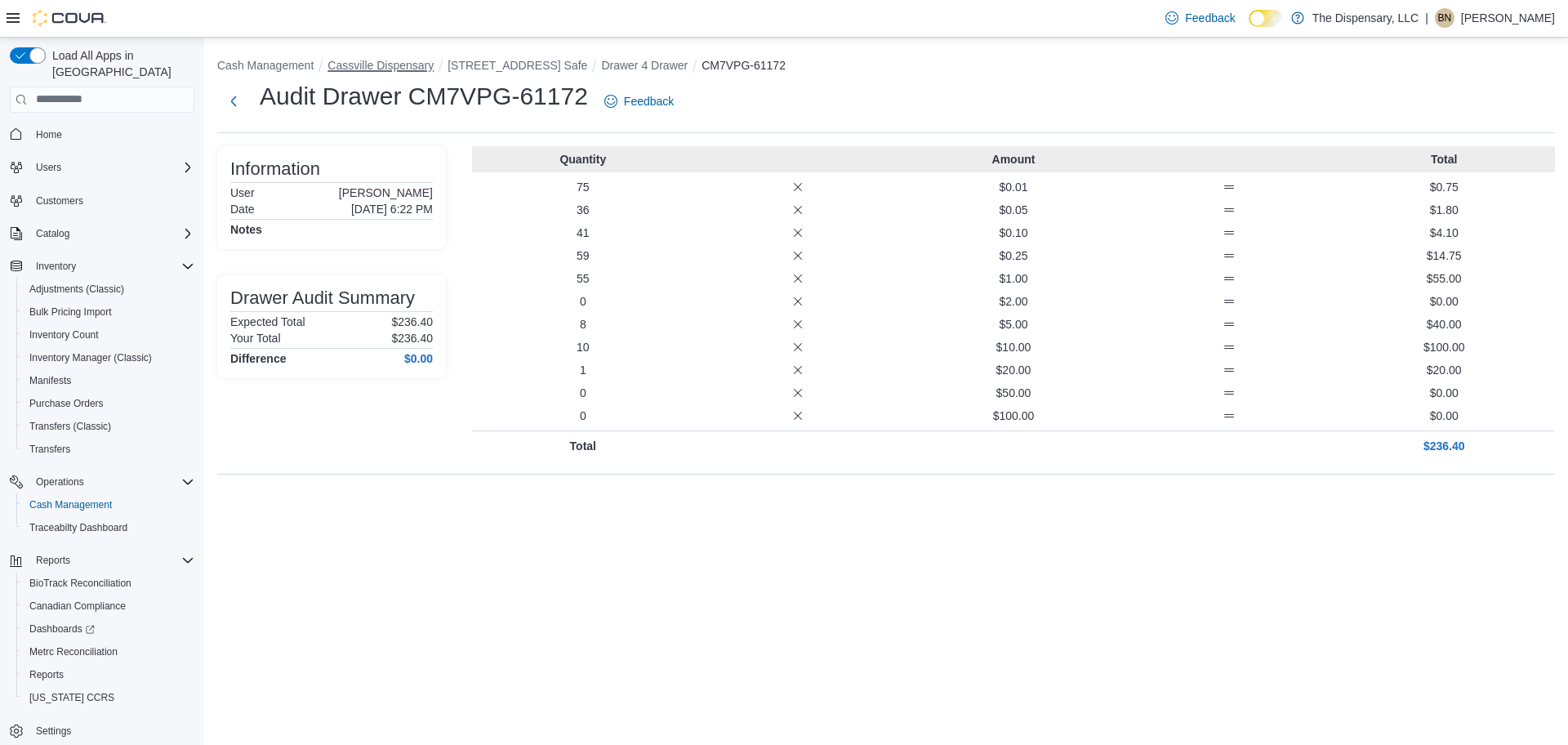
click at [405, 67] on button "Cassville Dispensary" at bounding box center [381, 65] width 107 height 13
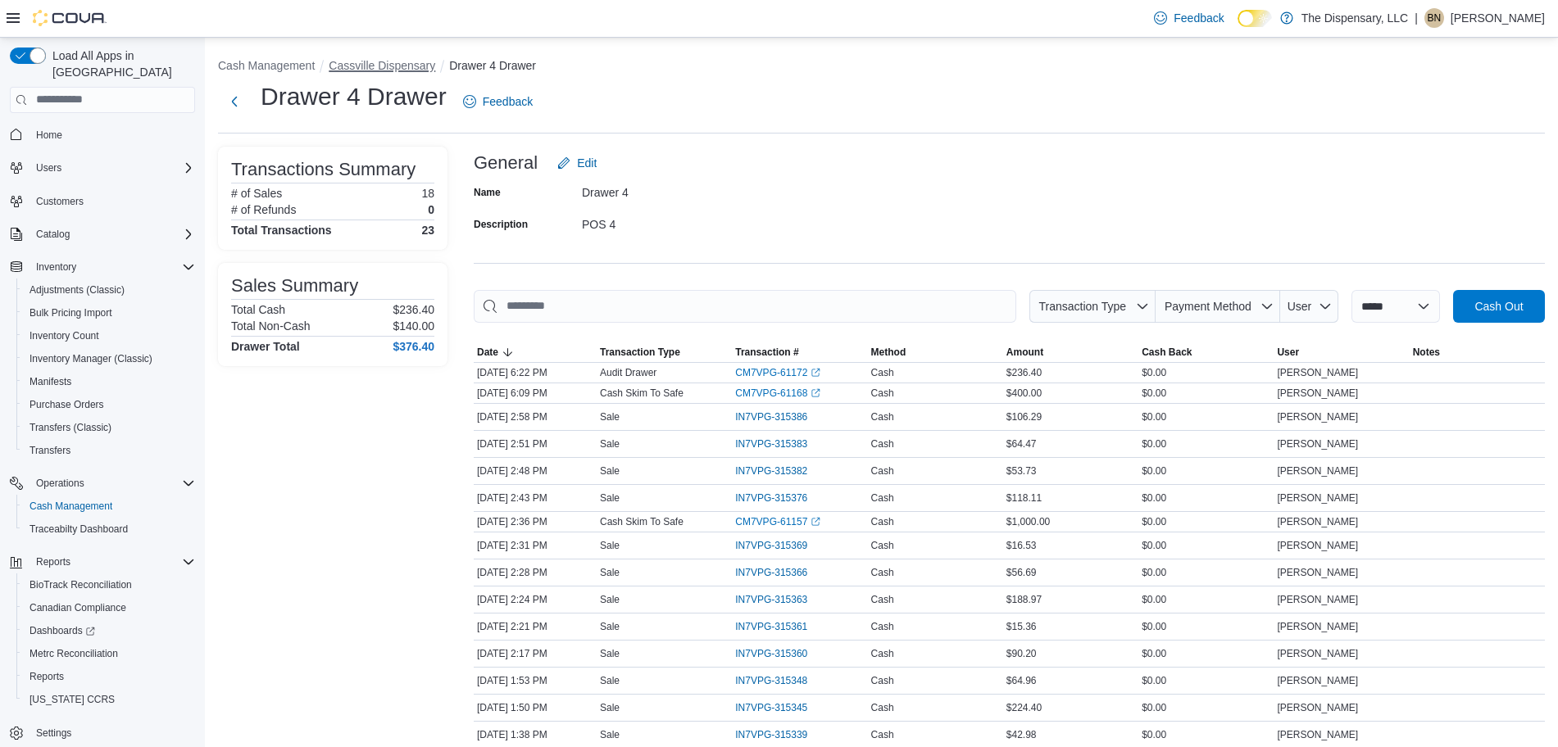
click at [412, 67] on button "Cassville Dispensary" at bounding box center [382, 65] width 107 height 13
click at [291, 64] on button "Cash Management" at bounding box center [266, 65] width 97 height 13
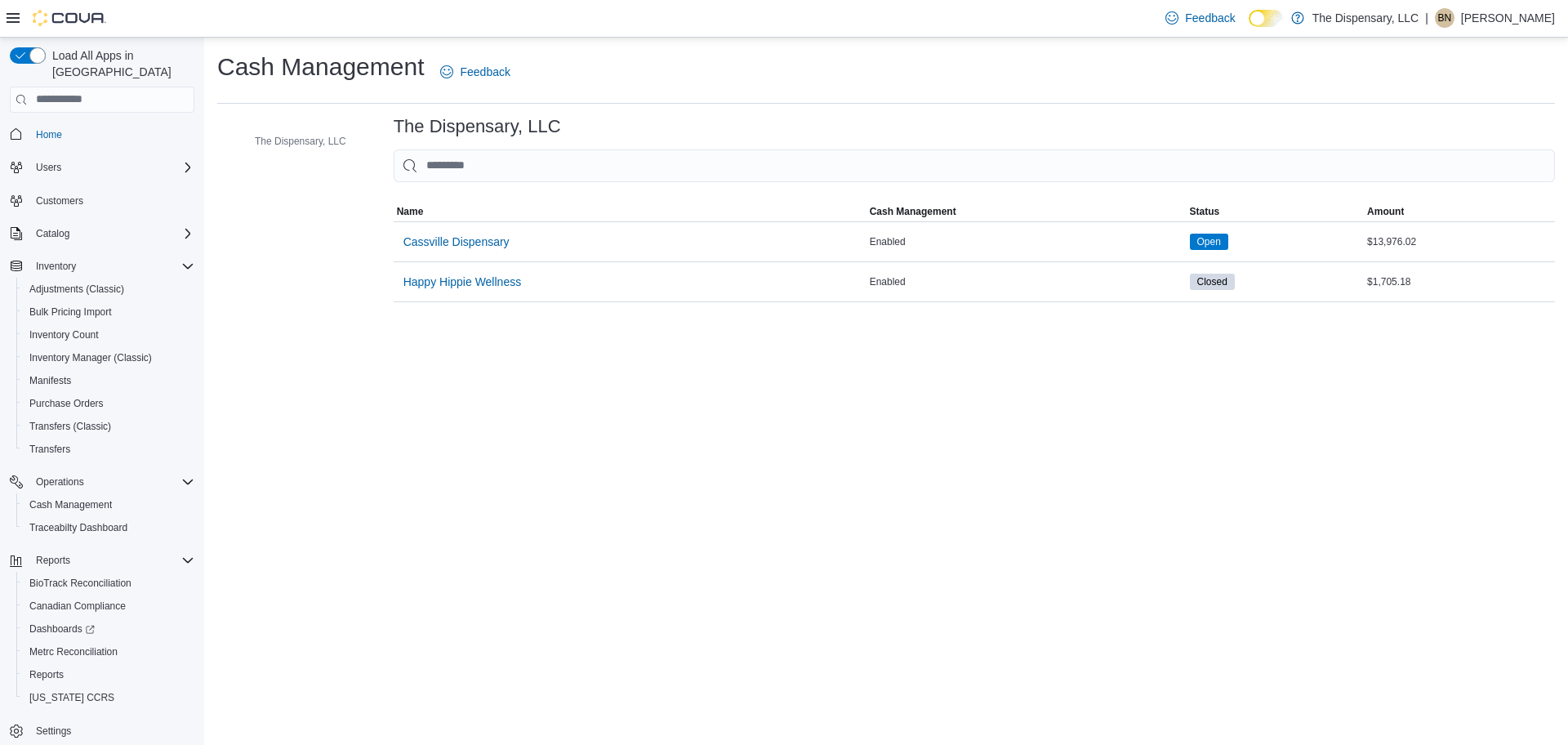
click at [472, 238] on span "Cassville Dispensary" at bounding box center [457, 241] width 107 height 16
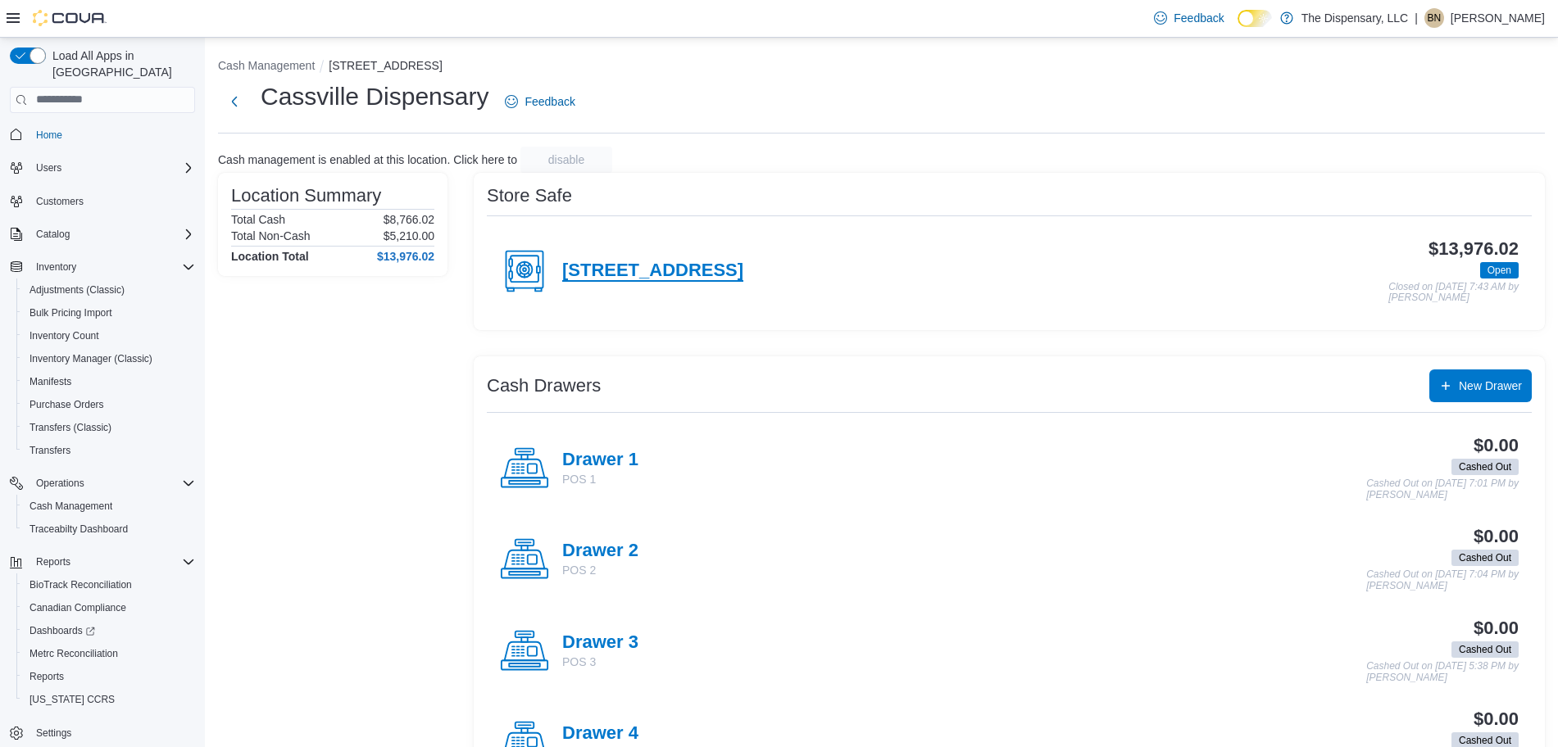
click at [718, 270] on h4 "[STREET_ADDRESS]" at bounding box center [652, 271] width 181 height 21
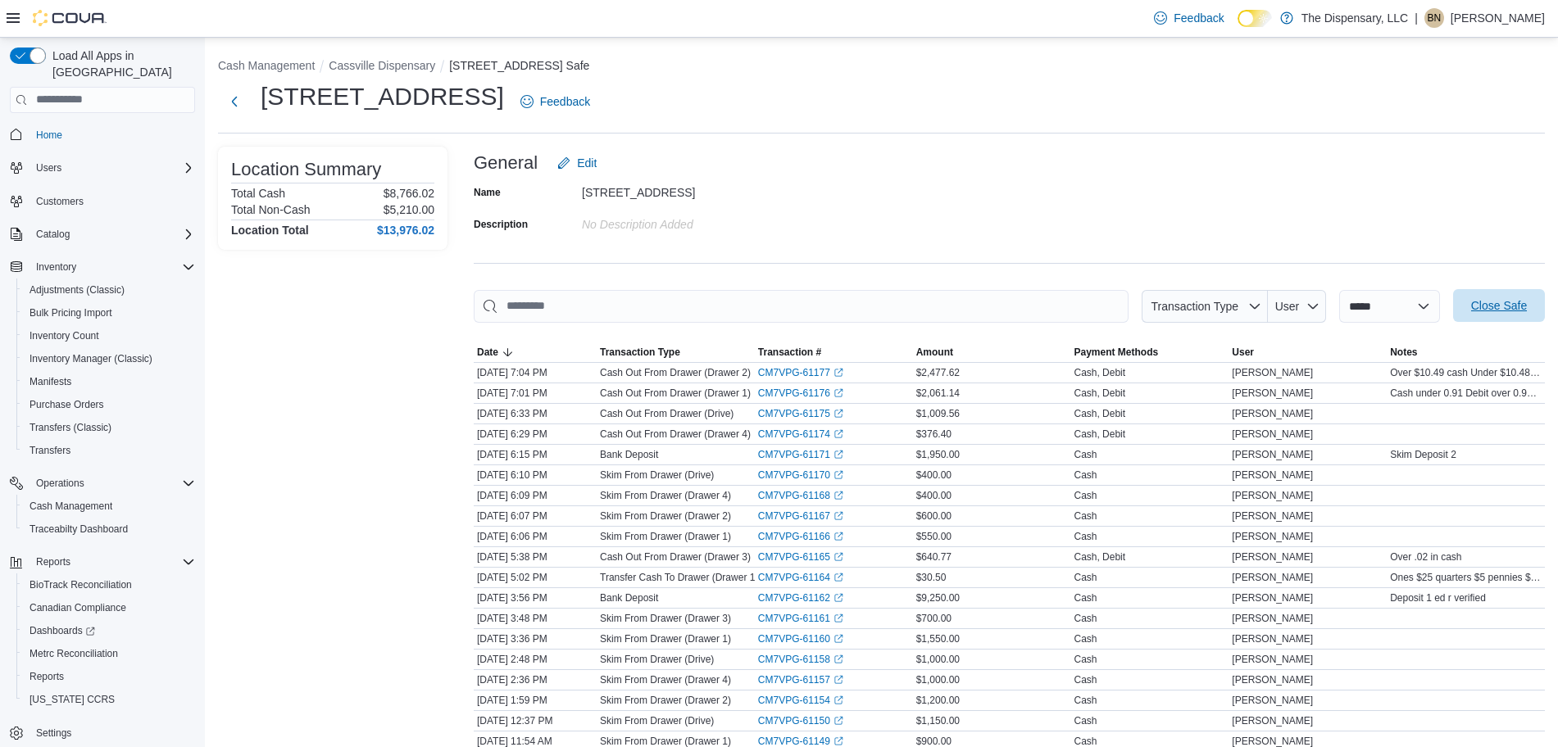
click at [1503, 302] on span "Close Safe" at bounding box center [1499, 305] width 56 height 16
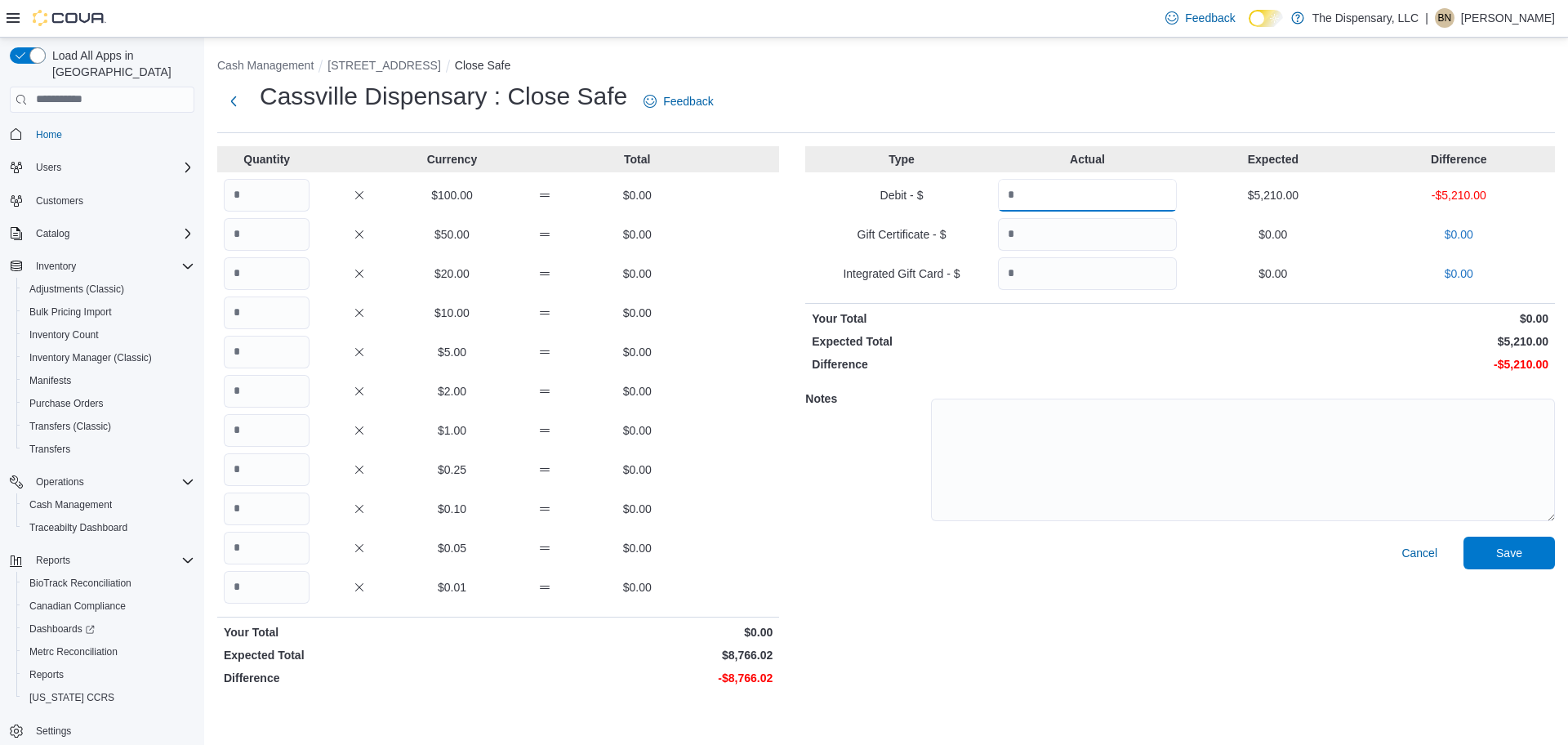
click at [1067, 195] on input "Quantity" at bounding box center [1087, 194] width 178 height 33
type input "****"
click at [273, 185] on input "Quantity" at bounding box center [267, 194] width 86 height 33
type input "**"
type input "***"
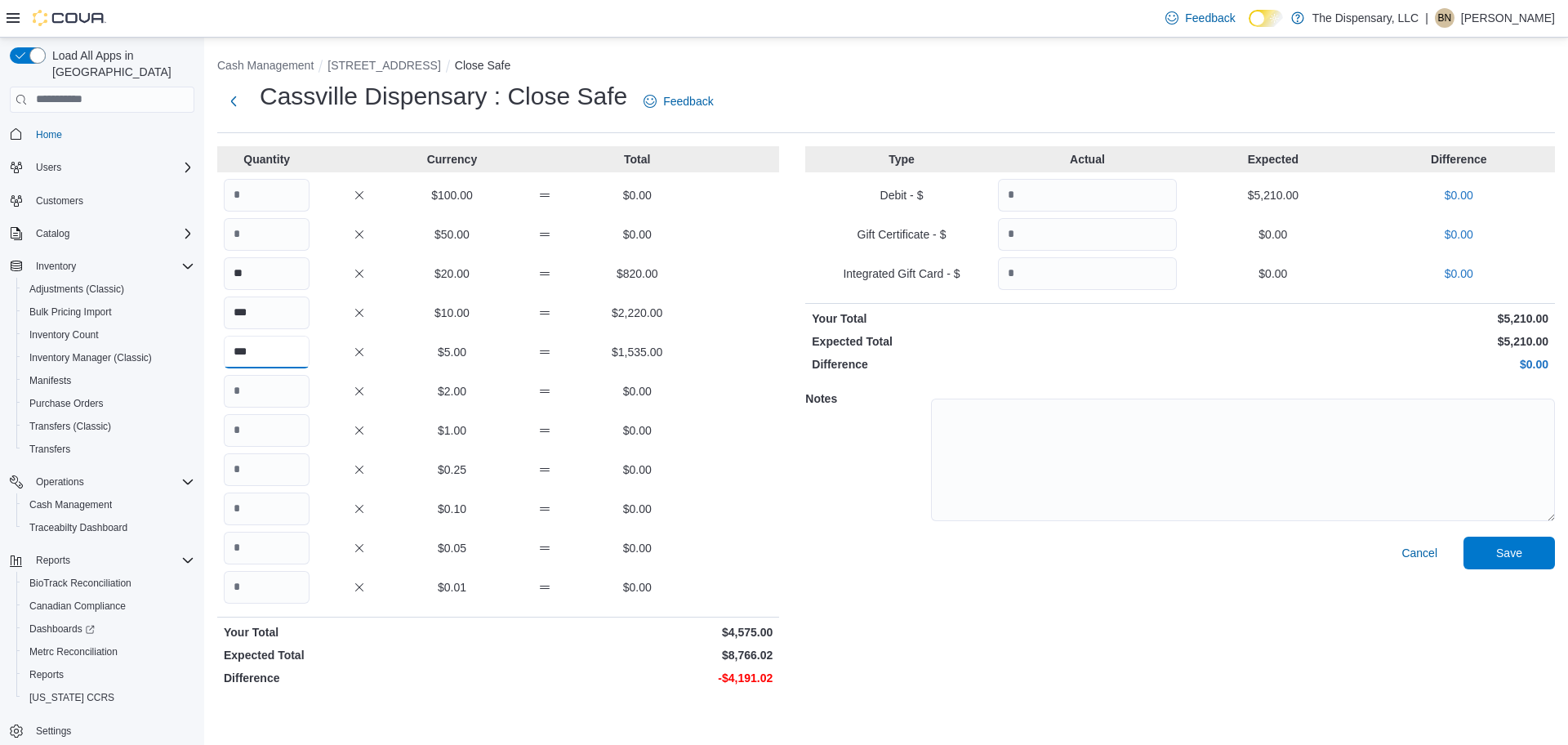
type input "***"
type input "****"
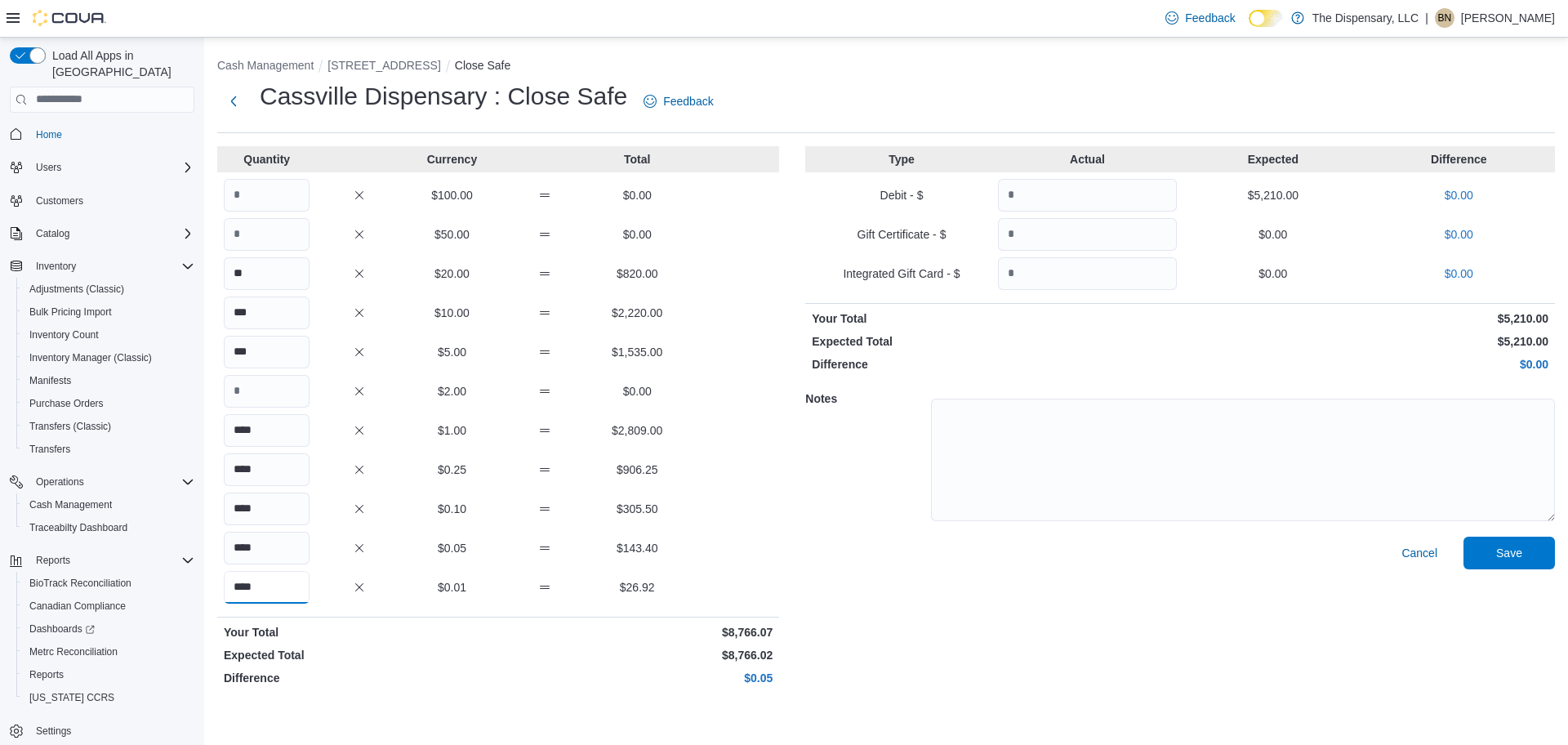
type input "****"
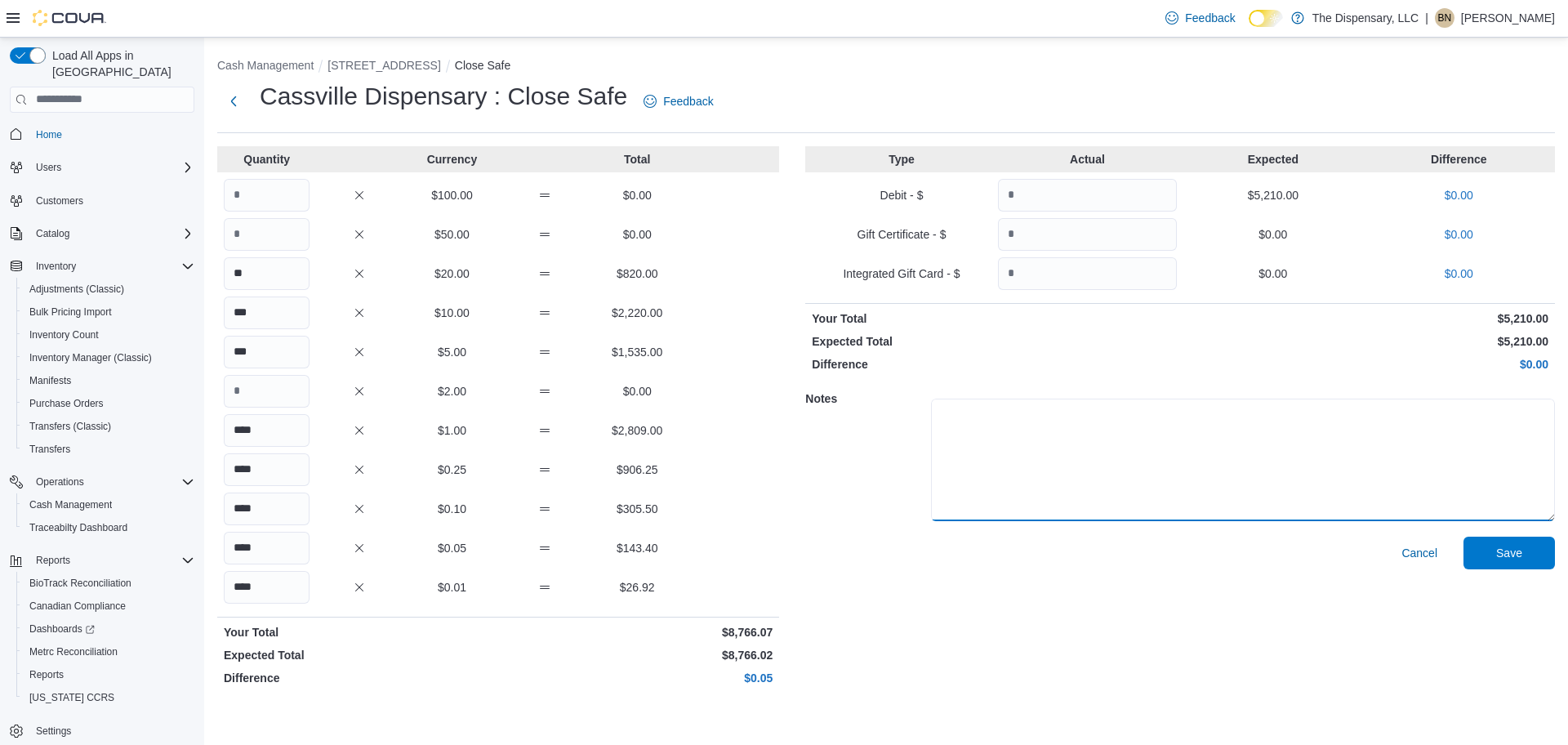
click at [1415, 463] on textarea at bounding box center [1243, 460] width 624 height 123
type textarea "**********"
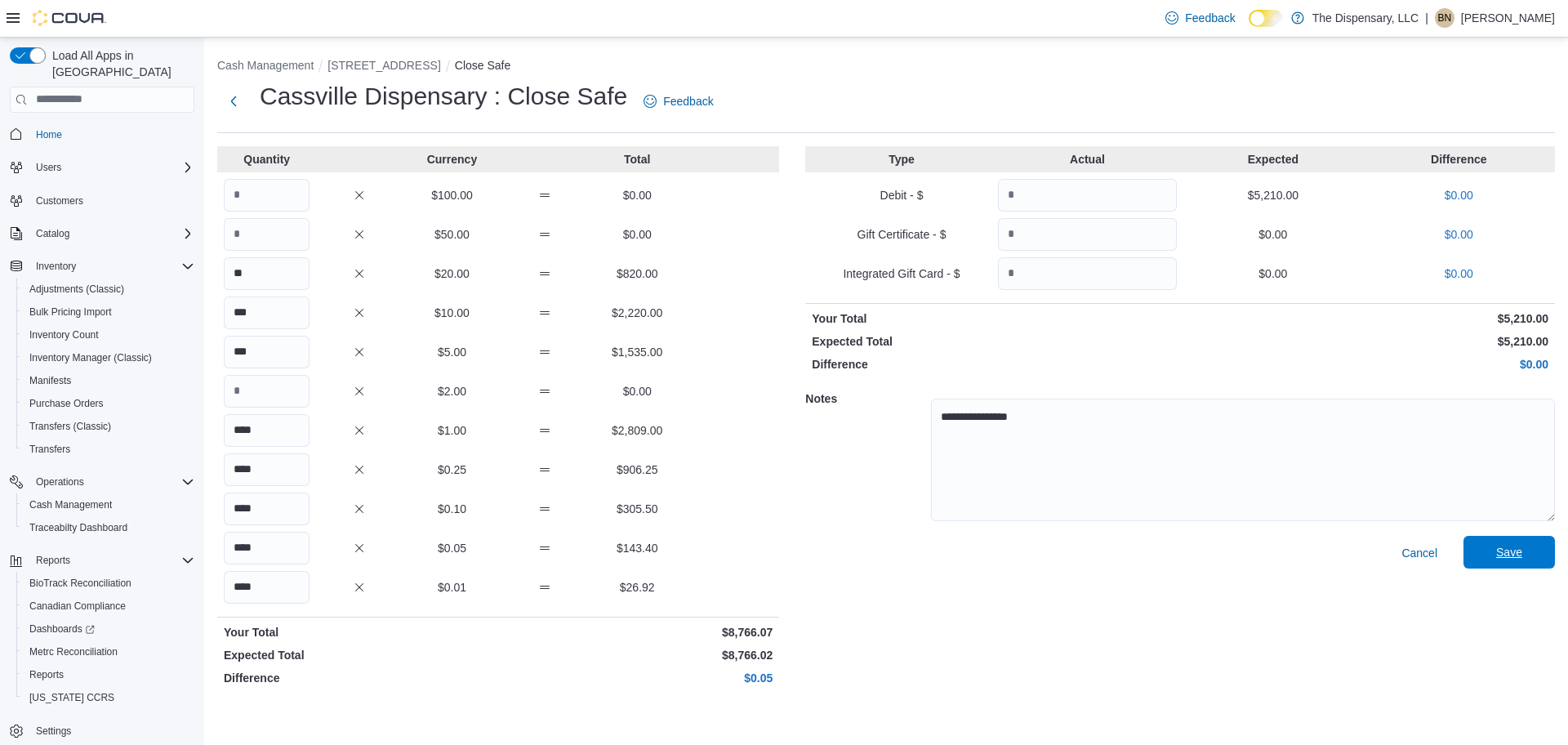
click at [1502, 552] on span "Save" at bounding box center [1509, 553] width 26 height 16
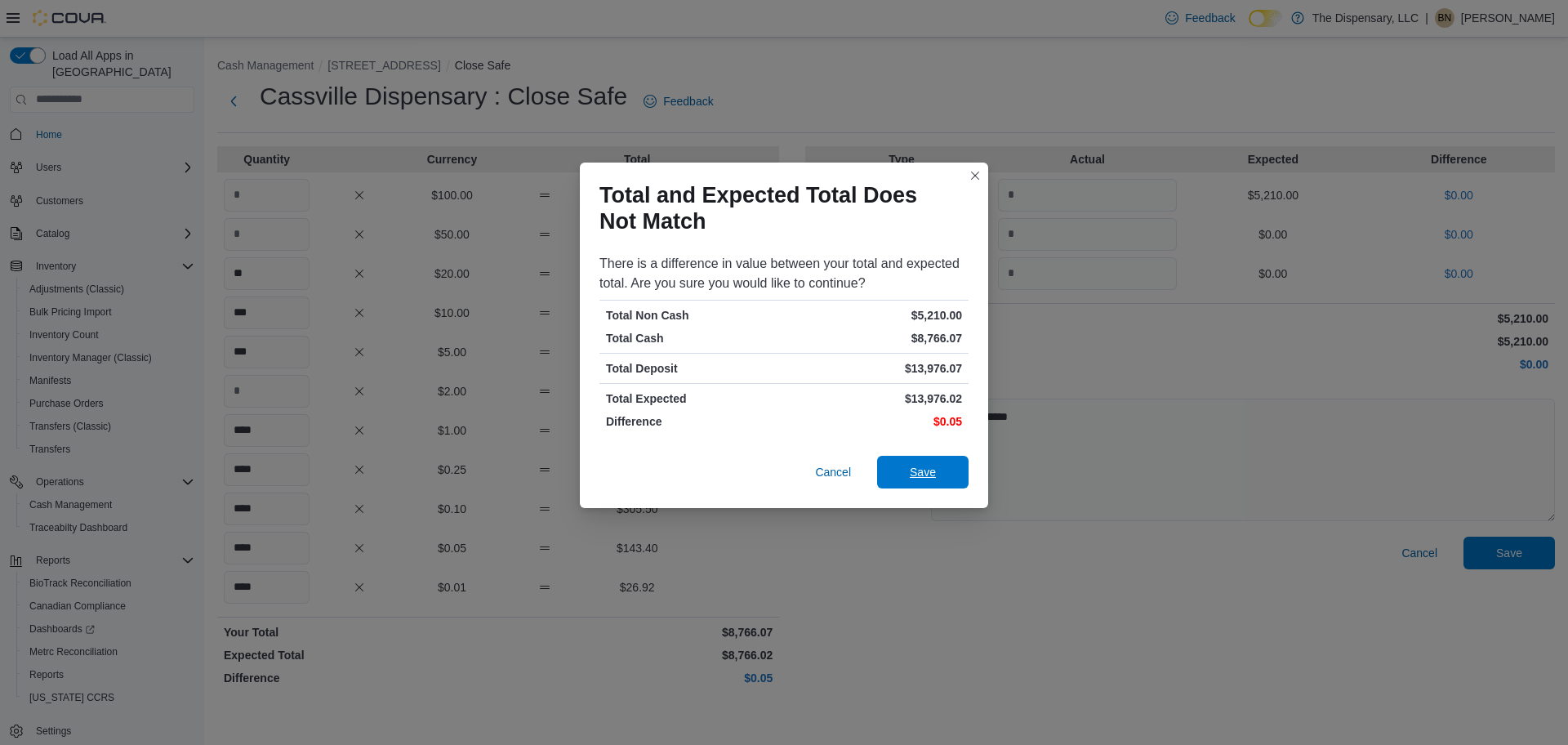
drag, startPoint x: 906, startPoint y: 472, endPoint x: 895, endPoint y: 471, distance: 11.0
click at [906, 470] on span "Save" at bounding box center [923, 472] width 72 height 33
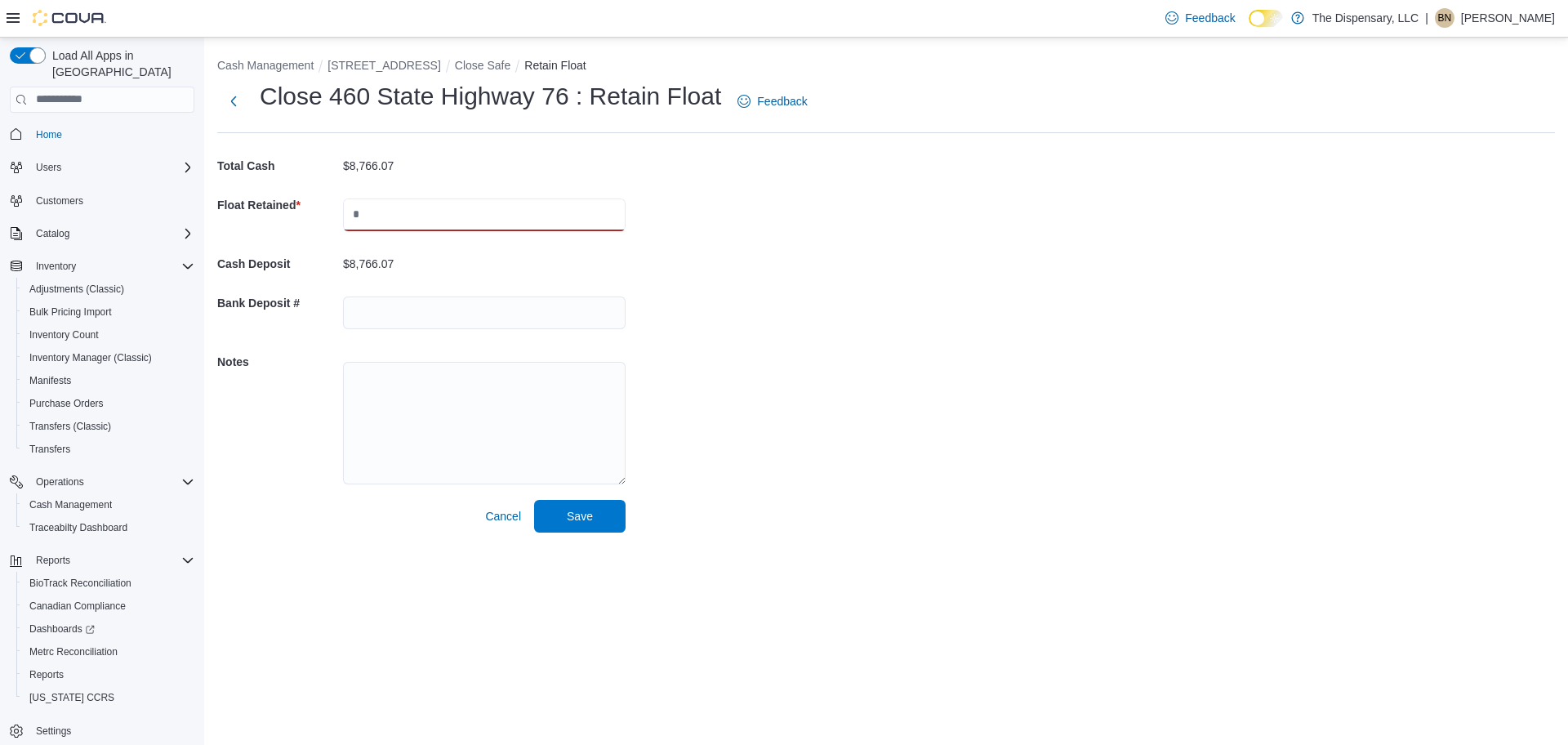
click at [378, 205] on input "text" at bounding box center [483, 214] width 282 height 33
type input "*******"
click at [428, 406] on textarea at bounding box center [483, 423] width 282 height 123
paste textarea "**********"
type textarea "**********"
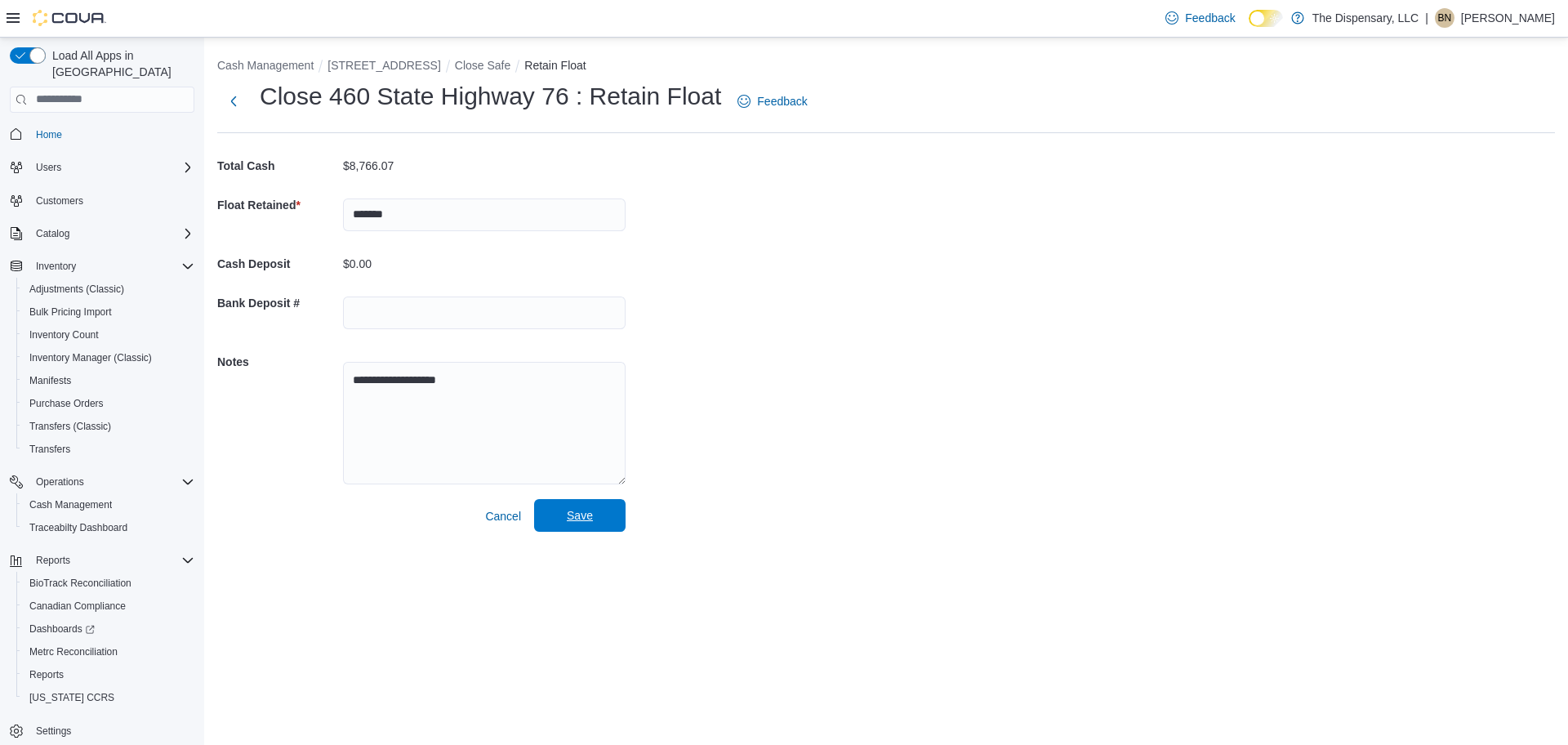
drag, startPoint x: 585, startPoint y: 517, endPoint x: 599, endPoint y: 522, distance: 14.9
click at [597, 522] on span "Save" at bounding box center [580, 516] width 72 height 33
